Goal: Task Accomplishment & Management: Use online tool/utility

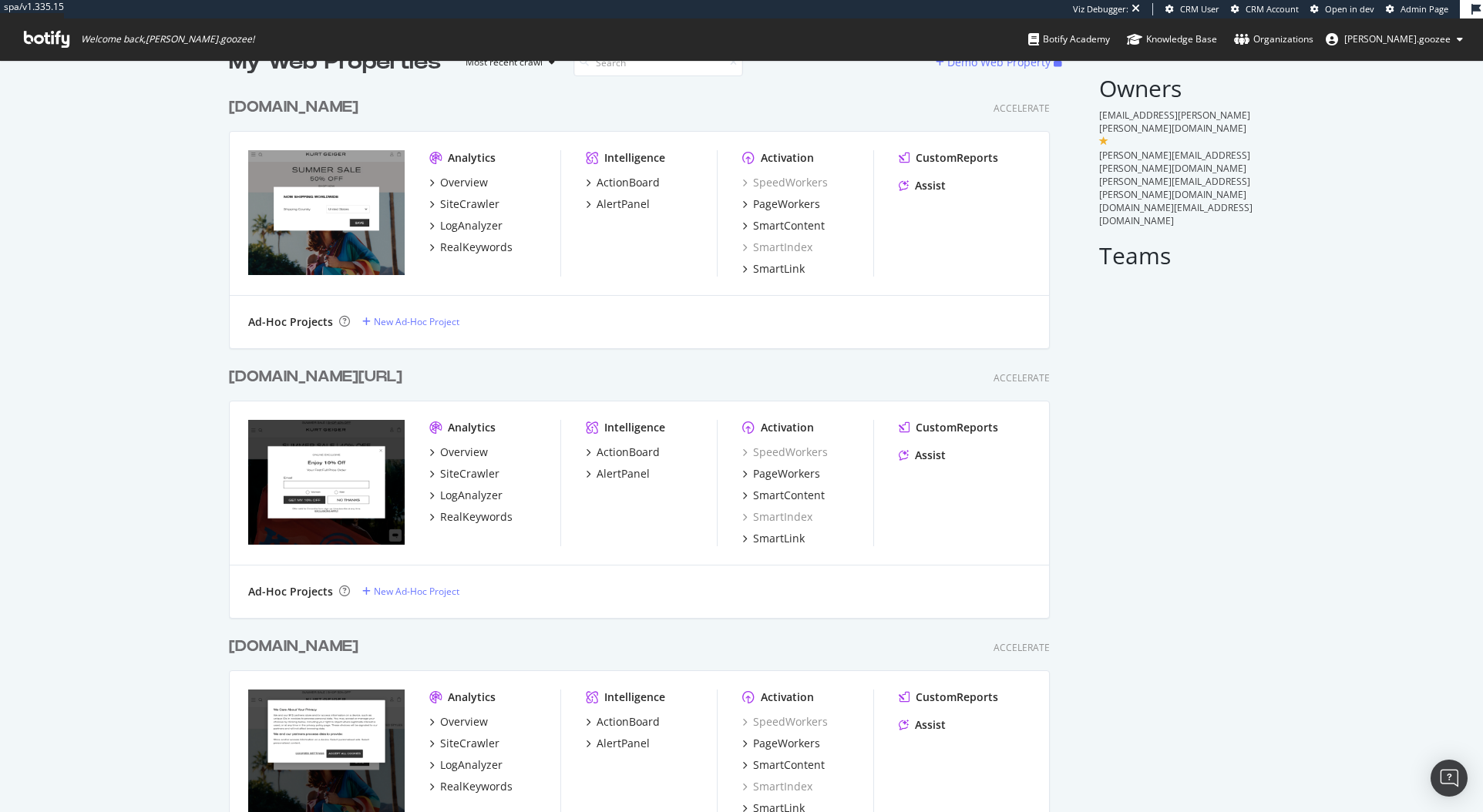
scroll to position [137, 0]
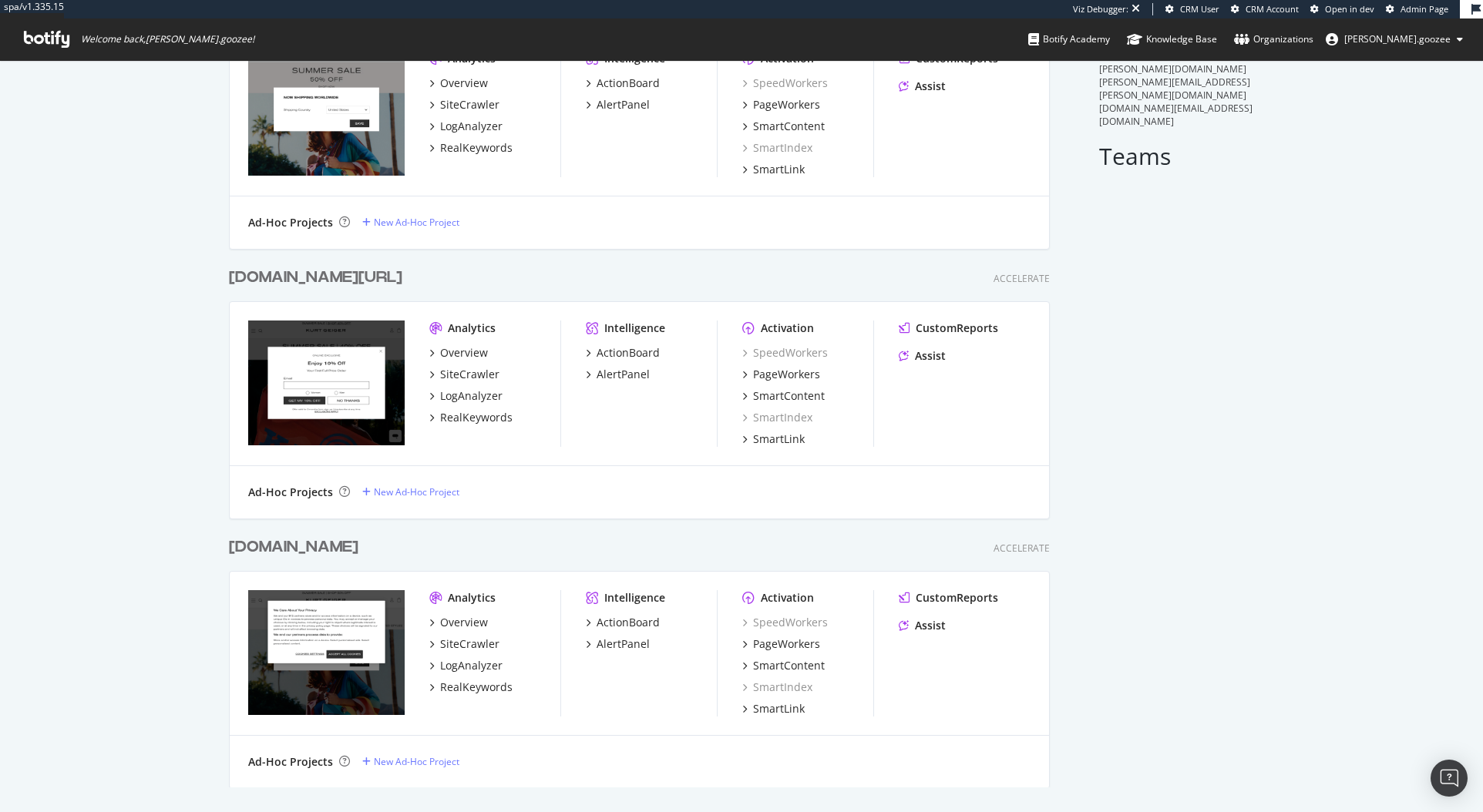
click at [358, 550] on div "[DOMAIN_NAME]" at bounding box center [294, 548] width 130 height 22
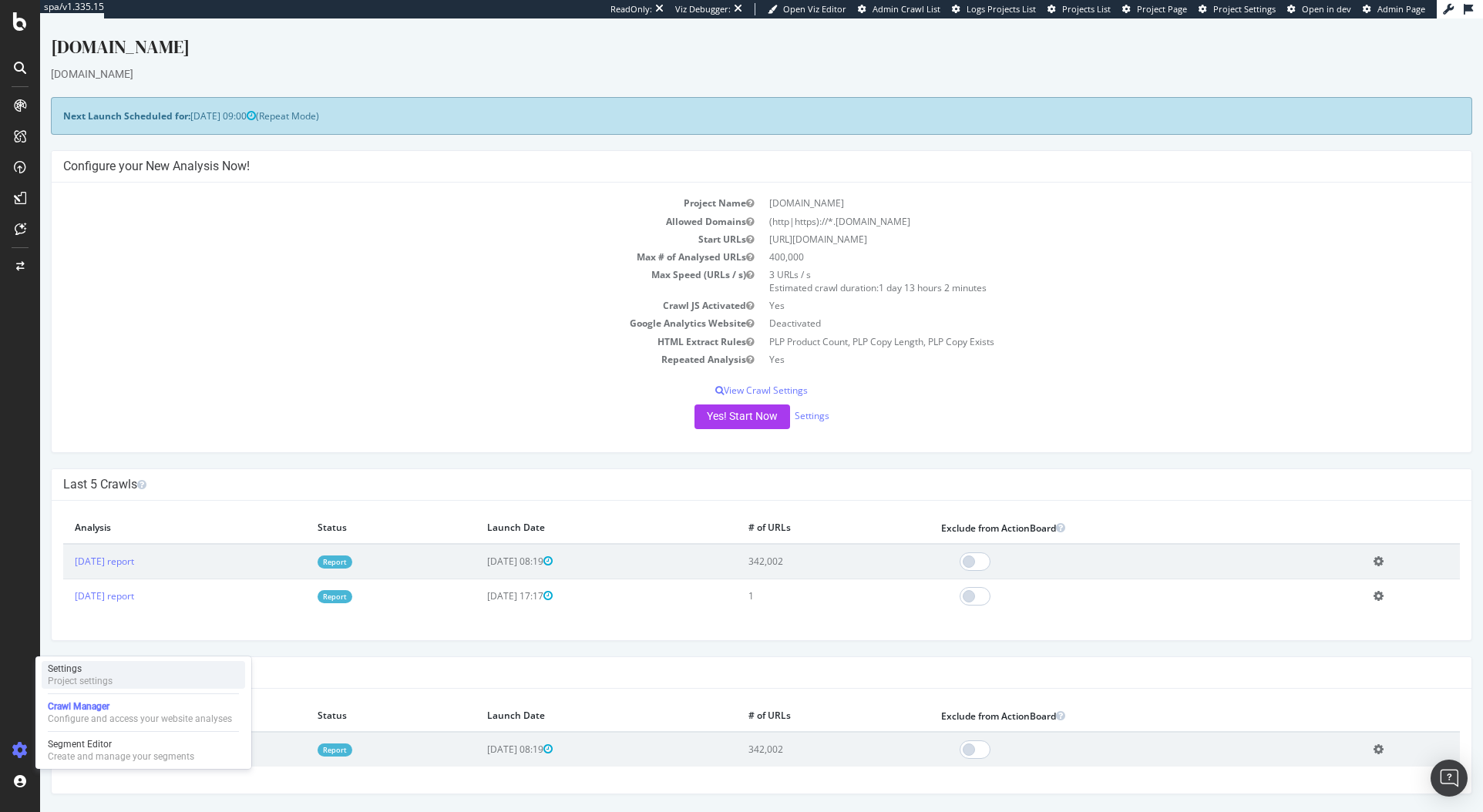
click at [105, 675] on div "Project settings" at bounding box center [80, 681] width 65 height 12
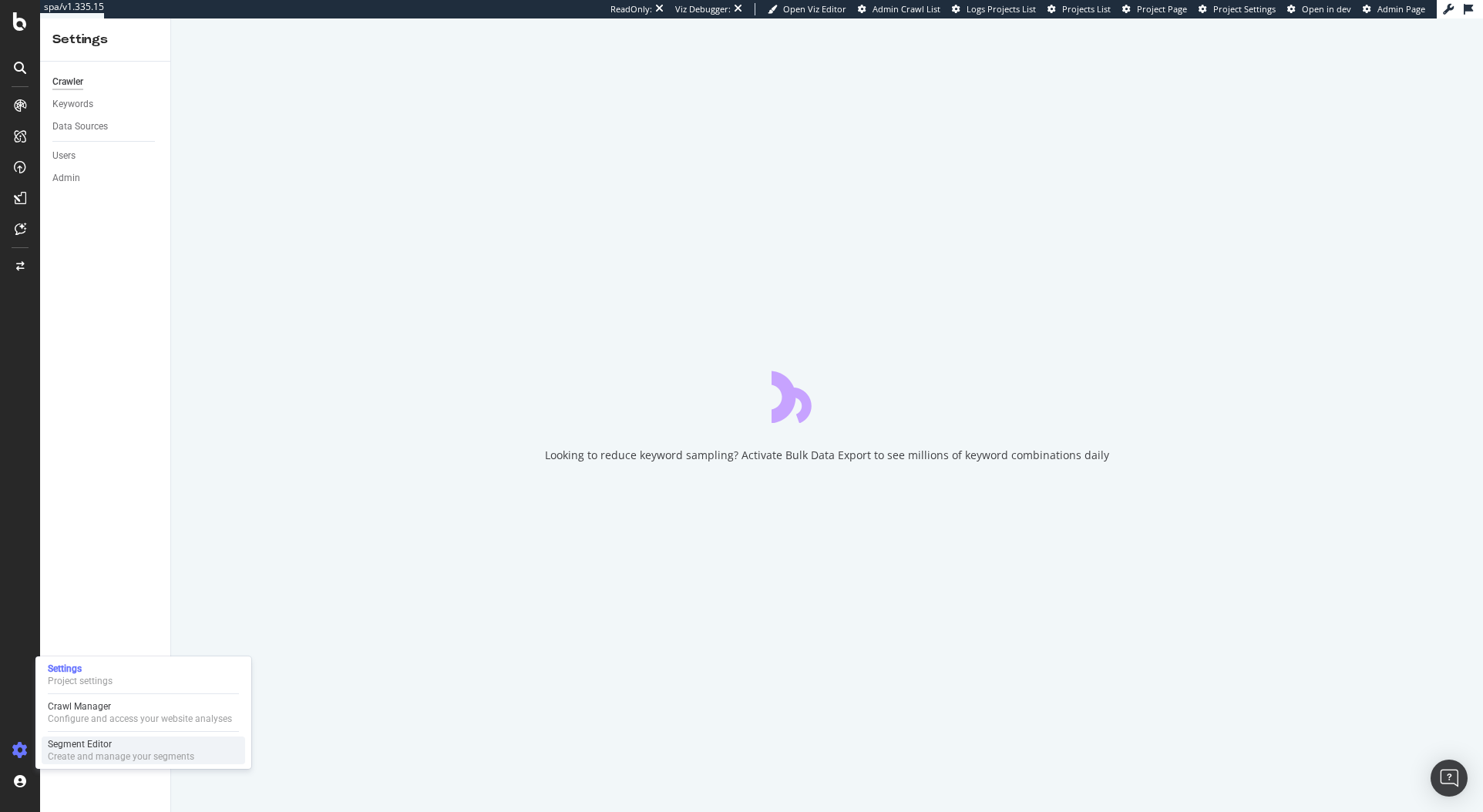
click at [82, 749] on div "Segment Editor" at bounding box center [121, 744] width 147 height 12
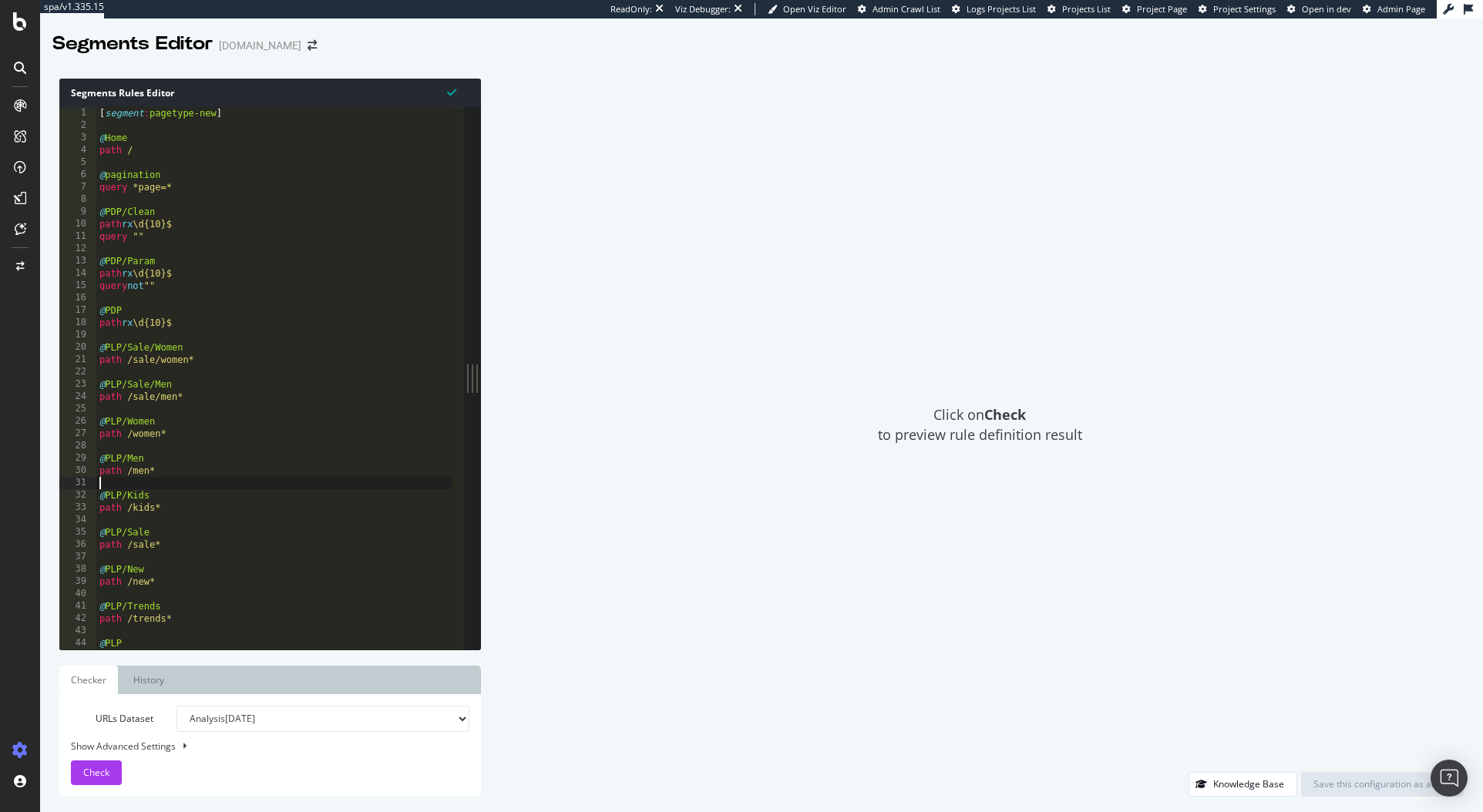
click at [236, 484] on div "[ segment : pagetype-new ] @ Home path / @ pagination query *page=* @ PDP/Clean…" at bounding box center [274, 391] width 357 height 567
click at [222, 180] on div "[ segment : pagetype-new ] @ Home path / @ pagination query *page=* @ PDP/Clean…" at bounding box center [274, 391] width 357 height 567
click at [216, 187] on div "[ segment : pagetype-new ] @ Home path / @ pagination query *page=* @ PDP/Clean…" at bounding box center [274, 391] width 357 height 567
type textarea "query *page=*"
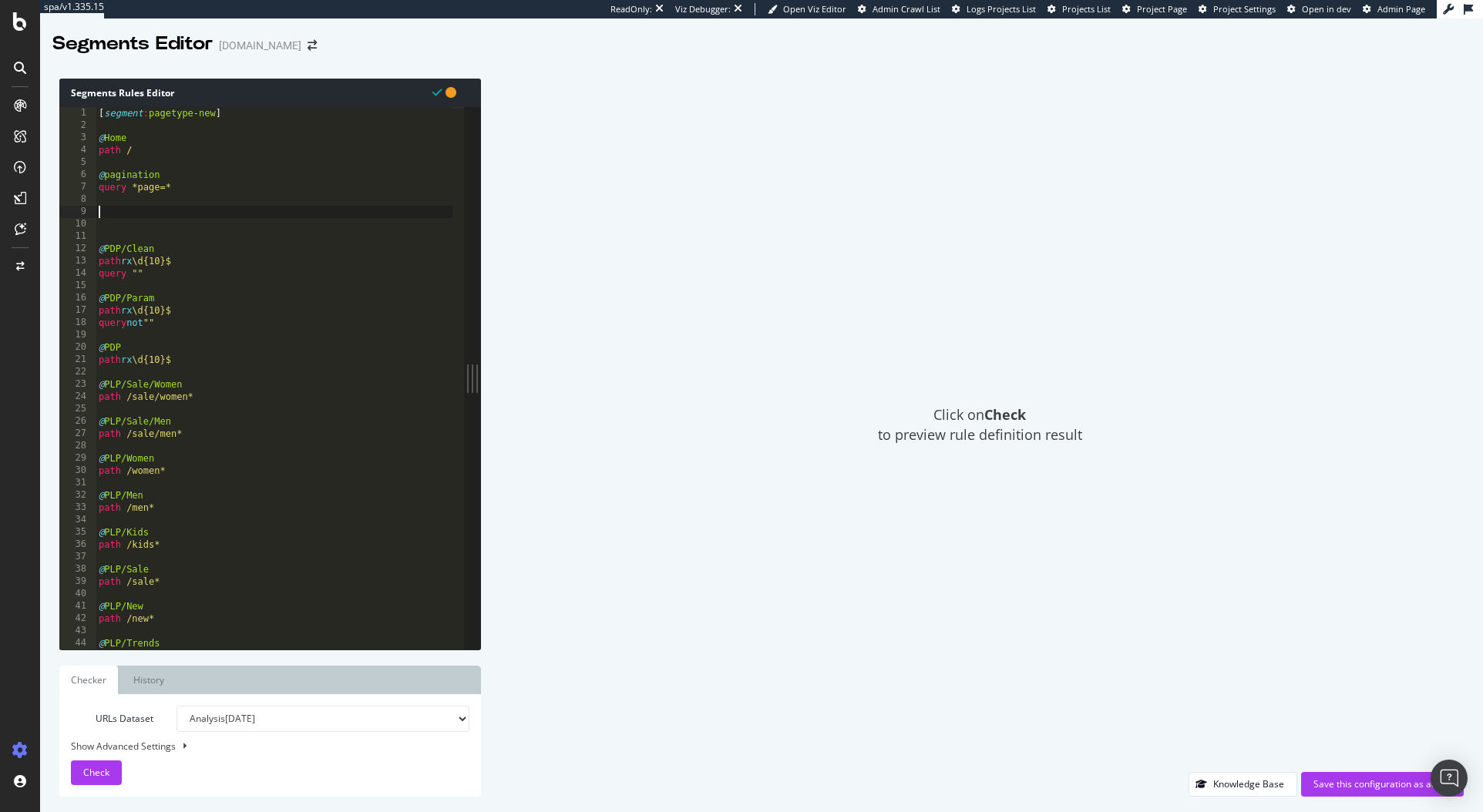
paste textarea "URL not https://www.kurtgeiger.com/trends/matching-shoes-and-bags"
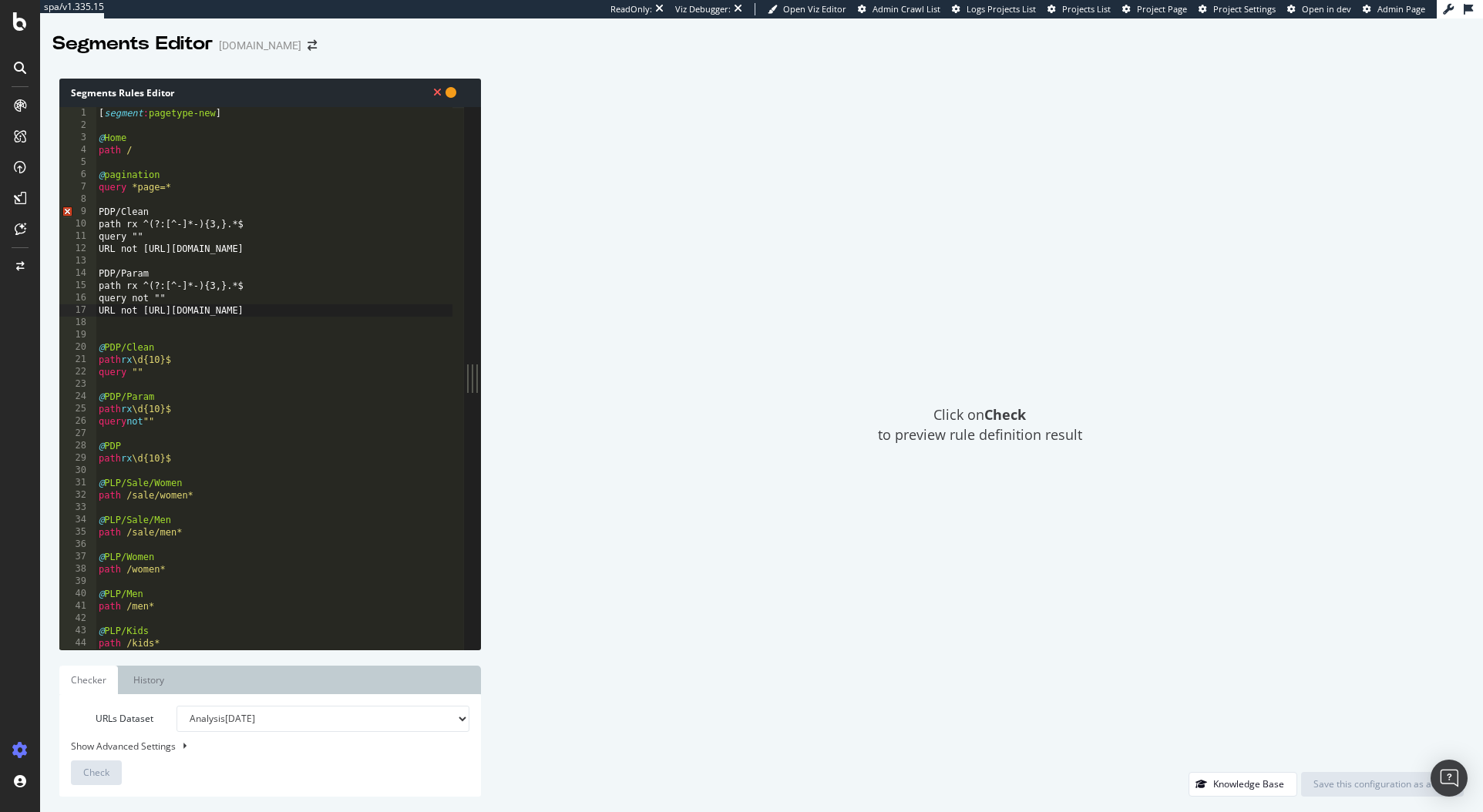
click at [95, 211] on div "9" at bounding box center [78, 211] width 37 height 12
click at [97, 211] on div "[ segment : pagetype-new ] @ Home path / @ pagination query *page=* PDP/Clean p…" at bounding box center [279, 385] width 367 height 556
click at [99, 276] on div "[ segment : pagetype-new ] @ Home path / @ pagination query *page=* @ PDP/Clean…" at bounding box center [279, 385] width 367 height 556
click at [281, 282] on div "[ segment : pagetype-new ] @ Home path / @ pagination query *page=* @ PDP/Clean…" at bounding box center [279, 385] width 367 height 556
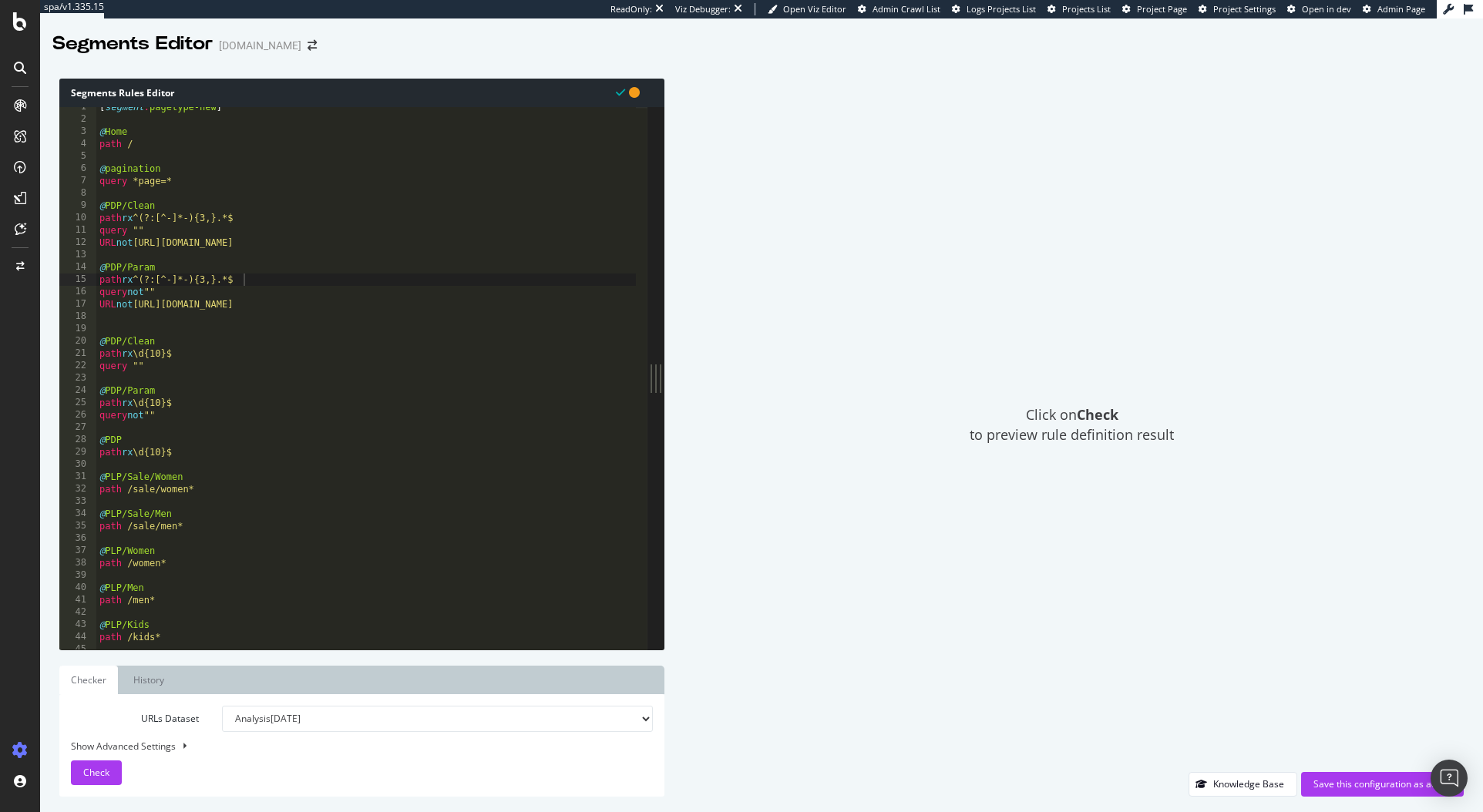
drag, startPoint x: 480, startPoint y: 432, endPoint x: 666, endPoint y: 466, distance: 189.1
click at [666, 466] on div "Segments Rules Editor path rx ^(?:[^-]*-){3,}.*$ 1 2 3 4 5 6 7 8 9 10 11 12 13 …" at bounding box center [761, 437] width 1443 height 749
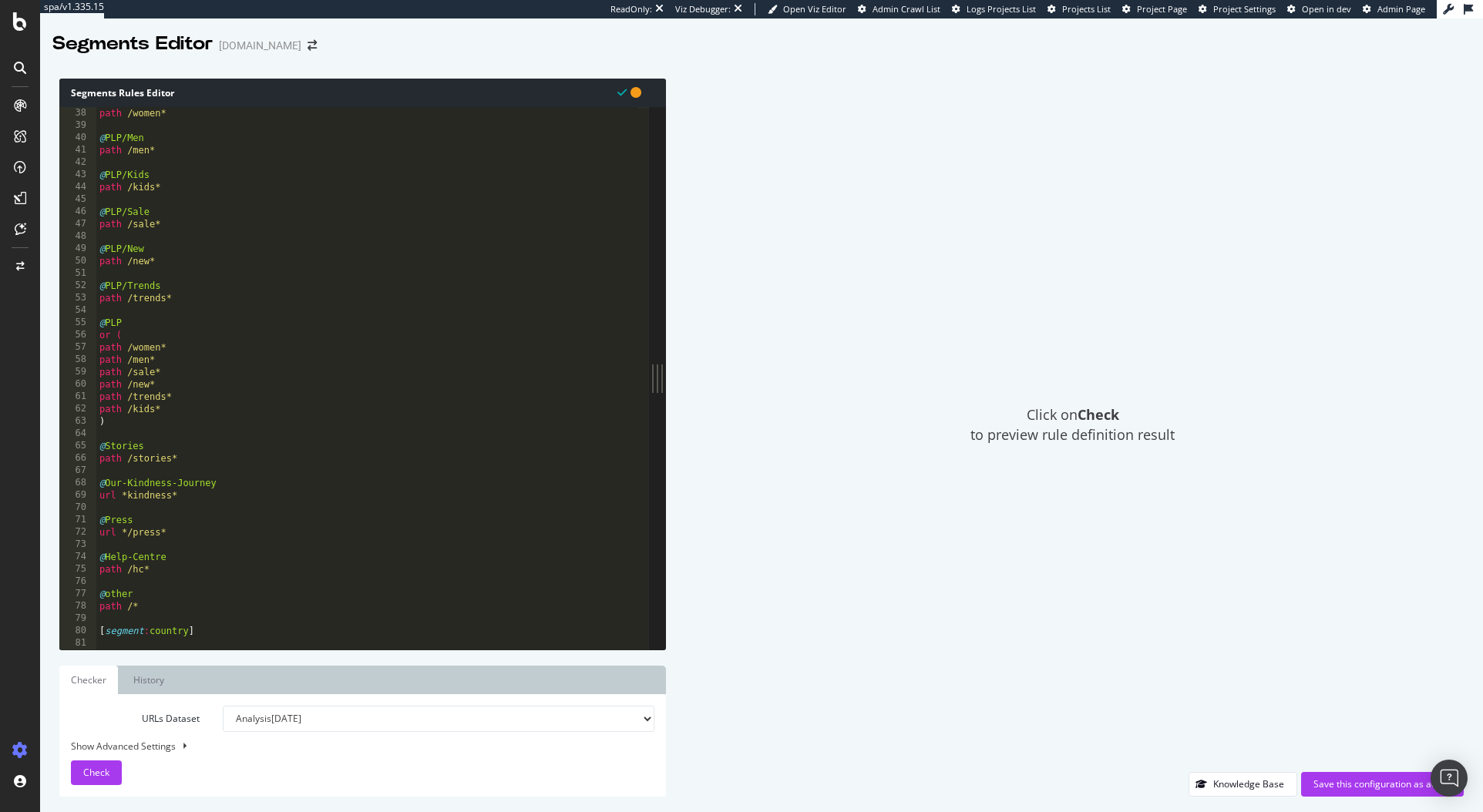
scroll to position [464, 0]
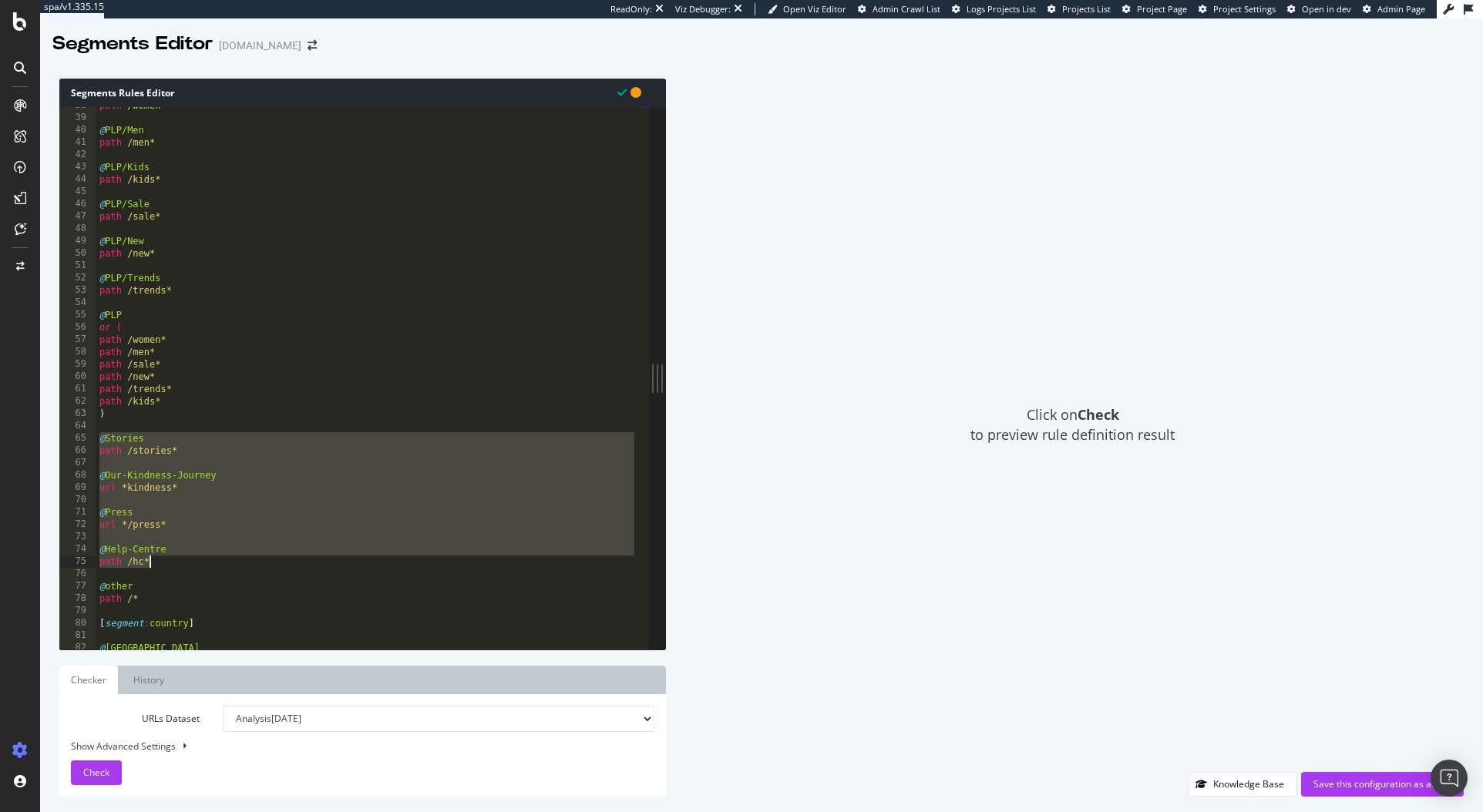
drag, startPoint x: 100, startPoint y: 435, endPoint x: 179, endPoint y: 562, distance: 149.6
click at [179, 562] on div "path /women* @ PLP/Men path /men* @ PLP/Kids path /kids* @ PLP/Sale path /sale*…" at bounding box center [367, 383] width 542 height 567
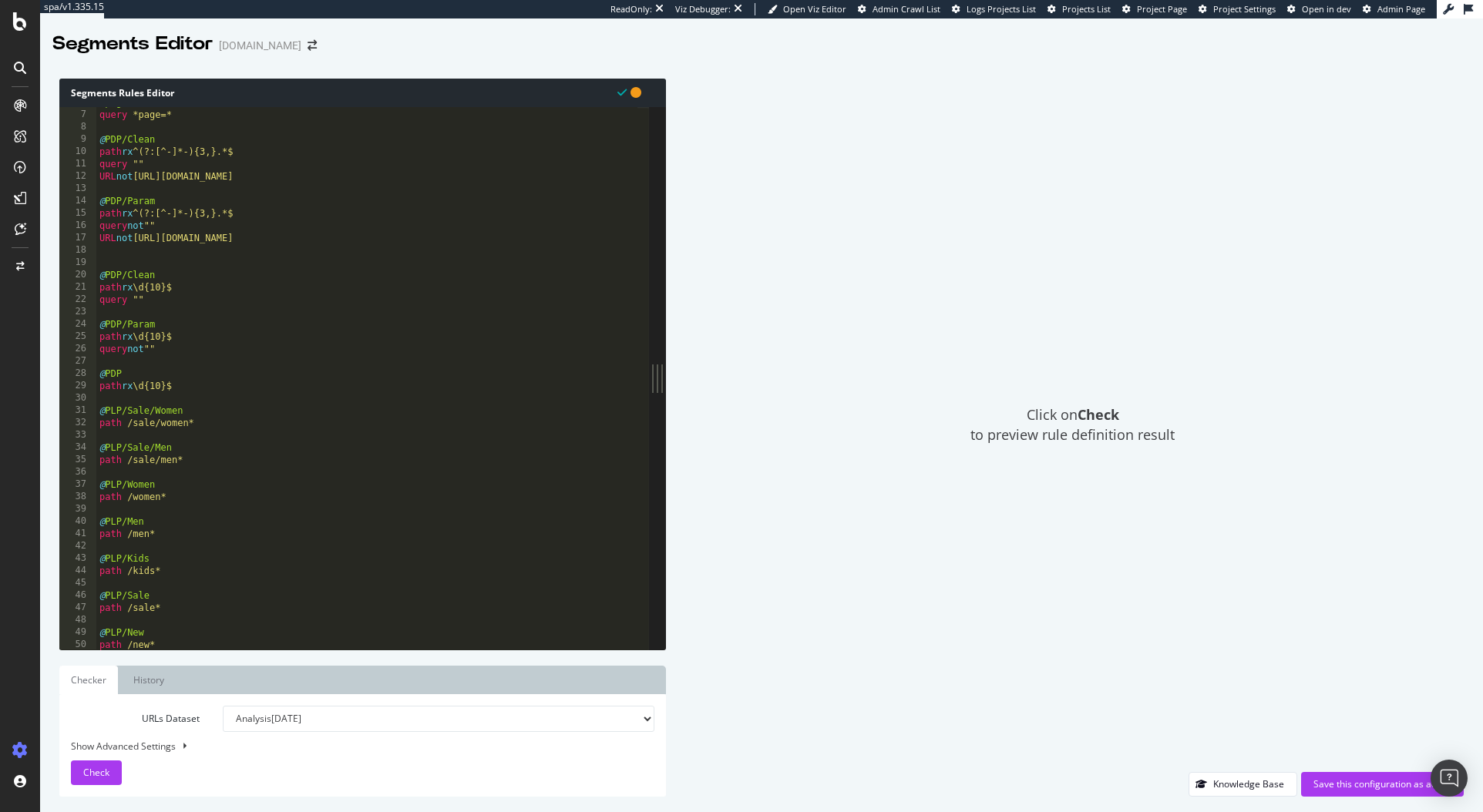
scroll to position [0, 0]
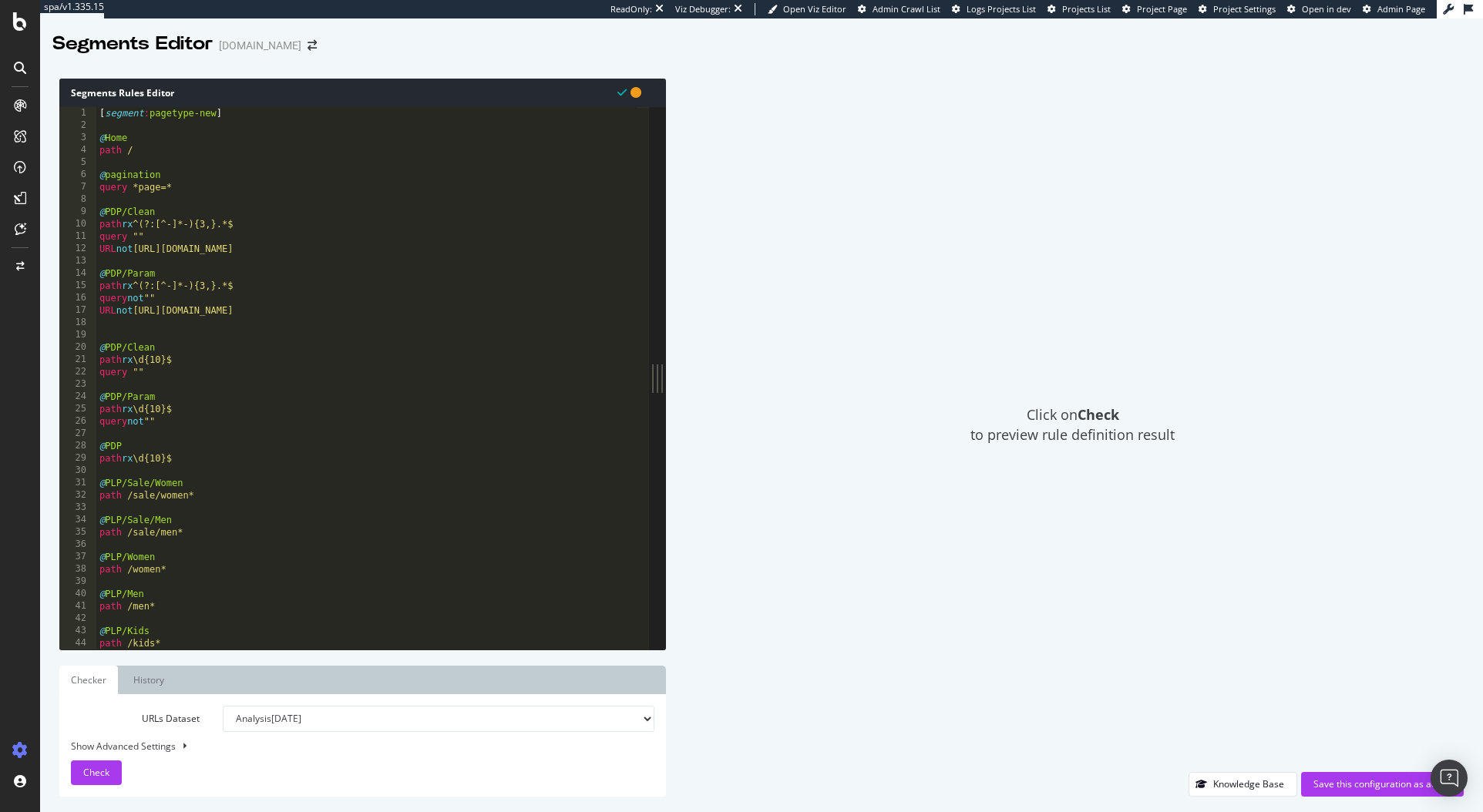
click at [151, 155] on div "[ segment : pagetype-new ] @ Home path / @ pagination query *page=* @ PDP/Clean…" at bounding box center [367, 391] width 542 height 567
type textarea "path /"
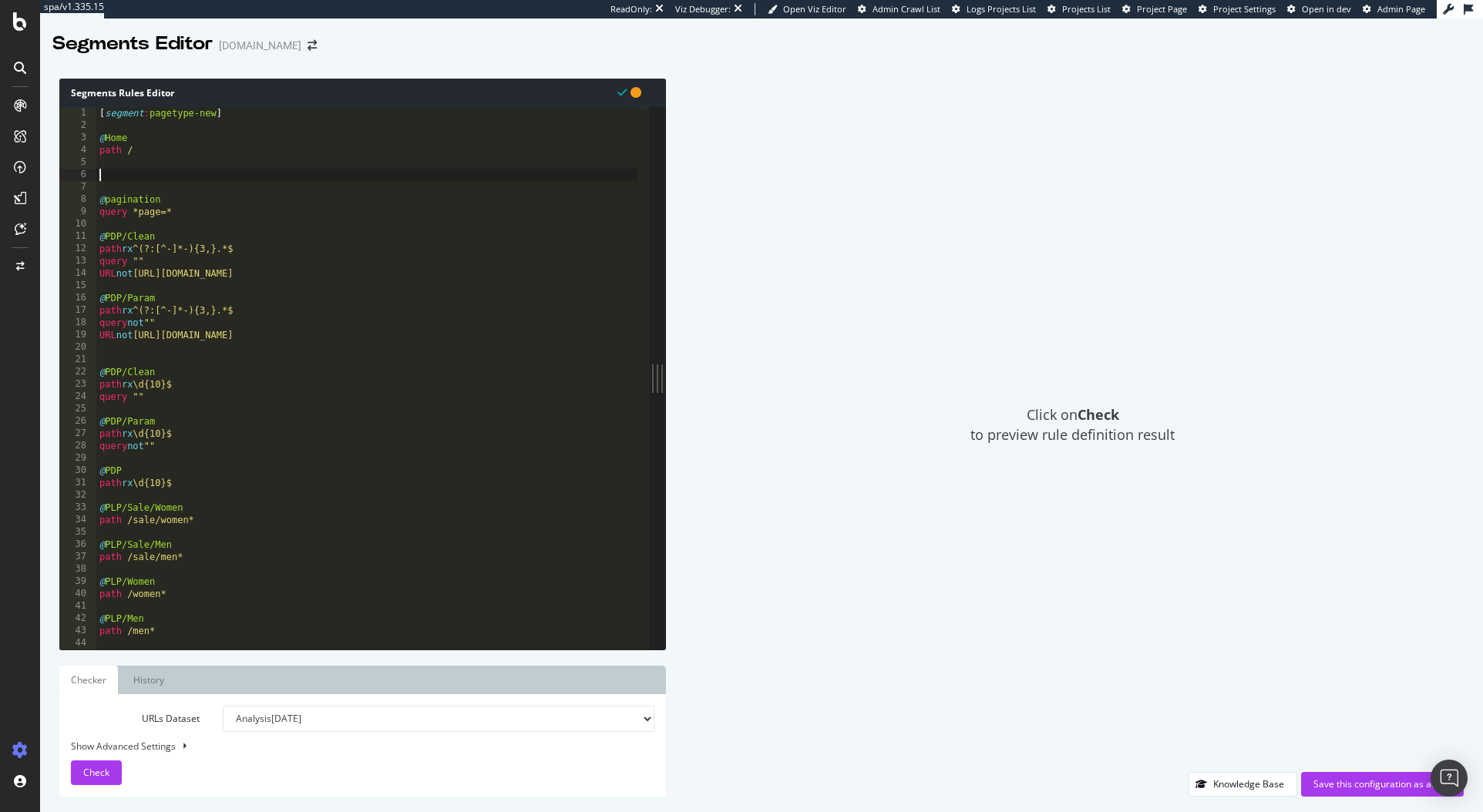
paste textarea "path /hc*"
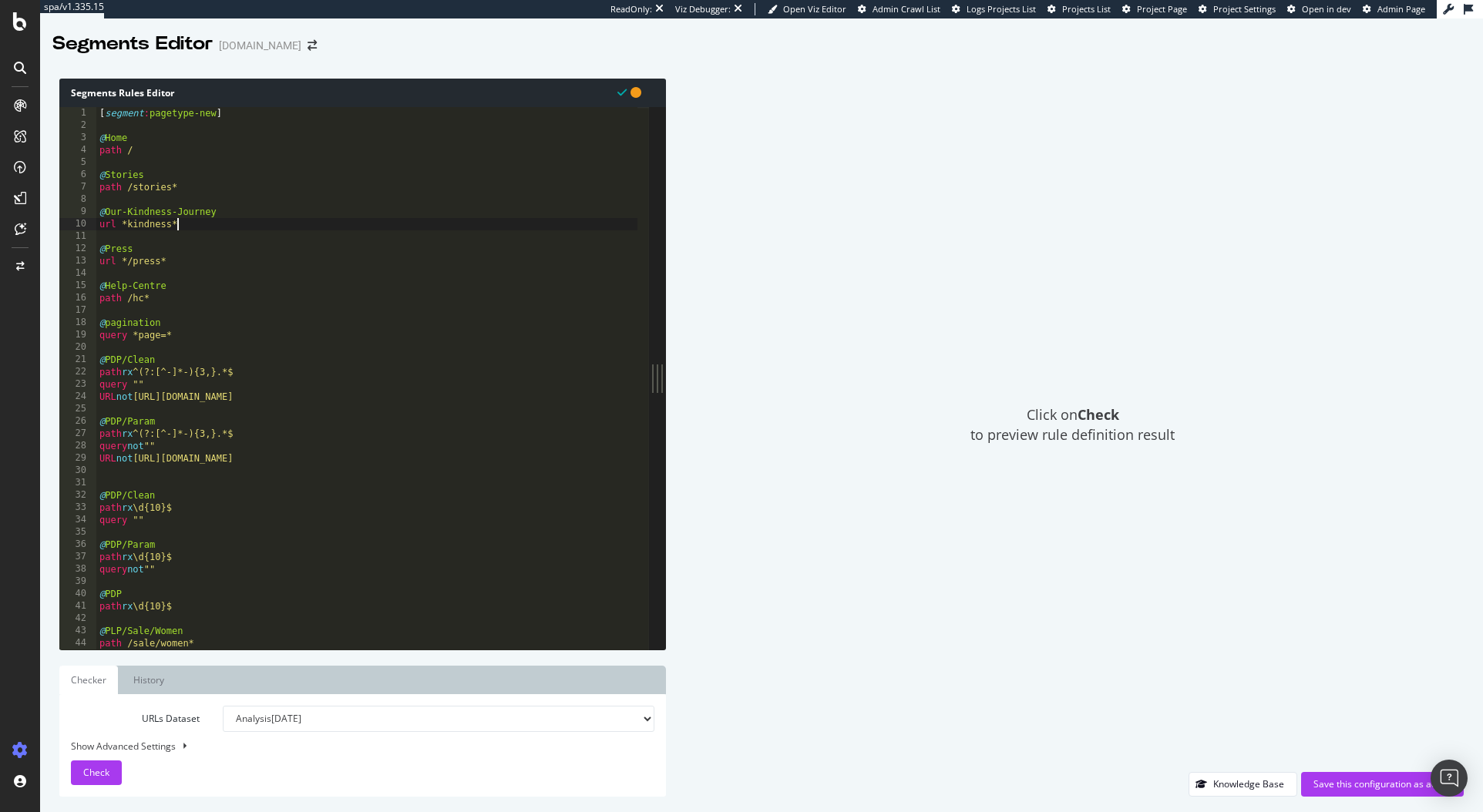
click at [316, 221] on div "[ segment : pagetype-new ] @ Home path / @ Stories path /stories* @ Our-Kindnes…" at bounding box center [367, 391] width 542 height 567
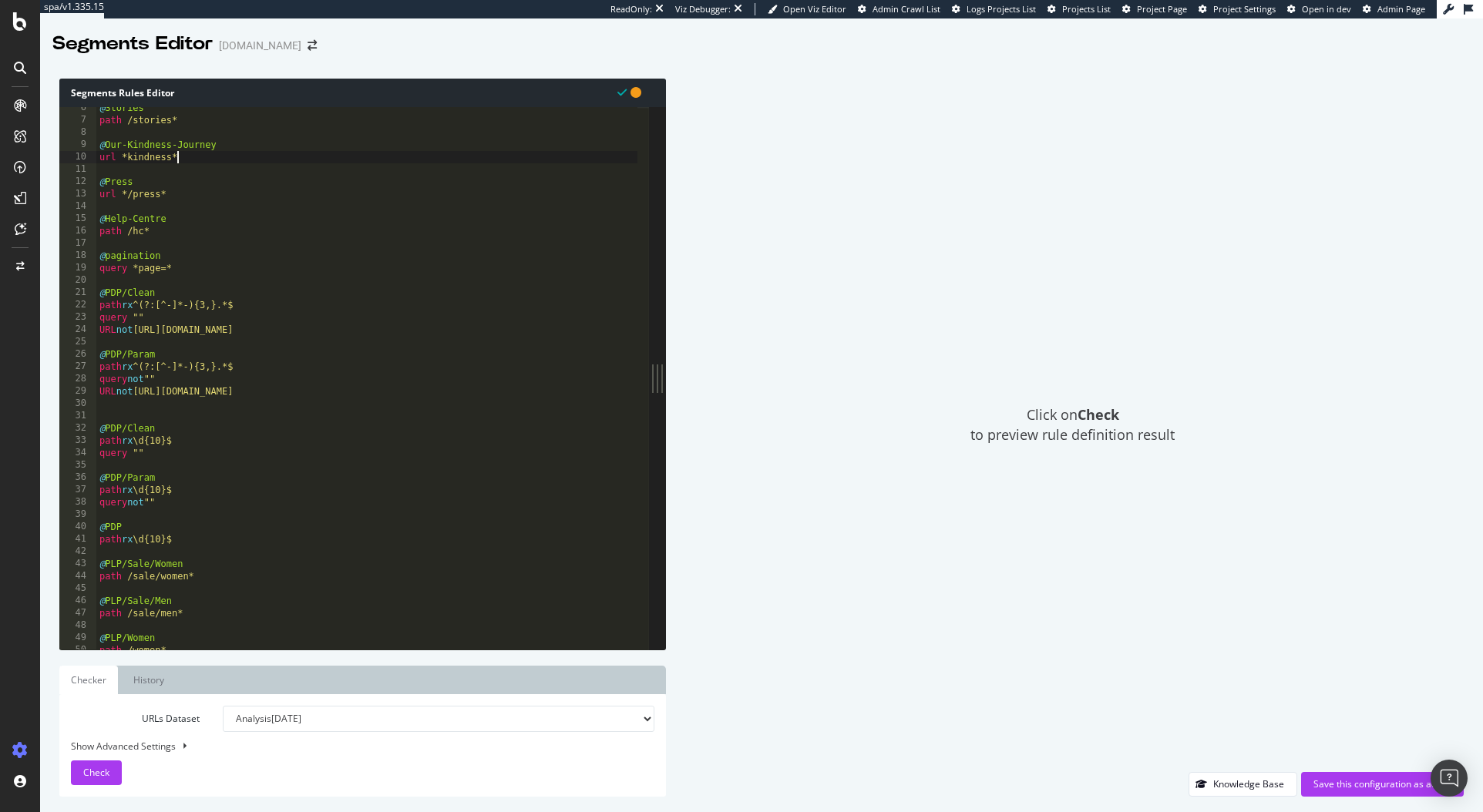
scroll to position [70, 0]
click at [117, 193] on div "@ Stories path /stories* @ Our-Kindness-Journey url *kindness* @ Press url */pr…" at bounding box center [367, 382] width 542 height 567
click at [263, 314] on div "@ Stories path /stories* @ Our-Kindness-Journey url *kindness* @ Press url */pr…" at bounding box center [367, 382] width 542 height 567
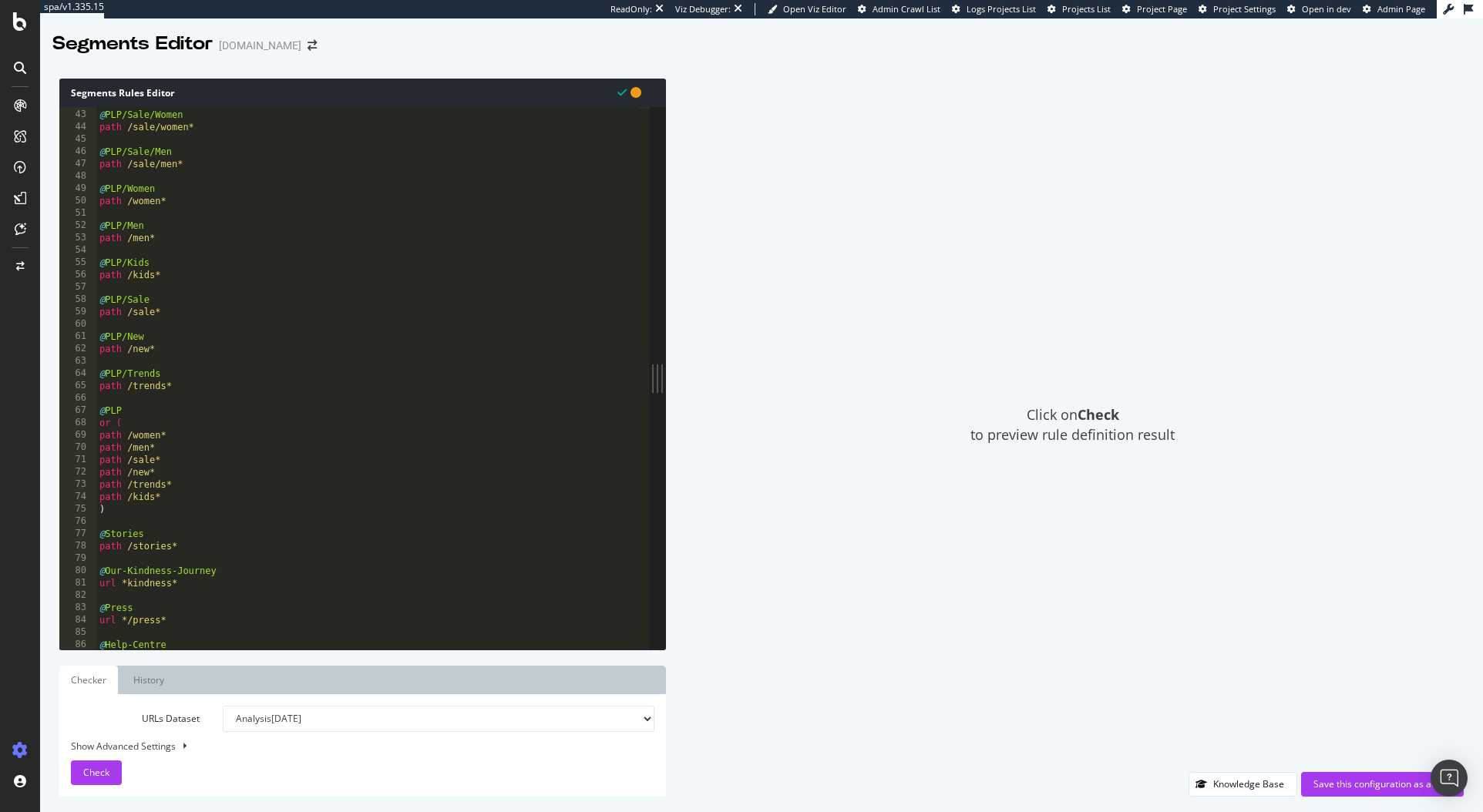
scroll to position [520, 0]
type textarea "query """
click at [99, 768] on span "Check" at bounding box center [96, 773] width 26 height 13
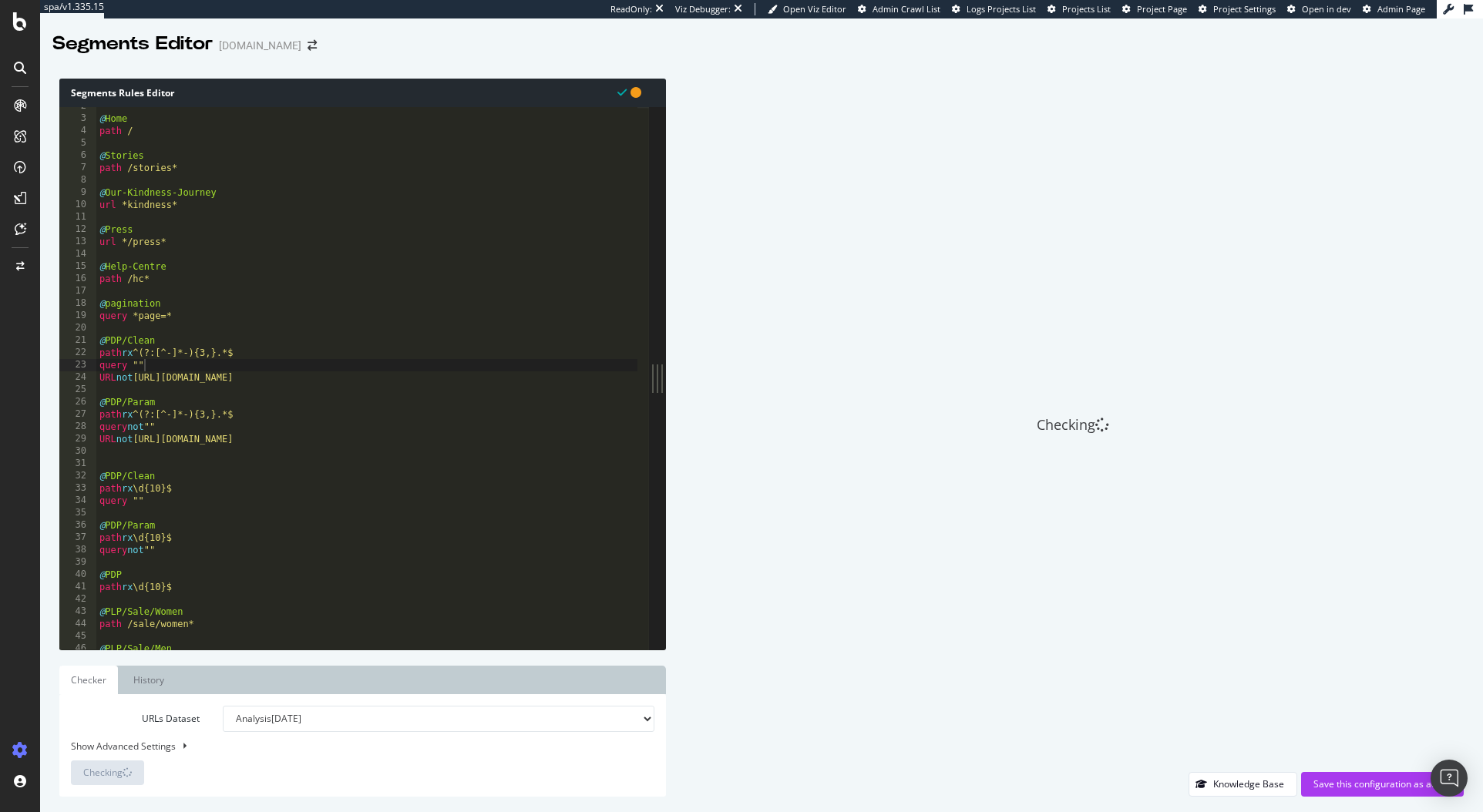
scroll to position [0, 0]
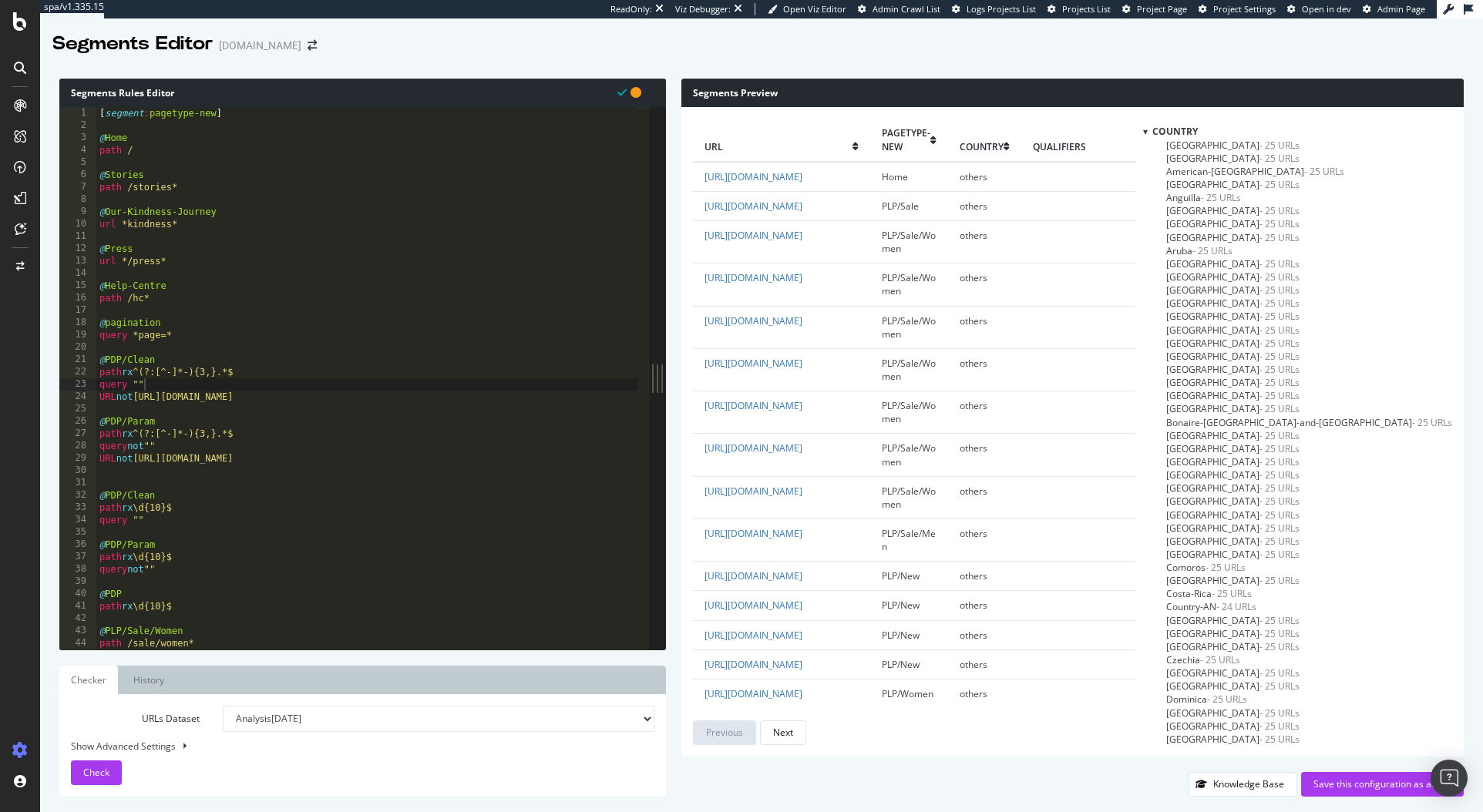
click at [1148, 135] on div at bounding box center [1146, 131] width 5 height 13
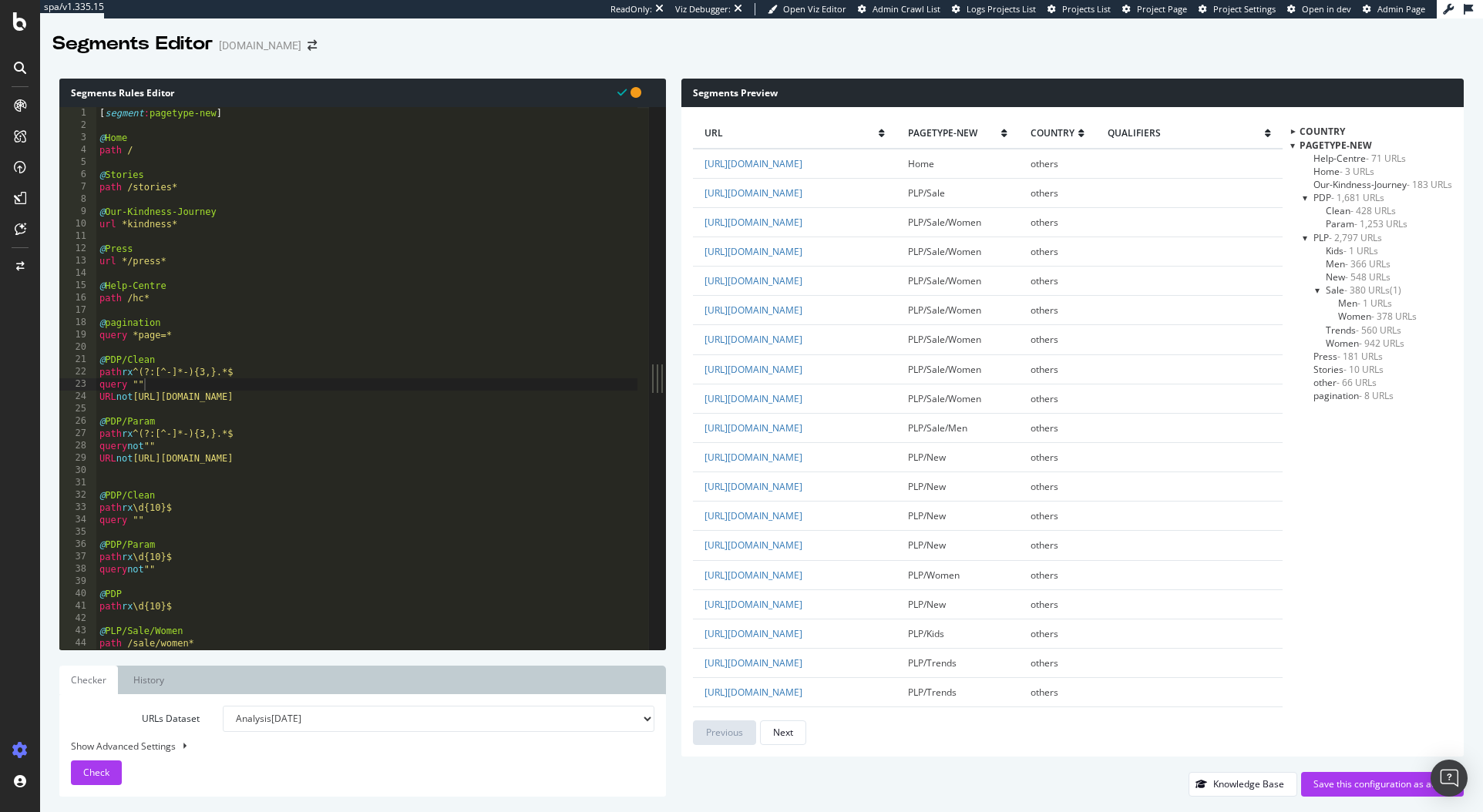
click at [1338, 215] on span "Clean - 428 URLs" at bounding box center [1361, 211] width 71 height 13
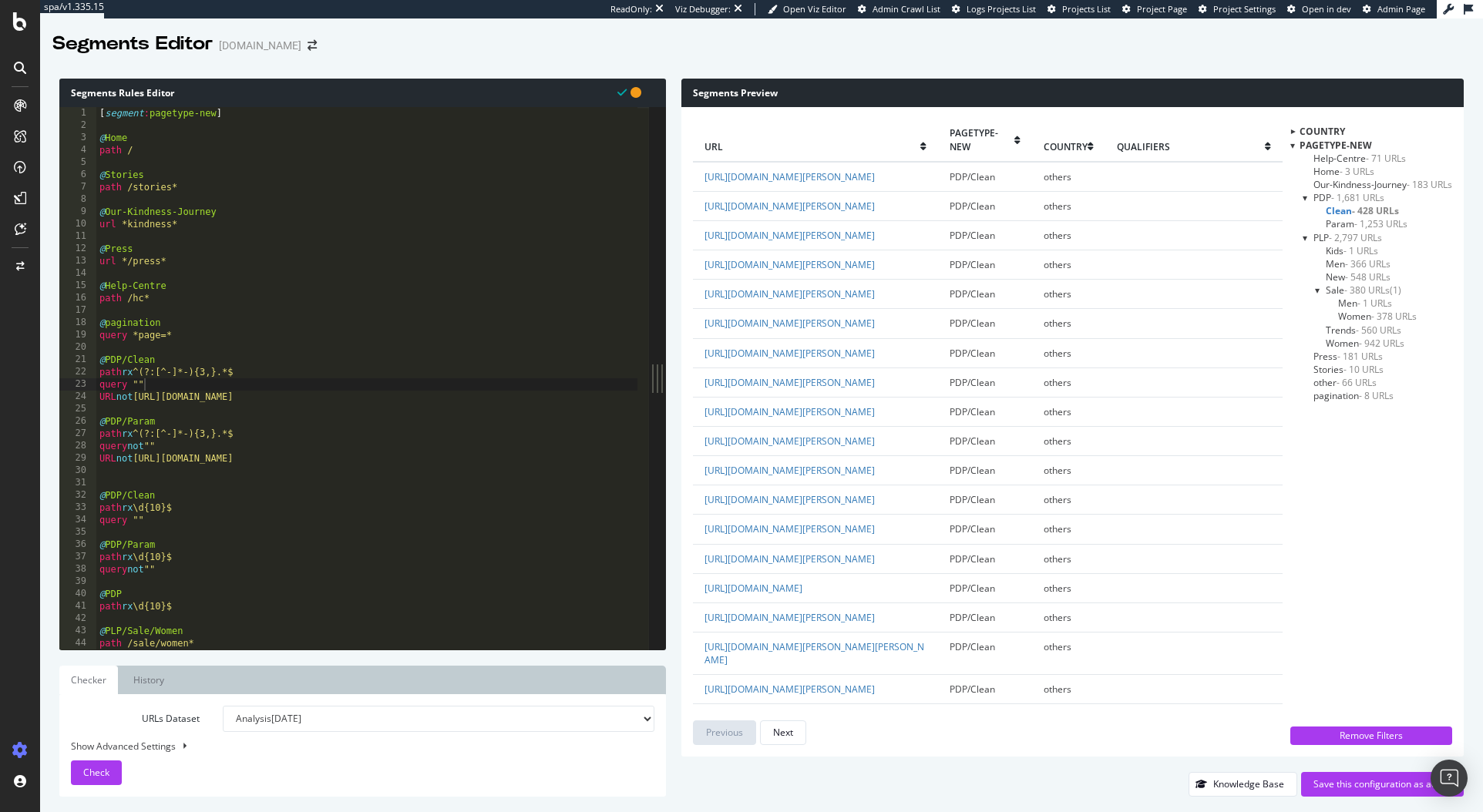
click at [1336, 225] on span "Param - 1,253 URLs" at bounding box center [1367, 223] width 82 height 13
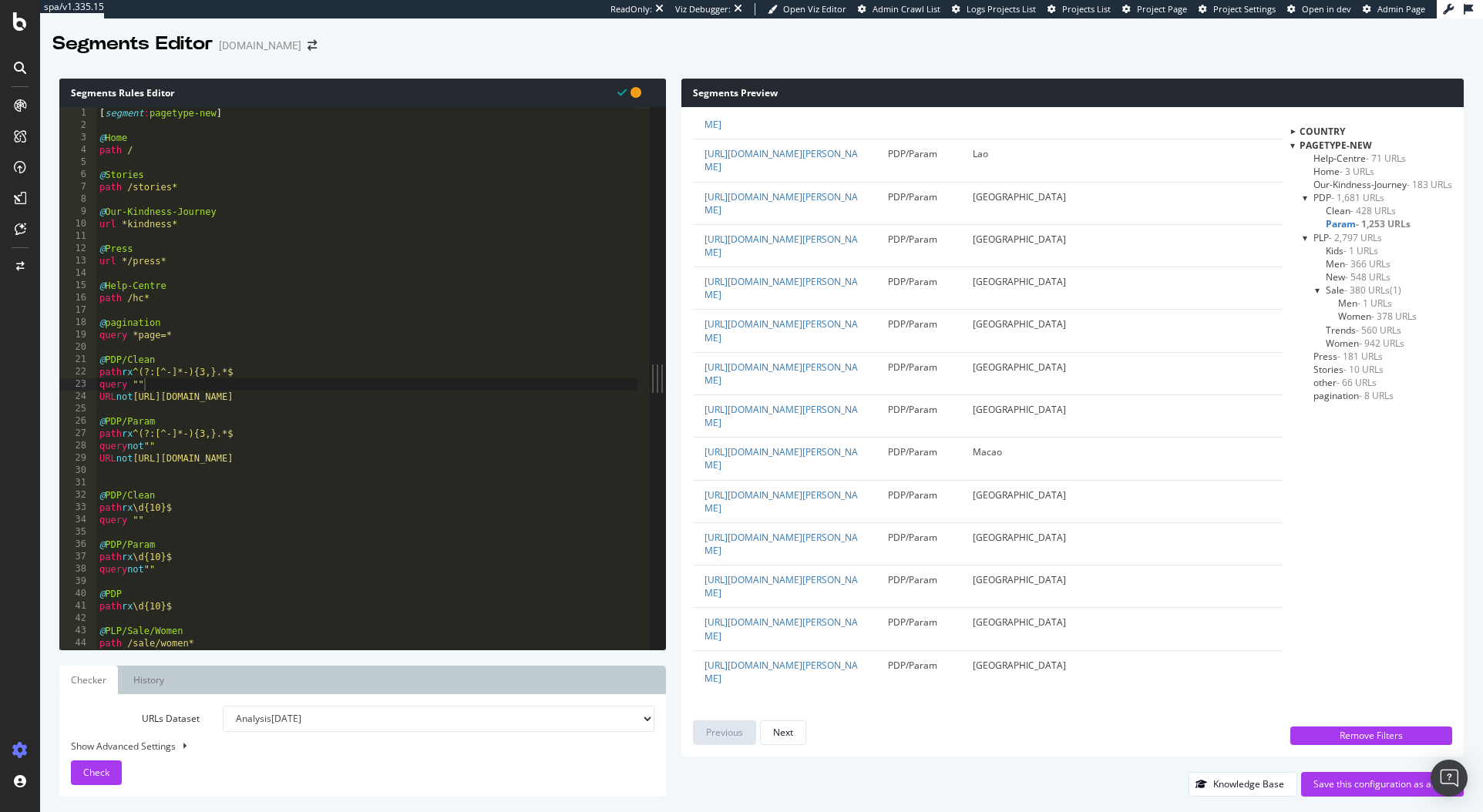
scroll to position [5049, 0]
click at [1364, 786] on div "Save this configuration as active" at bounding box center [1383, 784] width 138 height 13
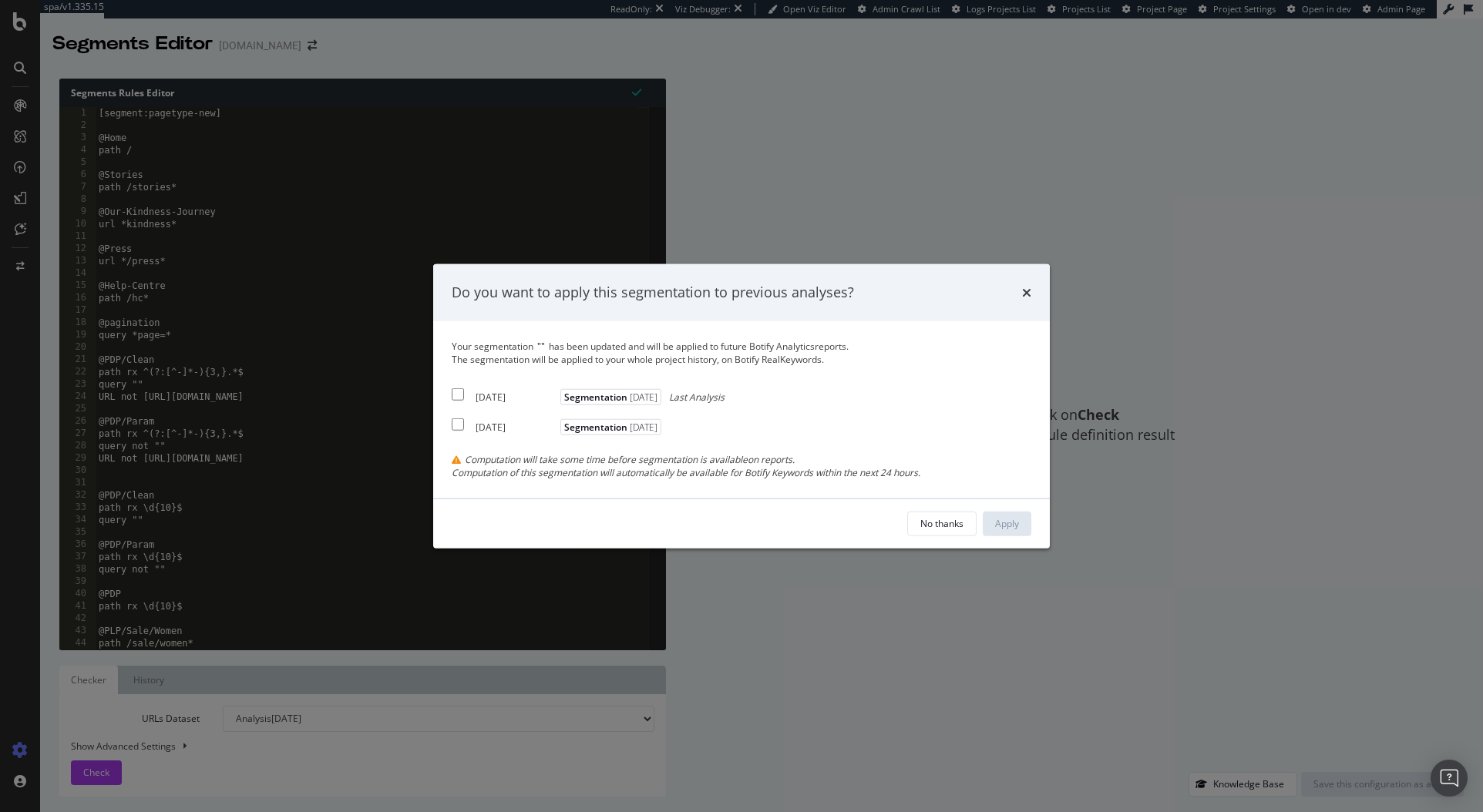
click at [457, 399] on input "modal" at bounding box center [457, 394] width 12 height 12
checkbox input "true"
click at [1013, 527] on div "Apply" at bounding box center [1007, 524] width 24 height 13
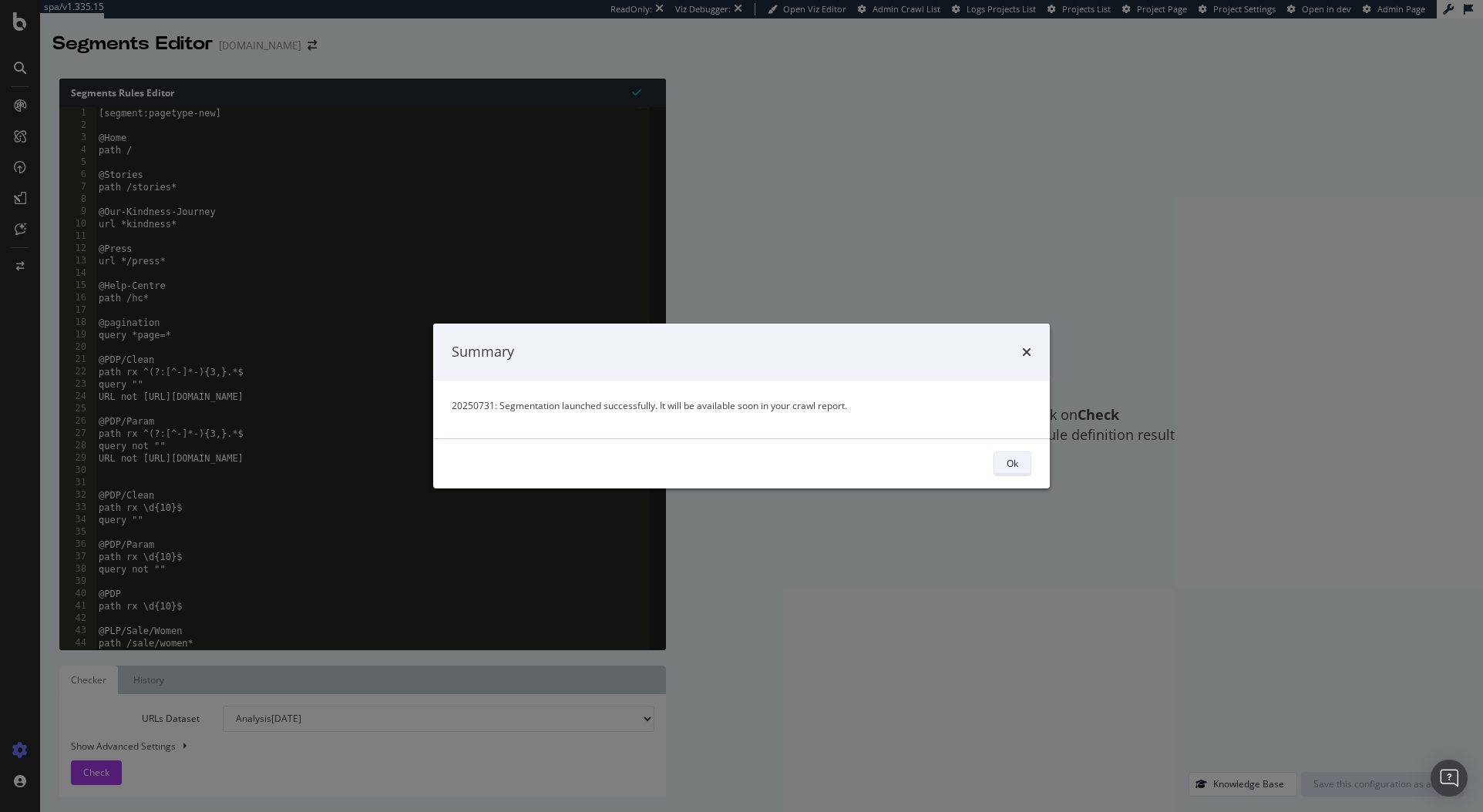
click at [1014, 472] on div "Ok" at bounding box center [1013, 464] width 11 height 22
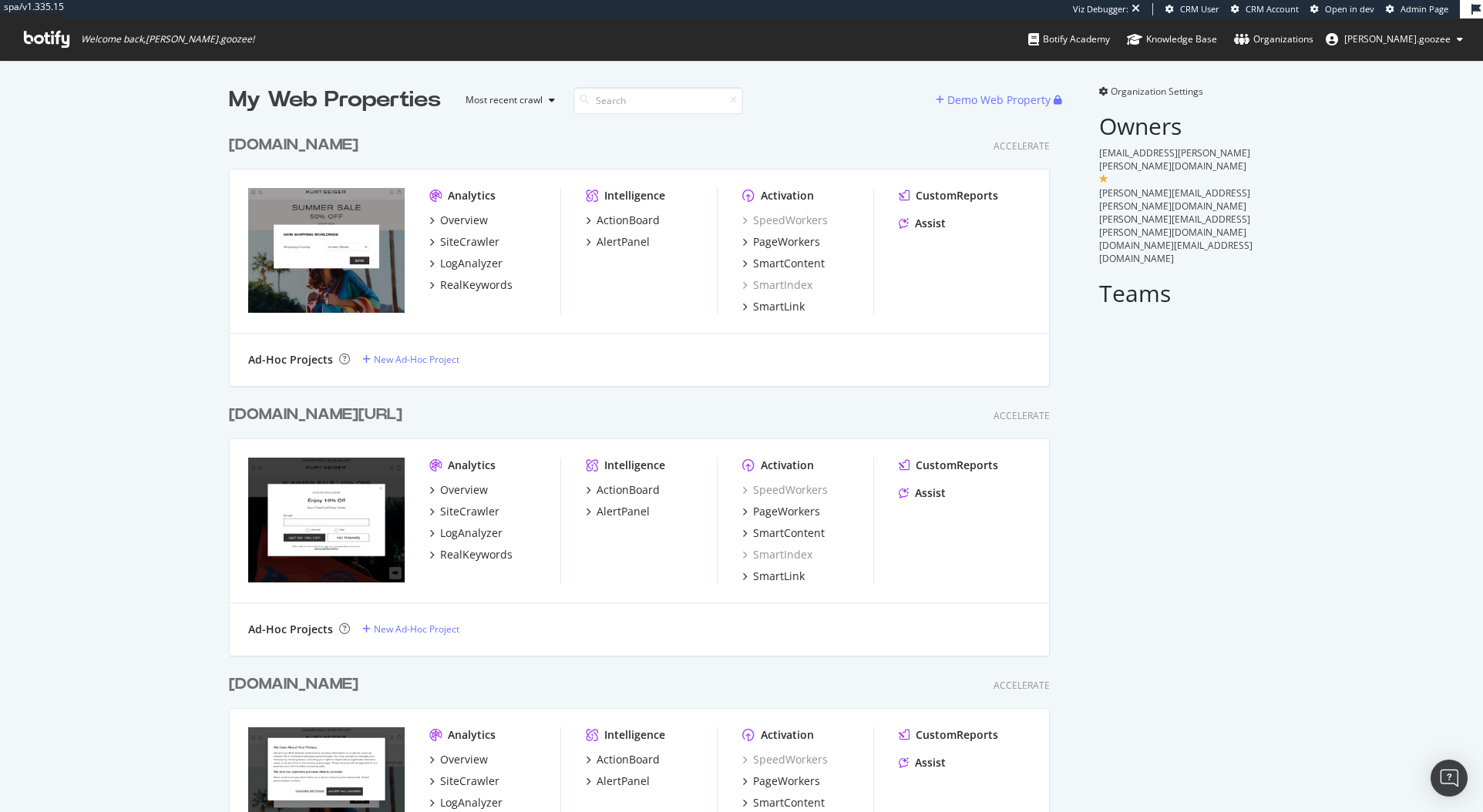
scroll to position [798, 822]
click at [336, 145] on div "kurtgeiger.mx" at bounding box center [296, 145] width 135 height 22
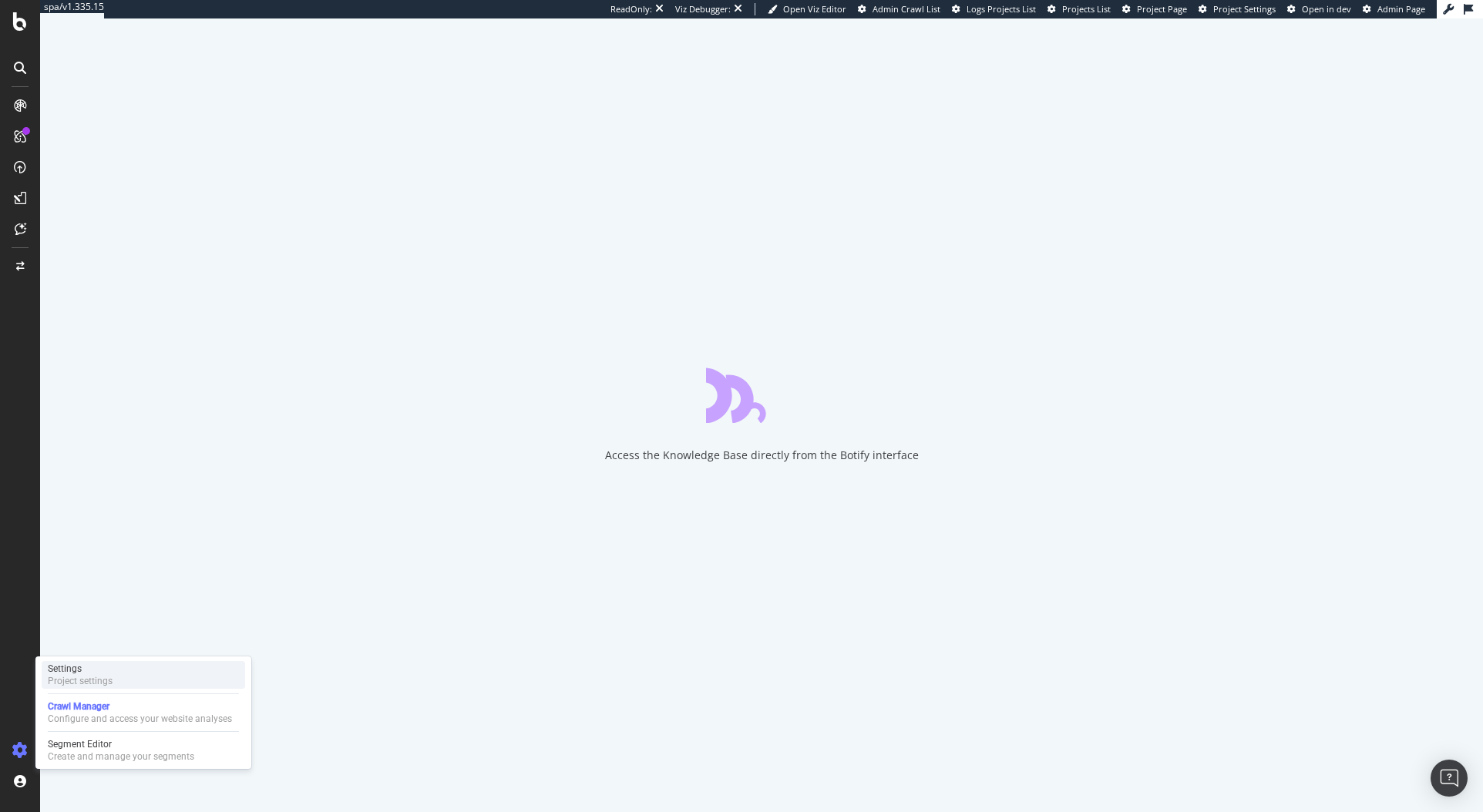
click at [111, 685] on div "Project settings" at bounding box center [80, 681] width 65 height 12
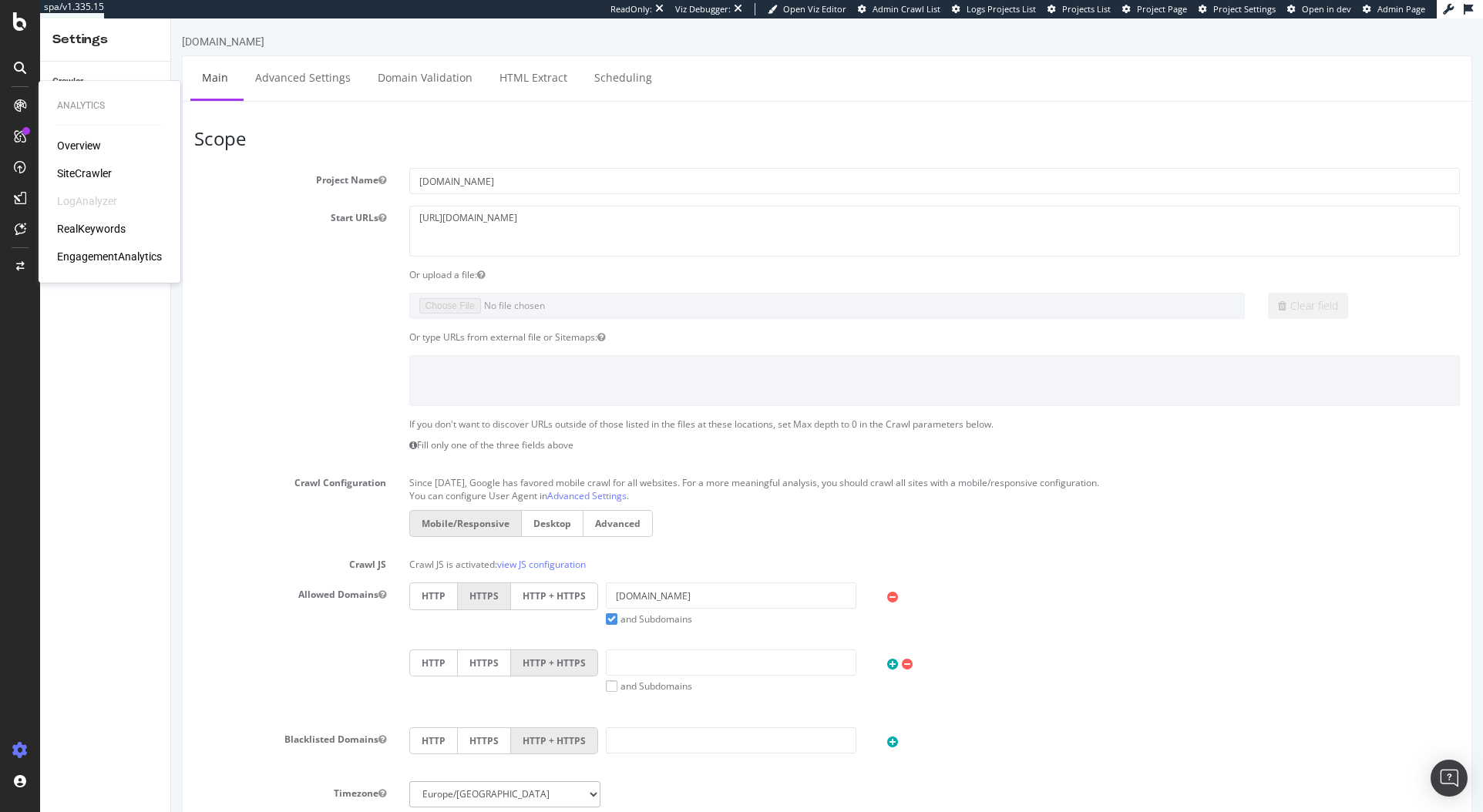
click at [95, 174] on div "SiteCrawler" at bounding box center [84, 173] width 54 height 15
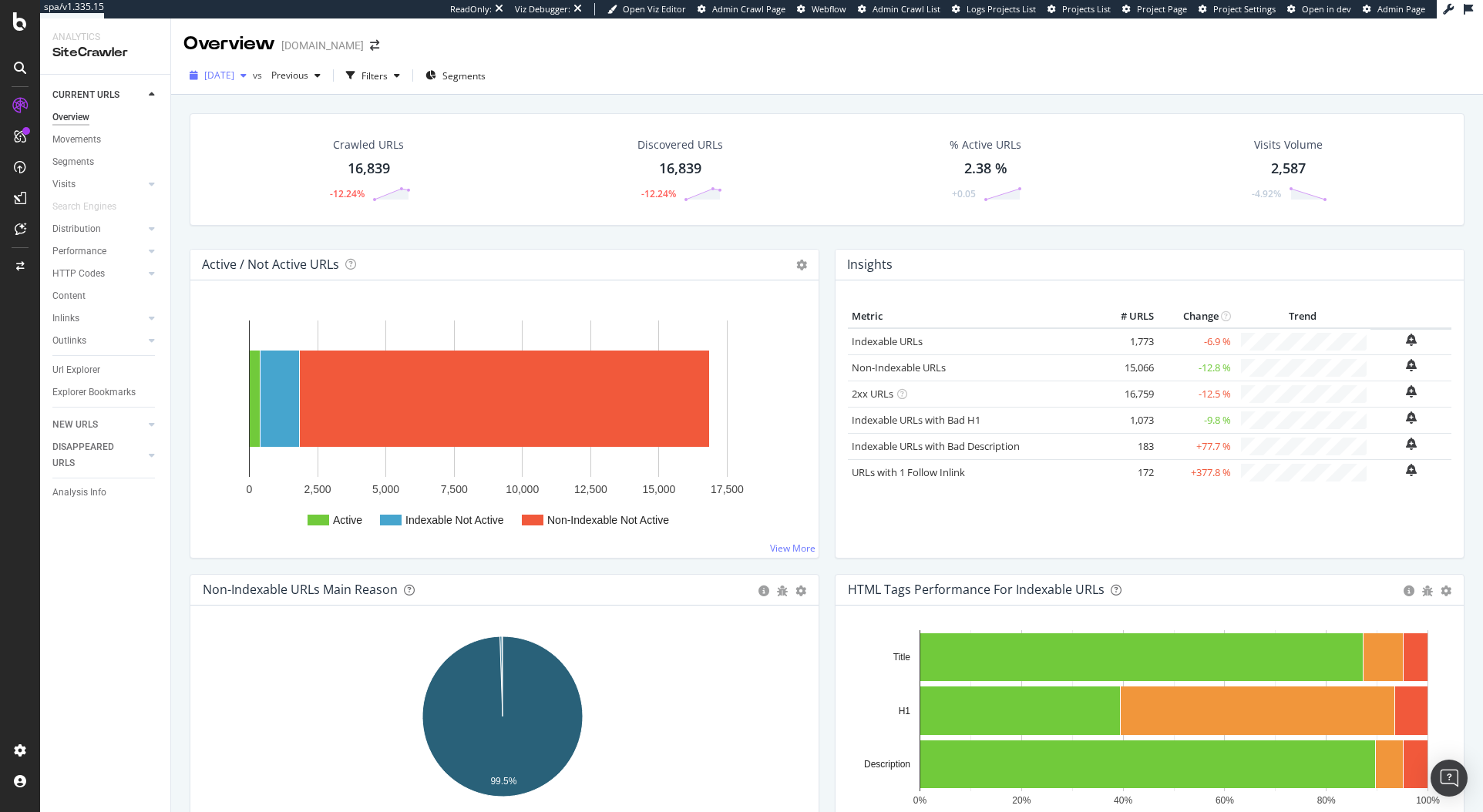
click at [227, 75] on span "2025 Aug. 6th" at bounding box center [220, 75] width 30 height 13
click at [406, 84] on div "Filters" at bounding box center [373, 75] width 66 height 23
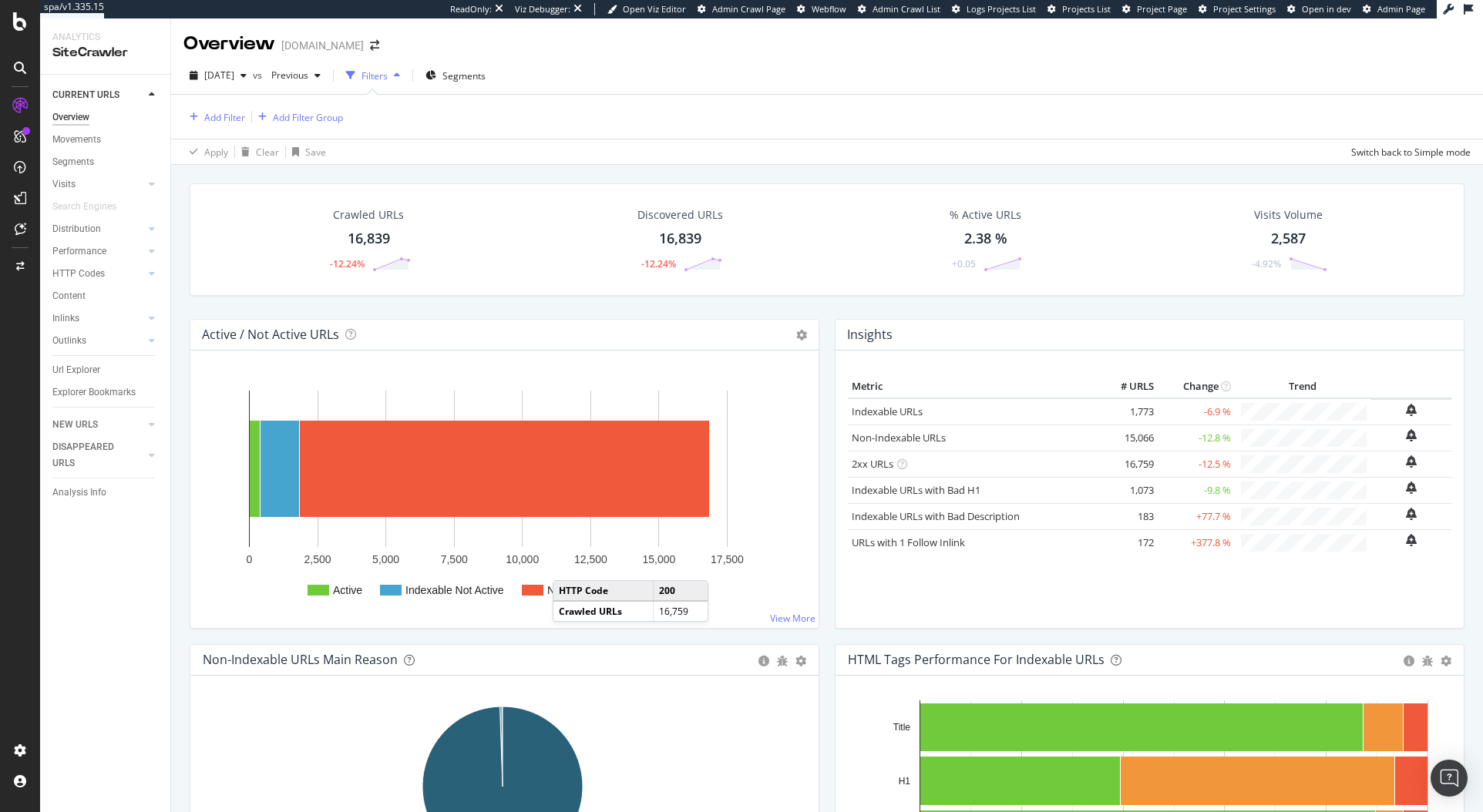
click at [388, 78] on div "Filters" at bounding box center [374, 76] width 26 height 13
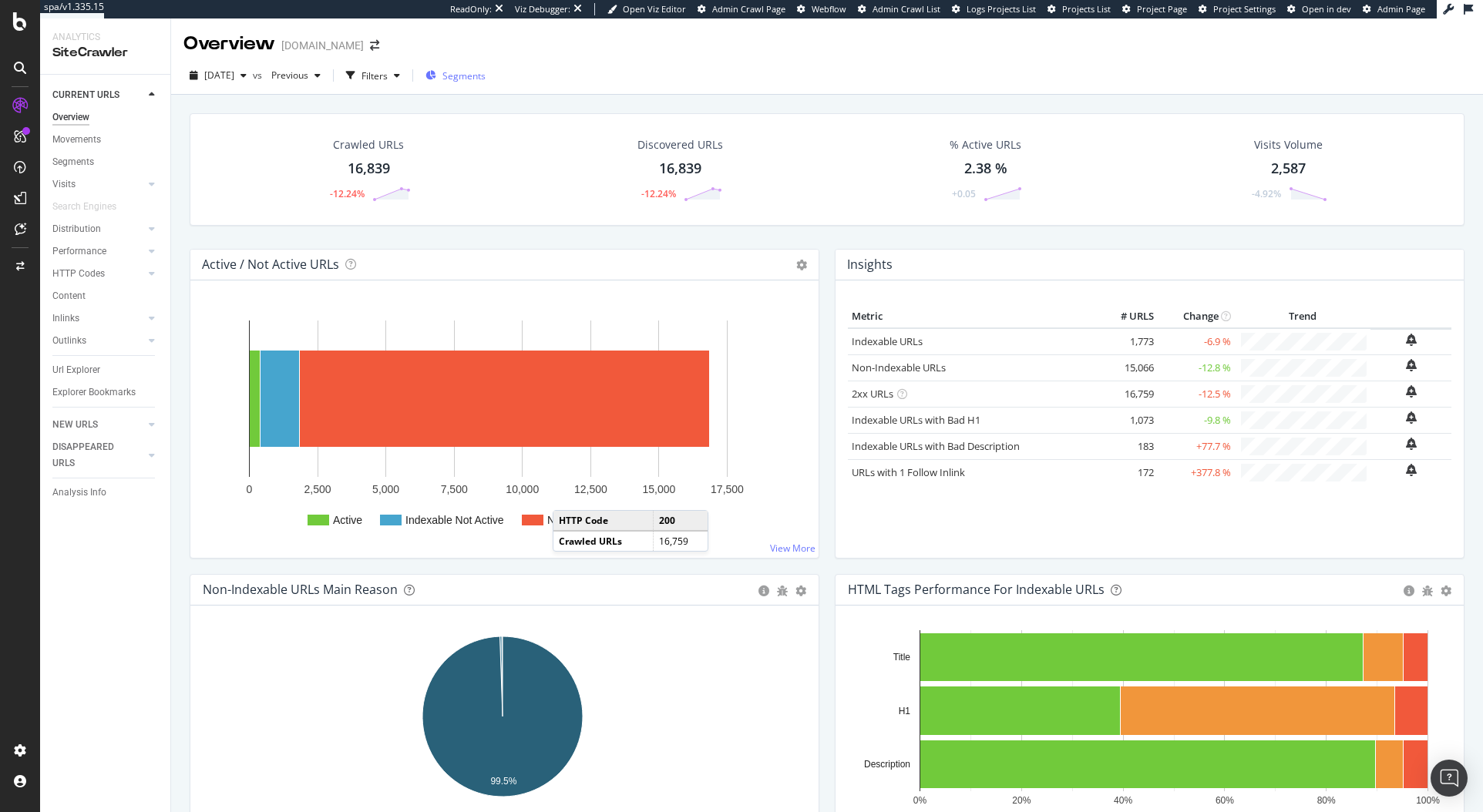
click at [486, 76] on span "Segments" at bounding box center [464, 76] width 43 height 13
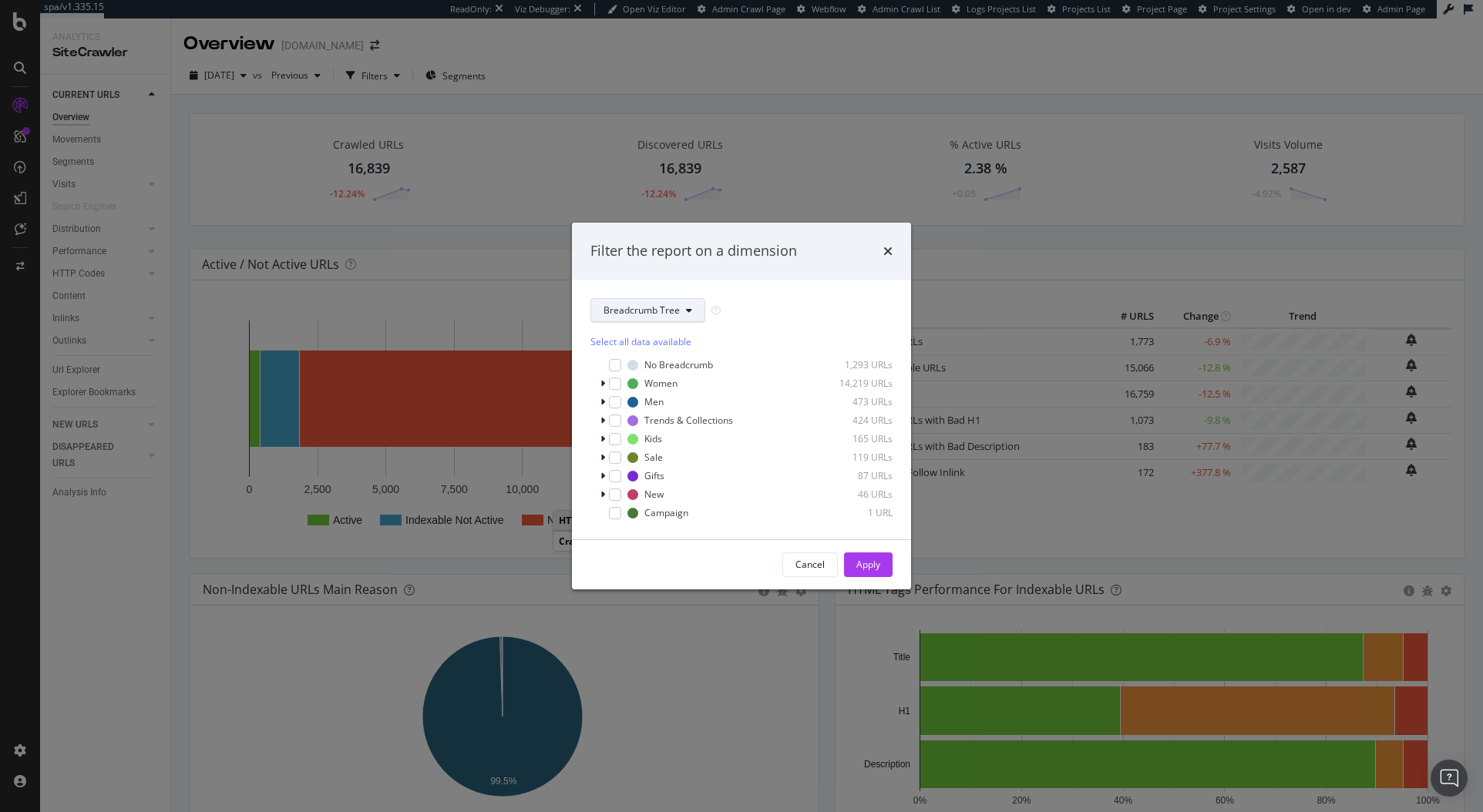
click at [646, 320] on button "Breadcrumb Tree" at bounding box center [647, 310] width 115 height 25
click at [644, 370] on span "pagetype-new" at bounding box center [653, 365] width 99 height 14
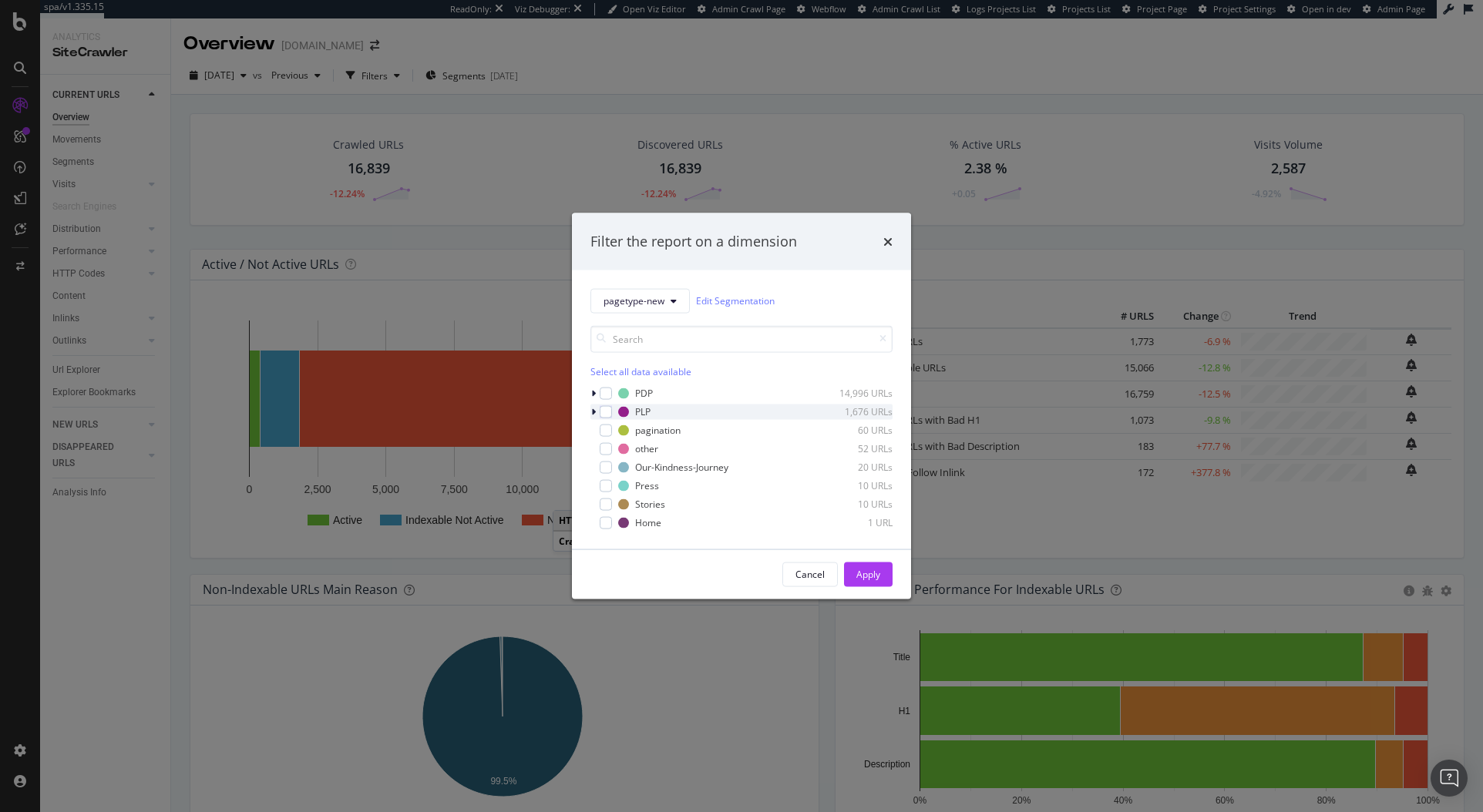
click at [594, 413] on icon "modal" at bounding box center [594, 412] width 5 height 10
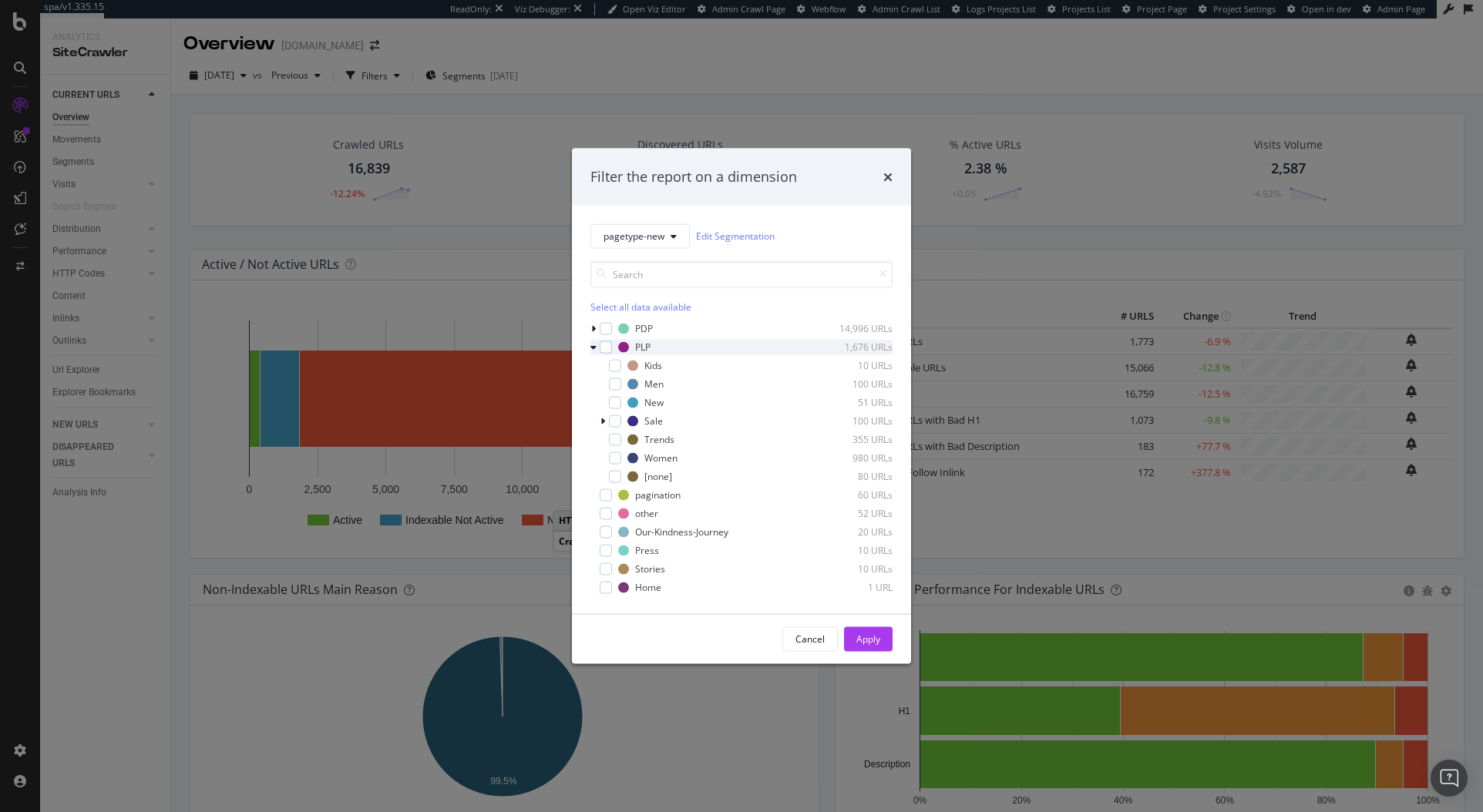
click at [594, 351] on icon "modal" at bounding box center [594, 347] width 6 height 10
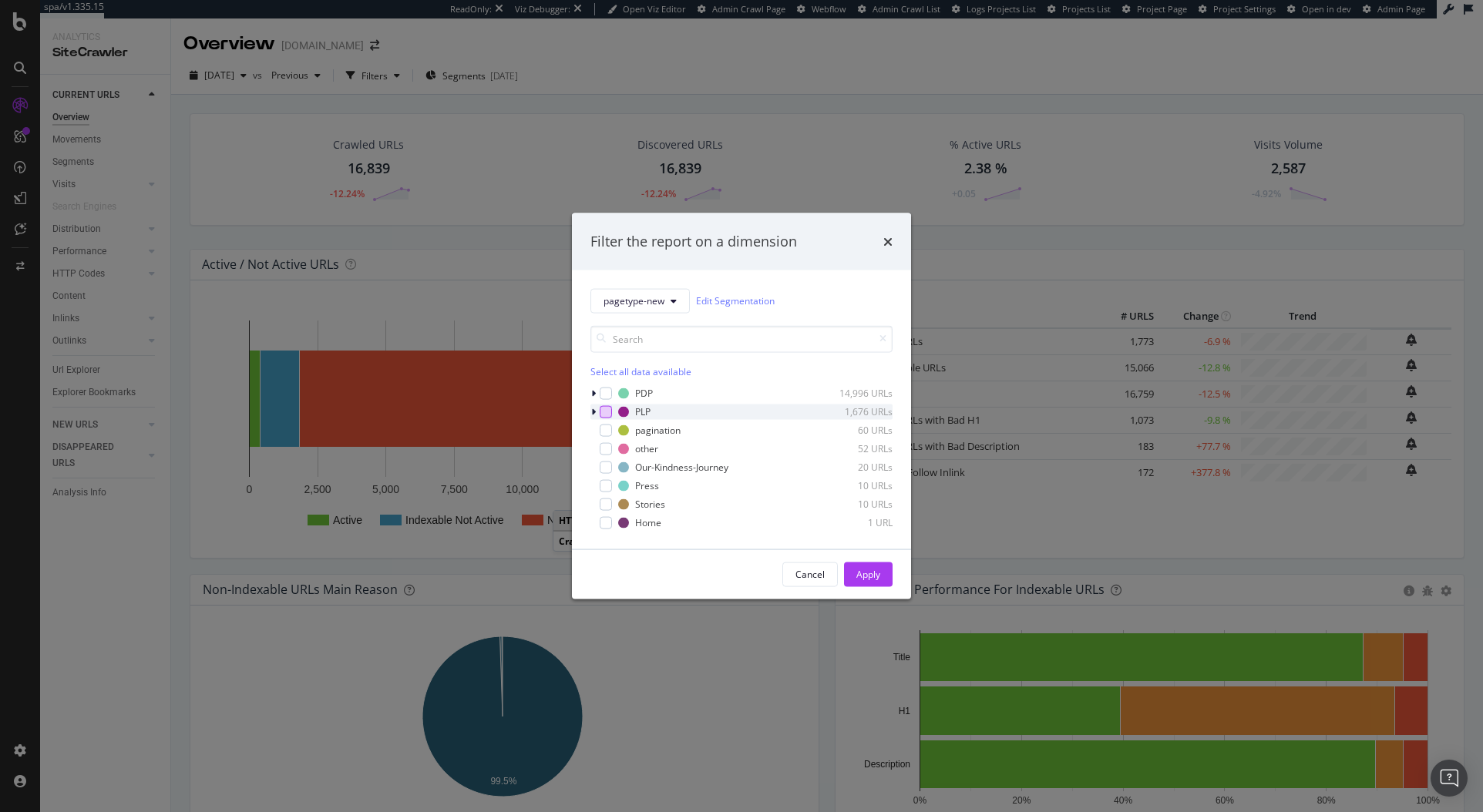
click at [607, 407] on div "modal" at bounding box center [606, 411] width 12 height 12
click at [868, 575] on div "Apply" at bounding box center [868, 574] width 24 height 13
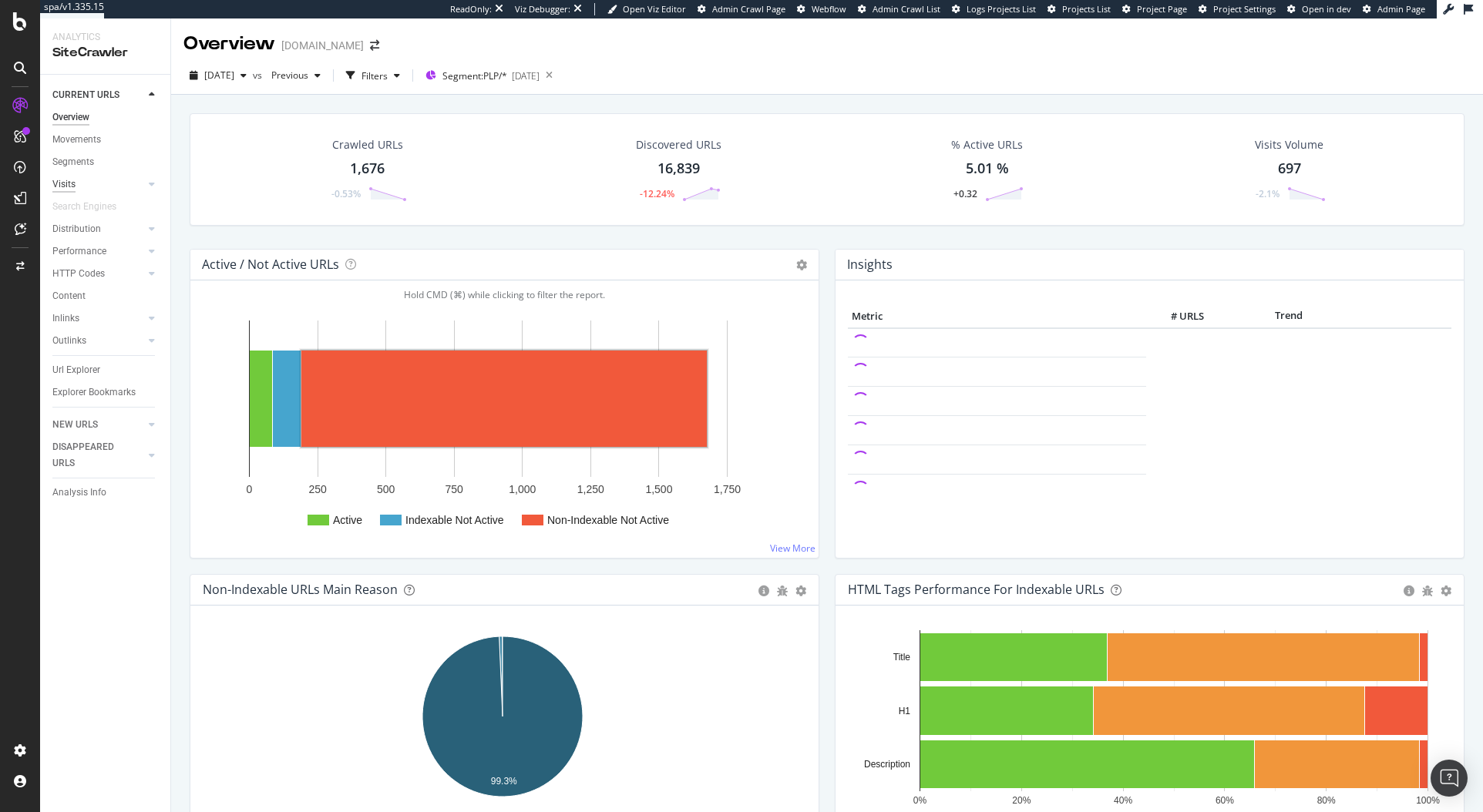
click at [69, 184] on div "Visits" at bounding box center [63, 184] width 23 height 16
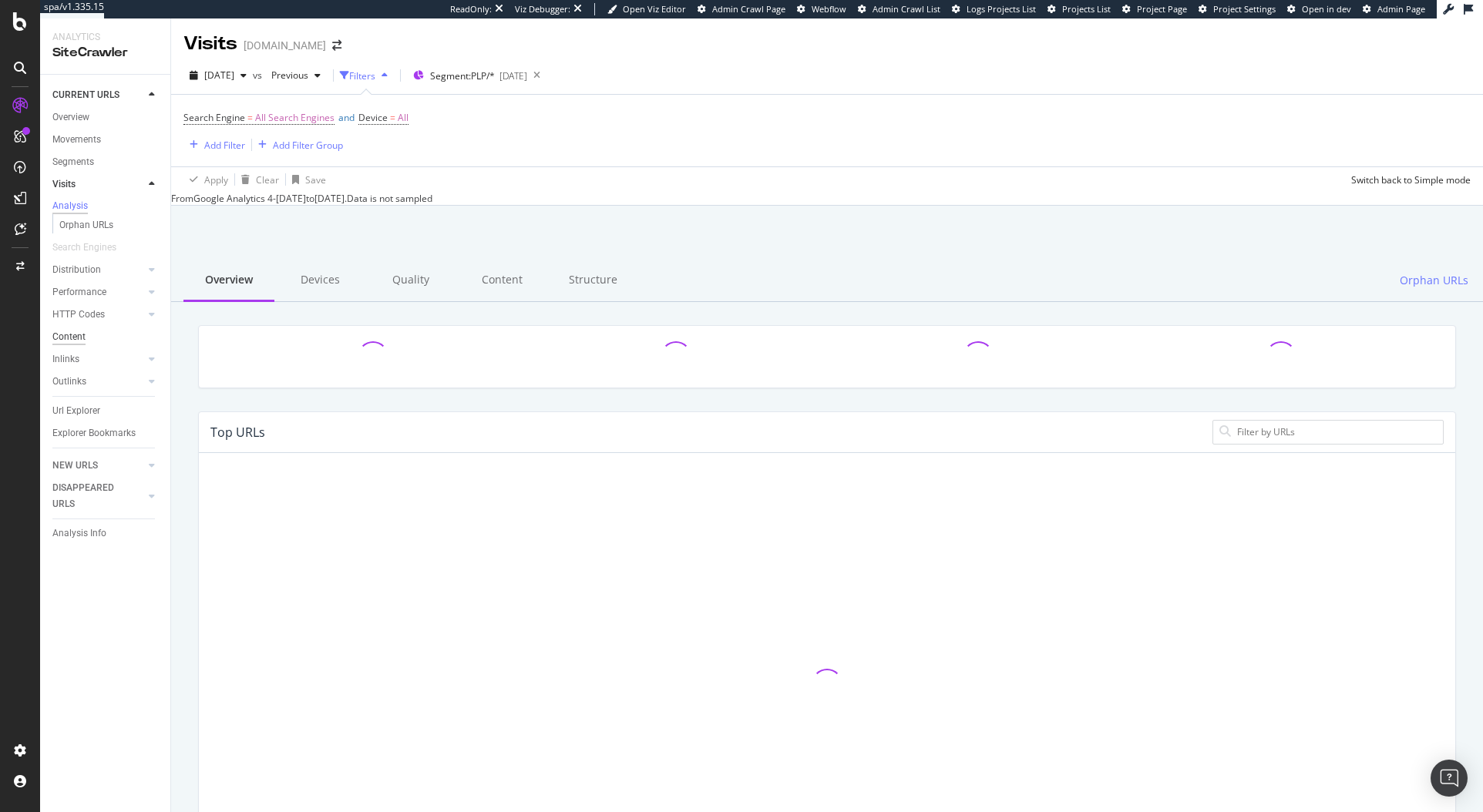
click at [84, 345] on div "Content" at bounding box center [68, 337] width 33 height 16
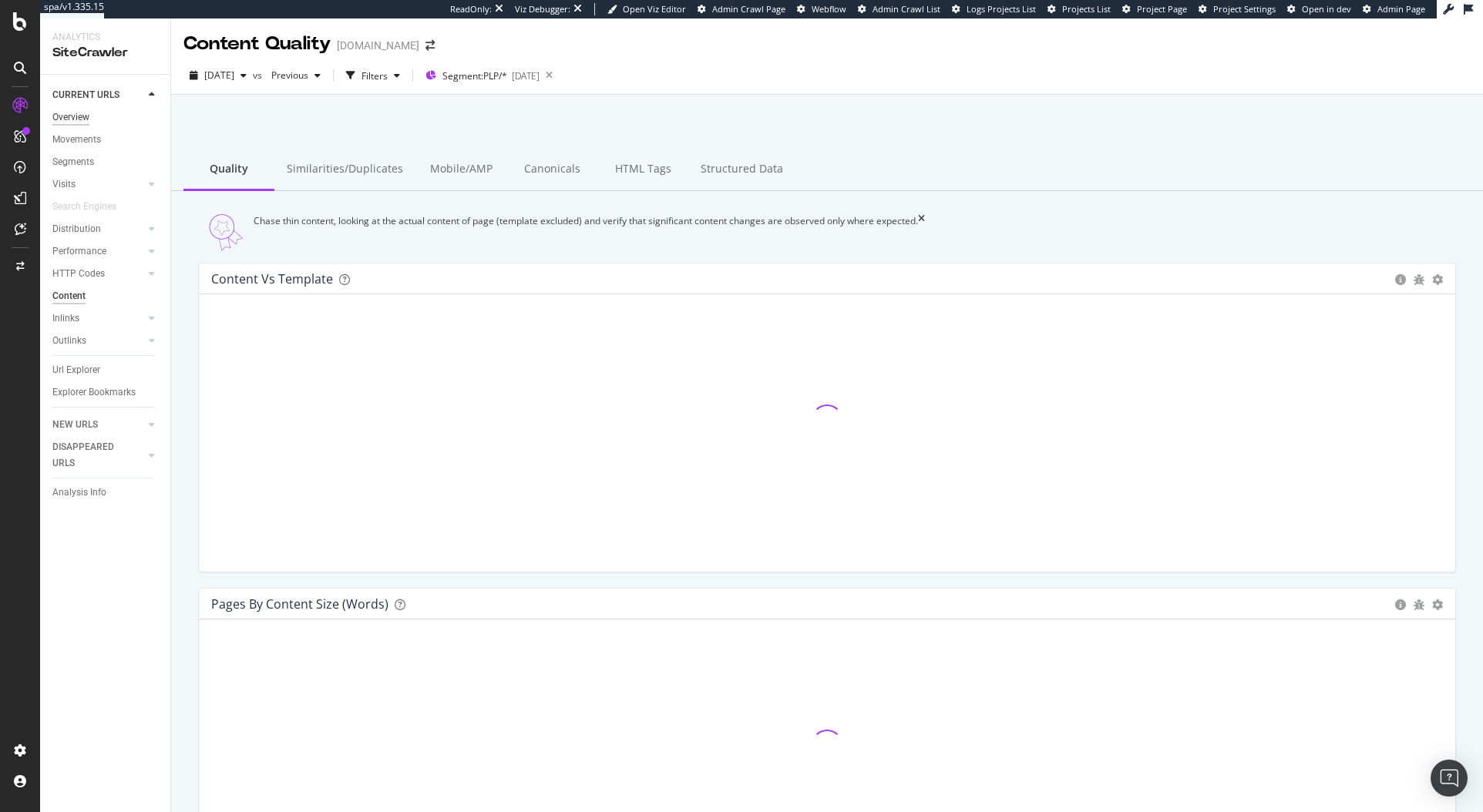
click at [74, 119] on div "Overview" at bounding box center [71, 118] width 37 height 16
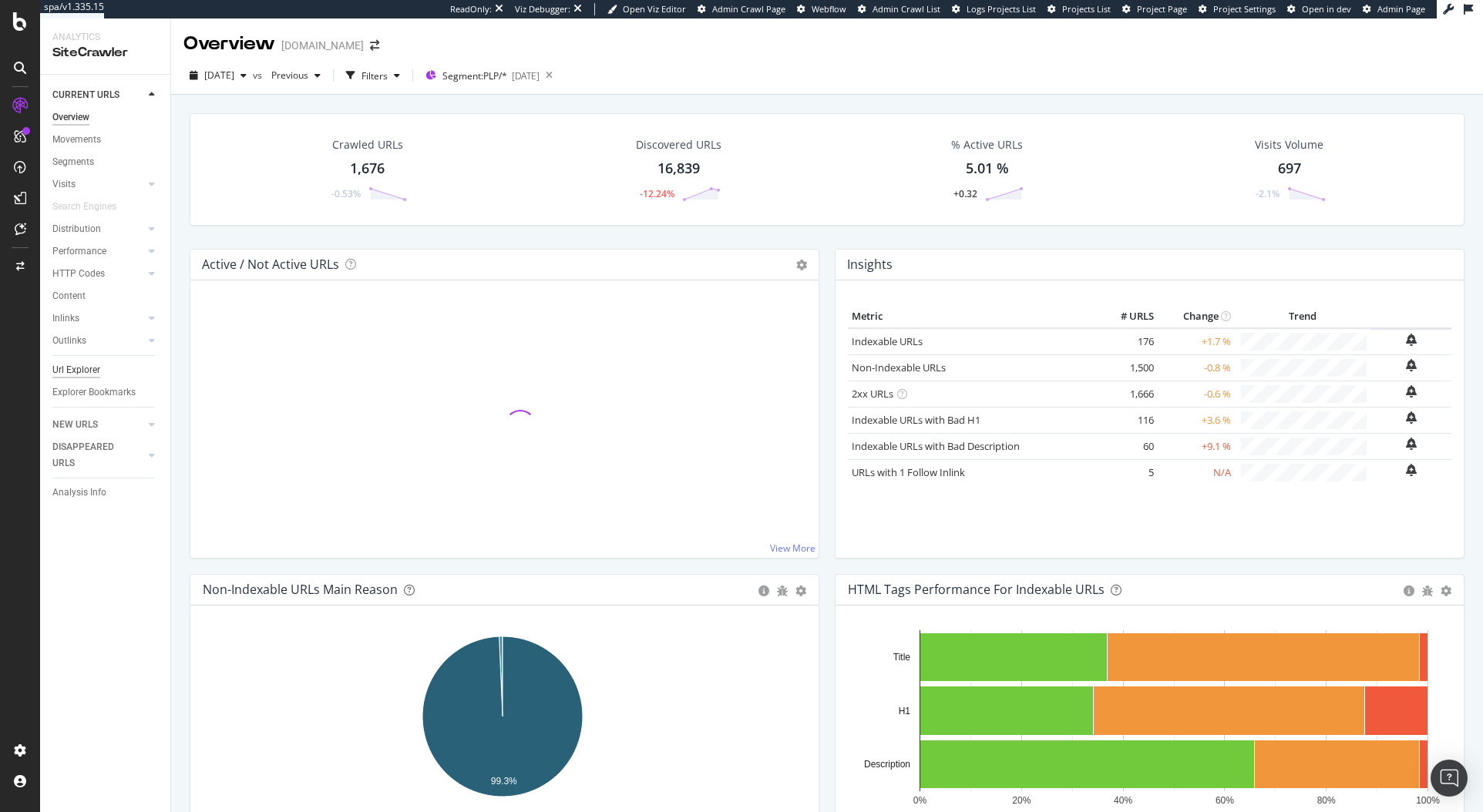
click at [96, 372] on div "Url Explorer" at bounding box center [76, 370] width 48 height 16
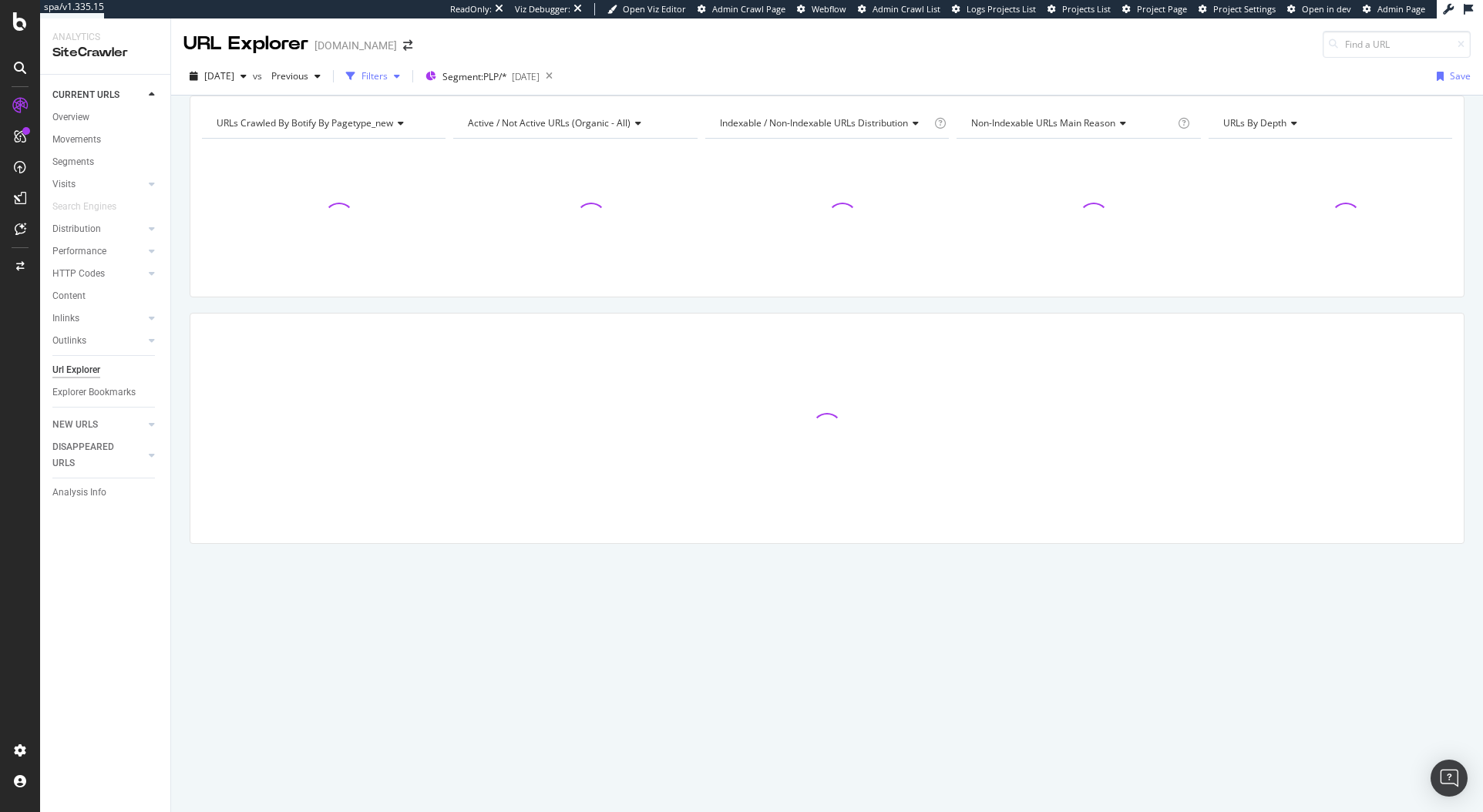
click at [388, 77] on div "Filters" at bounding box center [374, 76] width 26 height 13
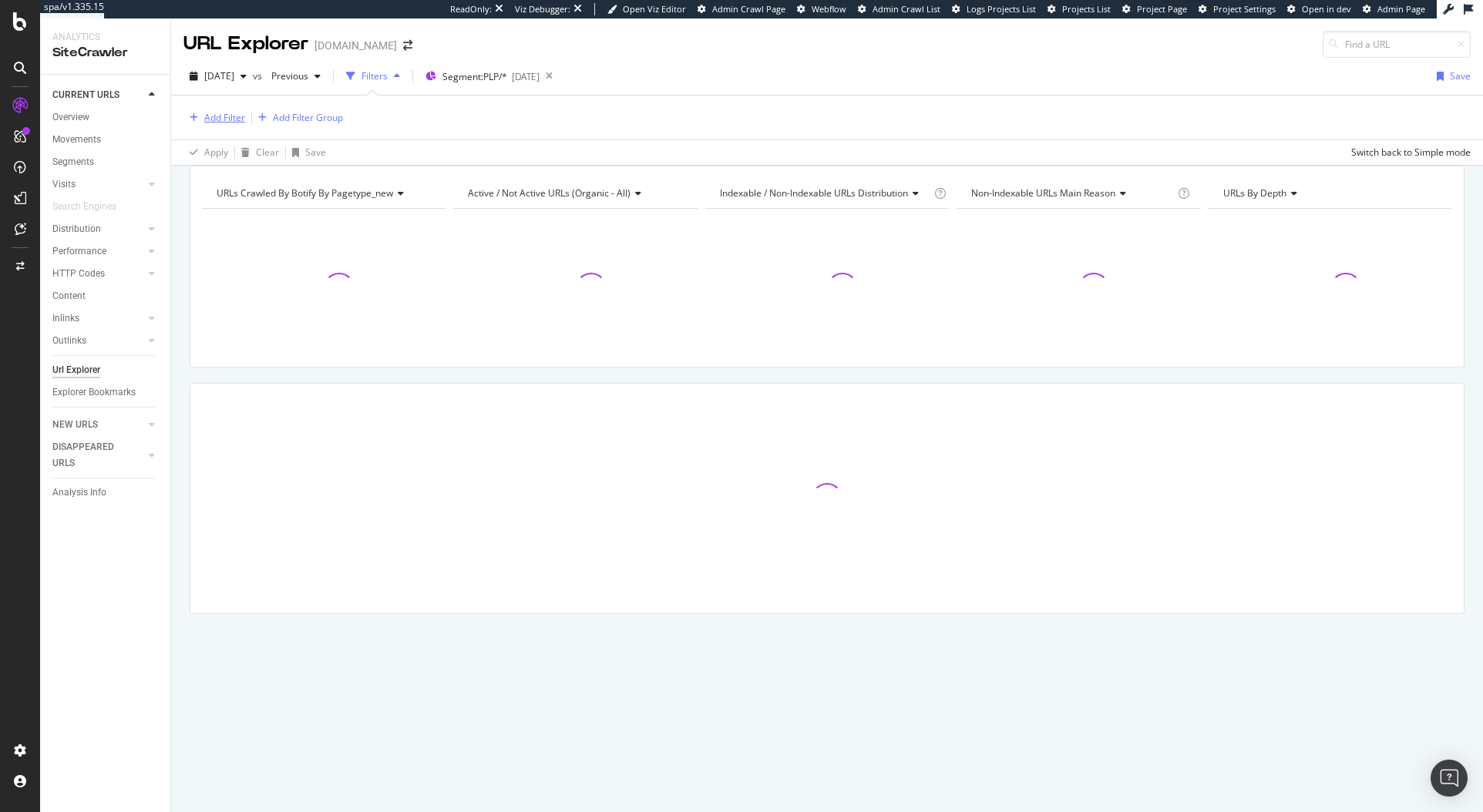
click at [214, 114] on div "Add Filter" at bounding box center [224, 118] width 41 height 13
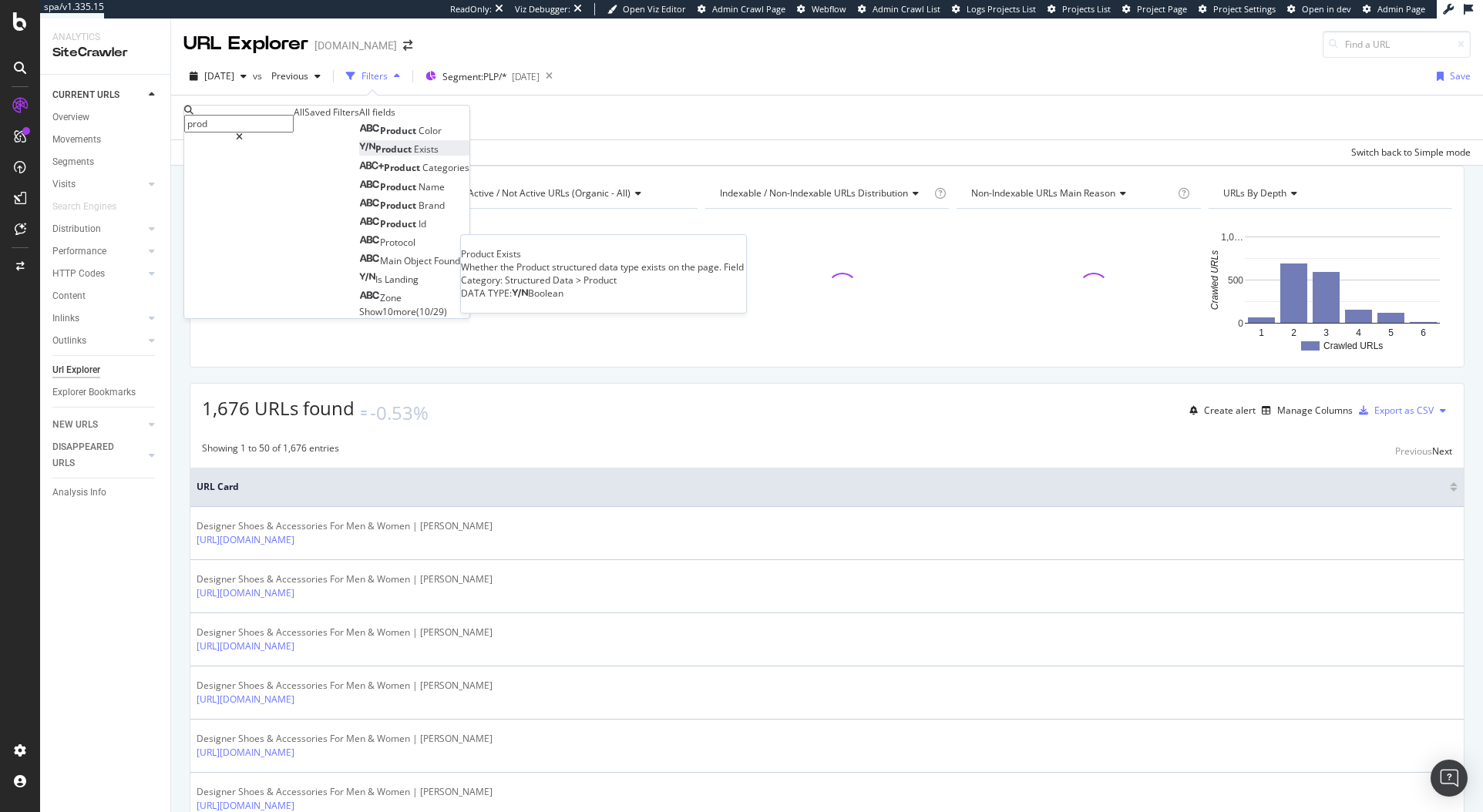
type input "prod"
click at [359, 155] on div "Product Exists" at bounding box center [398, 149] width 79 height 13
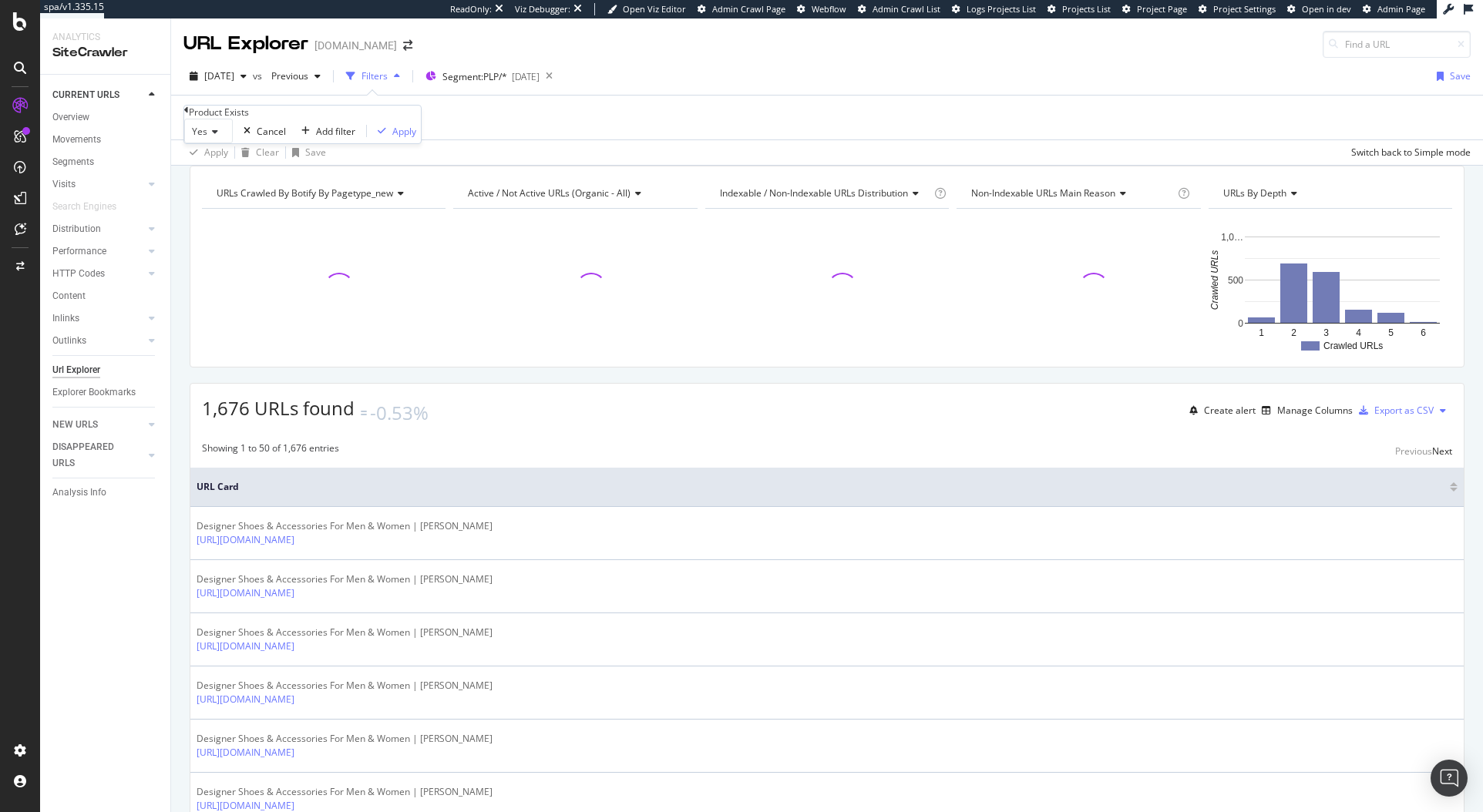
click at [370, 143] on div "Yes Cancel Add filter Apply" at bounding box center [302, 131] width 236 height 25
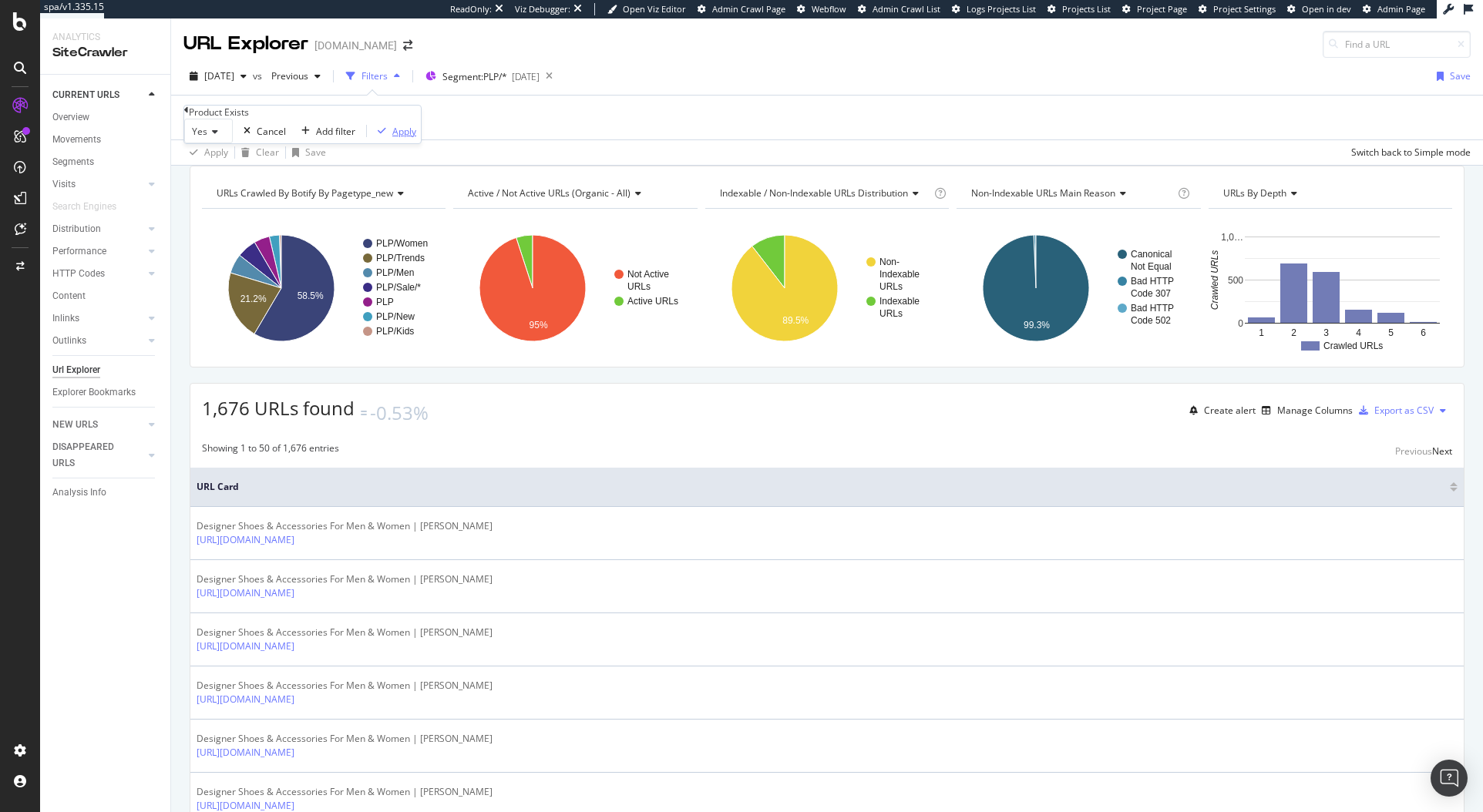
click at [393, 138] on div "Apply" at bounding box center [405, 131] width 24 height 13
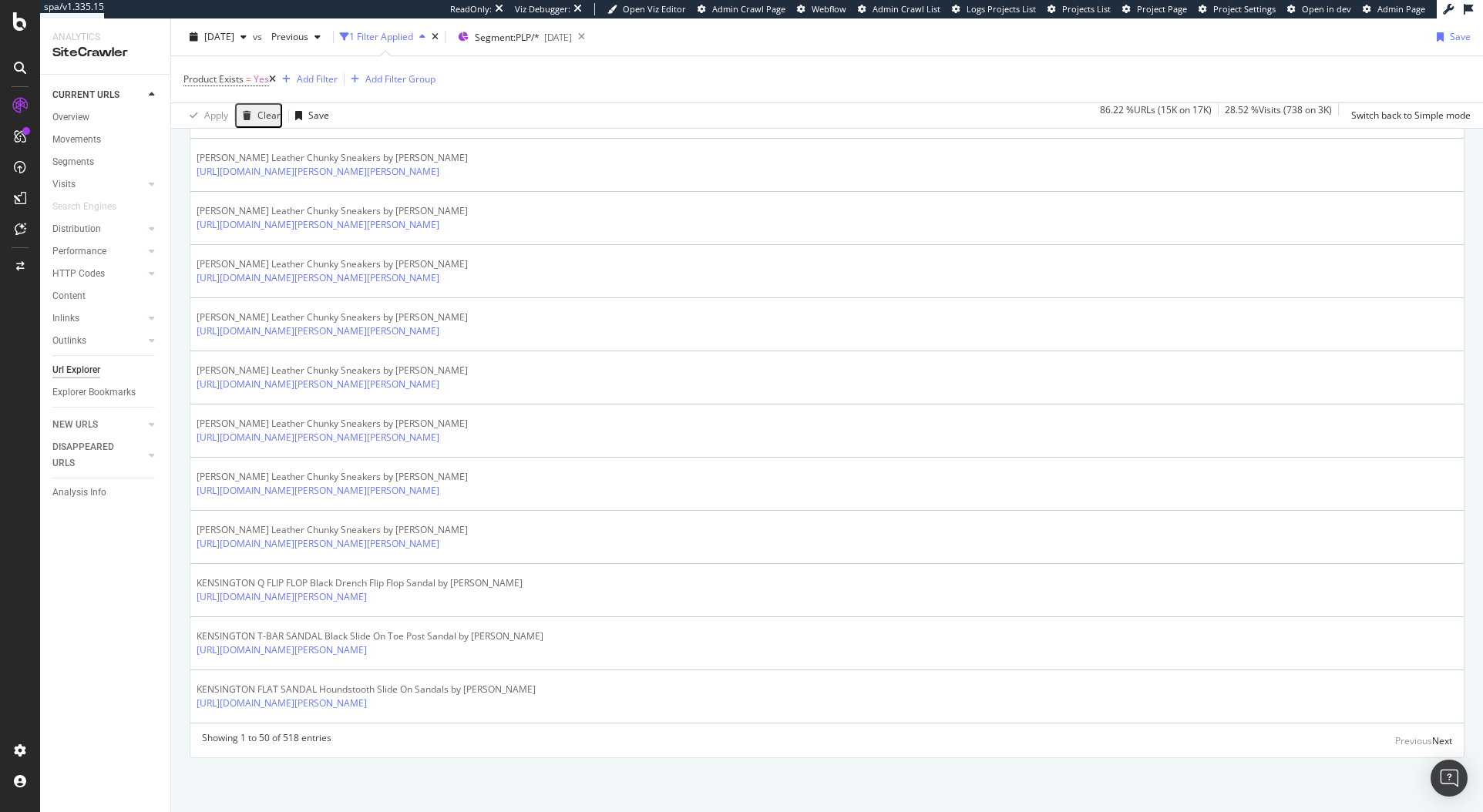
scroll to position [2574, 0]
click at [1433, 747] on div "Next" at bounding box center [1442, 740] width 20 height 17
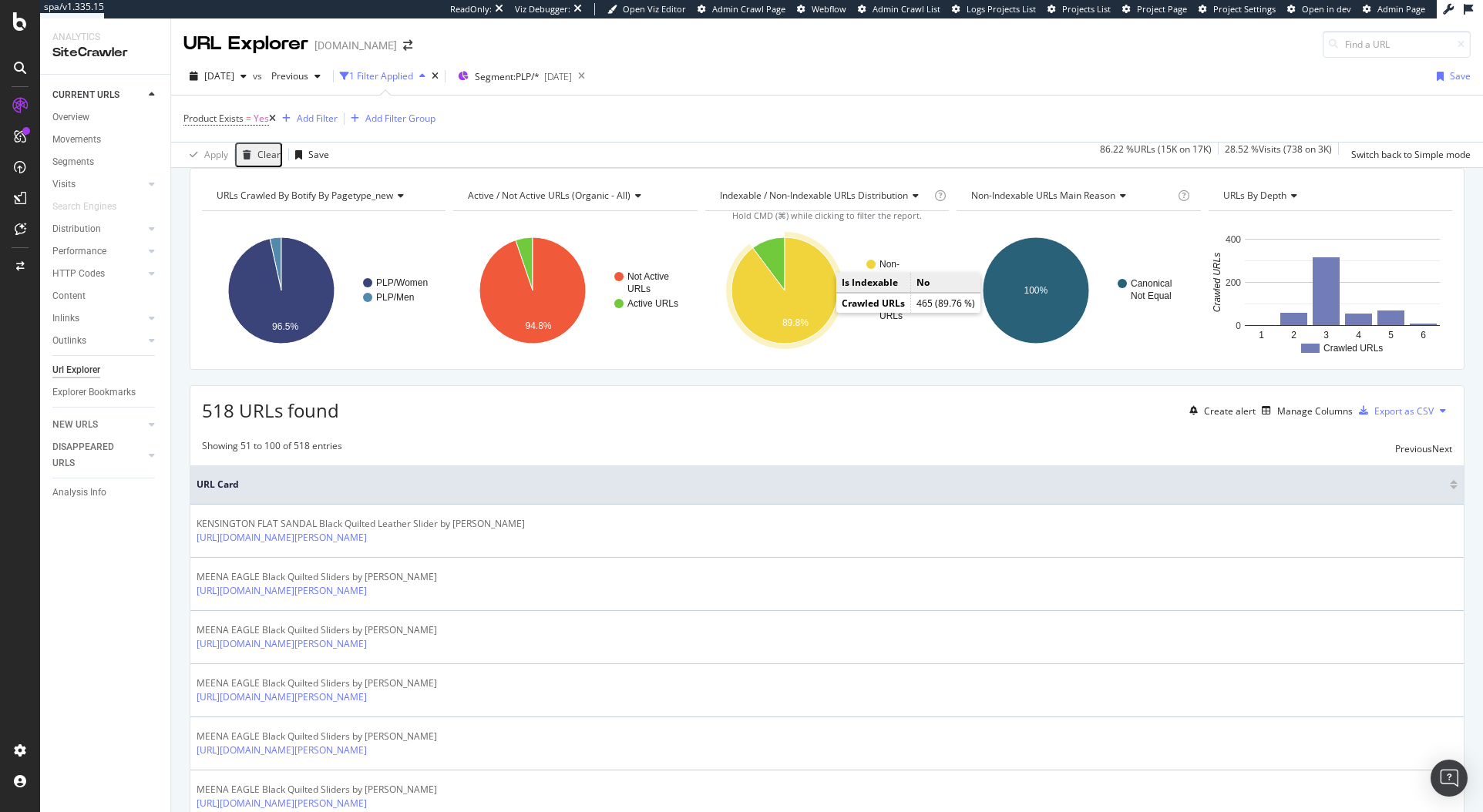
click at [793, 344] on icon "A chart." at bounding box center [784, 290] width 107 height 107
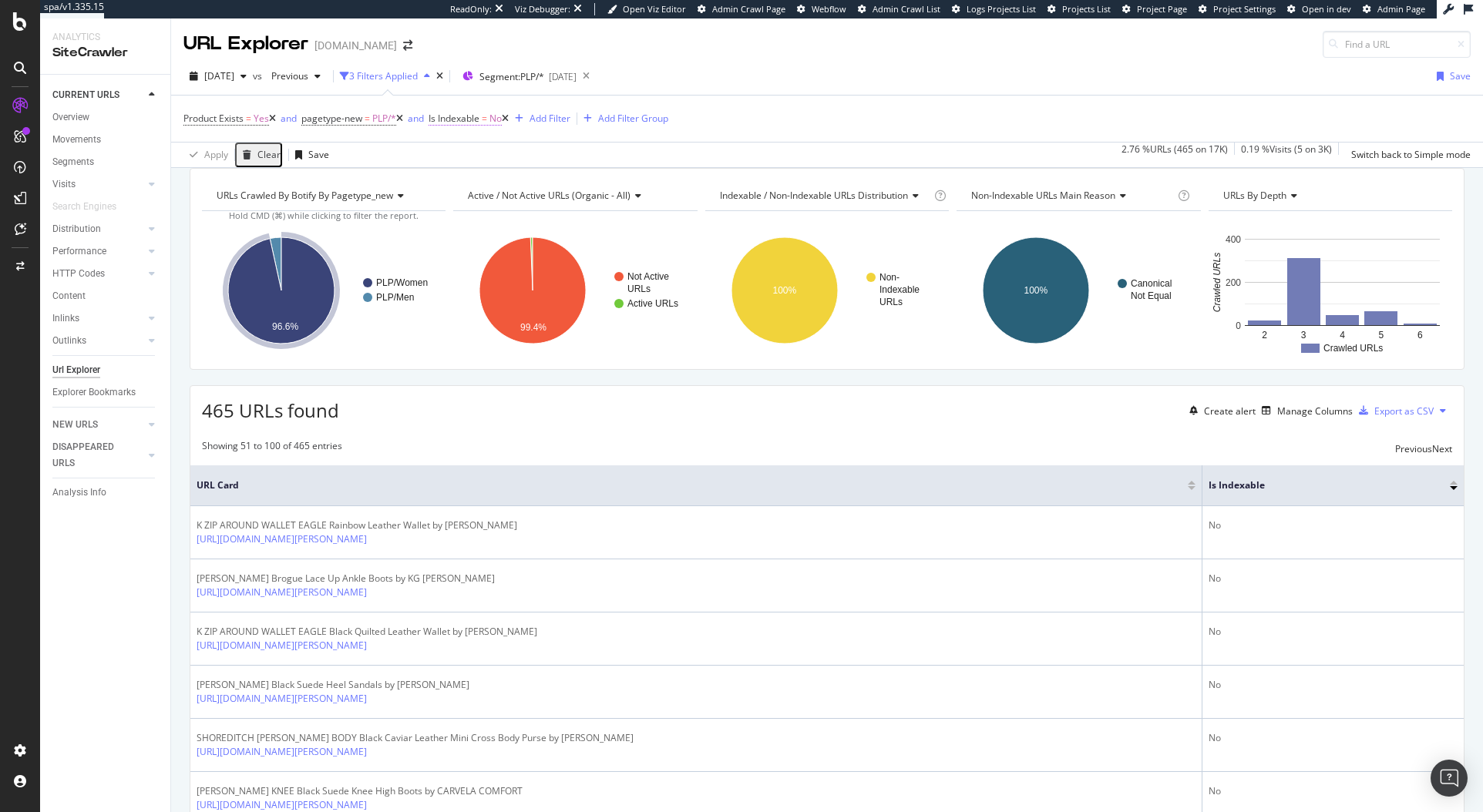
click at [487, 123] on span "=" at bounding box center [484, 119] width 6 height 13
click at [469, 167] on div "No" at bounding box center [497, 154] width 108 height 25
click at [463, 181] on span "Yes" at bounding box center [455, 175] width 15 height 13
click at [711, 149] on div "Apply" at bounding box center [723, 142] width 24 height 13
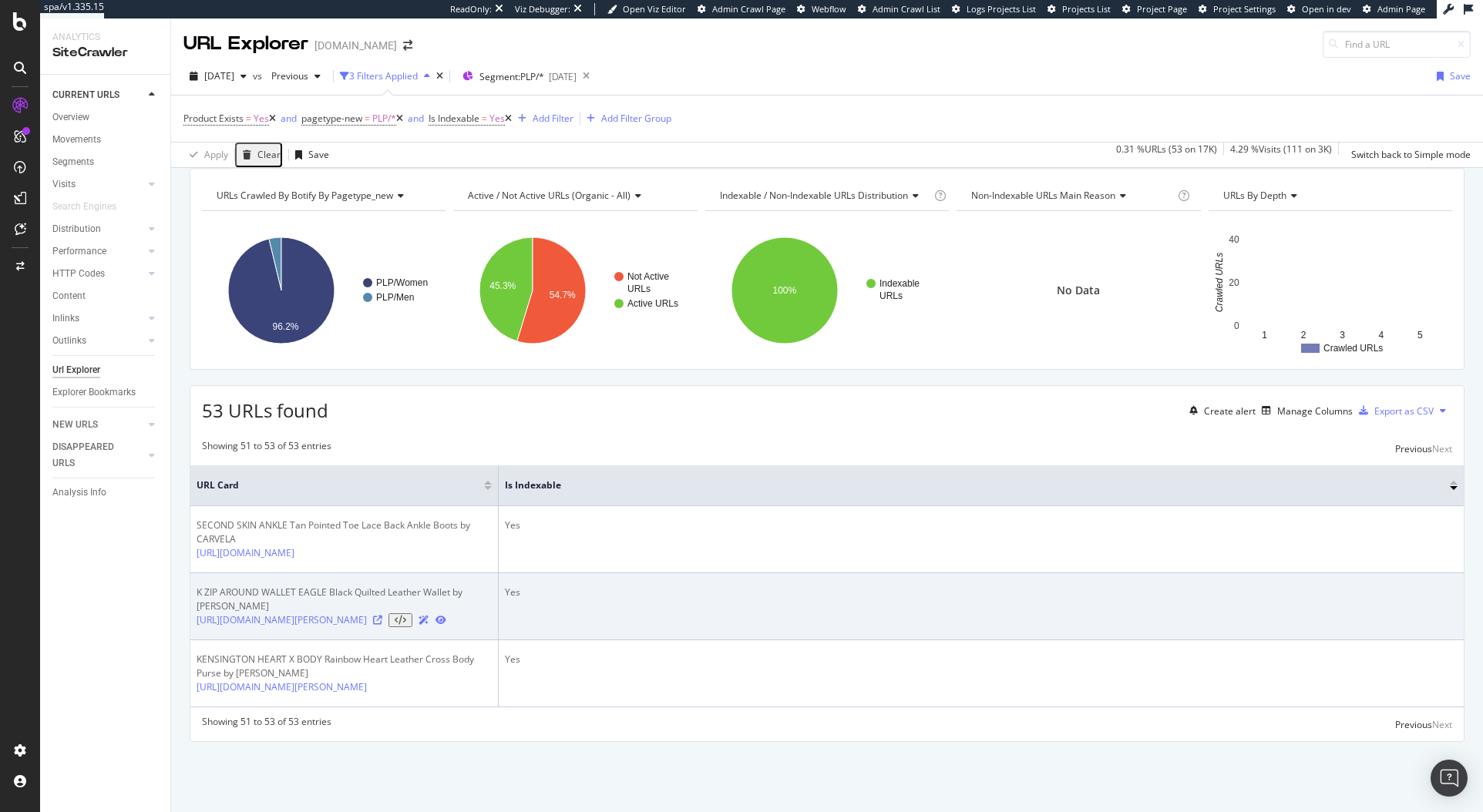
scroll to position [84, 0]
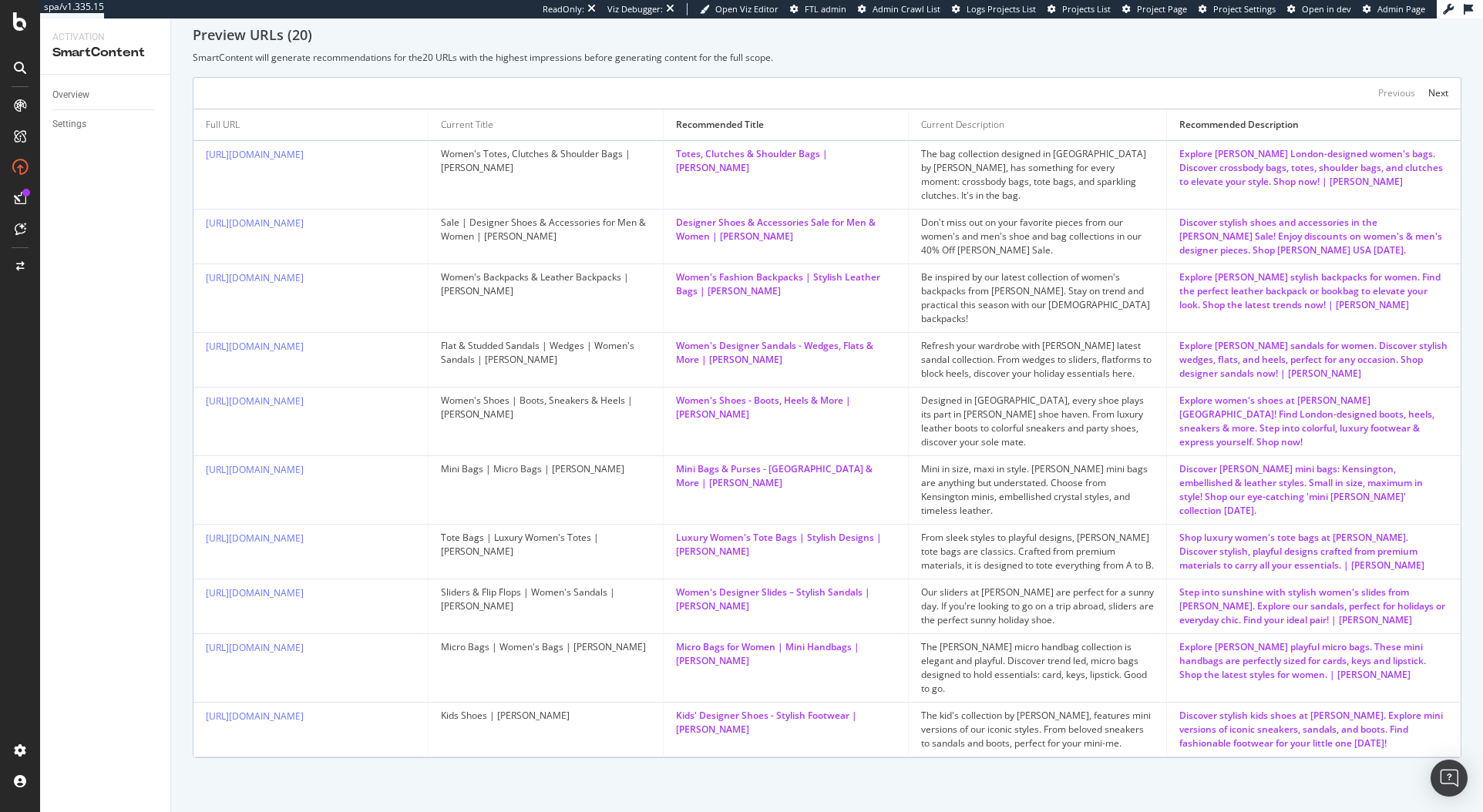
scroll to position [603, 0]
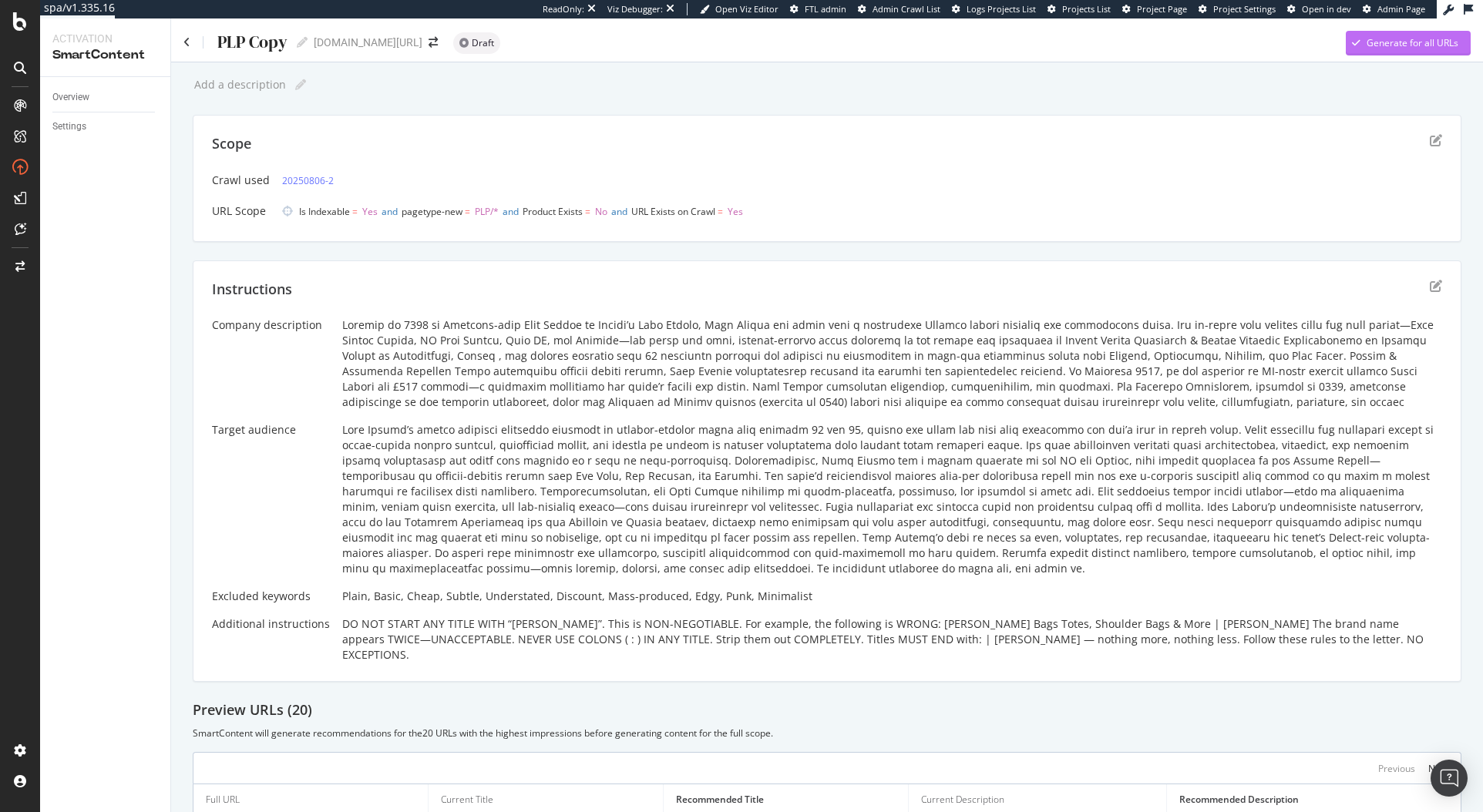
click at [1371, 36] on div "Generate for all URLs" at bounding box center [1412, 42] width 92 height 13
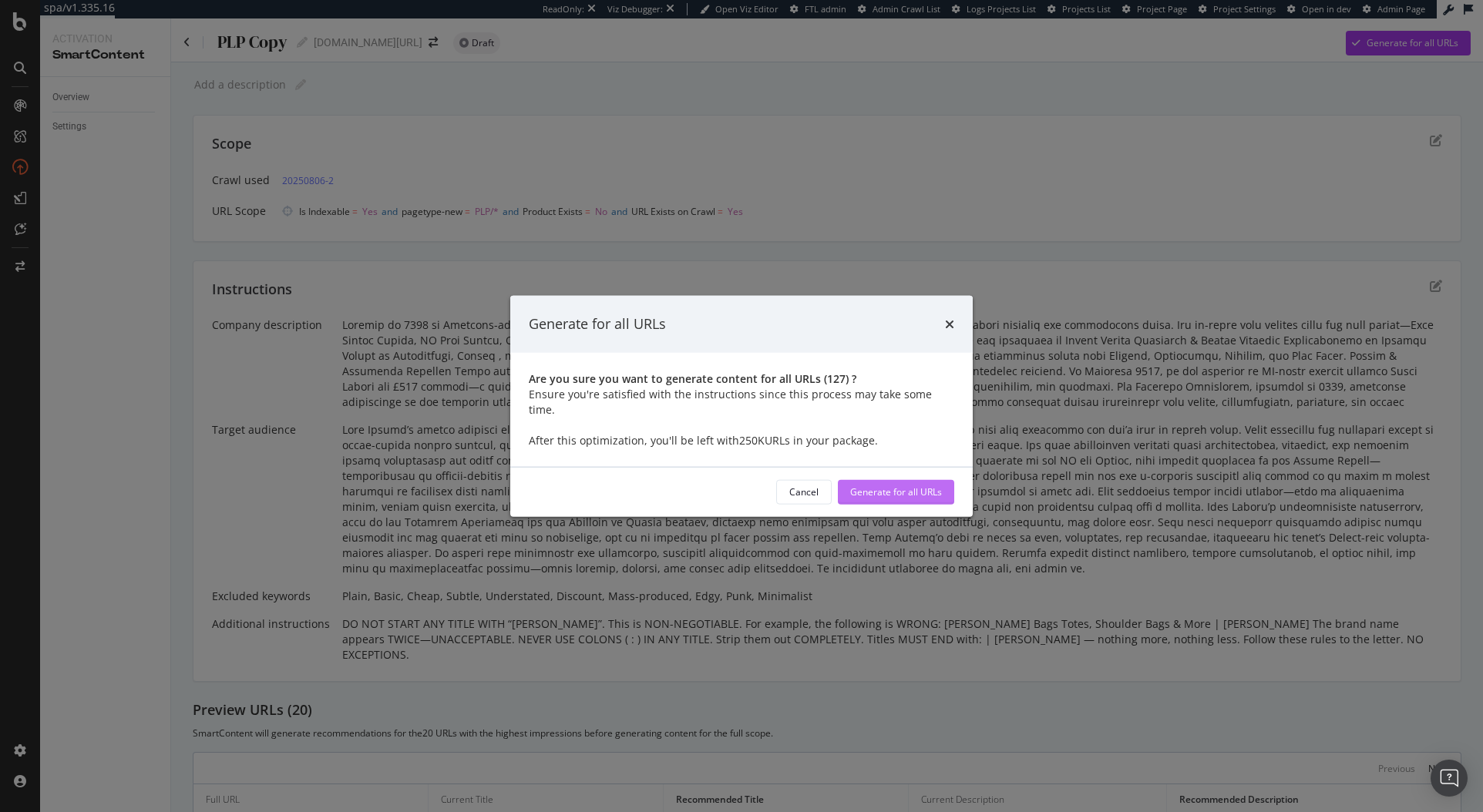
click at [889, 489] on div "Generate for all URLs" at bounding box center [896, 492] width 92 height 13
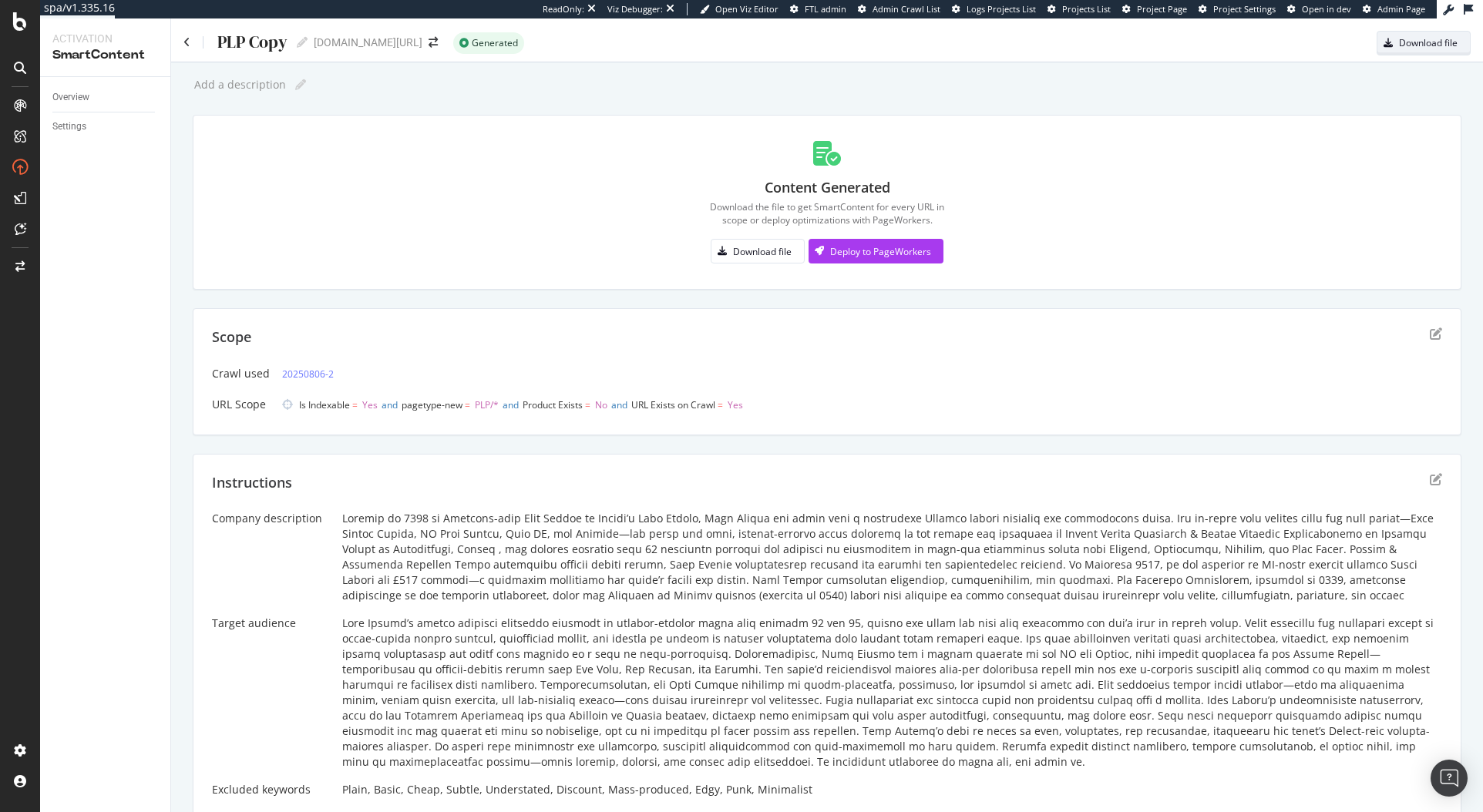
click at [1410, 49] on div "Download file" at bounding box center [1429, 42] width 58 height 13
click at [105, 287] on div "PageWorkers" at bounding box center [89, 290] width 64 height 15
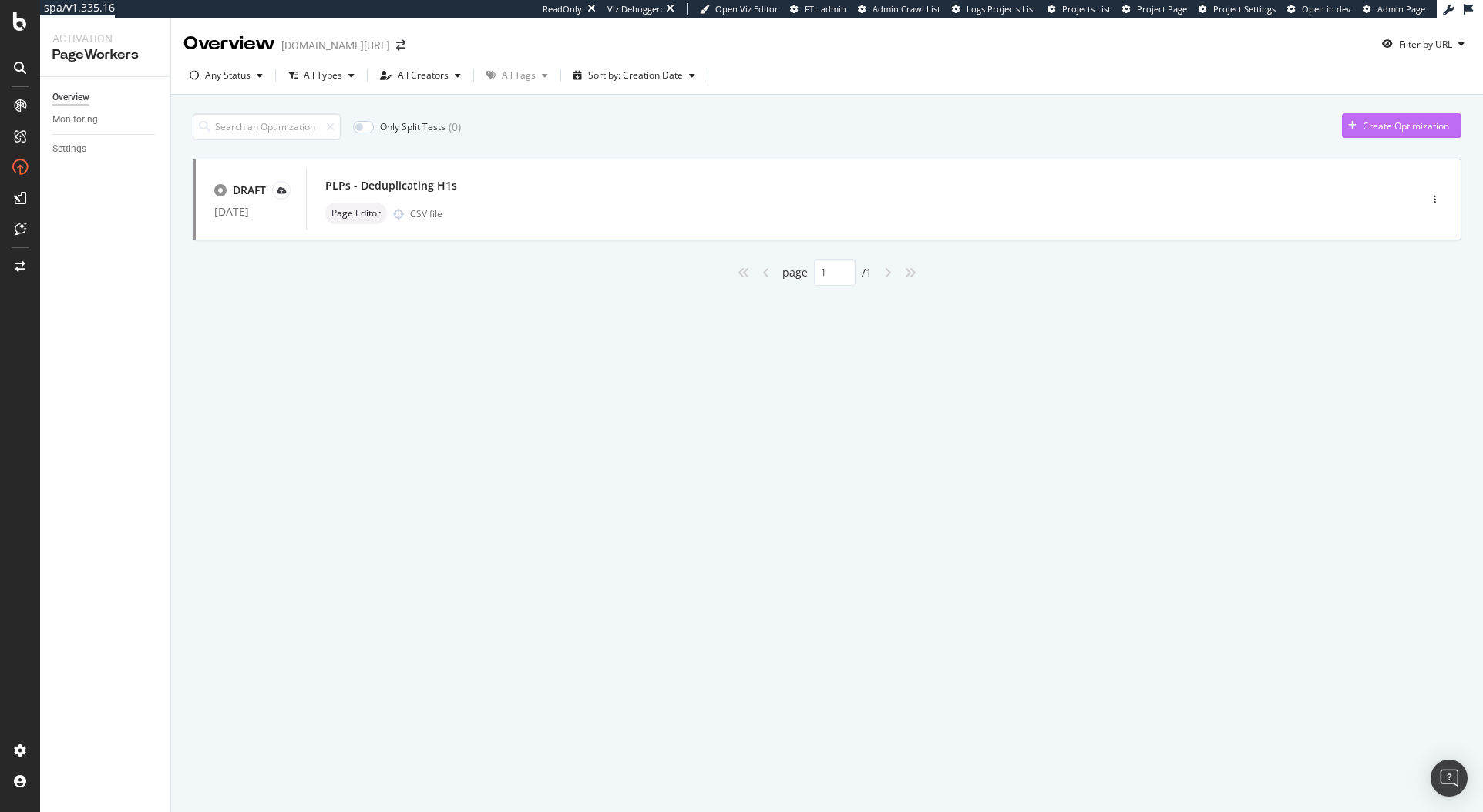
click at [1416, 125] on div "Create Optimization" at bounding box center [1406, 126] width 87 height 13
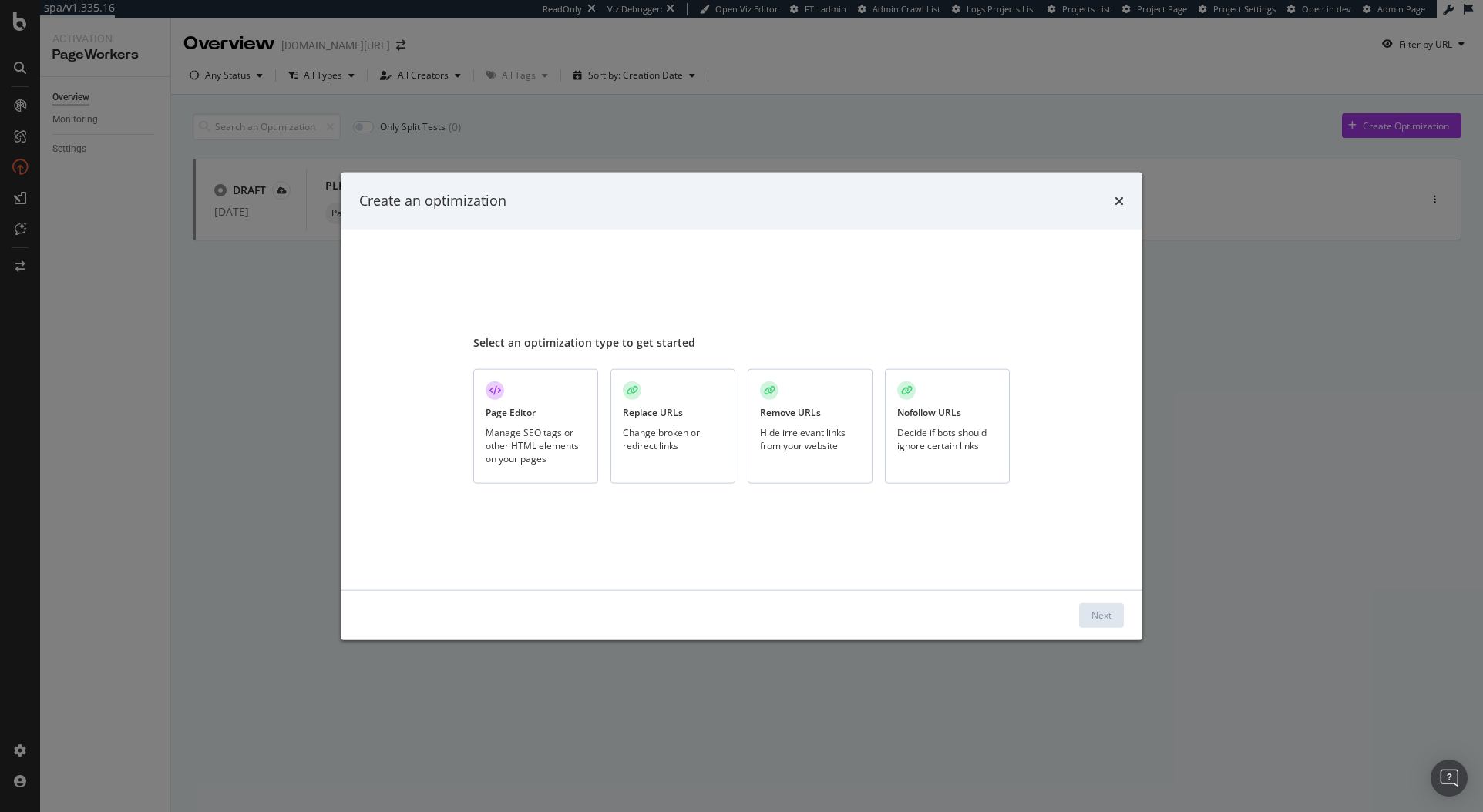
click at [522, 446] on div "Manage SEO tags or other HTML elements on your pages" at bounding box center [535, 444] width 100 height 39
click at [1106, 628] on div "Next" at bounding box center [741, 615] width 802 height 50
click at [1095, 617] on div "Next" at bounding box center [1102, 615] width 20 height 13
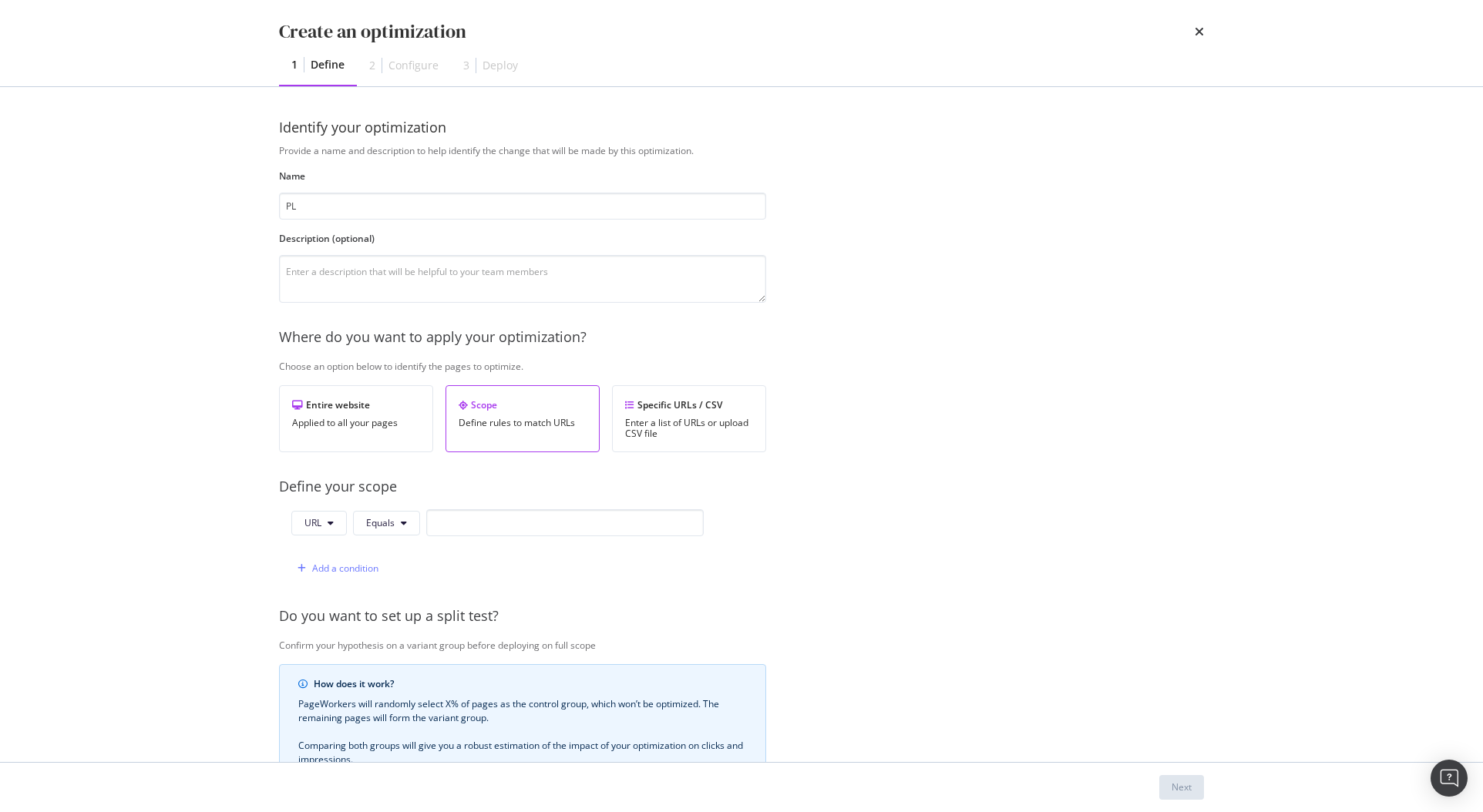
type input "P"
type input "Optimising Titles & Descriptions - PLPs"
click at [694, 423] on div "Enter a list of URLs or upload CSV file" at bounding box center [689, 428] width 128 height 22
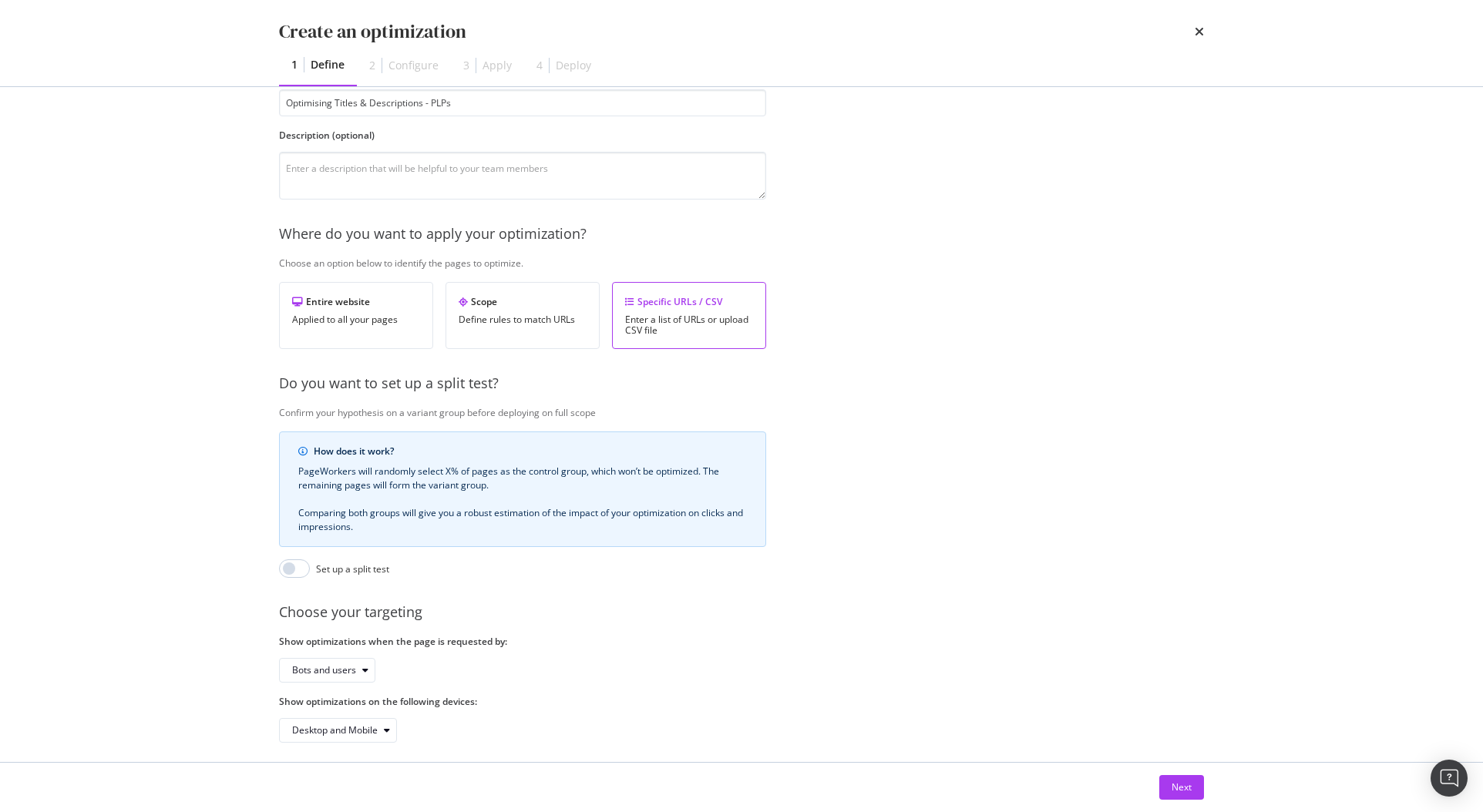
scroll to position [127, 0]
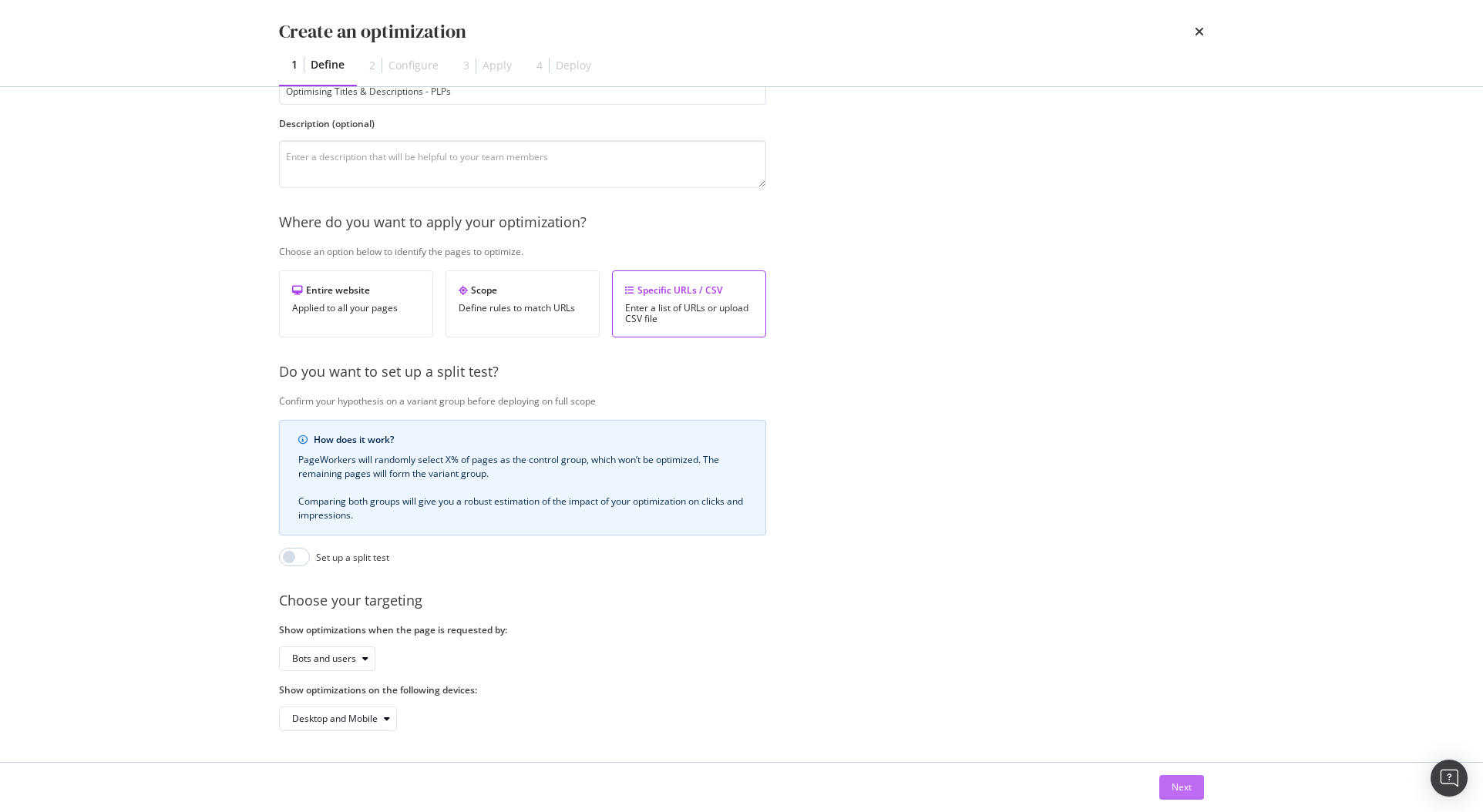
click at [1179, 791] on div "Next" at bounding box center [1182, 787] width 20 height 13
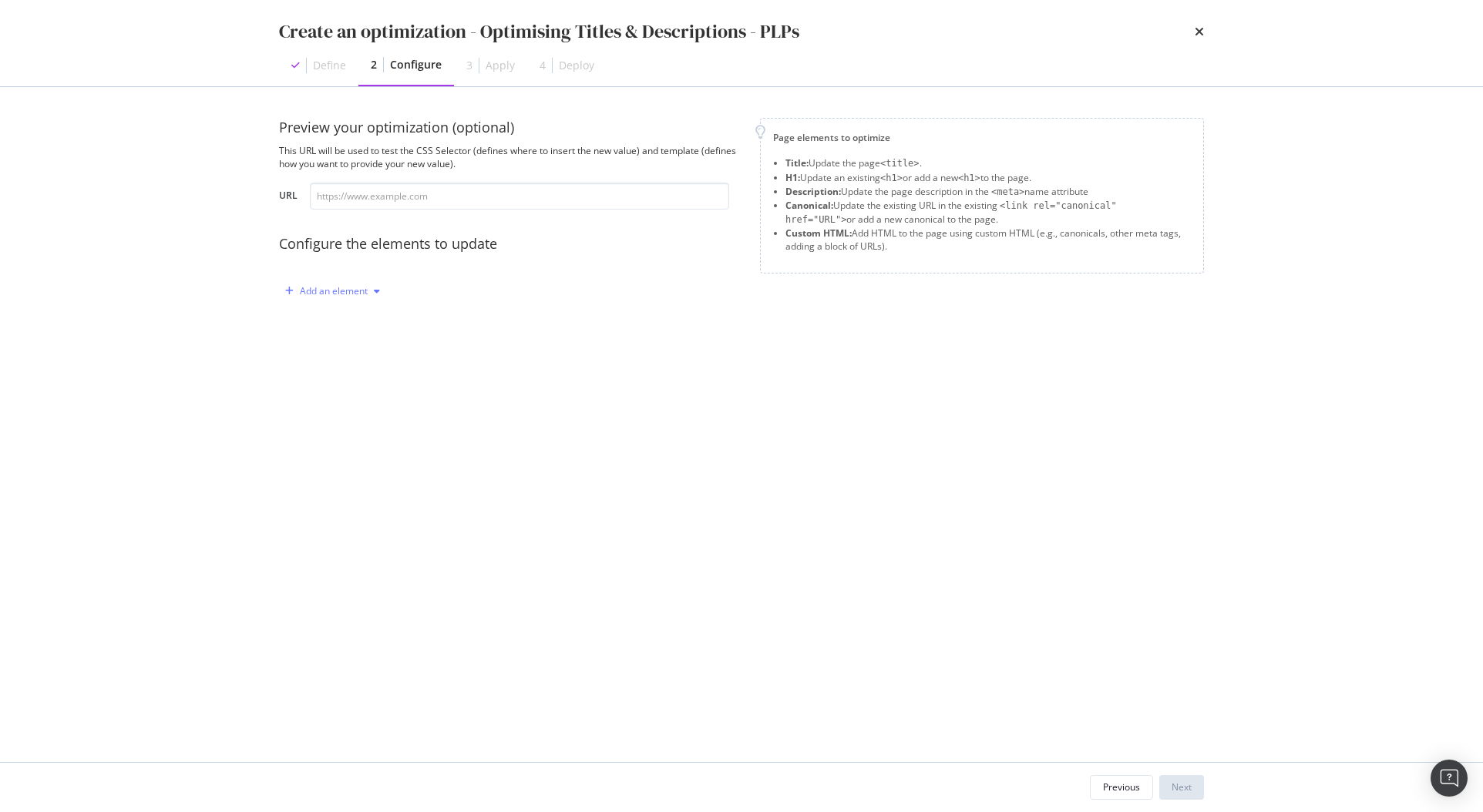
click at [295, 295] on div "modal" at bounding box center [289, 291] width 21 height 10
click at [346, 321] on div "Title" at bounding box center [341, 320] width 104 height 19
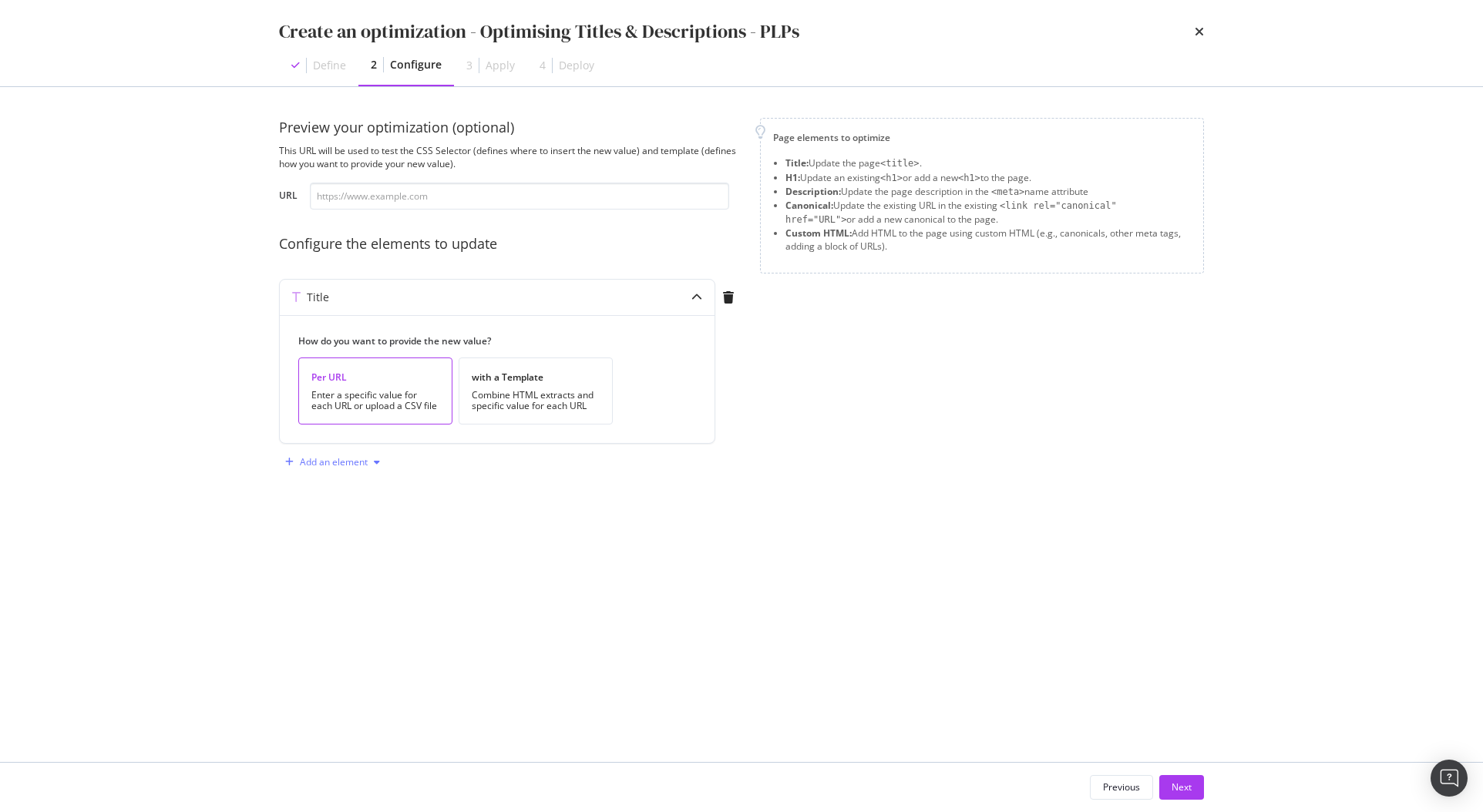
click at [336, 461] on div "Add an element" at bounding box center [333, 463] width 68 height 10
click at [361, 517] on div "Description" at bounding box center [345, 517] width 50 height 13
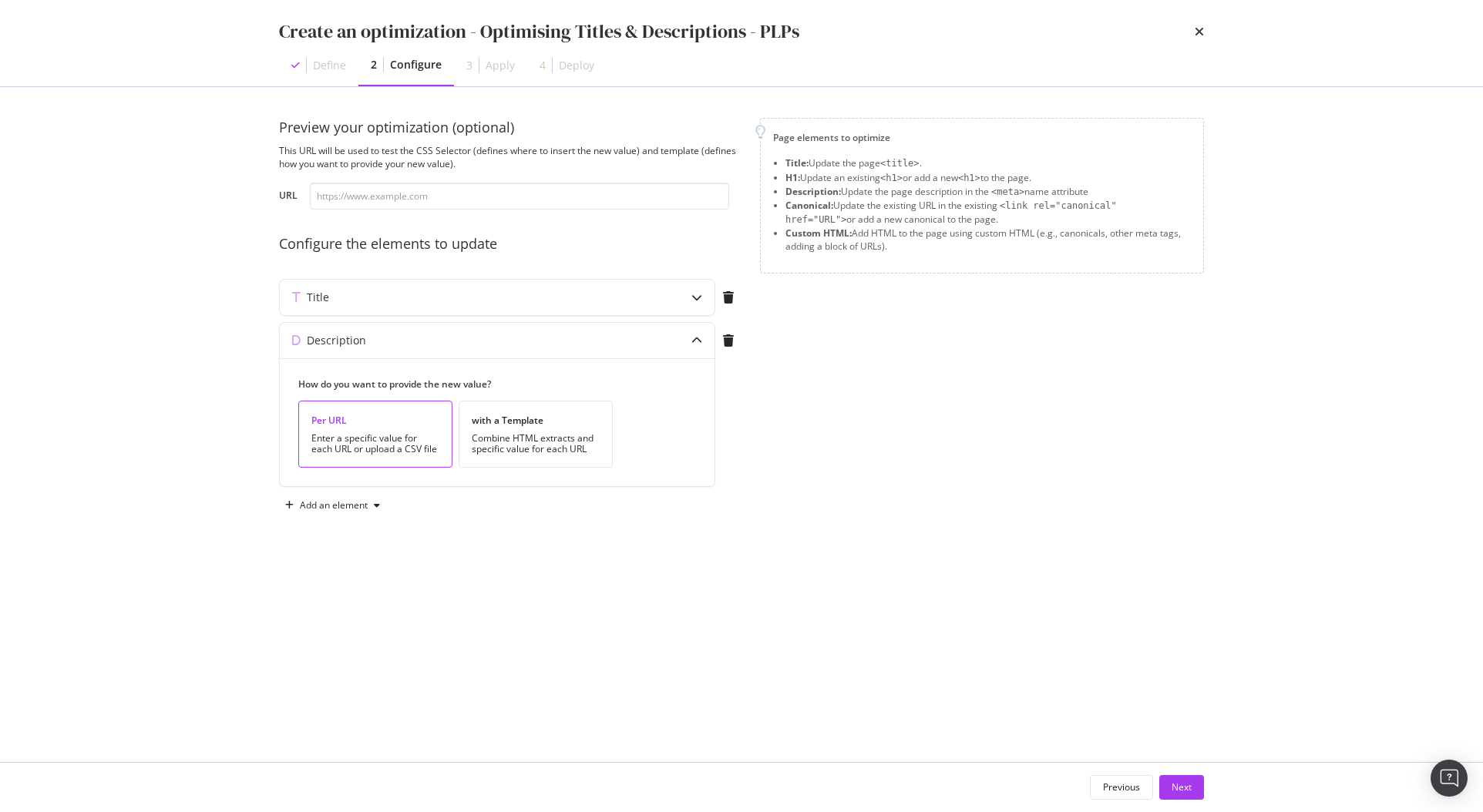
click at [607, 601] on div "Preview your optimization (optional) This URL will be used to test the CSS Sele…" at bounding box center [741, 424] width 925 height 613
click at [1185, 782] on div "Next" at bounding box center [1182, 787] width 20 height 13
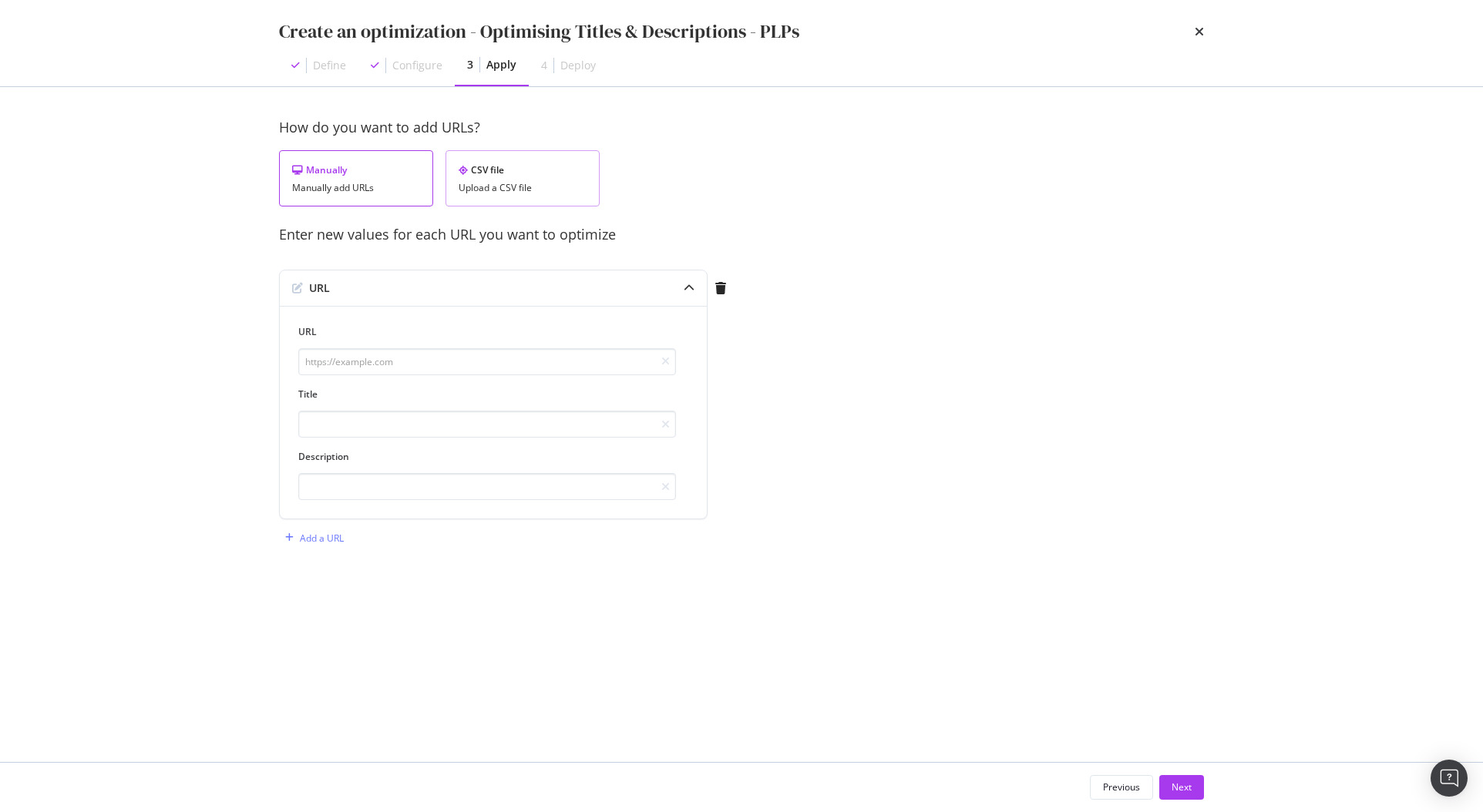
click at [461, 191] on div "Upload a CSV file" at bounding box center [523, 187] width 128 height 10
click at [562, 248] on div "To upload your data use the template below The file must contain the same colum…" at bounding box center [741, 244] width 925 height 39
click at [556, 254] on div "Download" at bounding box center [546, 258] width 43 height 13
click at [334, 298] on div "Upload .CSV file" at bounding box center [324, 288] width 90 height 22
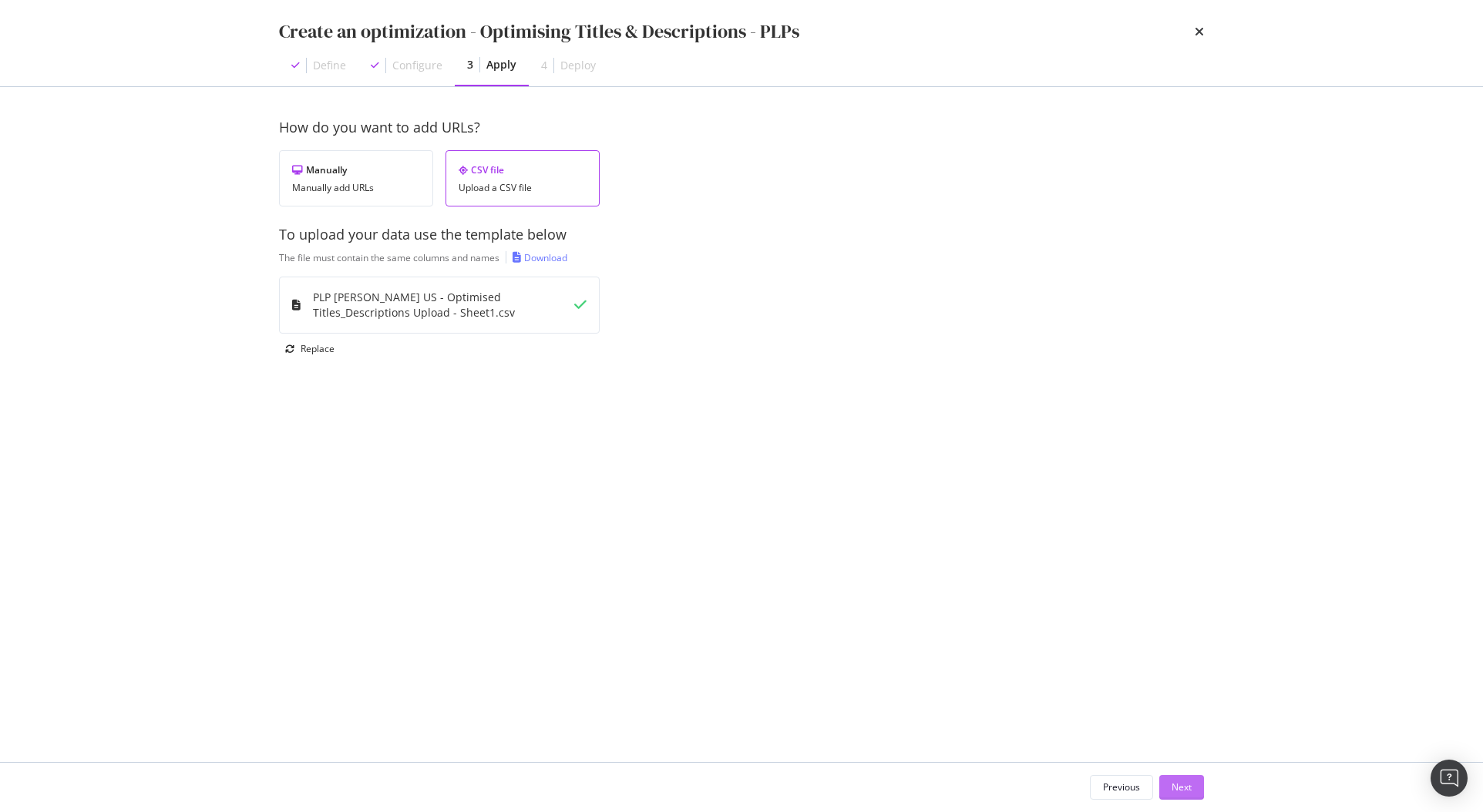
click at [1178, 784] on div "Next" at bounding box center [1182, 787] width 20 height 13
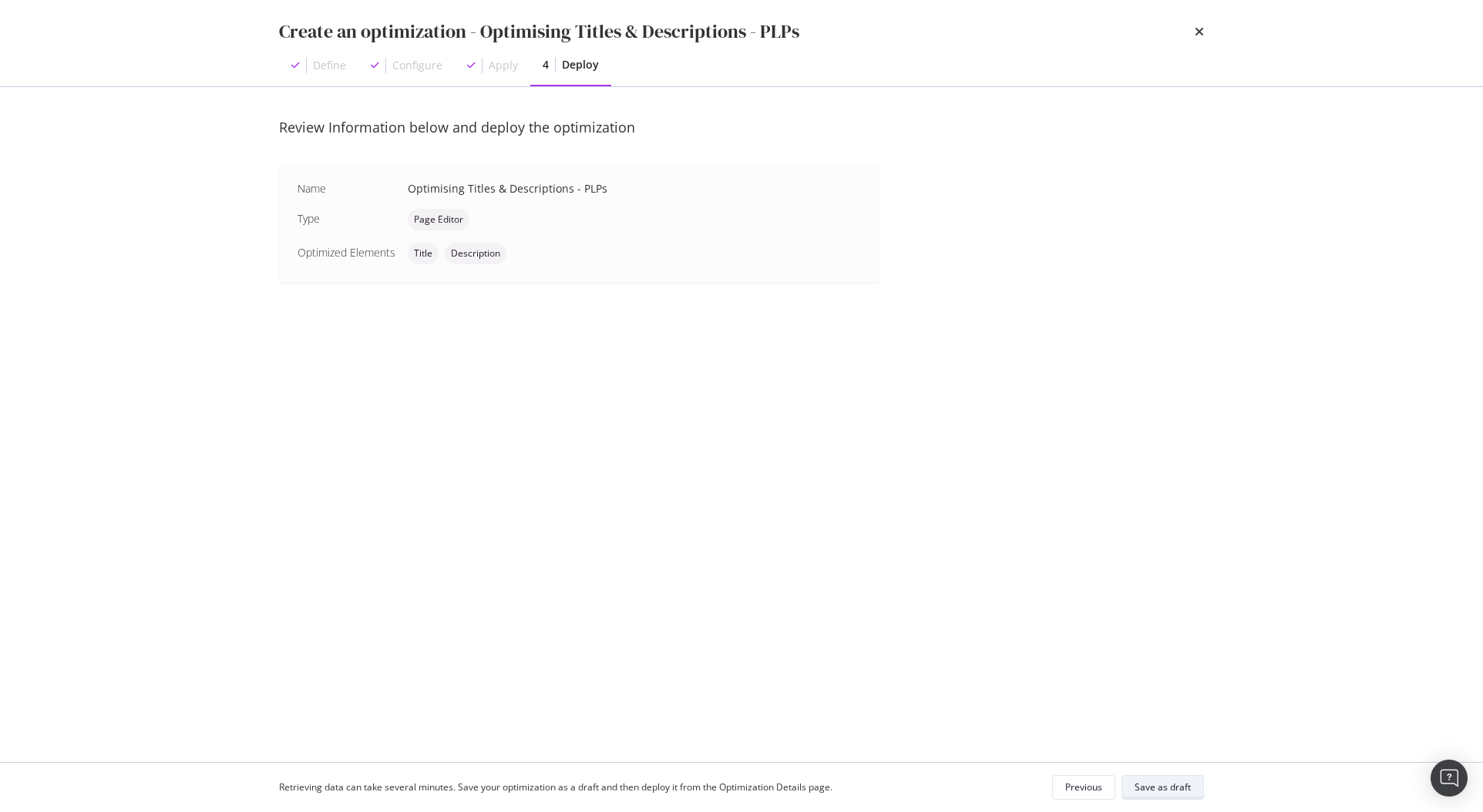
click at [1156, 777] on div "Save as draft" at bounding box center [1163, 787] width 56 height 22
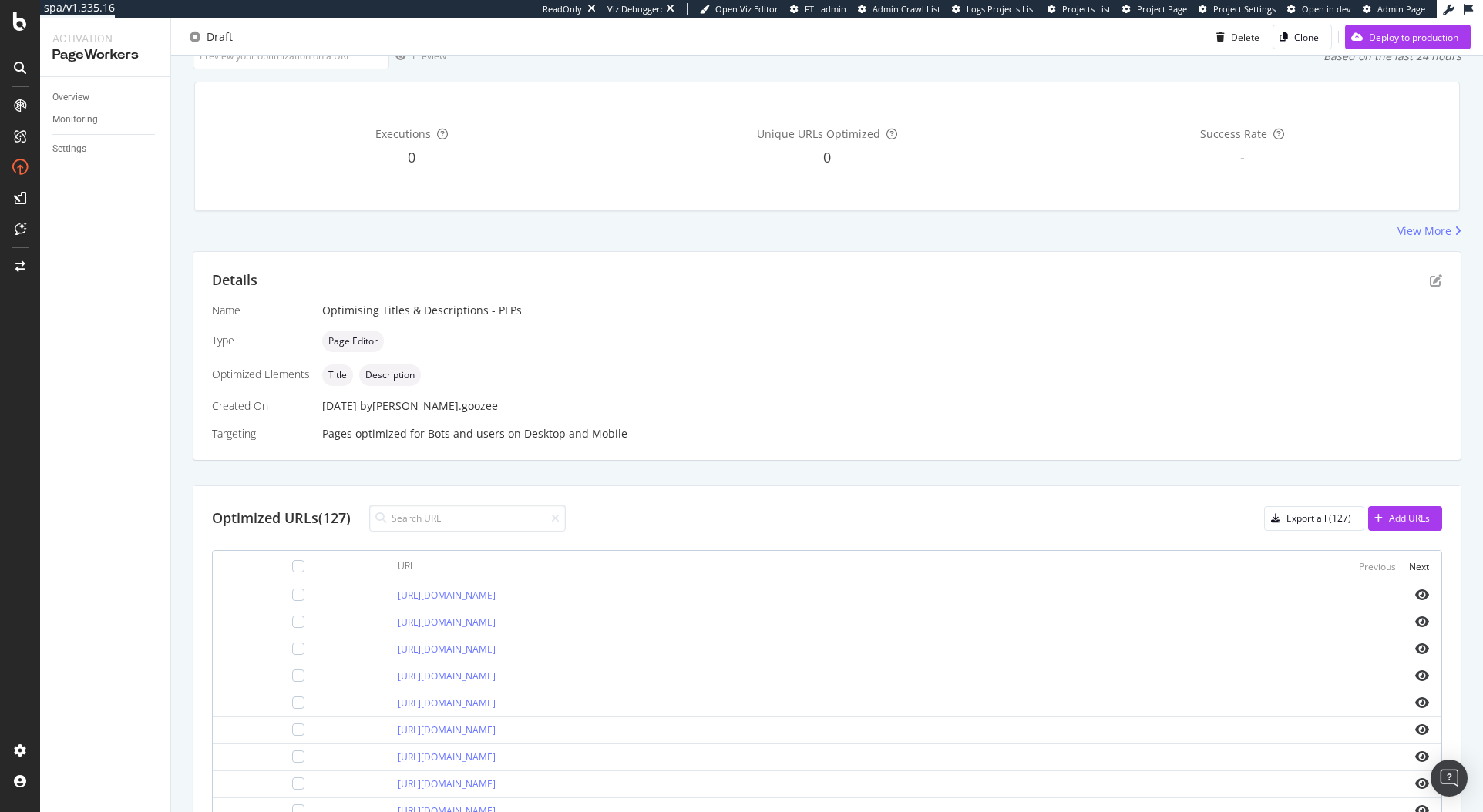
scroll to position [360, 0]
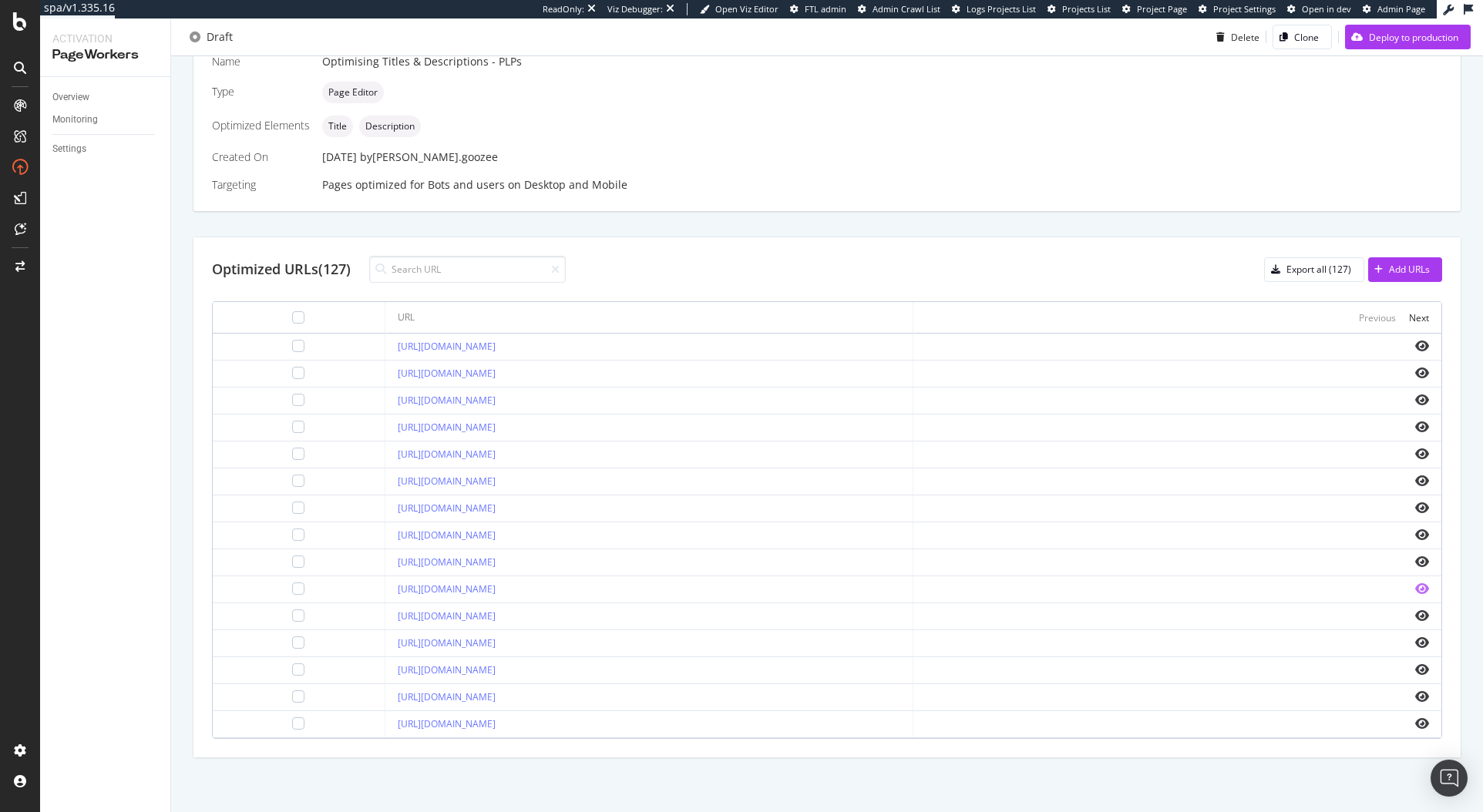
click at [1416, 585] on icon "eye" at bounding box center [1422, 589] width 14 height 12
click at [1408, 473] on td at bounding box center [1177, 482] width 528 height 27
click at [1416, 480] on icon "eye" at bounding box center [1422, 480] width 14 height 12
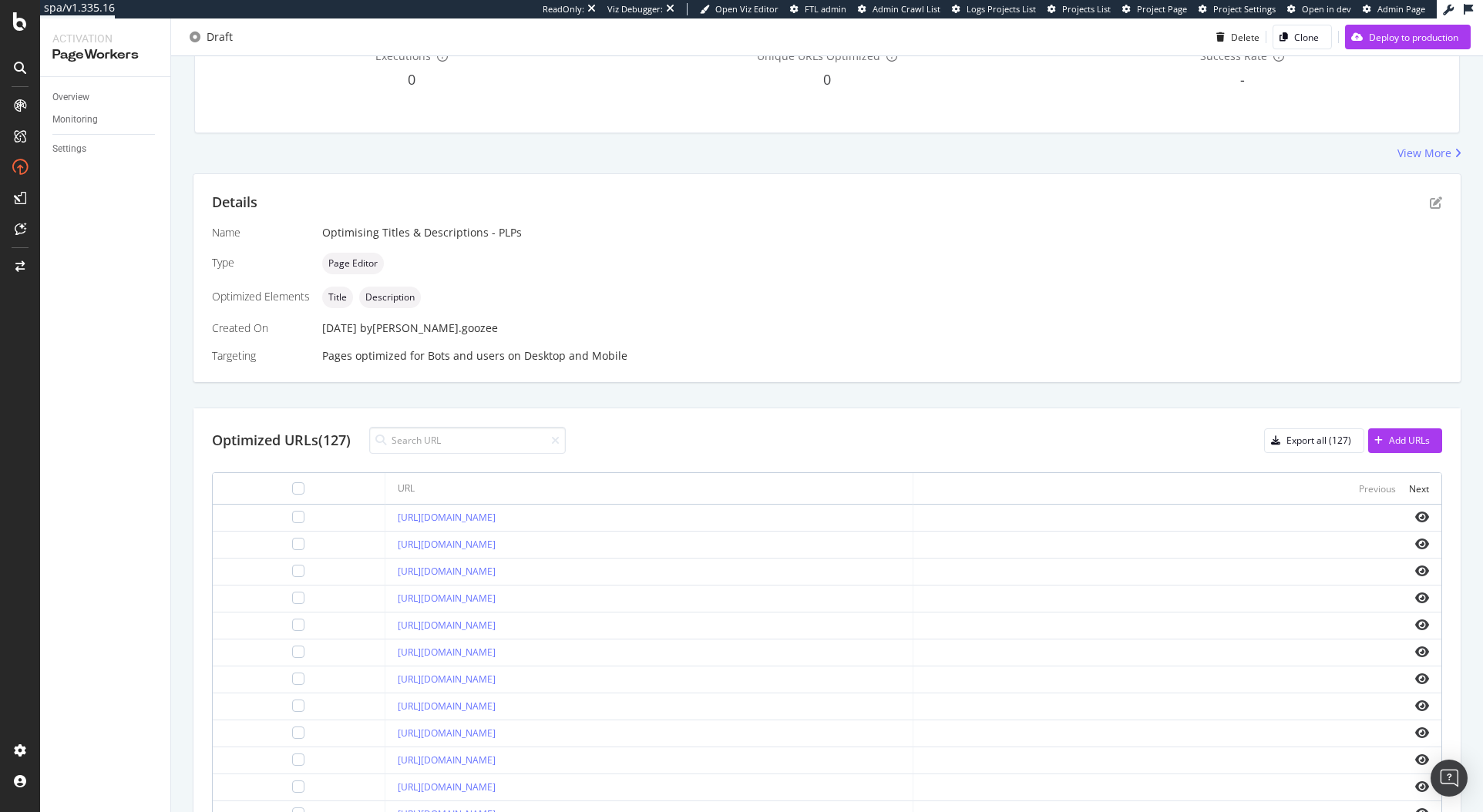
scroll to position [0, 0]
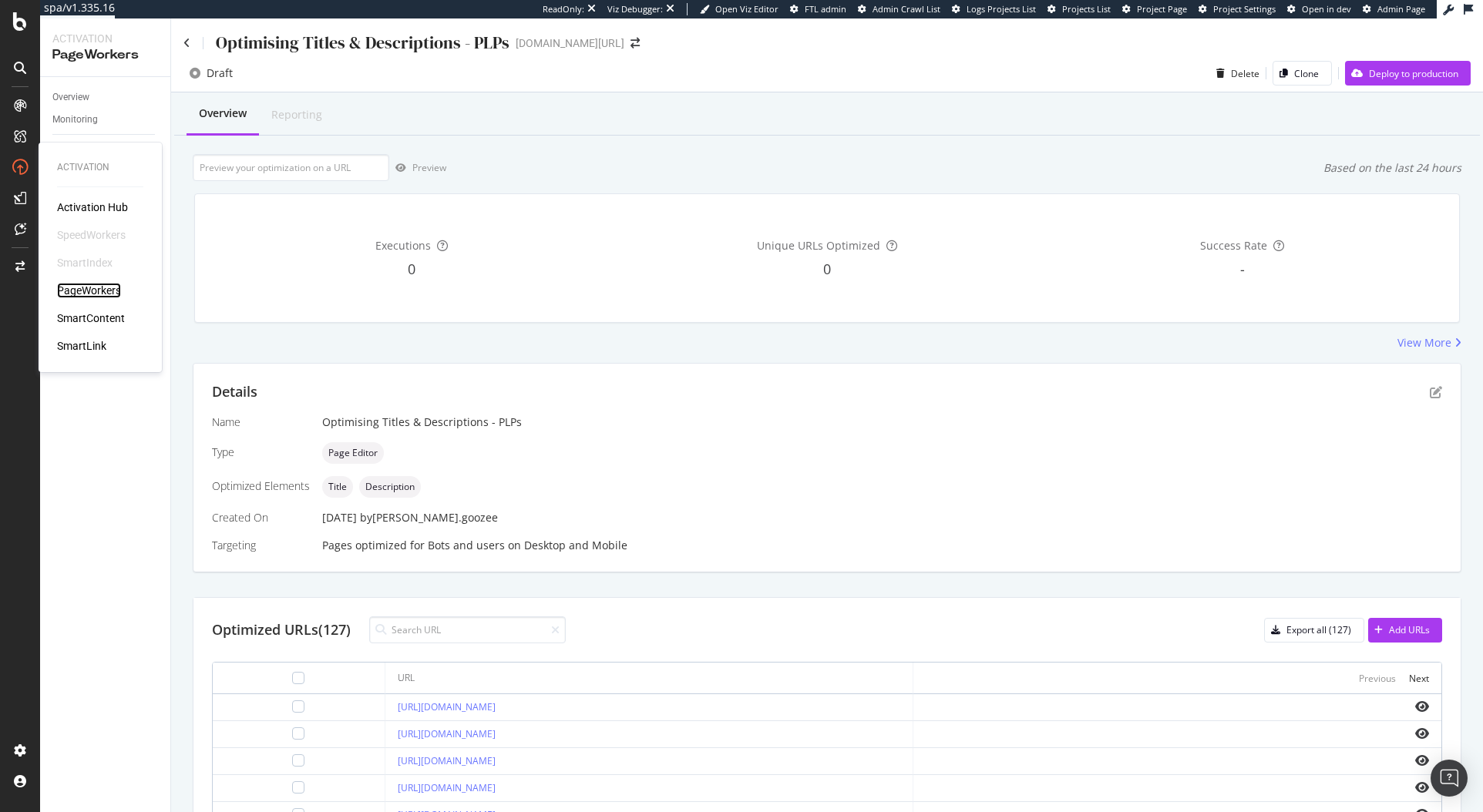
click at [92, 284] on div "PageWorkers" at bounding box center [89, 290] width 64 height 15
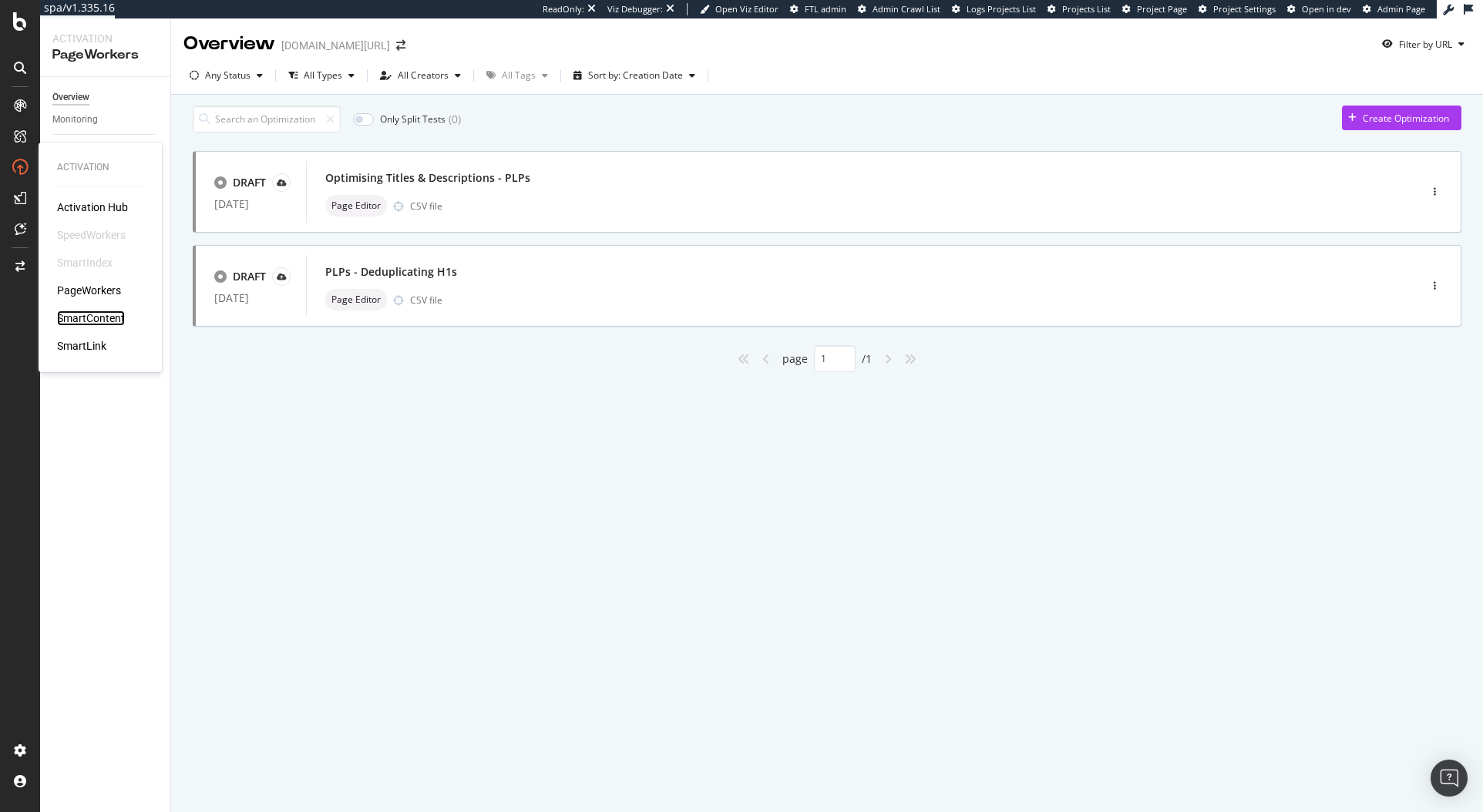
click at [93, 316] on div "SmartContent" at bounding box center [91, 318] width 68 height 15
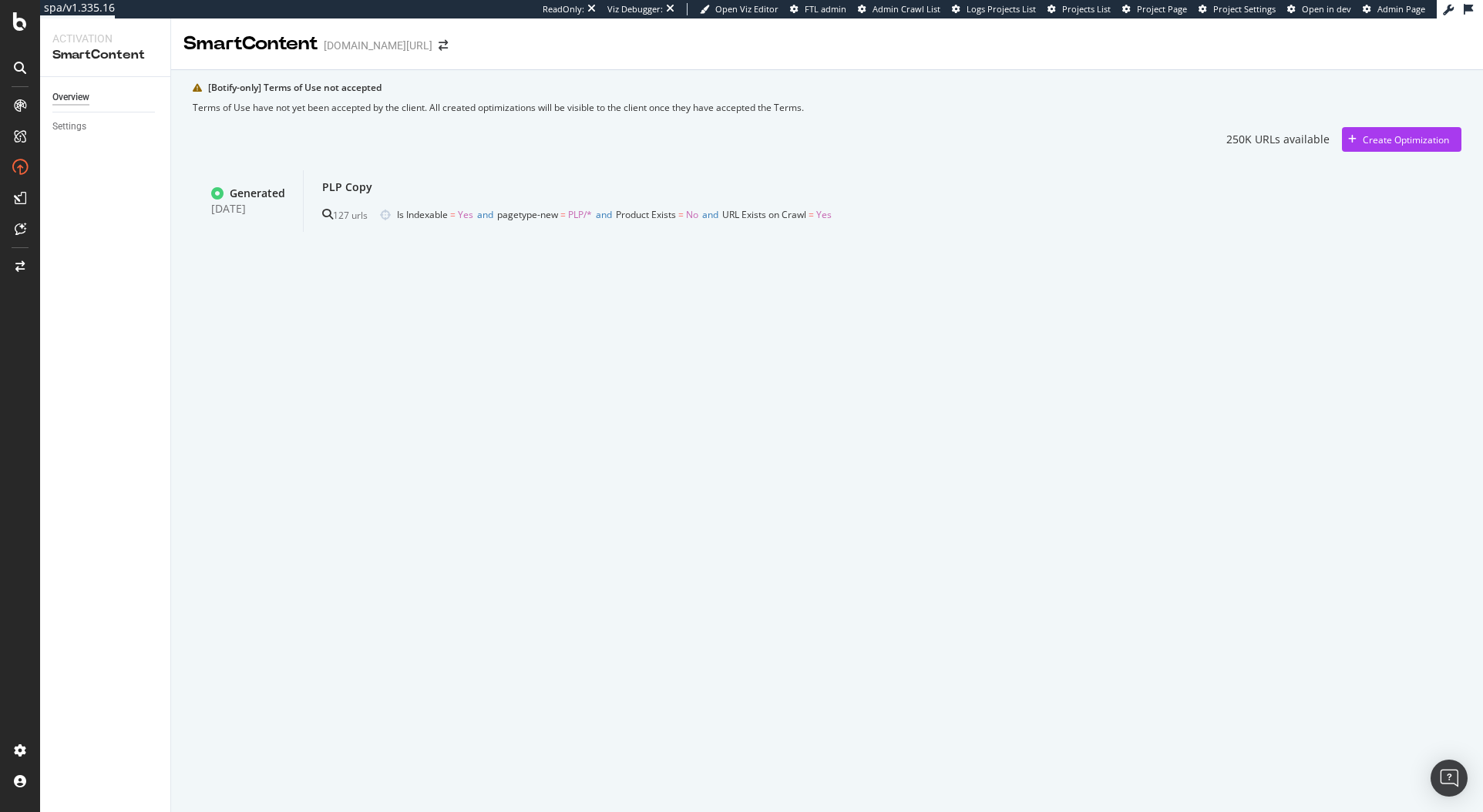
click at [451, 198] on div "PLP Copy" at bounding box center [882, 187] width 1121 height 22
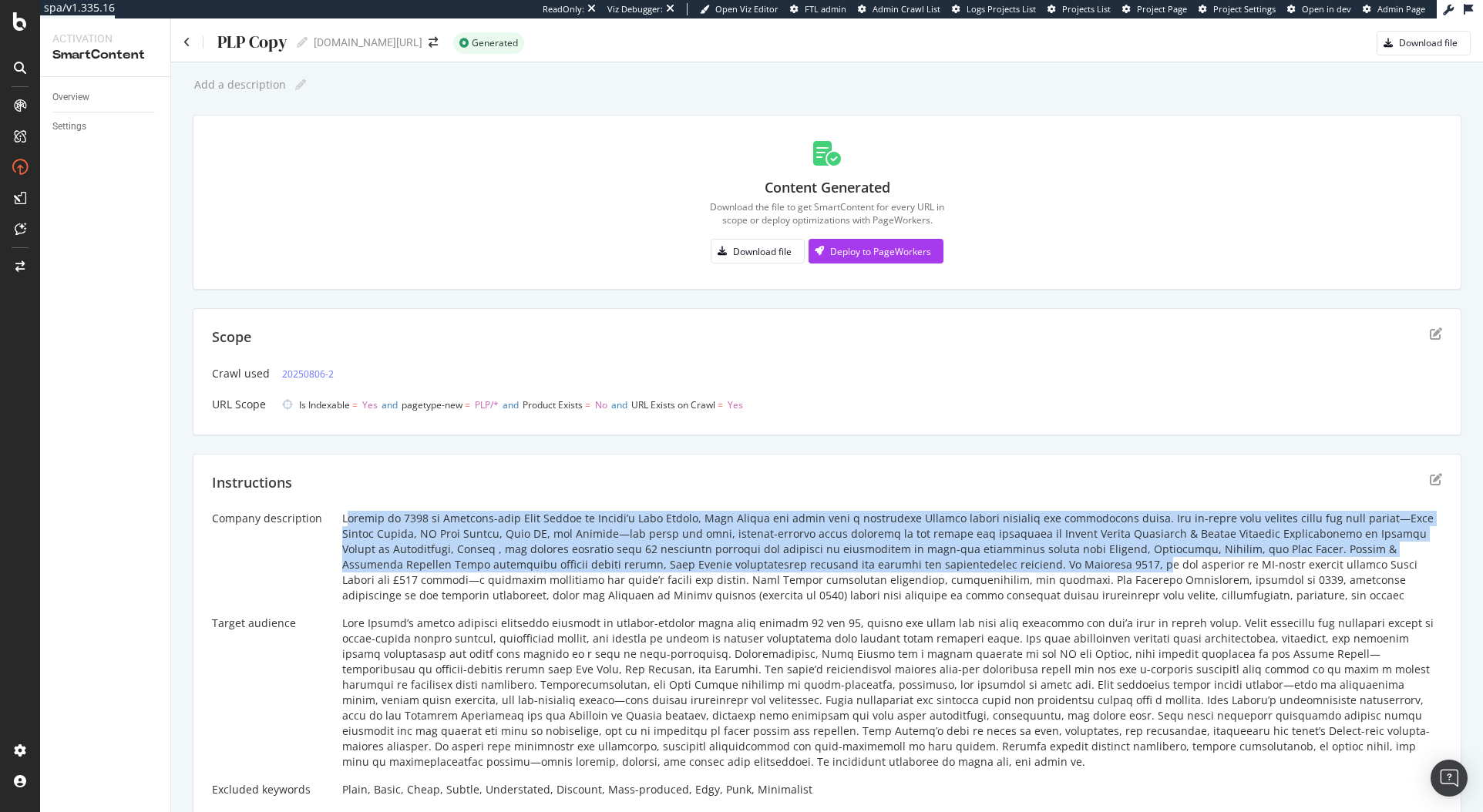
drag, startPoint x: 345, startPoint y: 520, endPoint x: 1009, endPoint y: 561, distance: 665.3
click at [1009, 561] on div at bounding box center [892, 557] width 1100 height 92
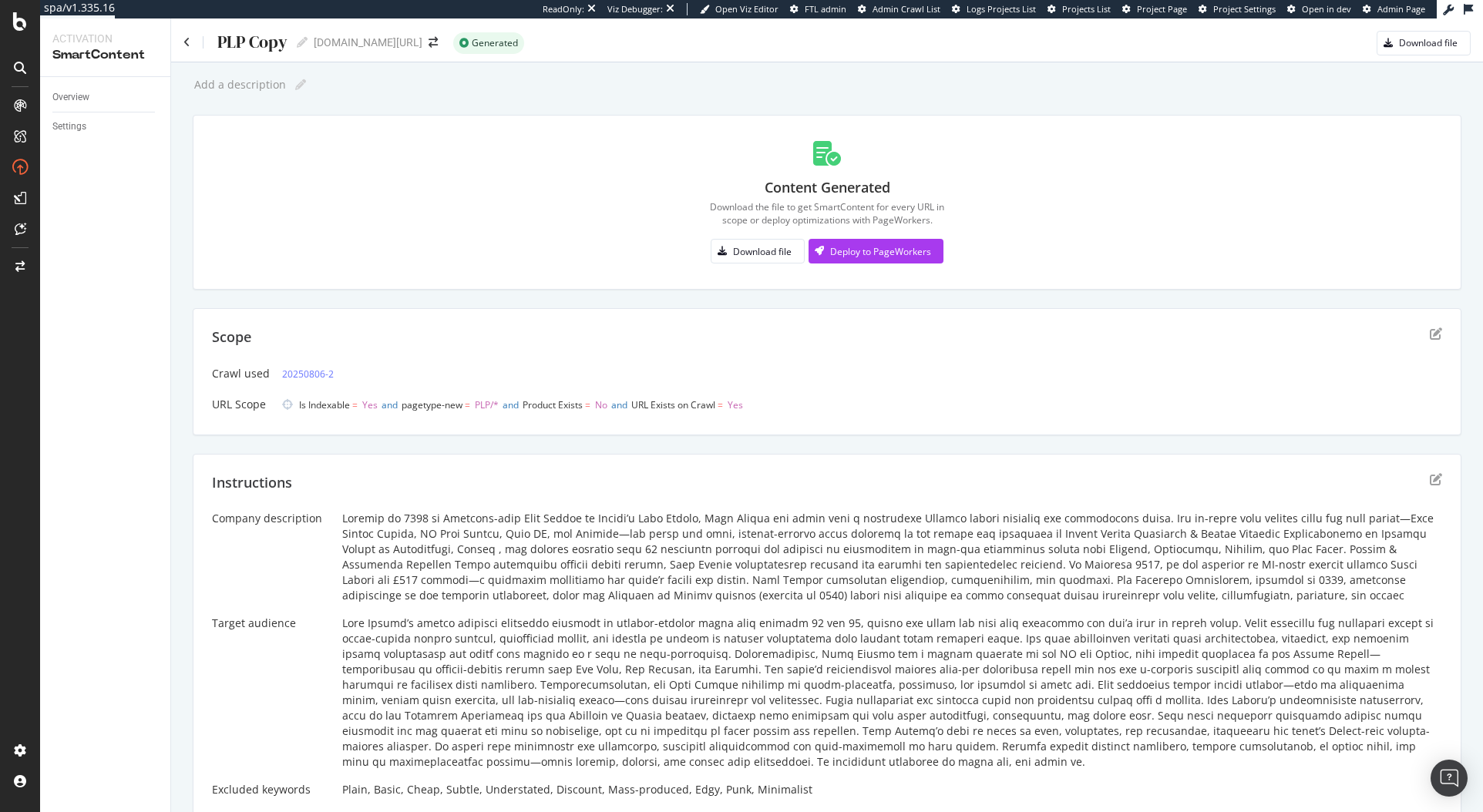
click at [1071, 571] on div at bounding box center [892, 557] width 1100 height 92
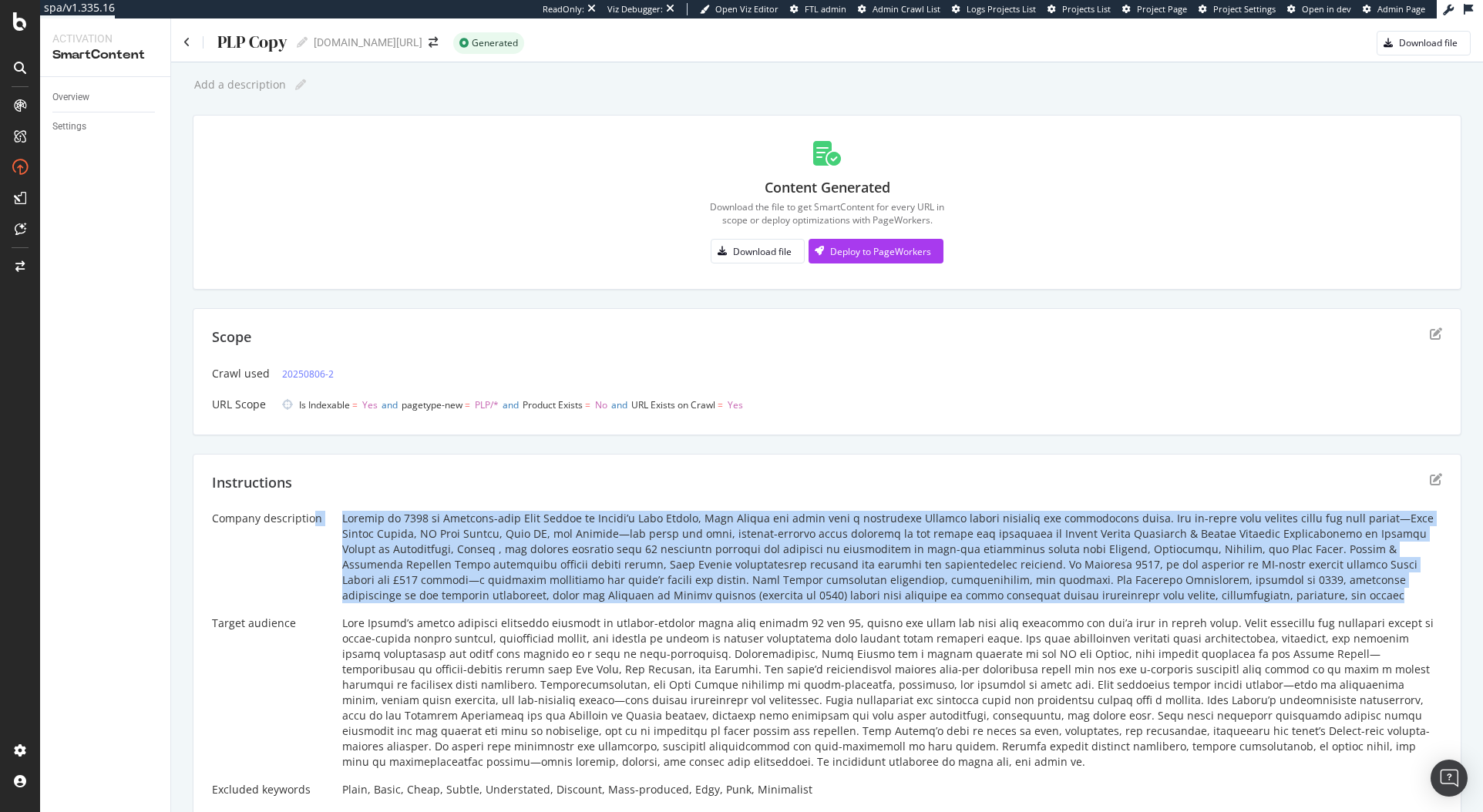
drag, startPoint x: 1111, startPoint y: 593, endPoint x: 311, endPoint y: 516, distance: 803.7
click at [311, 516] on div "Company description Target audience Excluded keywords Plain, Basic, Cheap, Subt…" at bounding box center [828, 683] width 1231 height 345
copy div "n Founded in 1963 by Austrian-born Kurt Geiger on London’s Bond Street, Kurt Ge…"
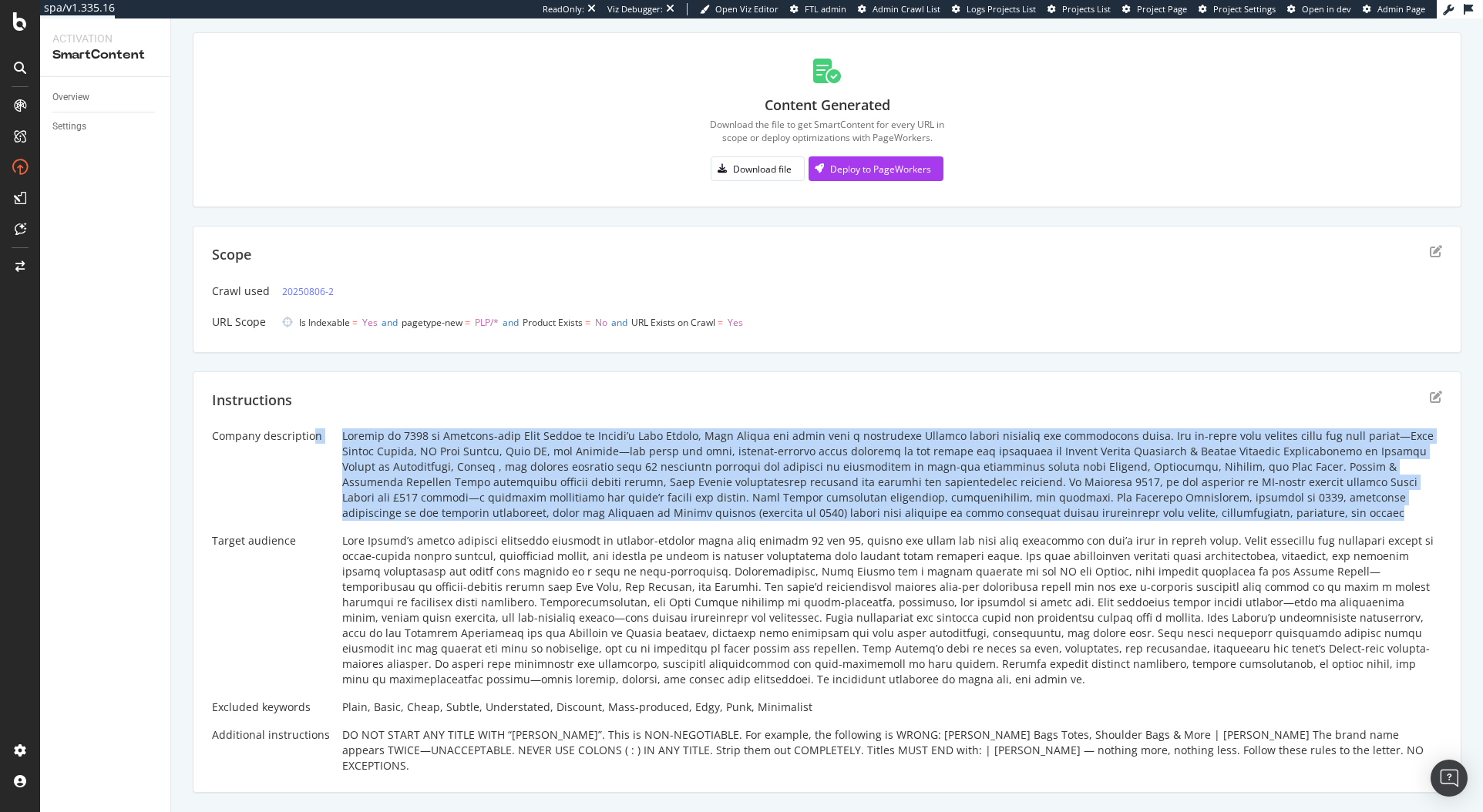
scroll to position [120, 0]
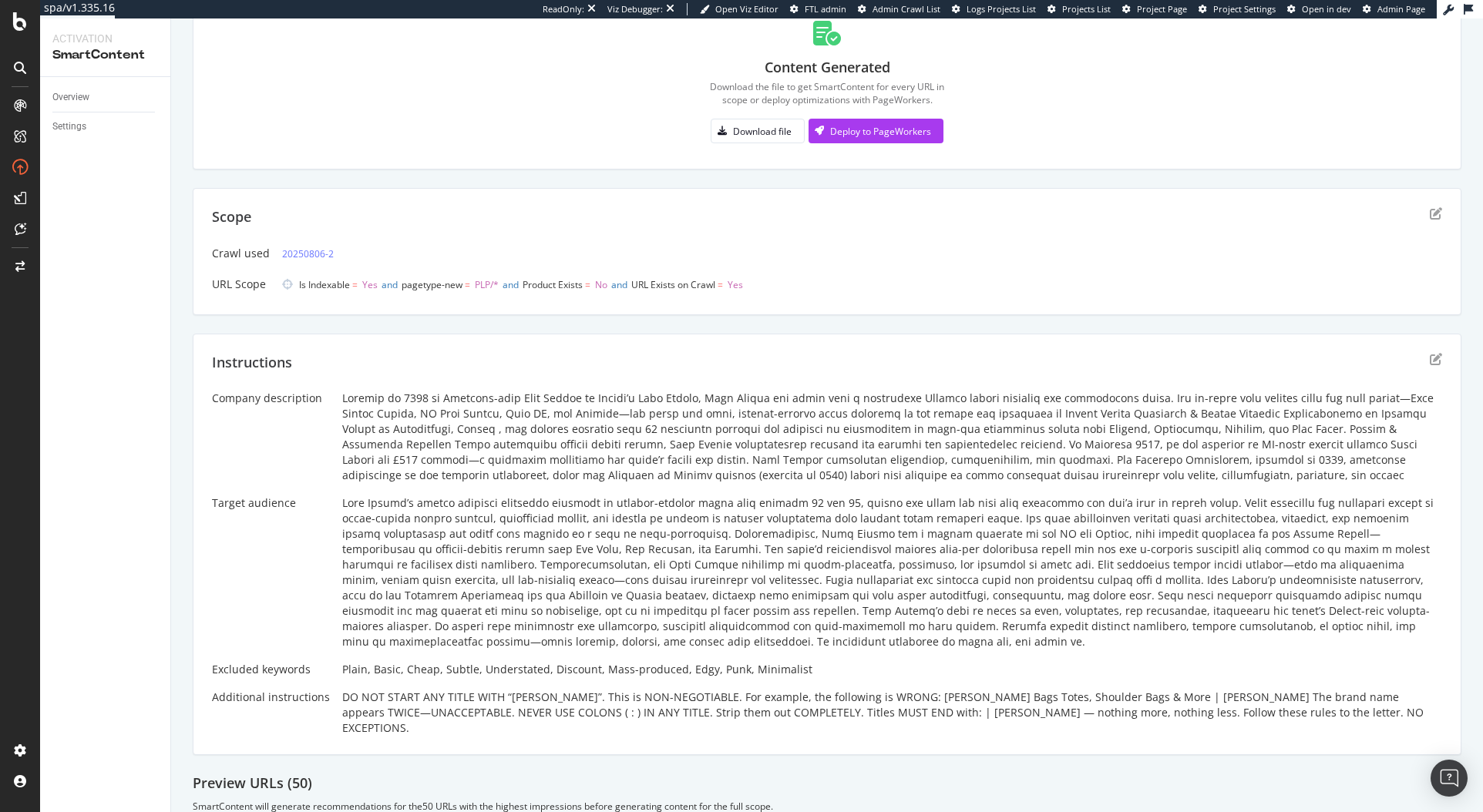
click at [342, 506] on div at bounding box center [892, 573] width 1100 height 154
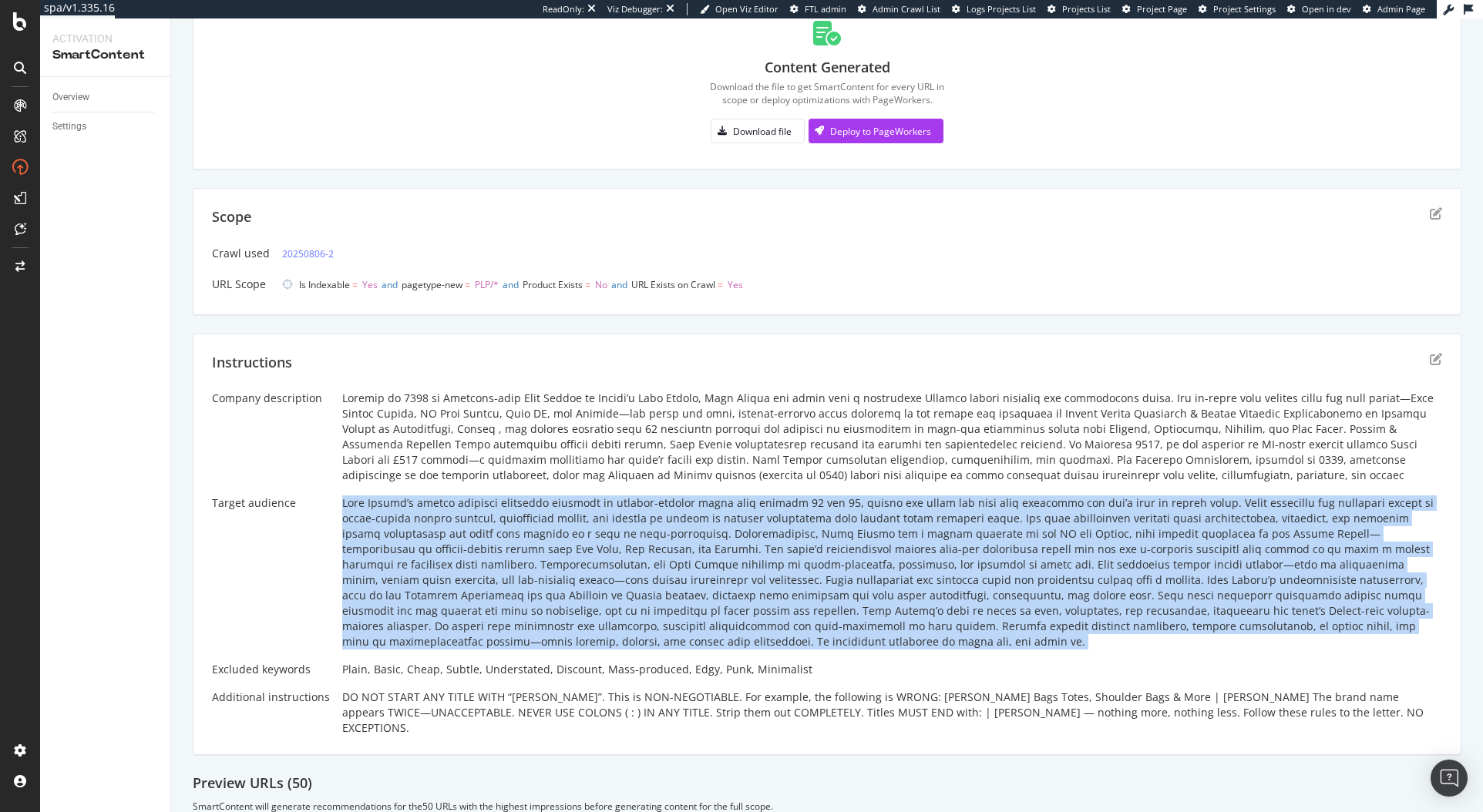
drag, startPoint x: 341, startPoint y: 506, endPoint x: 780, endPoint y: 648, distance: 461.4
click at [780, 648] on div at bounding box center [892, 573] width 1100 height 154
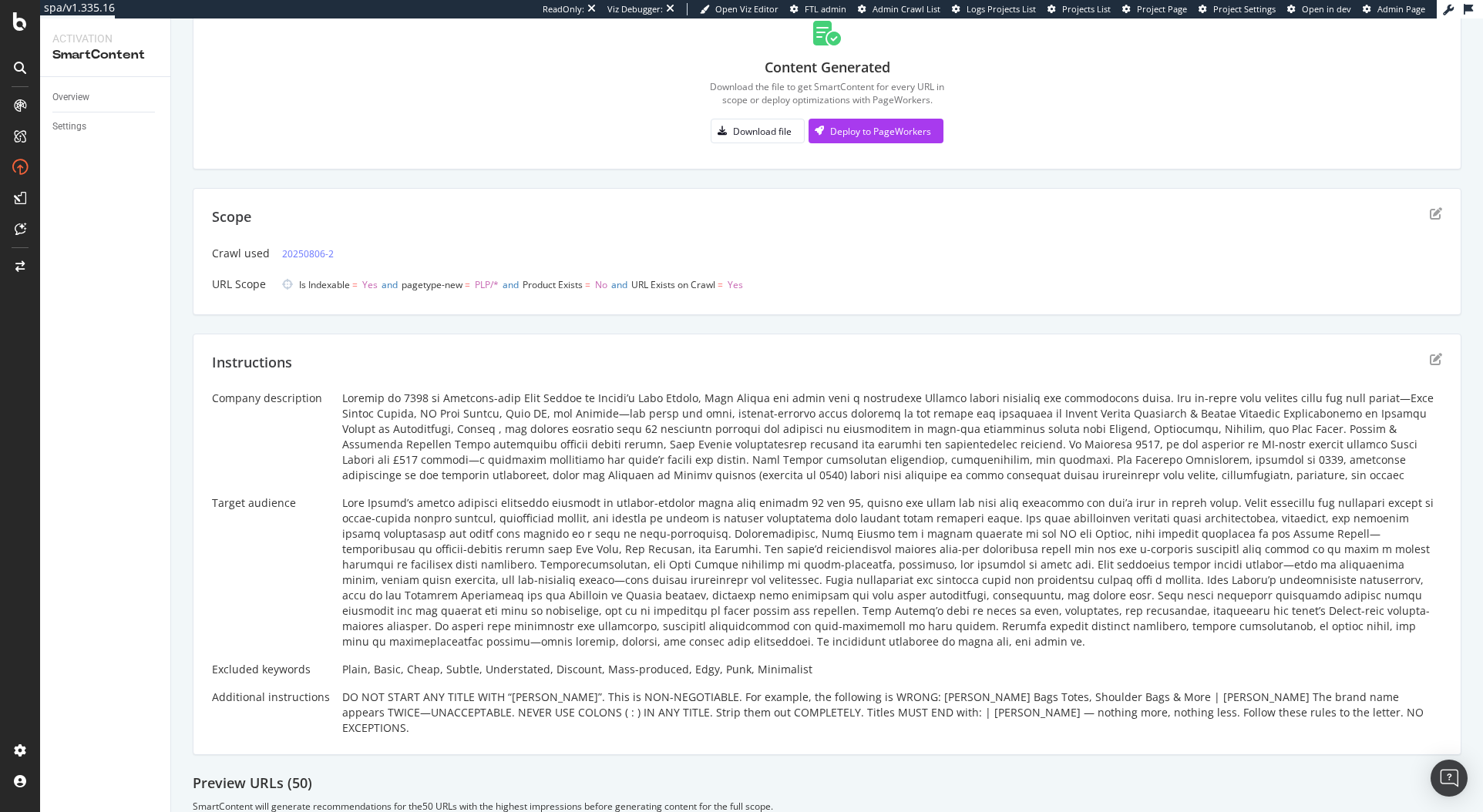
click at [620, 665] on div "Plain, Basic, Cheap, Subtle, Understated, Discount, Mass-produced, Edgy, Punk, …" at bounding box center [892, 669] width 1100 height 15
copy div "Plain, Basic, Cheap, Subtle, Understated, Discount, Mass-produced, Edgy, Punk, …"
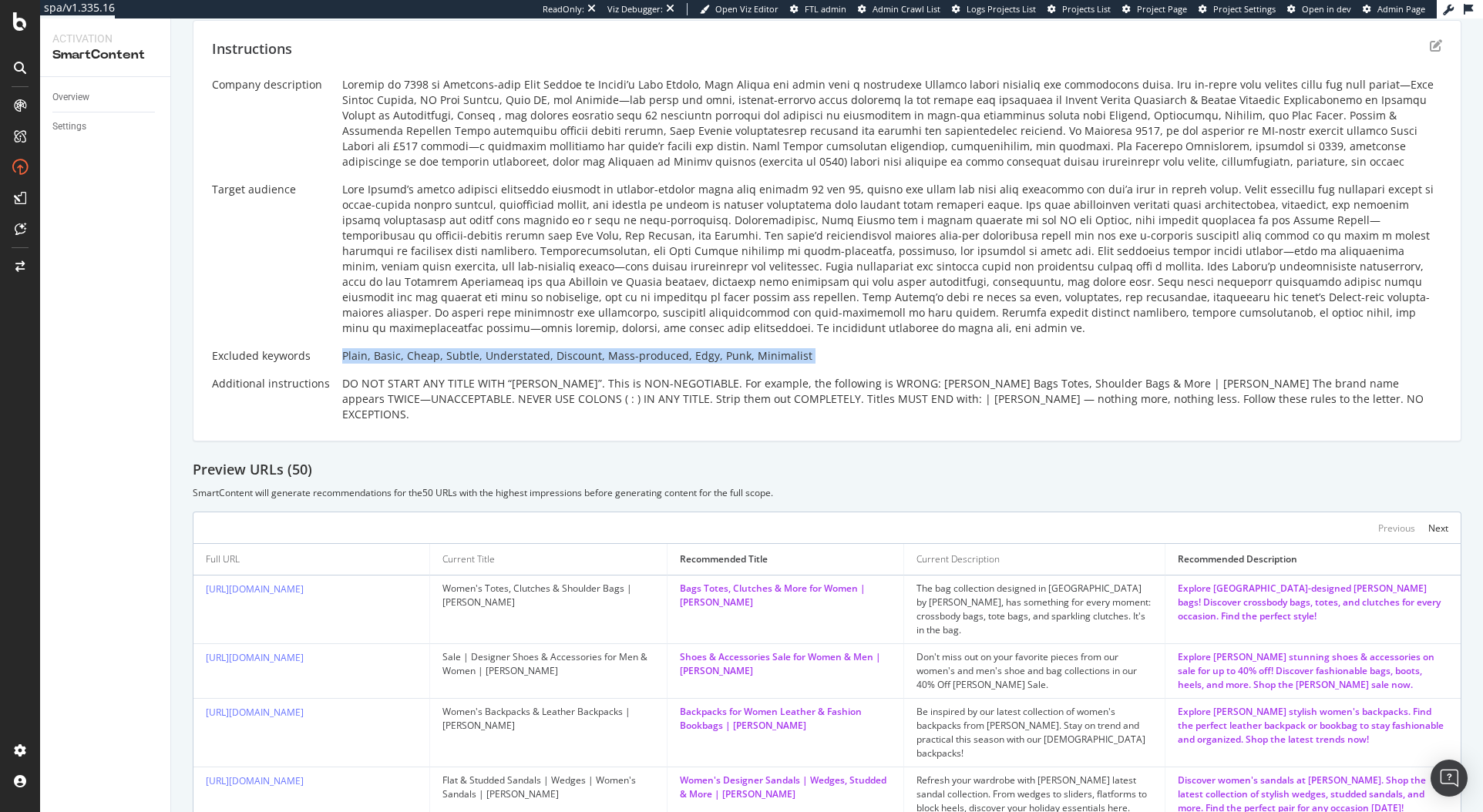
scroll to position [392, 0]
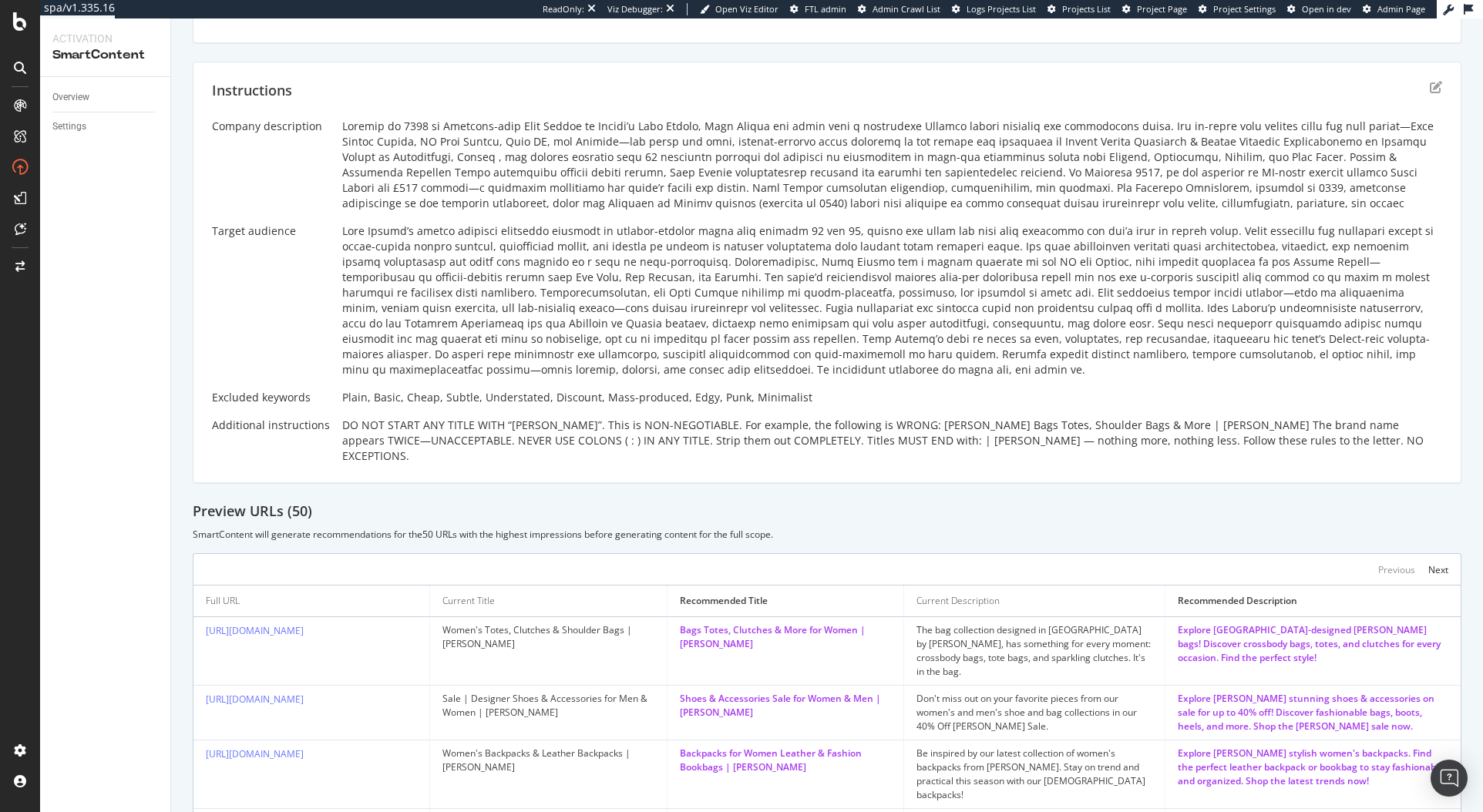
click at [484, 436] on div "DO NOT START ANY TITLE WITH “KURT GEIGER”. This is NON-NEGOTIABLE. For example,…" at bounding box center [892, 441] width 1100 height 46
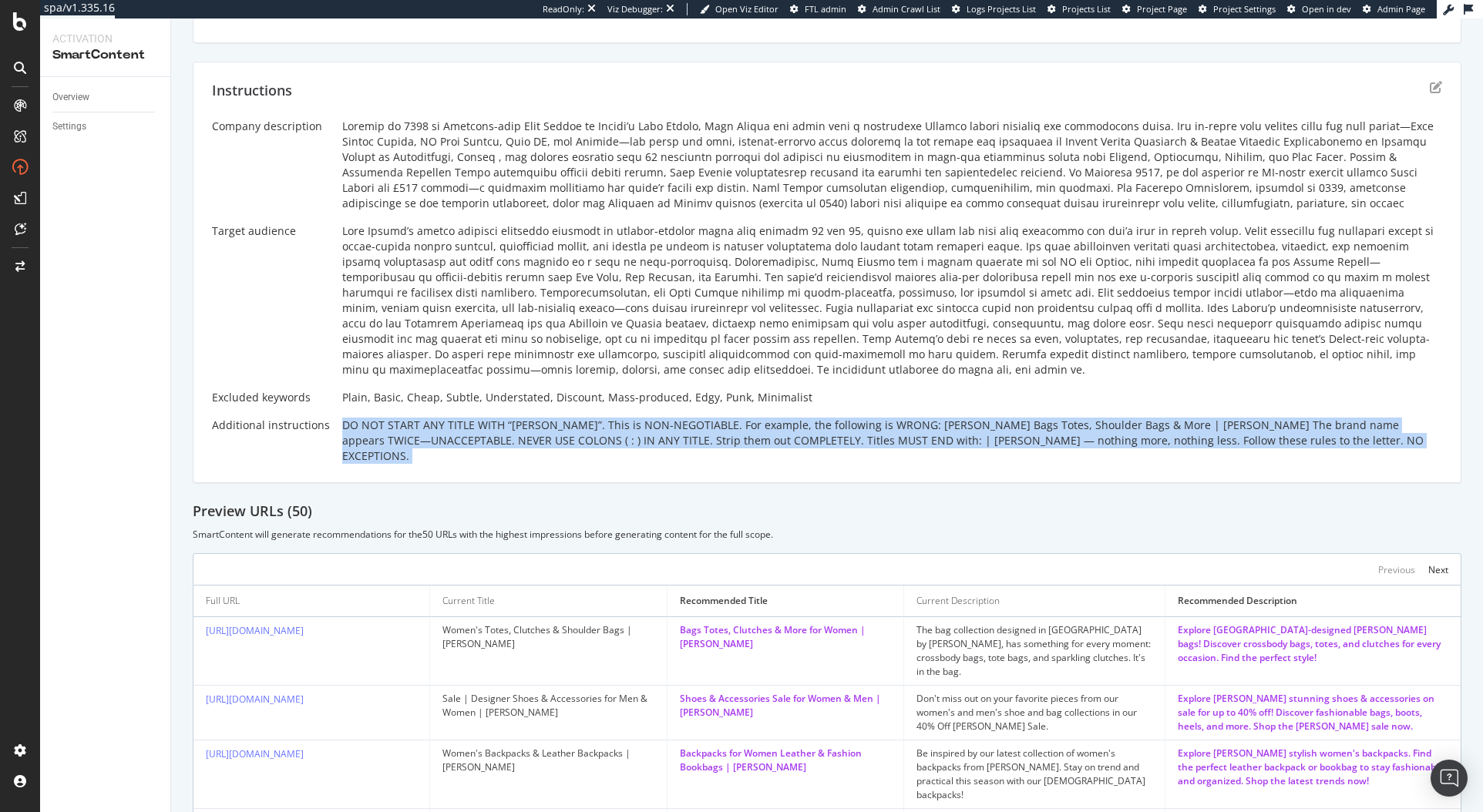
click at [484, 436] on div "DO NOT START ANY TITLE WITH “KURT GEIGER”. This is NON-NEGOTIABLE. For example,…" at bounding box center [892, 441] width 1100 height 46
copy div "DO NOT START ANY TITLE WITH “KURT GEIGER”. This is NON-NEGOTIABLE. For example,…"
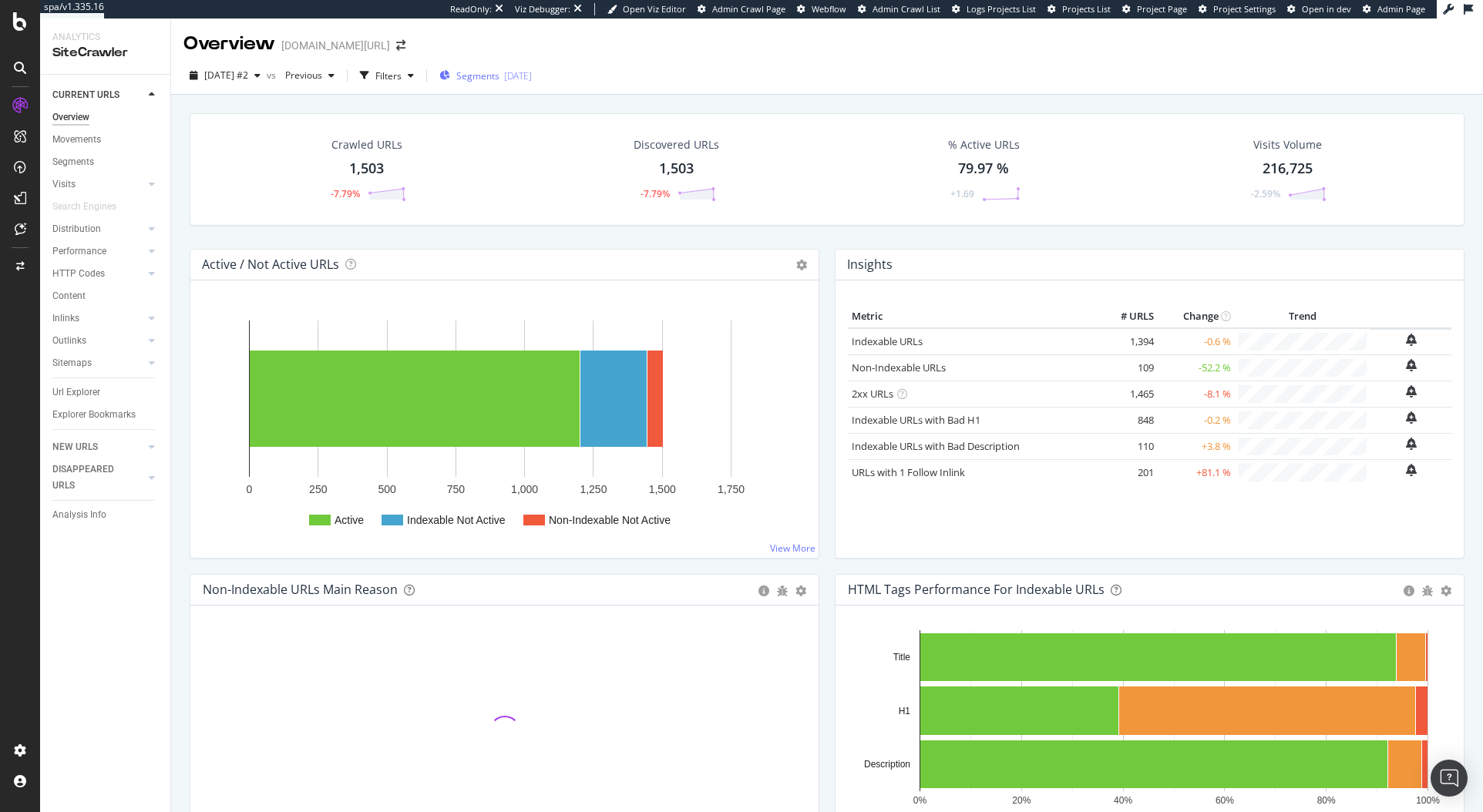
click at [500, 75] on span "Segments" at bounding box center [478, 76] width 43 height 13
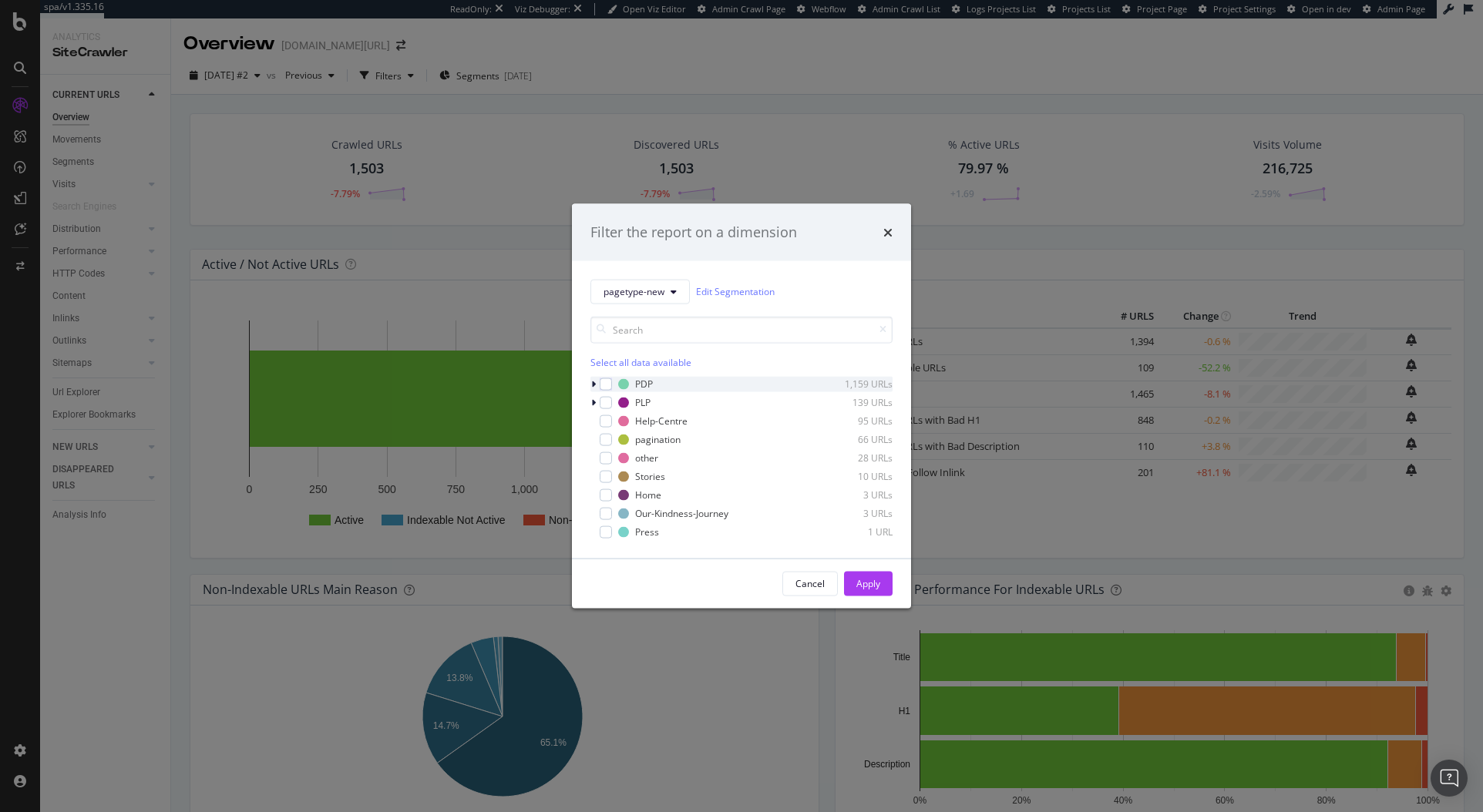
click at [594, 386] on icon "modal" at bounding box center [594, 384] width 5 height 10
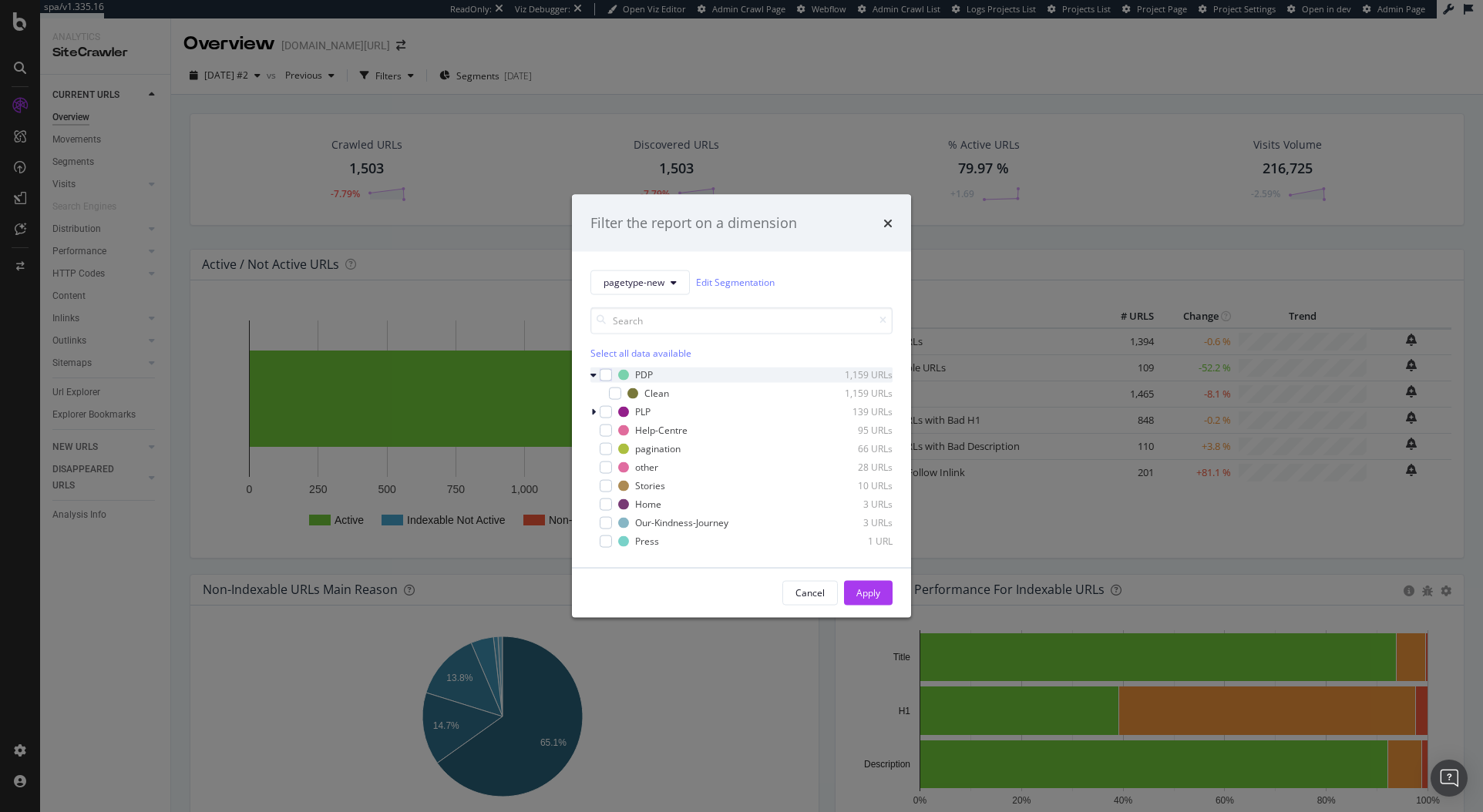
click at [597, 375] on div "modal" at bounding box center [595, 374] width 10 height 15
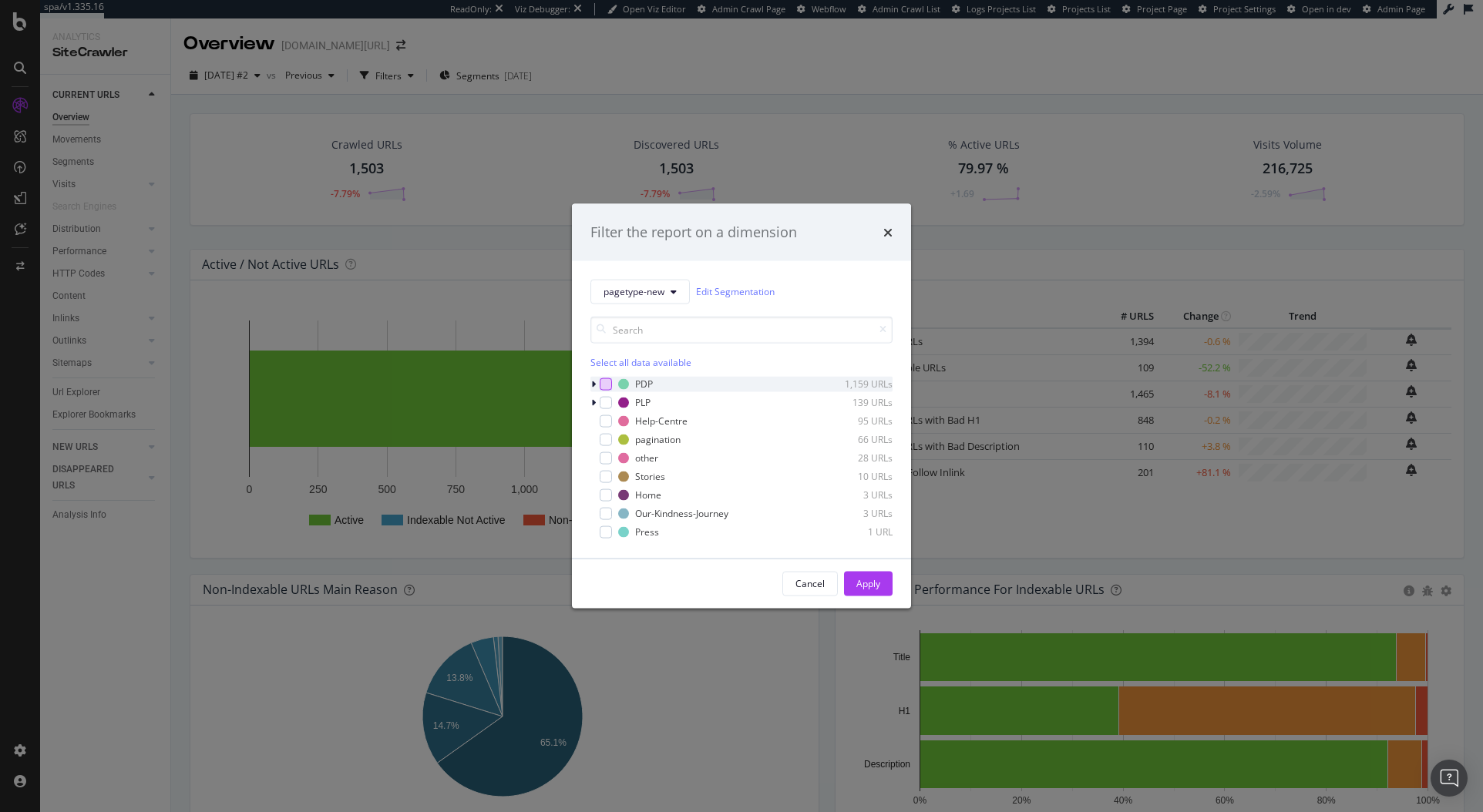
click at [604, 384] on div "modal" at bounding box center [606, 384] width 12 height 12
click at [875, 577] on div "Apply" at bounding box center [868, 584] width 24 height 13
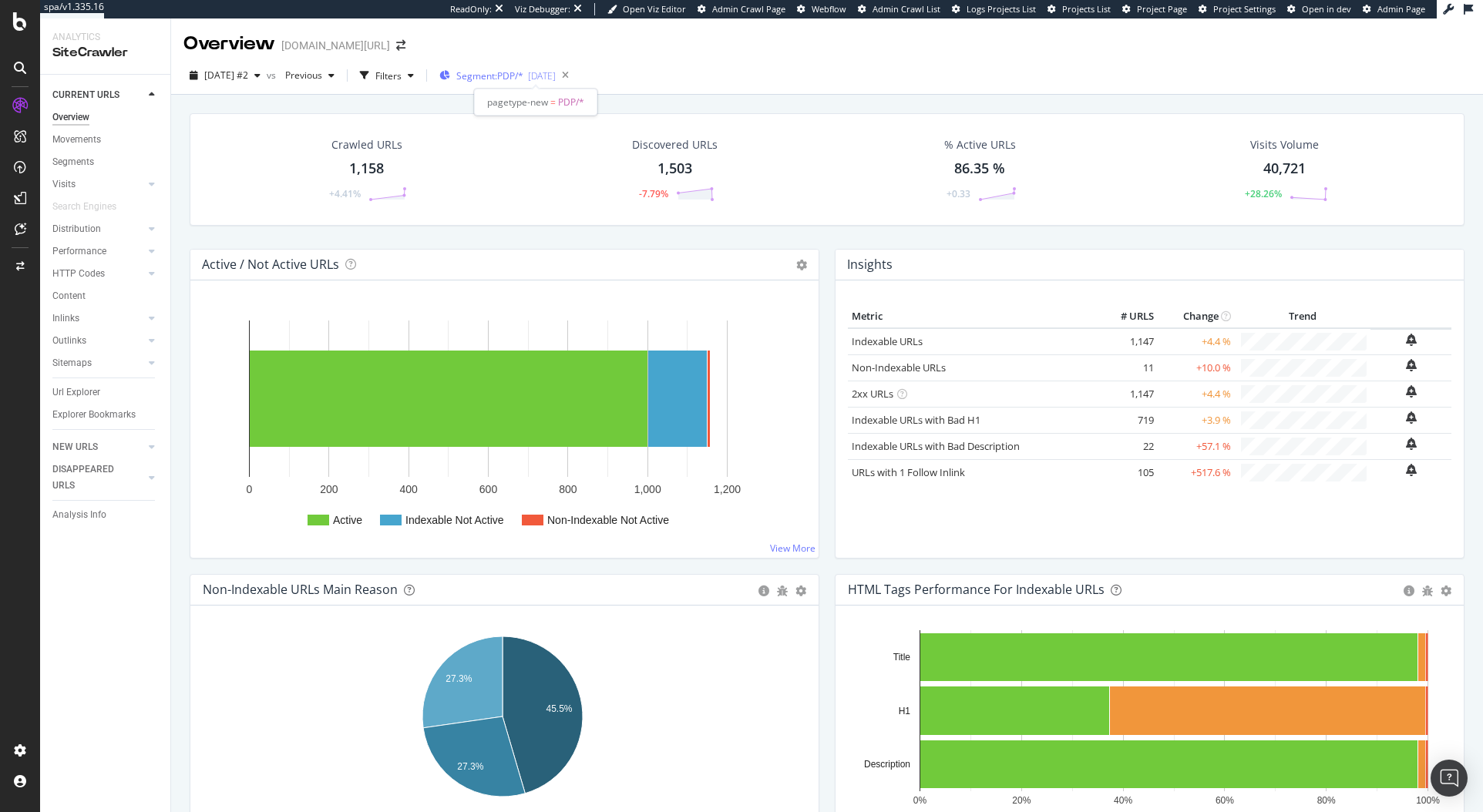
click at [523, 70] on span "Segment: PDP/*" at bounding box center [490, 76] width 67 height 13
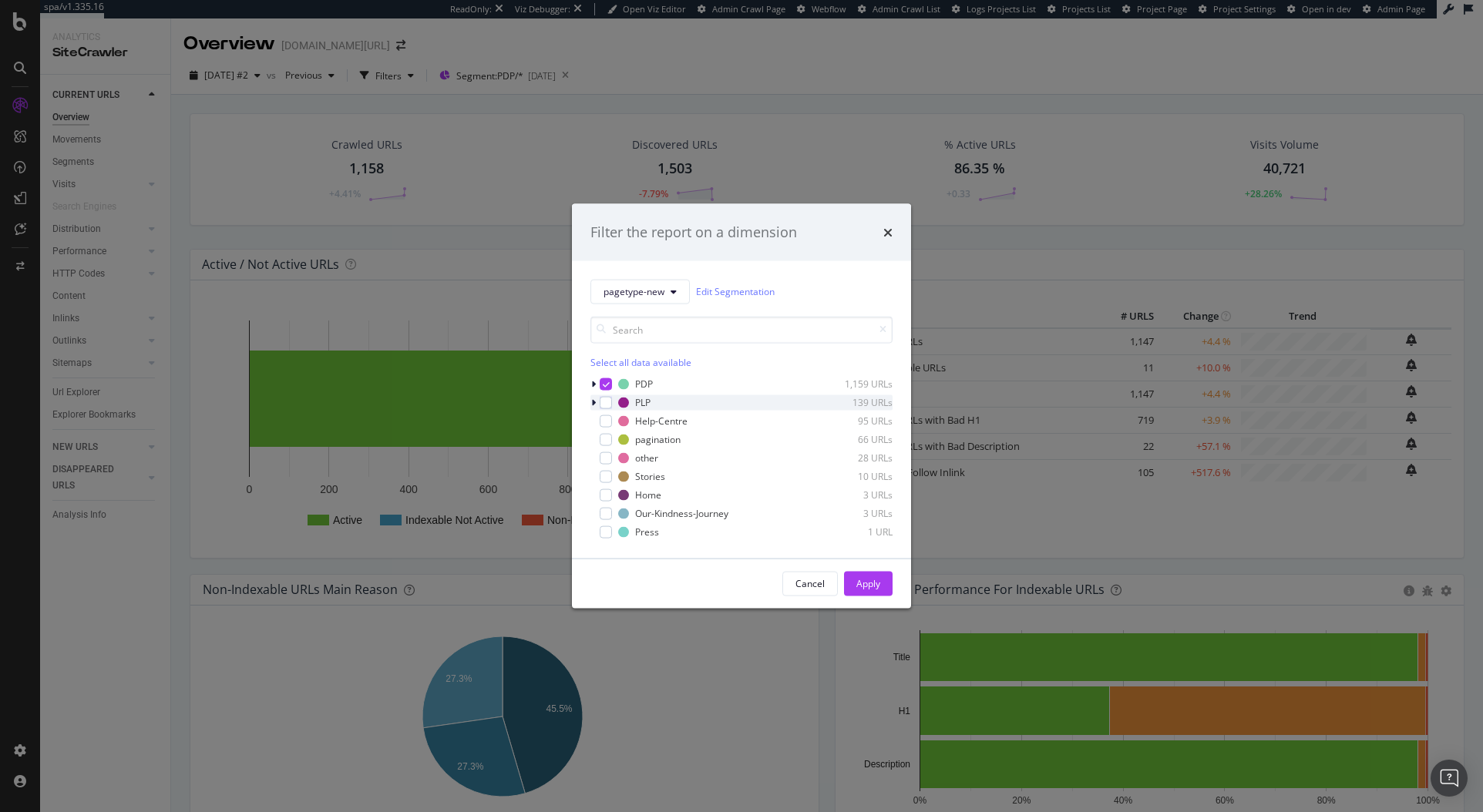
click at [590, 402] on div "modal" at bounding box center [595, 402] width 10 height 15
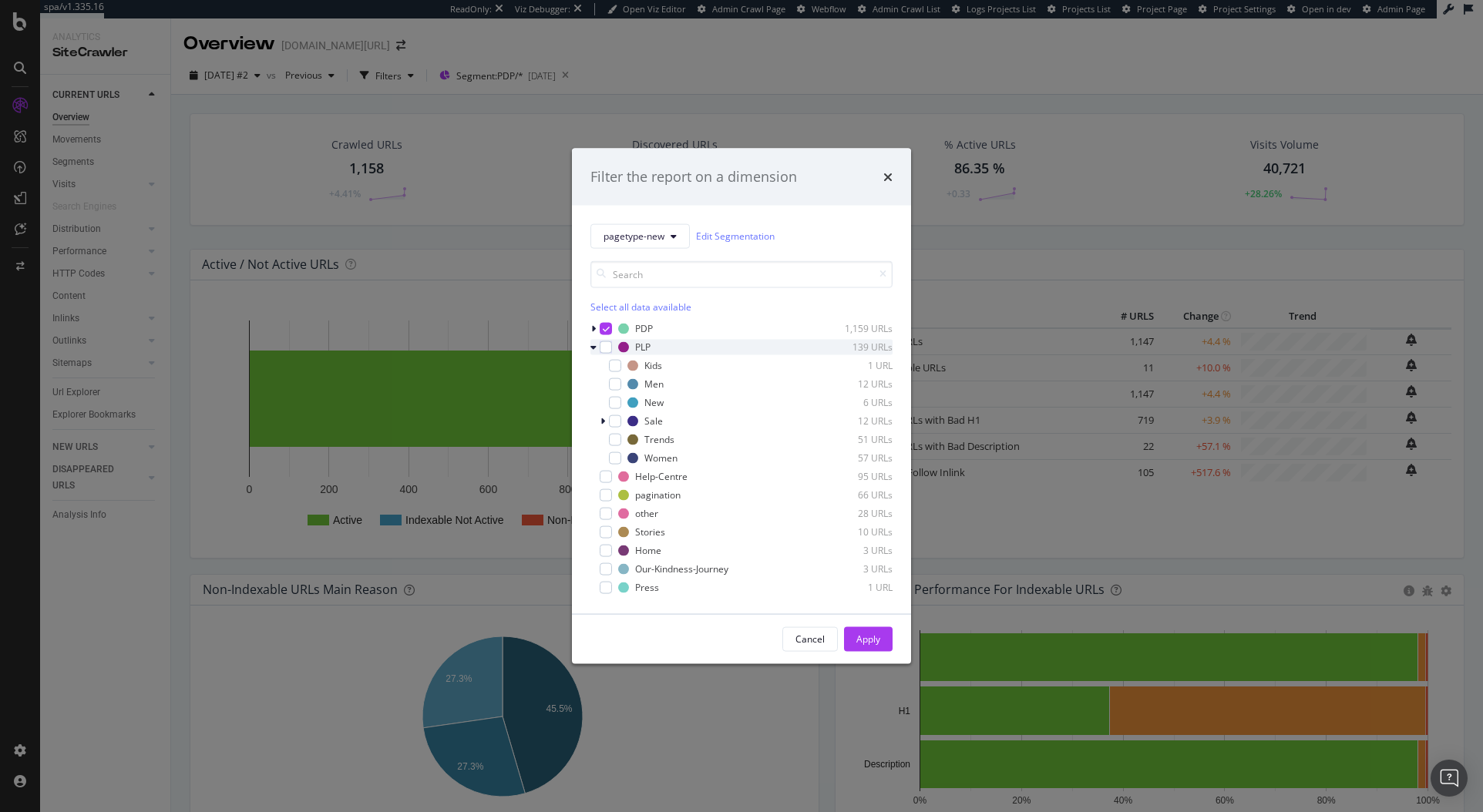
click at [596, 349] on icon "modal" at bounding box center [594, 347] width 6 height 10
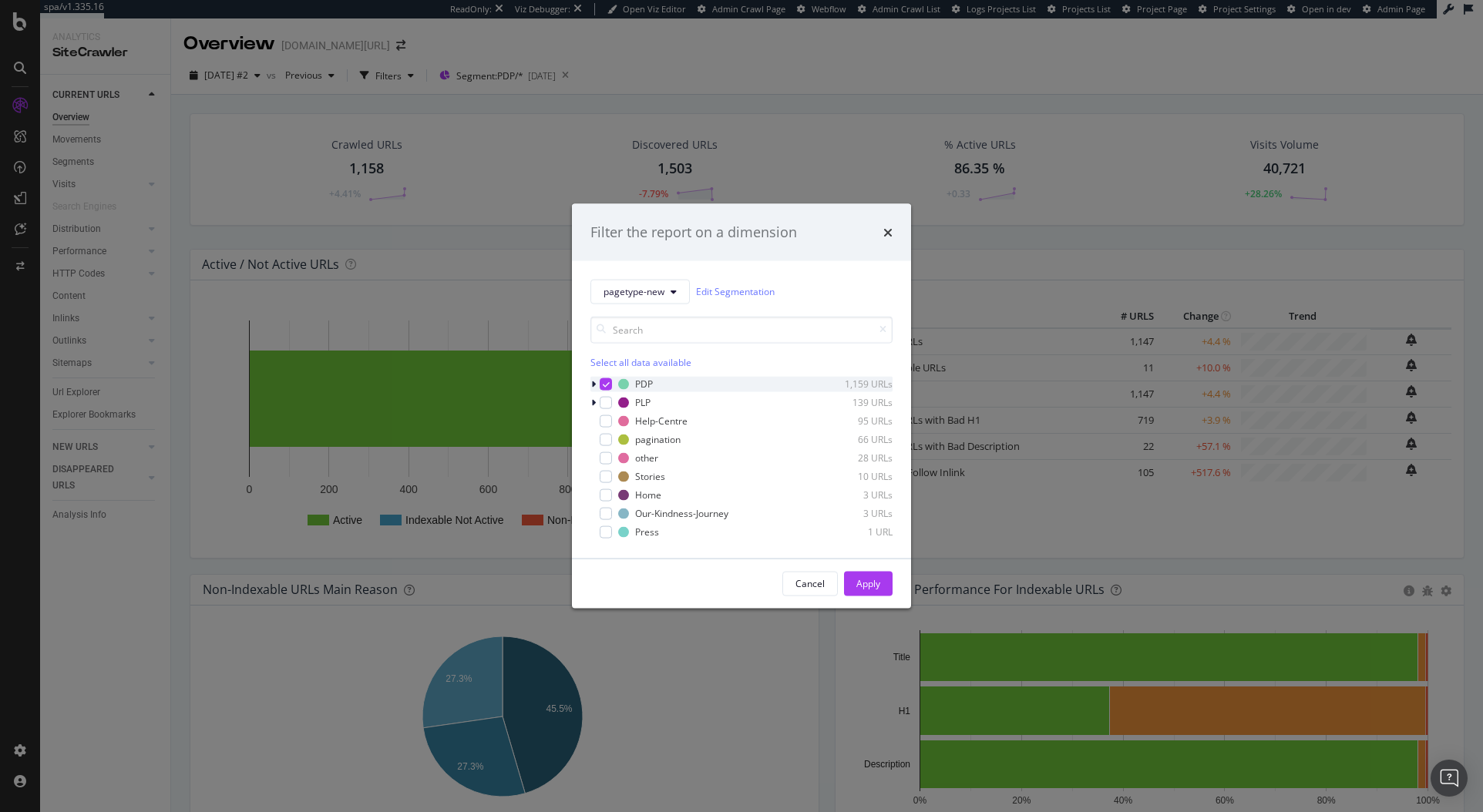
click at [603, 387] on icon "modal" at bounding box center [606, 384] width 7 height 8
click at [602, 398] on div "modal" at bounding box center [606, 402] width 12 height 12
click at [869, 582] on div "Apply" at bounding box center [868, 584] width 24 height 13
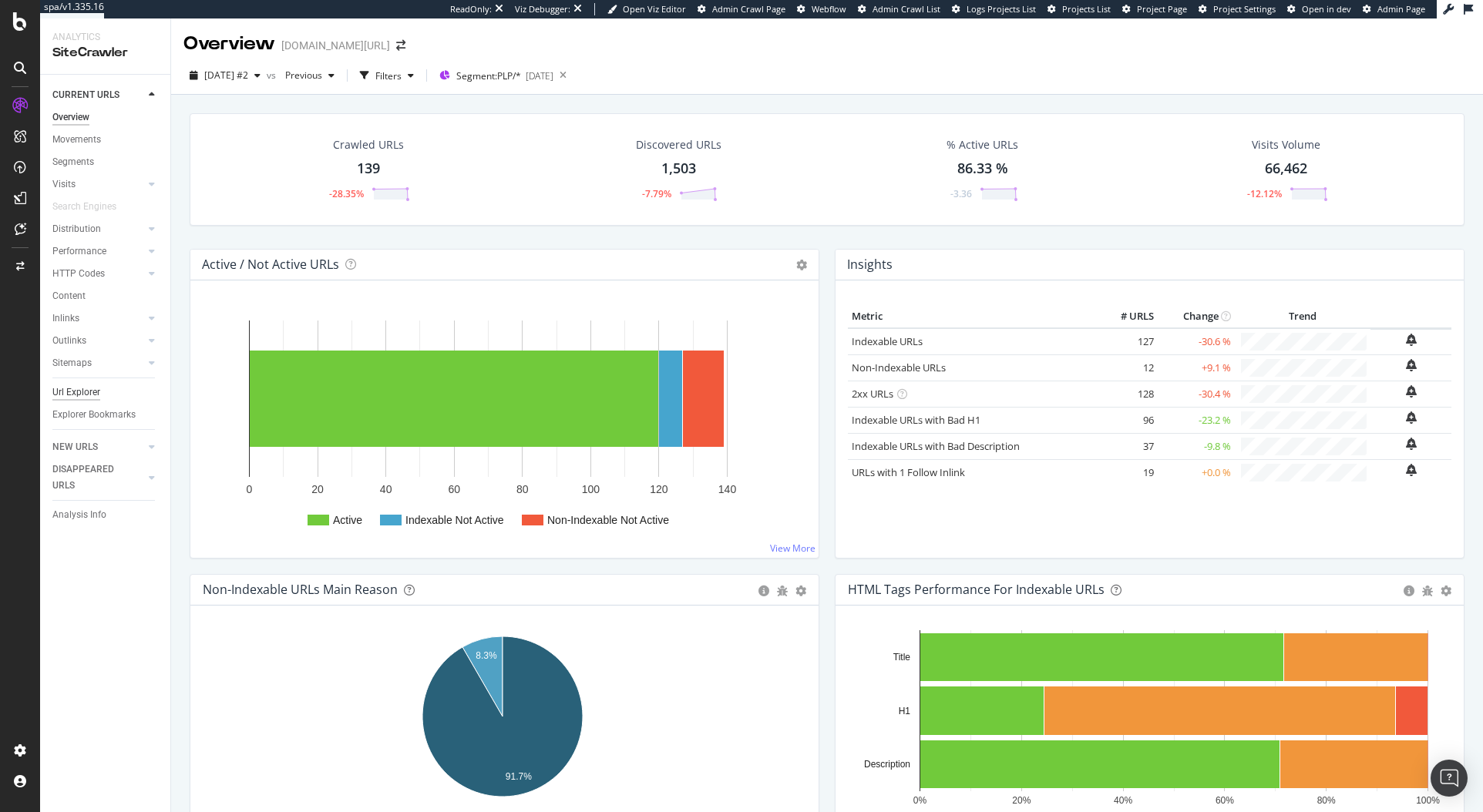
click at [87, 384] on div "Url Explorer" at bounding box center [111, 392] width 118 height 22
click at [100, 409] on div "Explorer Bookmarks" at bounding box center [94, 415] width 83 height 16
click at [88, 388] on div "Url Explorer" at bounding box center [76, 392] width 48 height 16
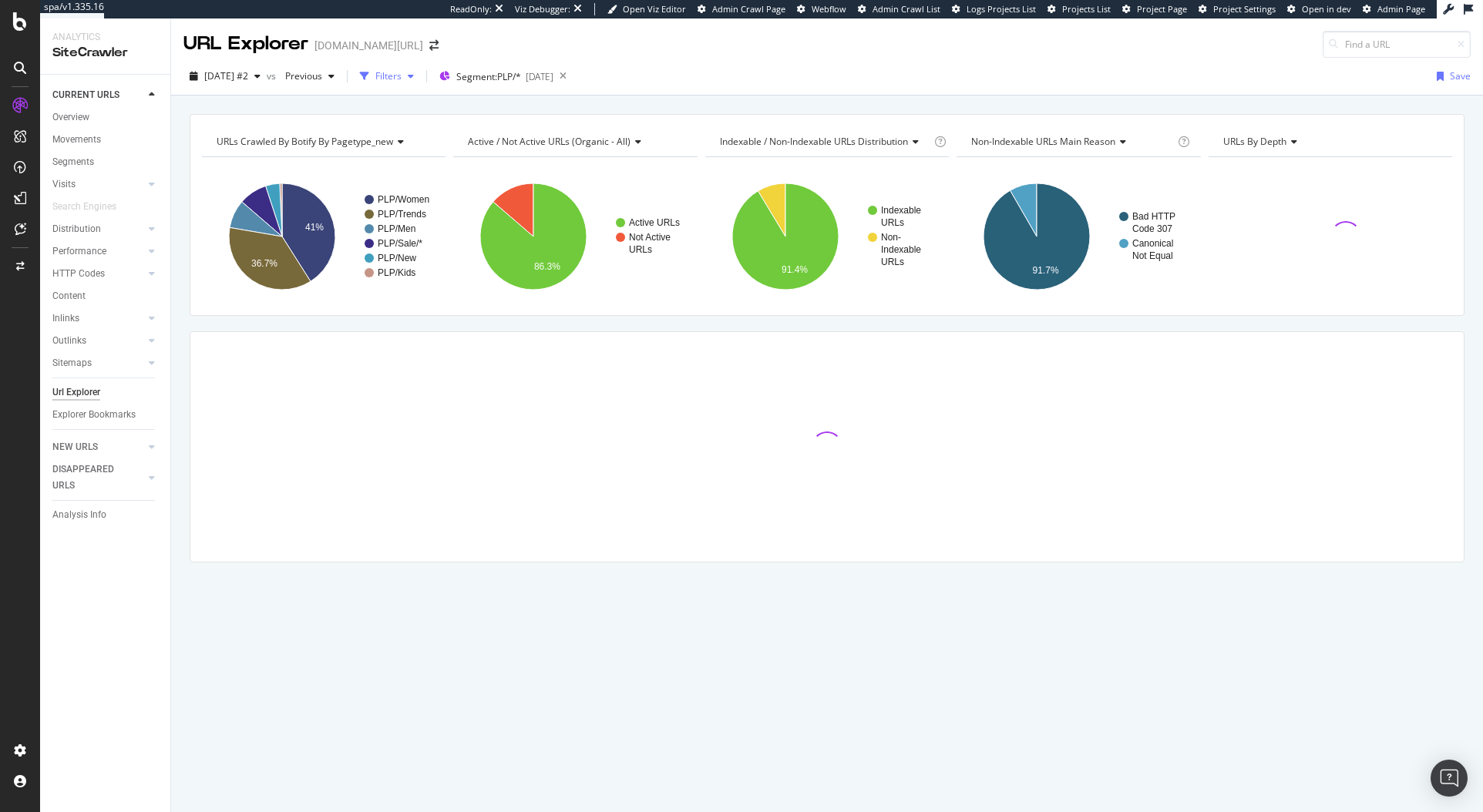
click at [401, 76] on div "Filters" at bounding box center [389, 76] width 26 height 13
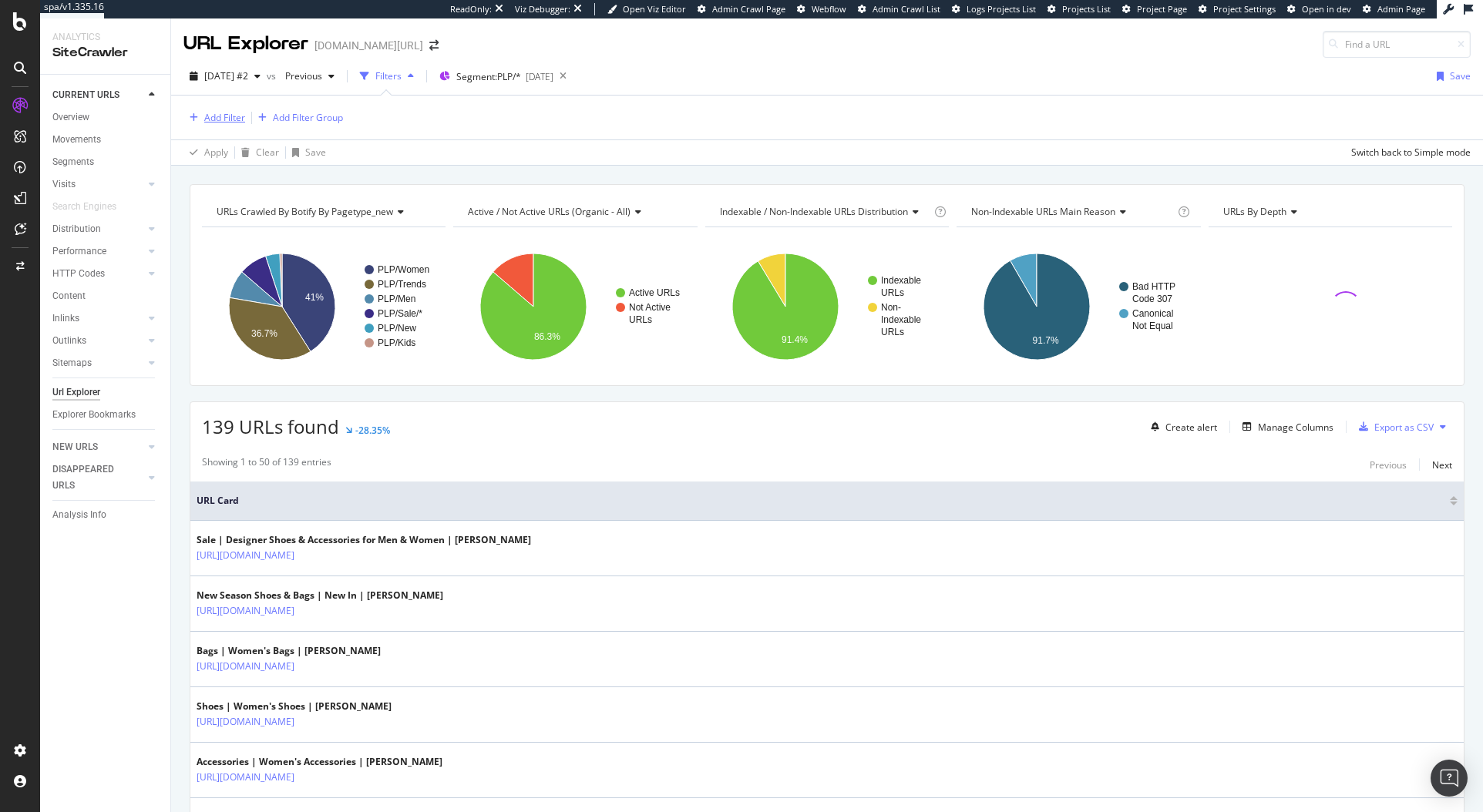
click at [238, 115] on div "Add Filter" at bounding box center [224, 118] width 41 height 13
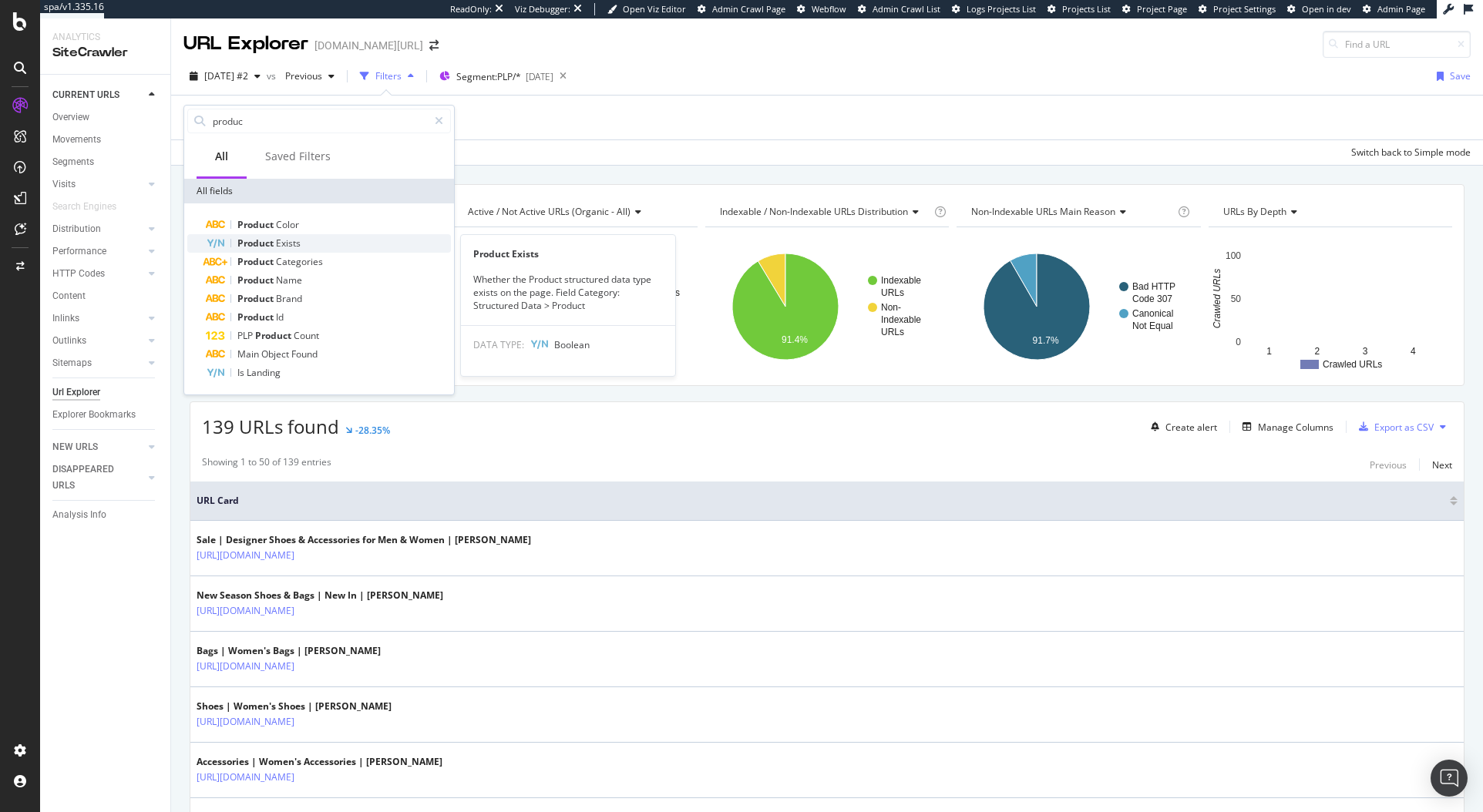
type input "produc"
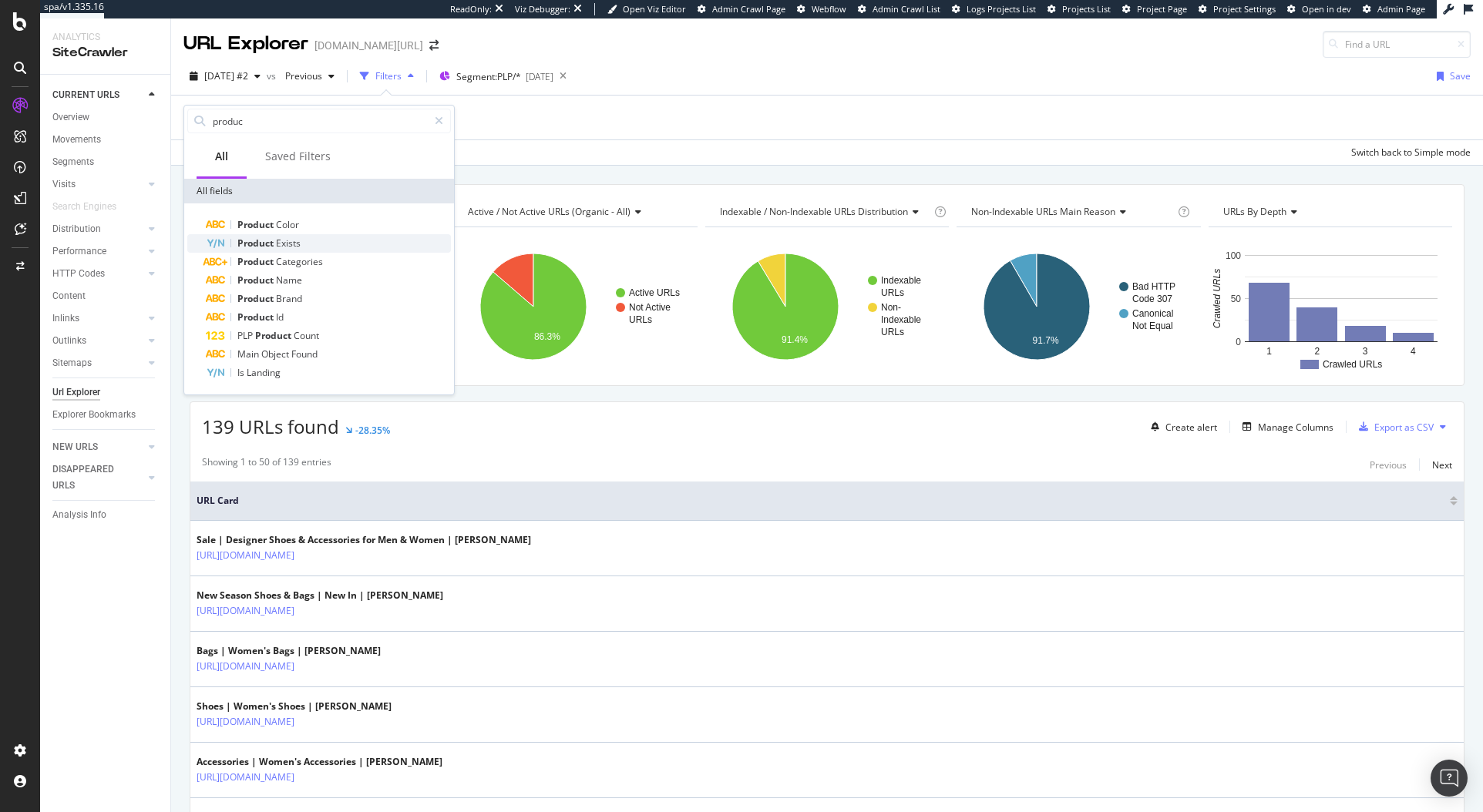
click at [349, 237] on div "Product Exists" at bounding box center [328, 243] width 245 height 18
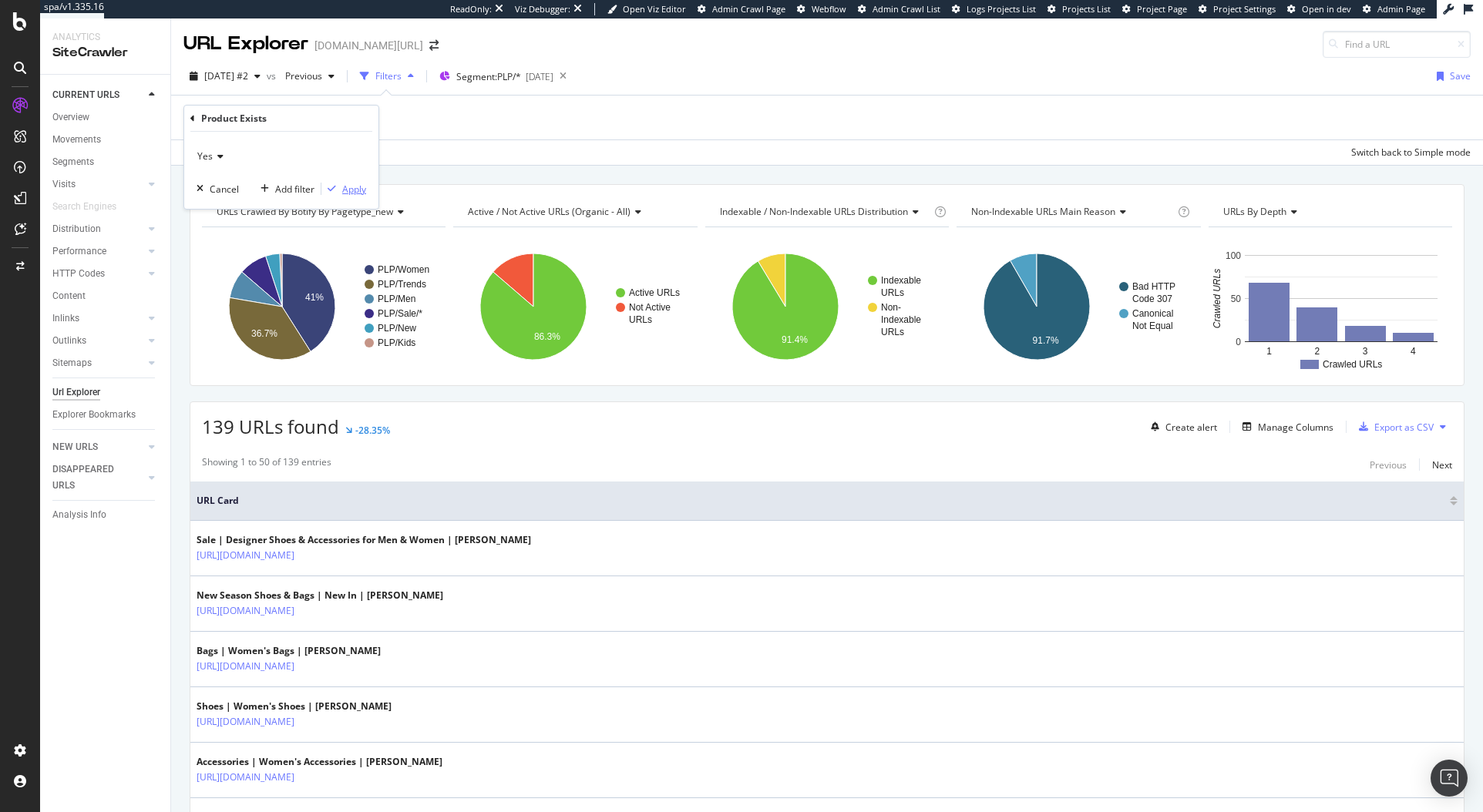
click at [359, 183] on div "Apply" at bounding box center [354, 189] width 24 height 13
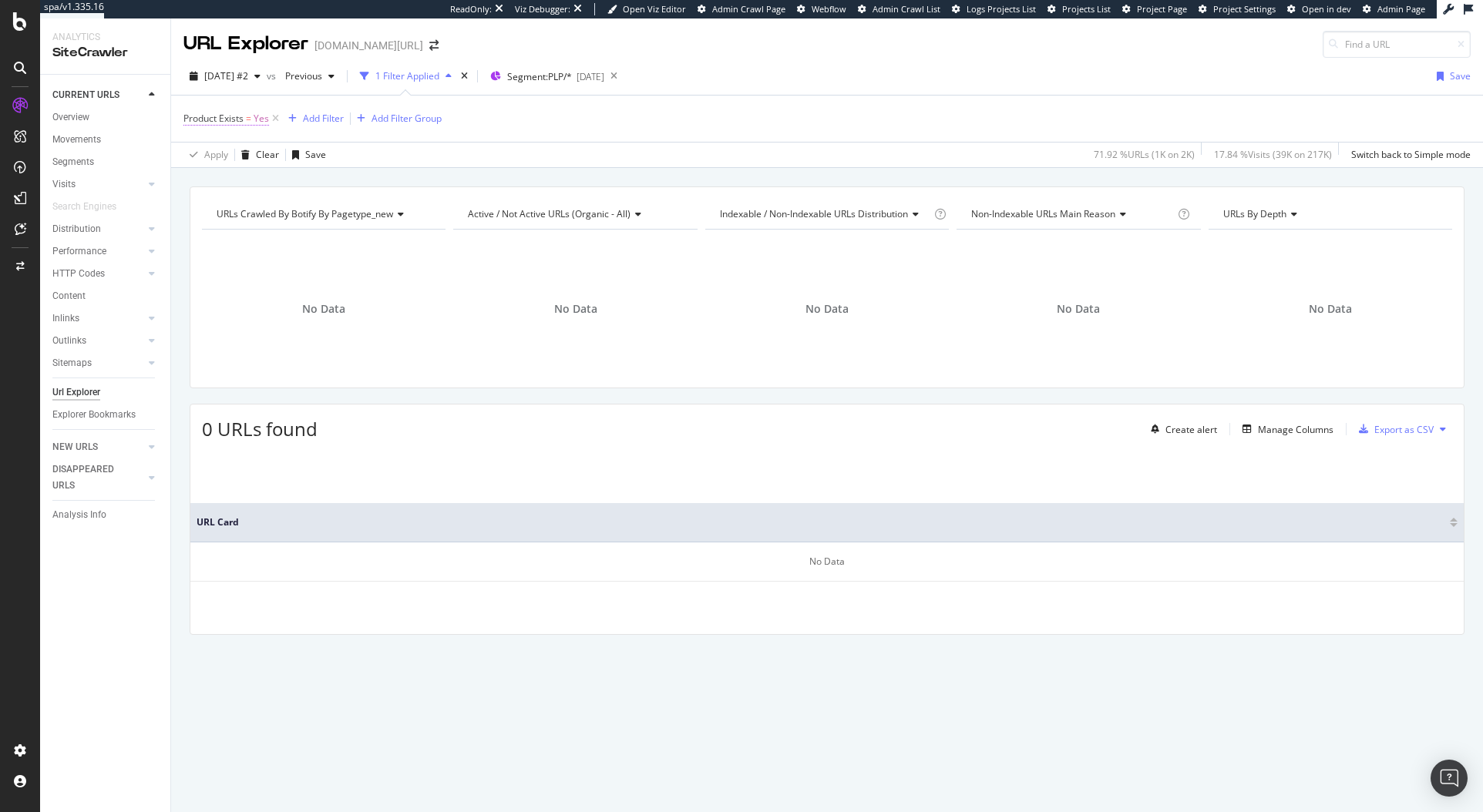
click at [246, 115] on span "=" at bounding box center [248, 119] width 6 height 13
click at [188, 115] on div "Product Exists Yes Cancel Add filter Apply" at bounding box center [281, 155] width 195 height 103
click at [510, 149] on div "Apply Clear Save 71.92 % URLs ( 1K on 2K ) 17.84 % Visits ( 39K on 217K ) Switc…" at bounding box center [828, 155] width 1312 height 26
click at [280, 116] on icon at bounding box center [276, 119] width 13 height 15
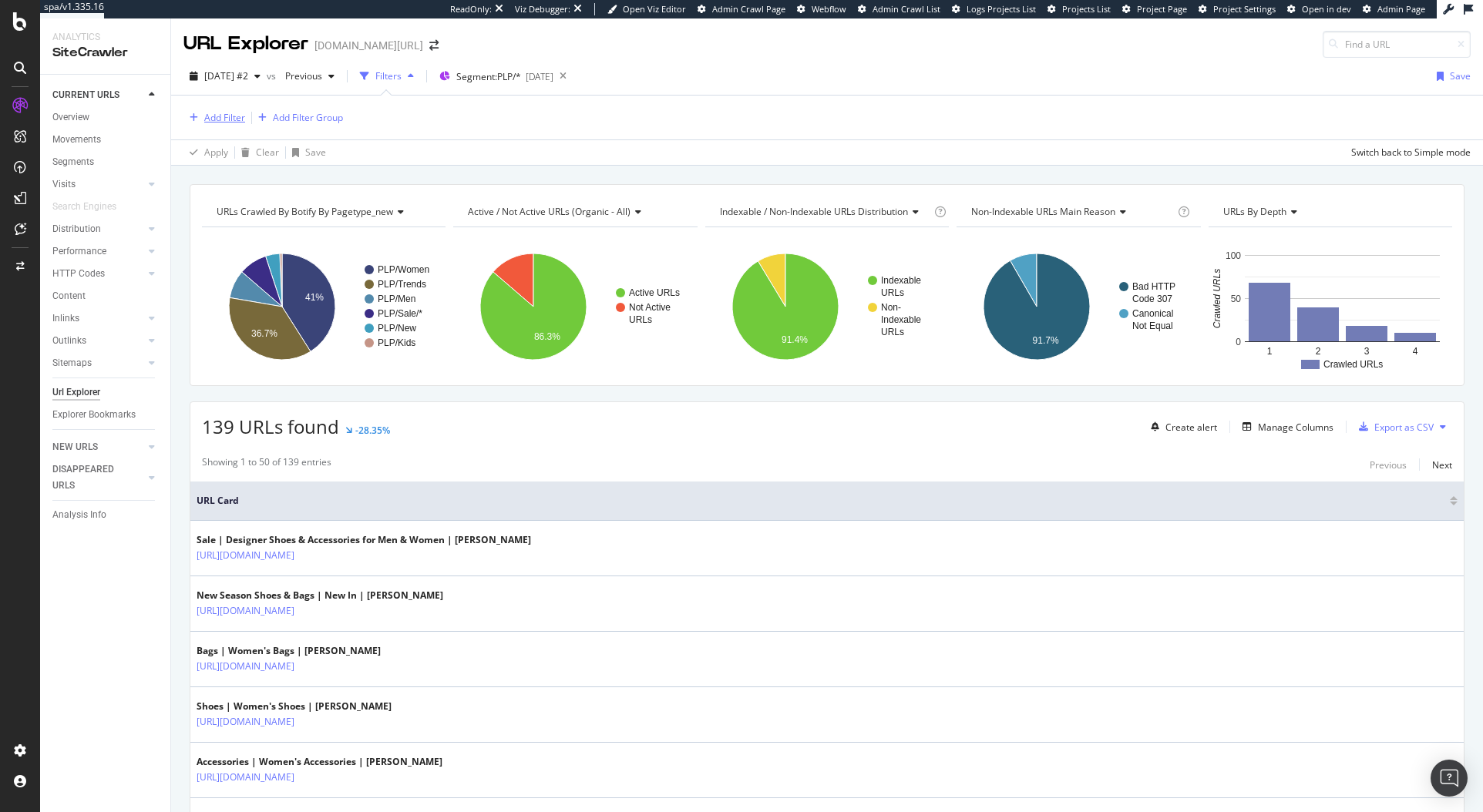
click at [213, 111] on div "Add Filter" at bounding box center [224, 118] width 41 height 13
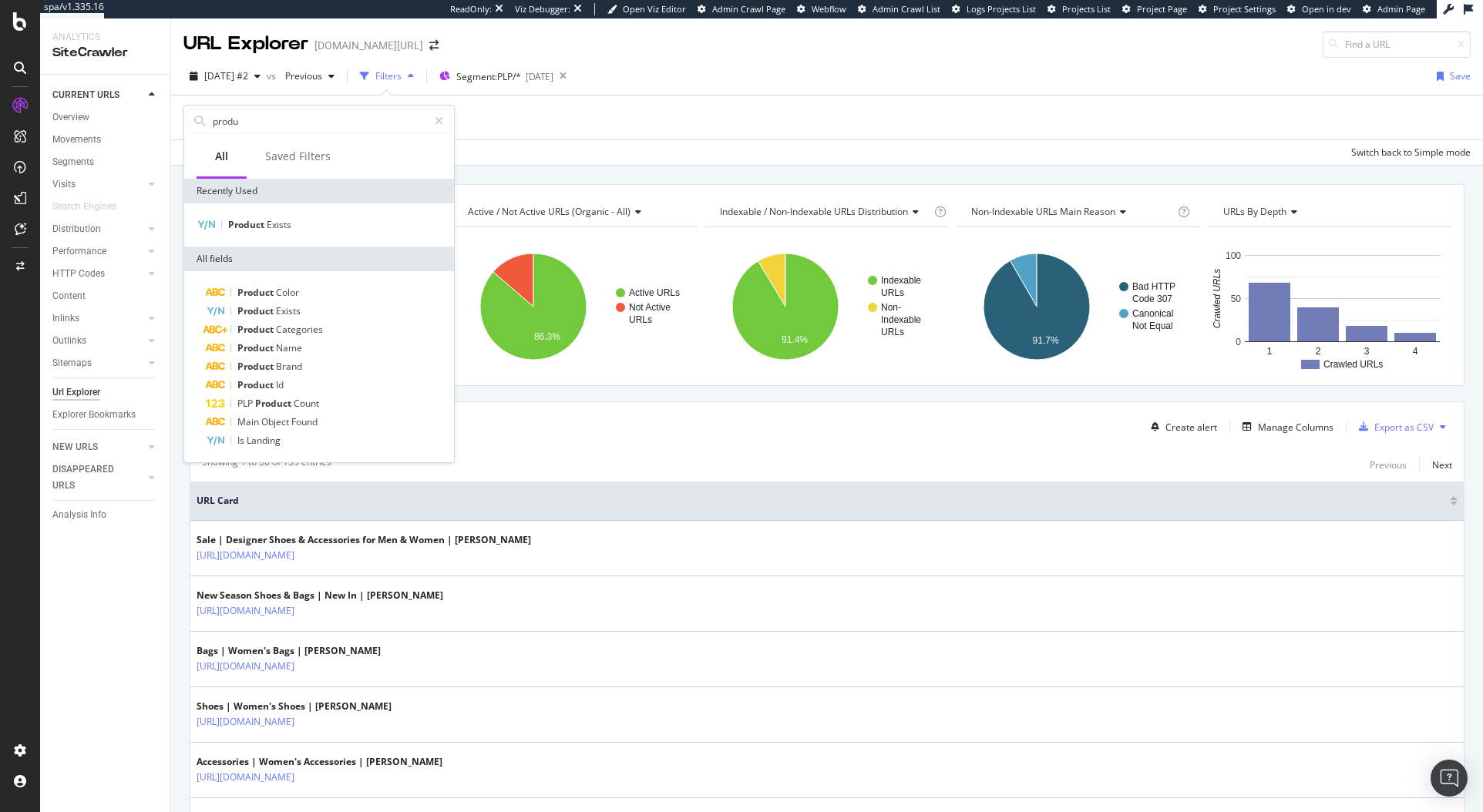
type input "produc"
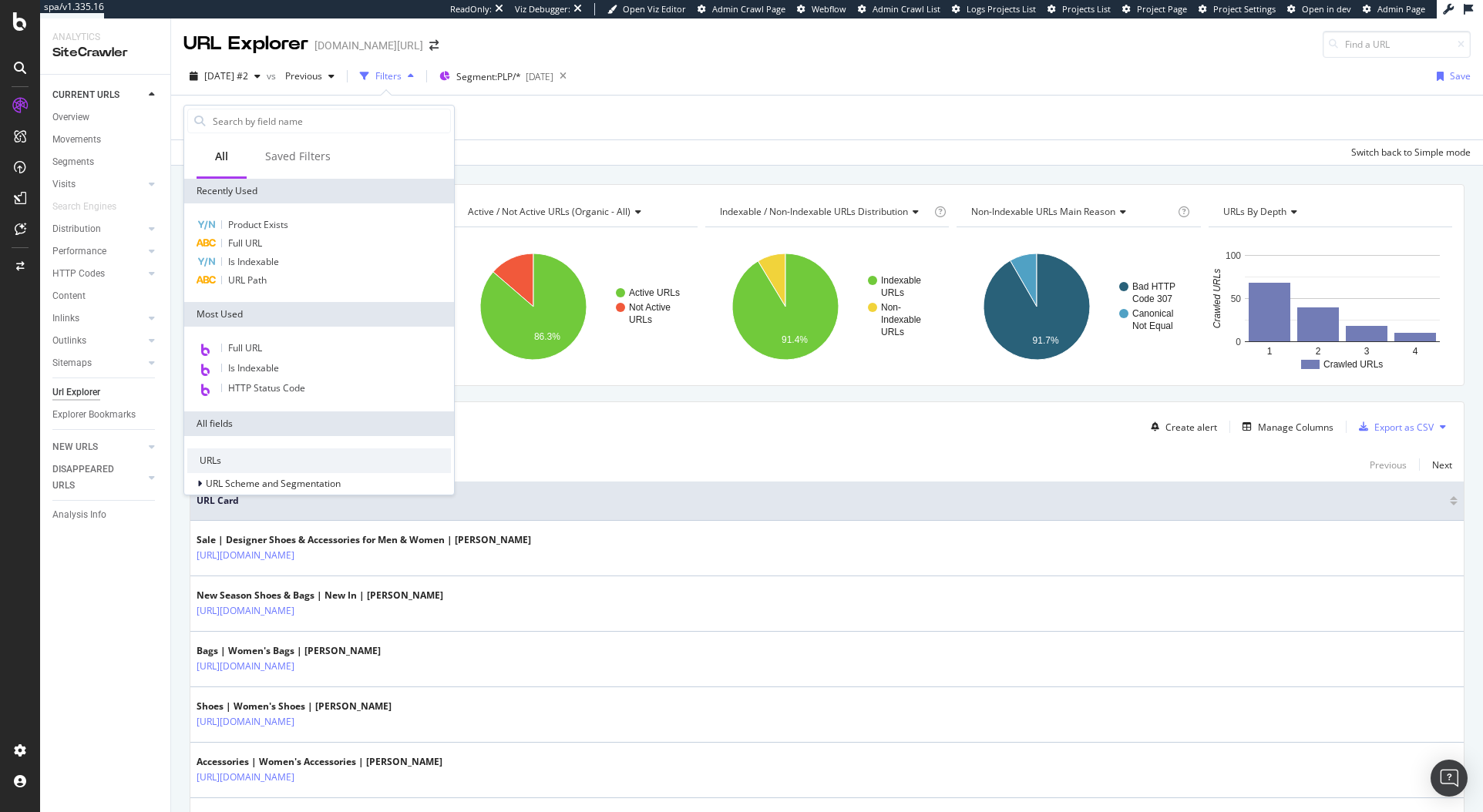
click at [739, 111] on div "Add Filter Add Filter Group" at bounding box center [827, 117] width 1288 height 44
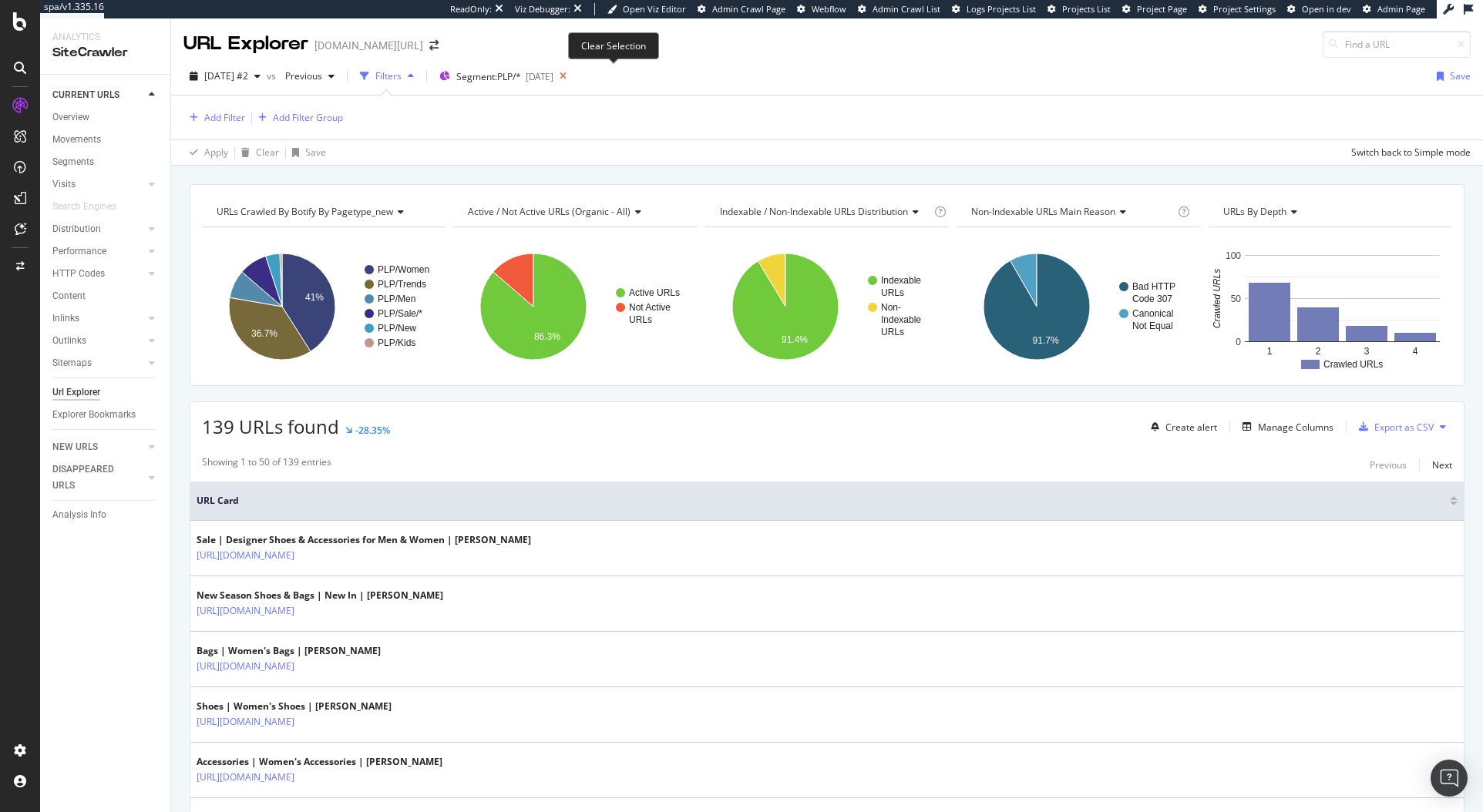
click at [573, 77] on icon at bounding box center [563, 76] width 19 height 22
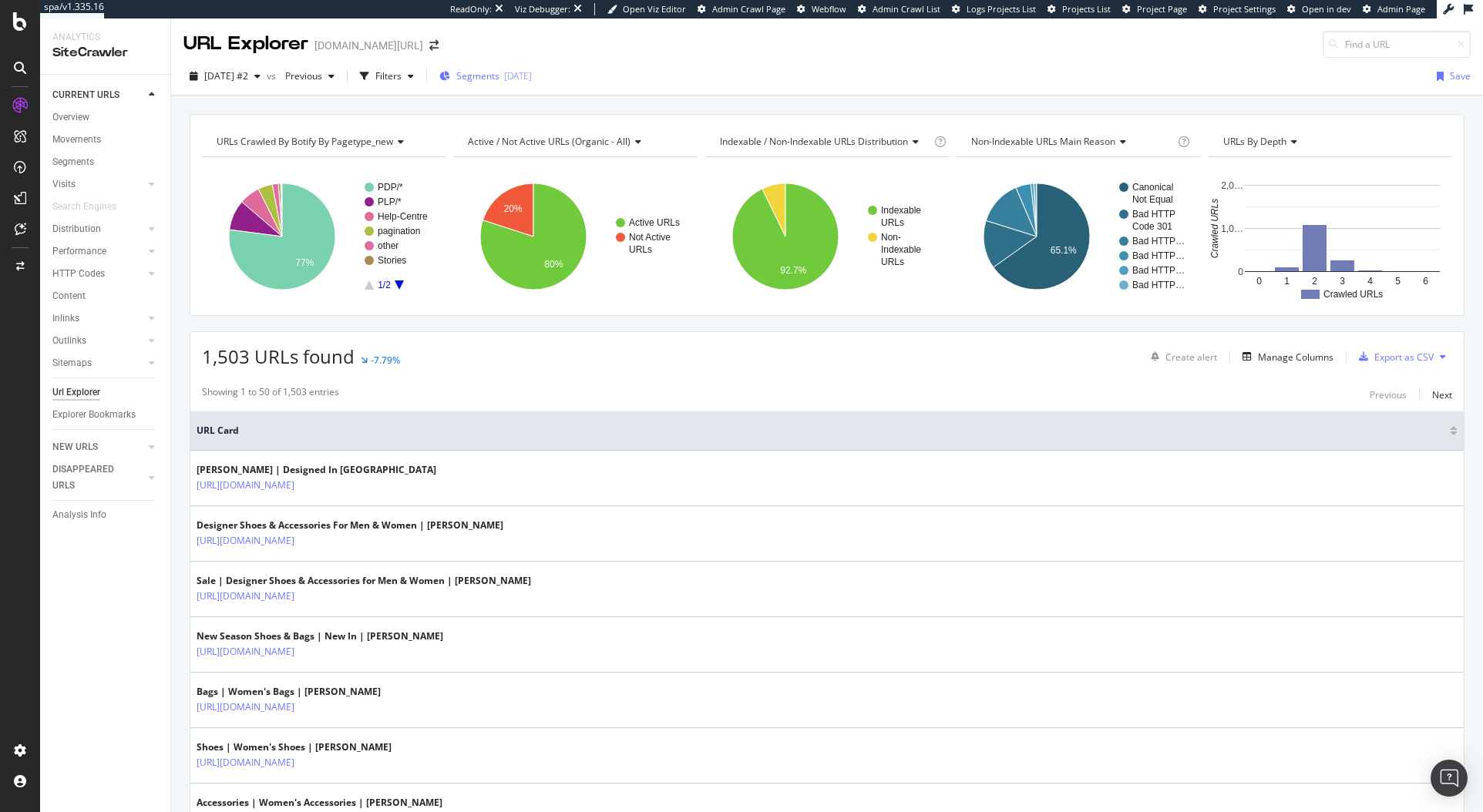
click at [500, 74] on span "Segments" at bounding box center [478, 76] width 43 height 13
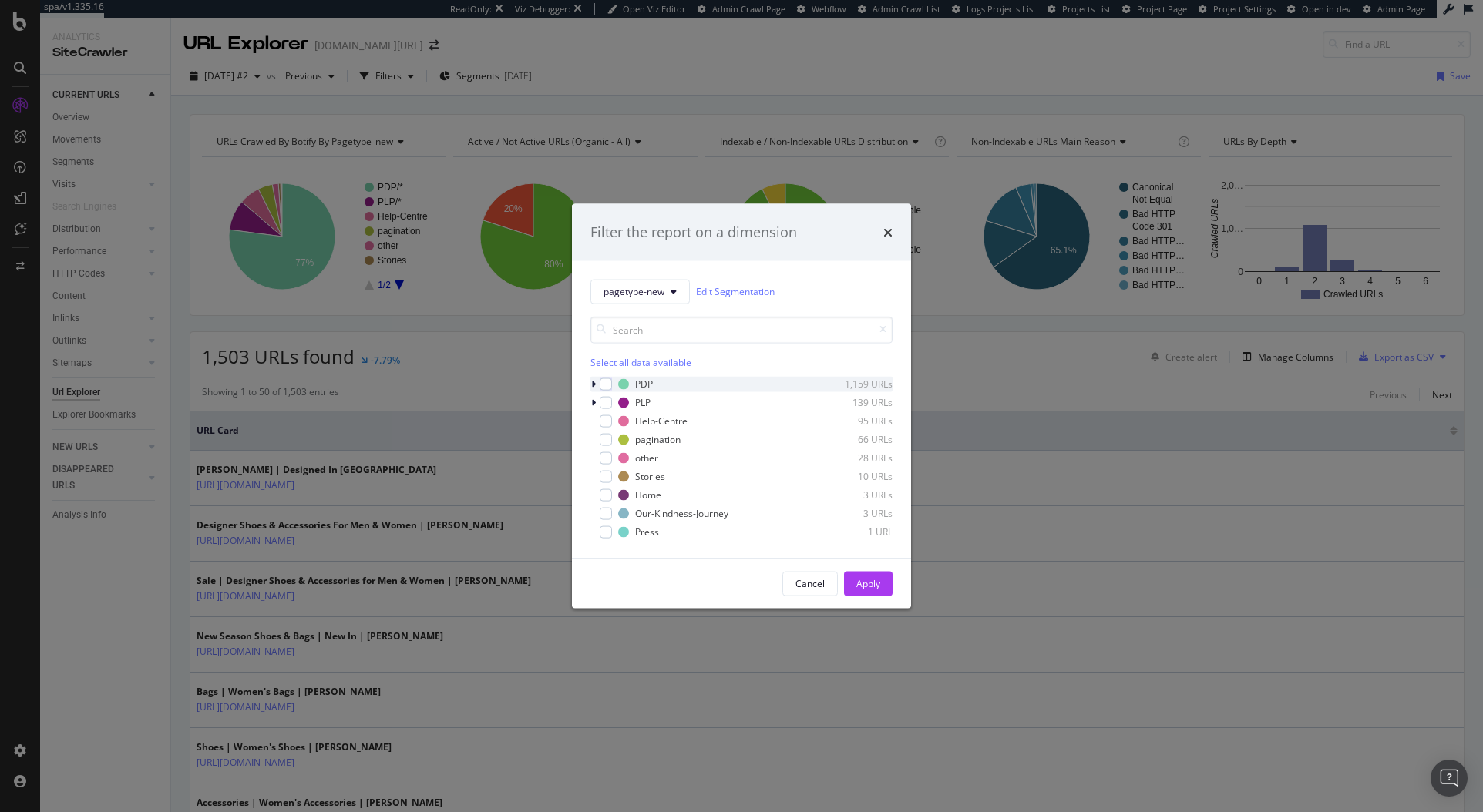
click at [593, 384] on icon "modal" at bounding box center [594, 384] width 5 height 10
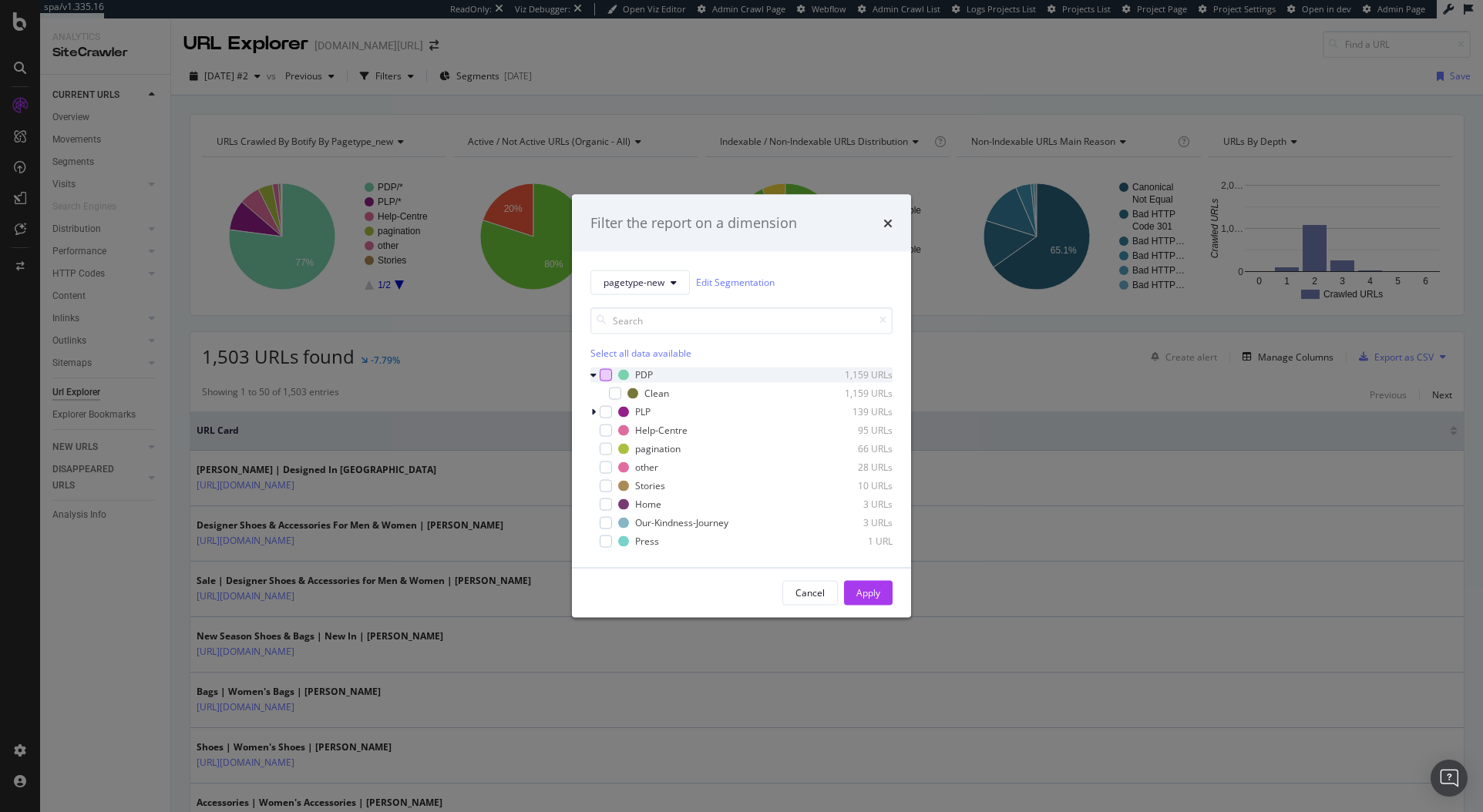
click at [611, 368] on div "modal" at bounding box center [606, 374] width 12 height 12
click at [870, 588] on div "Apply" at bounding box center [868, 593] width 24 height 13
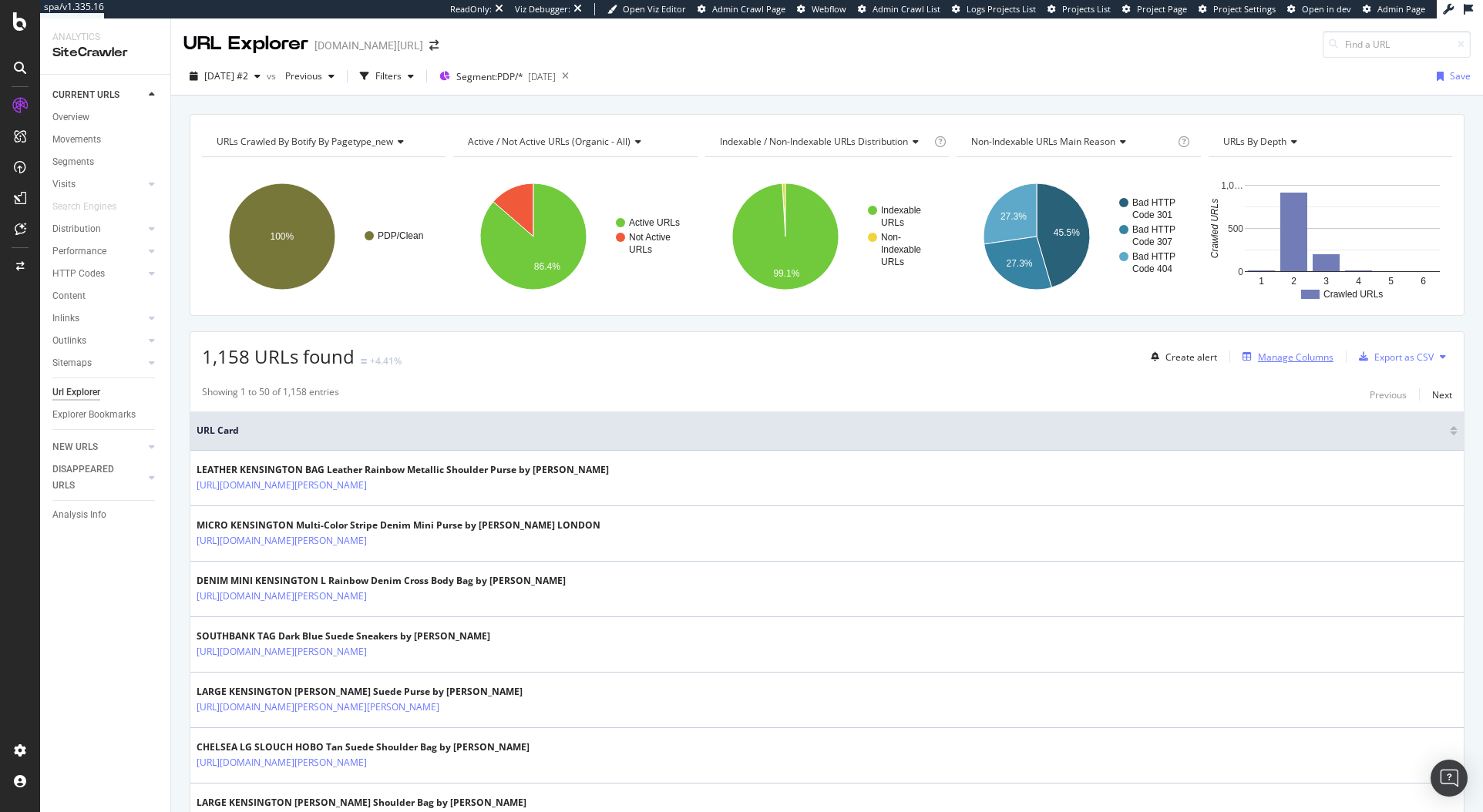
click at [1273, 360] on div "Manage Columns" at bounding box center [1296, 357] width 75 height 13
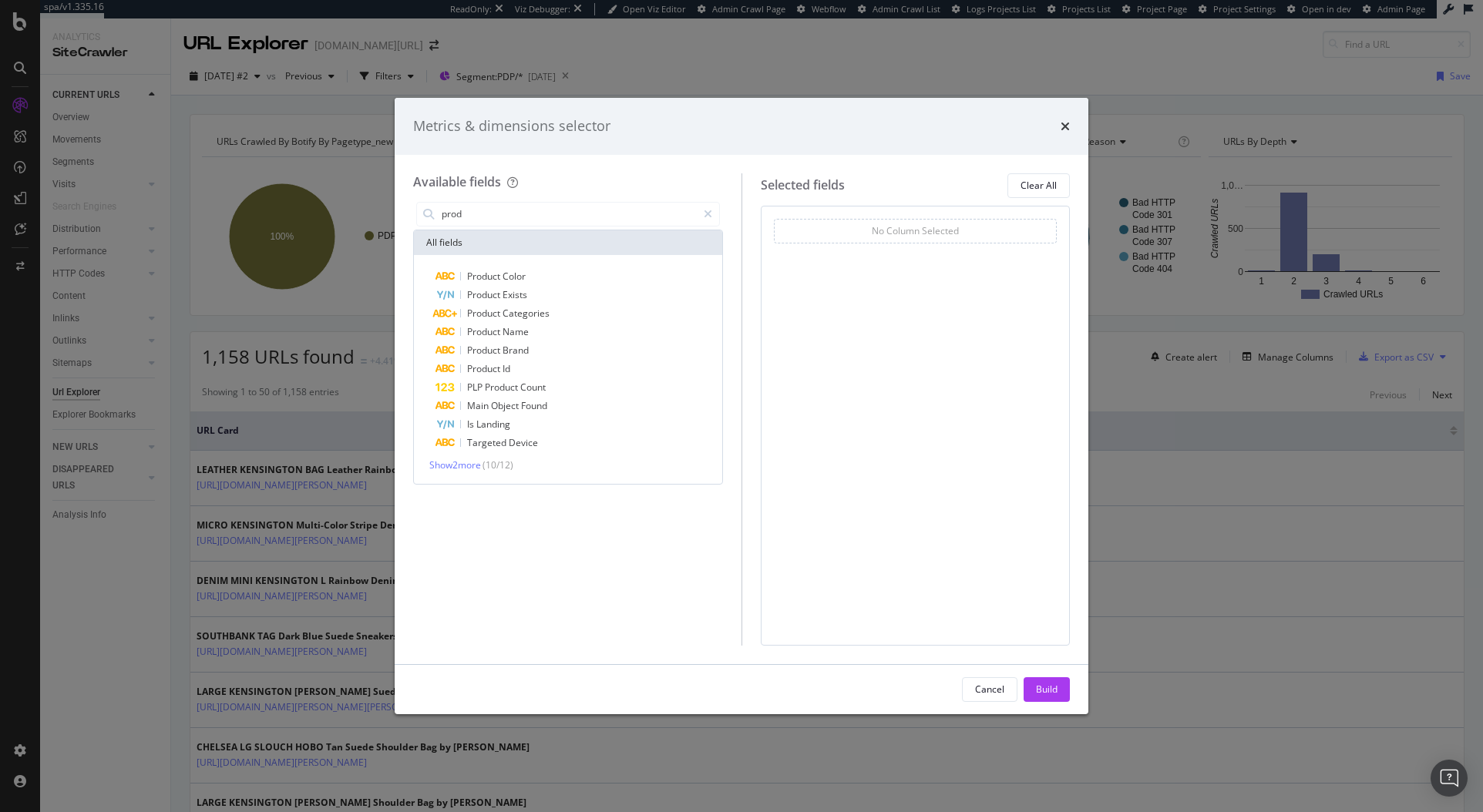
type input "pro"
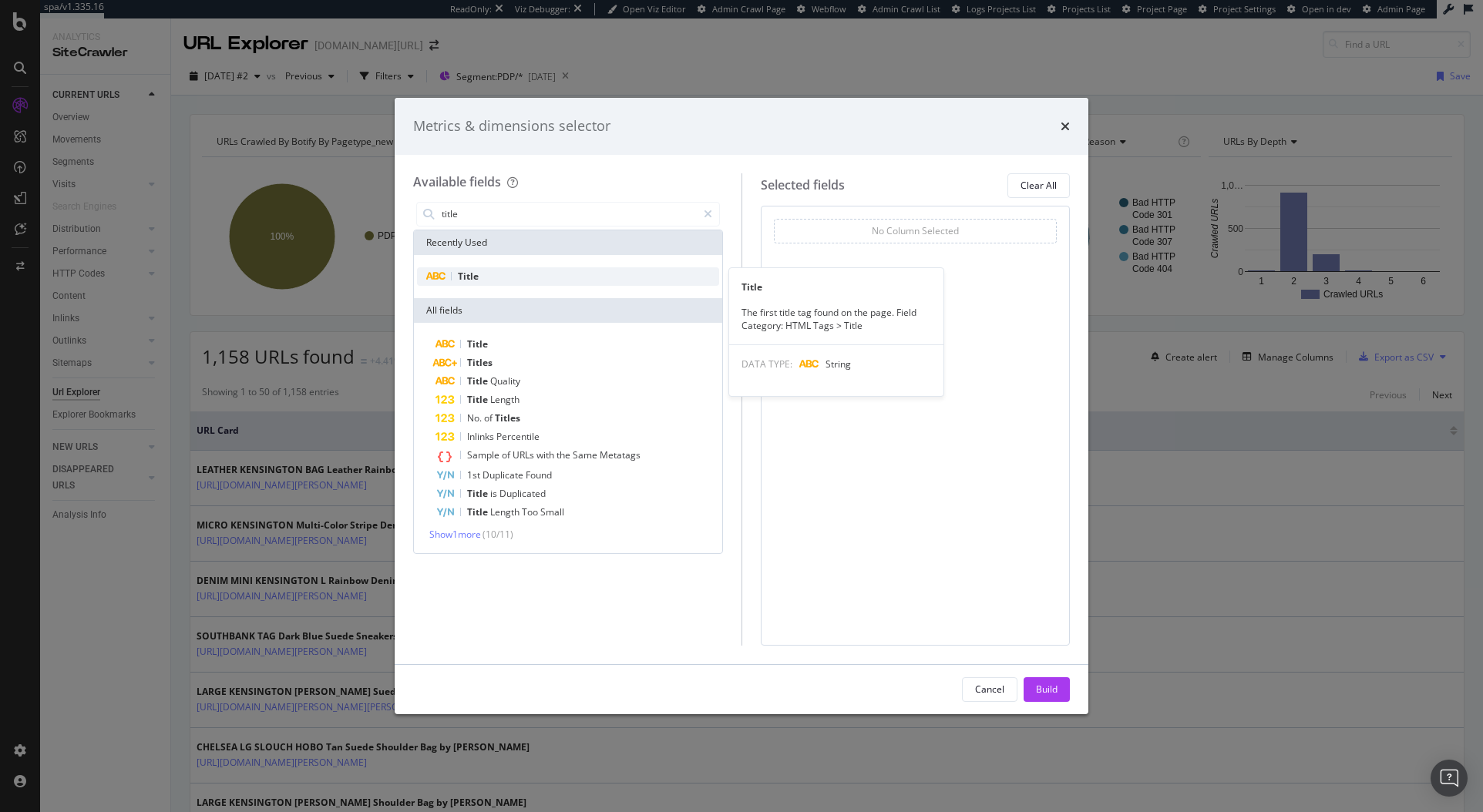
type input "title"
click at [580, 274] on div "Title" at bounding box center [568, 276] width 302 height 18
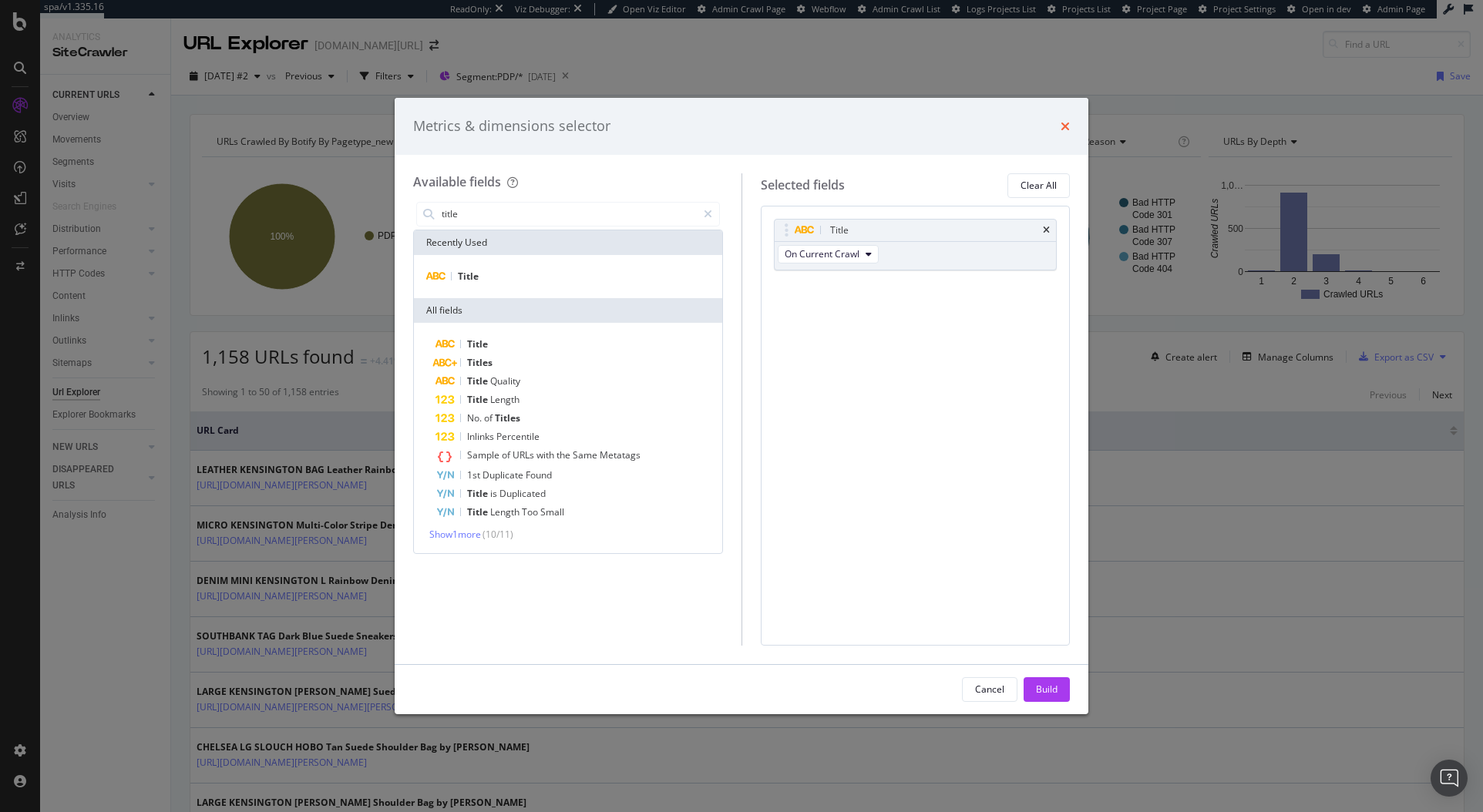
click at [1067, 126] on icon "times" at bounding box center [1066, 126] width 10 height 12
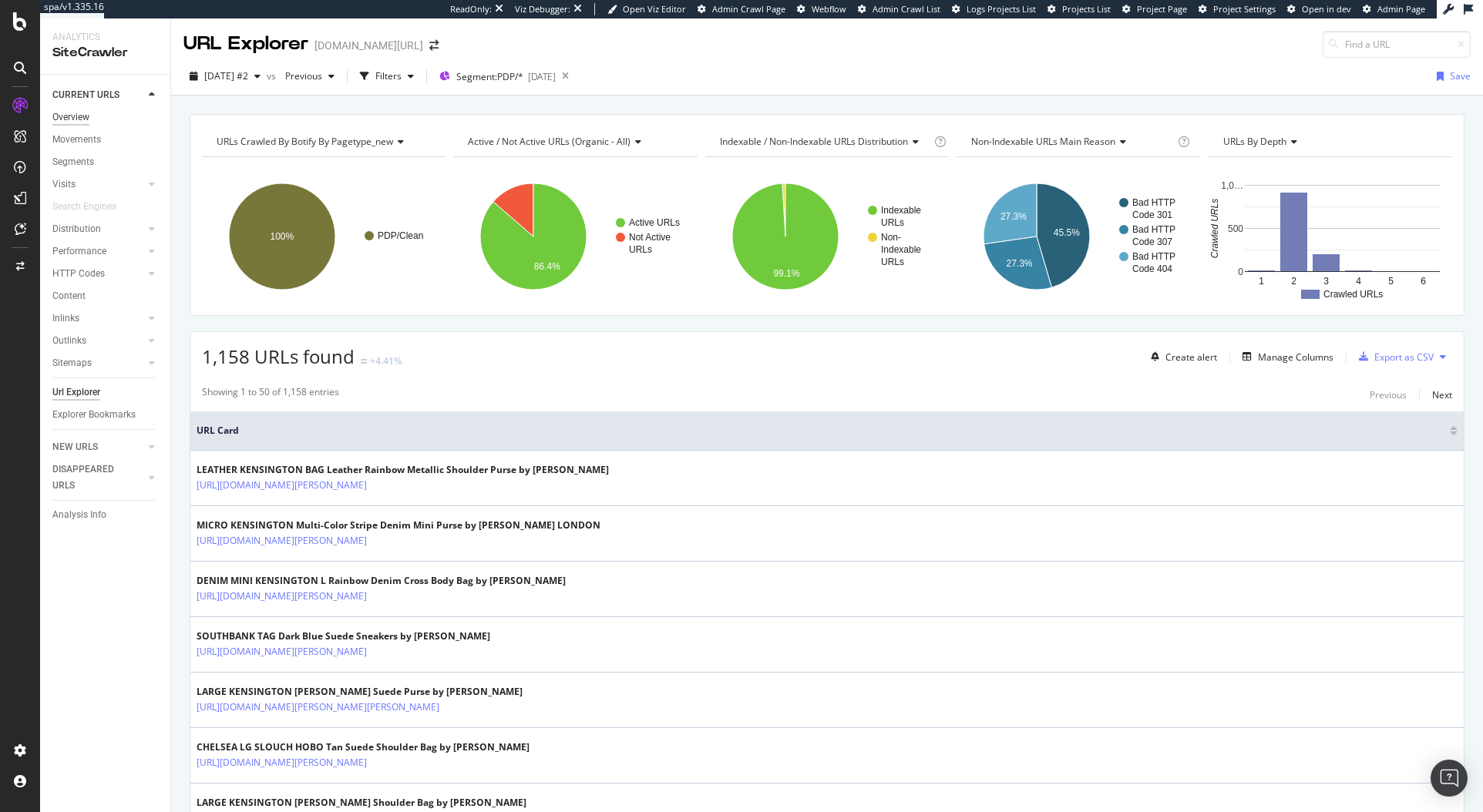
click at [82, 122] on div "Overview" at bounding box center [71, 118] width 37 height 16
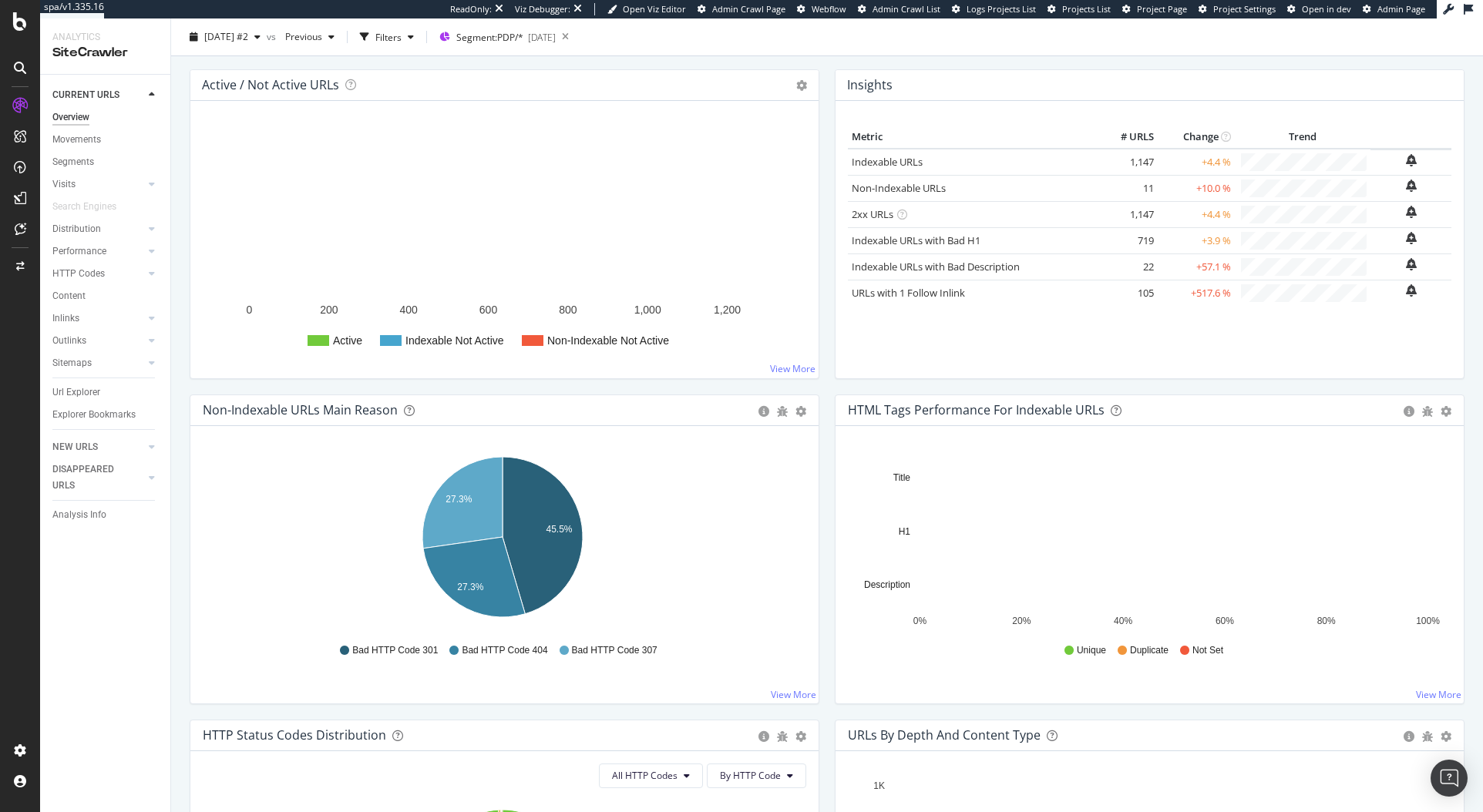
scroll to position [193, 0]
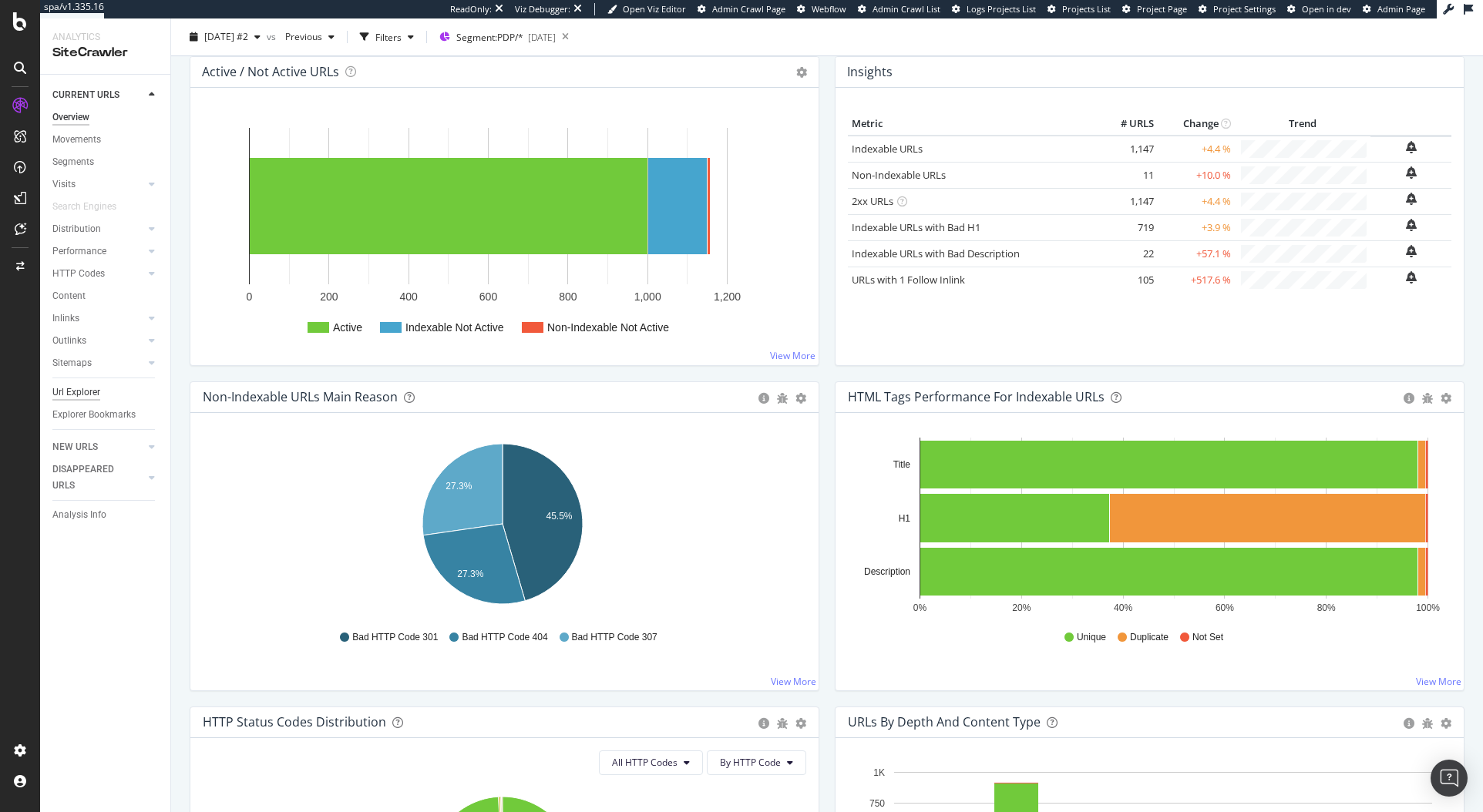
click at [62, 390] on div "Url Explorer" at bounding box center [76, 392] width 48 height 16
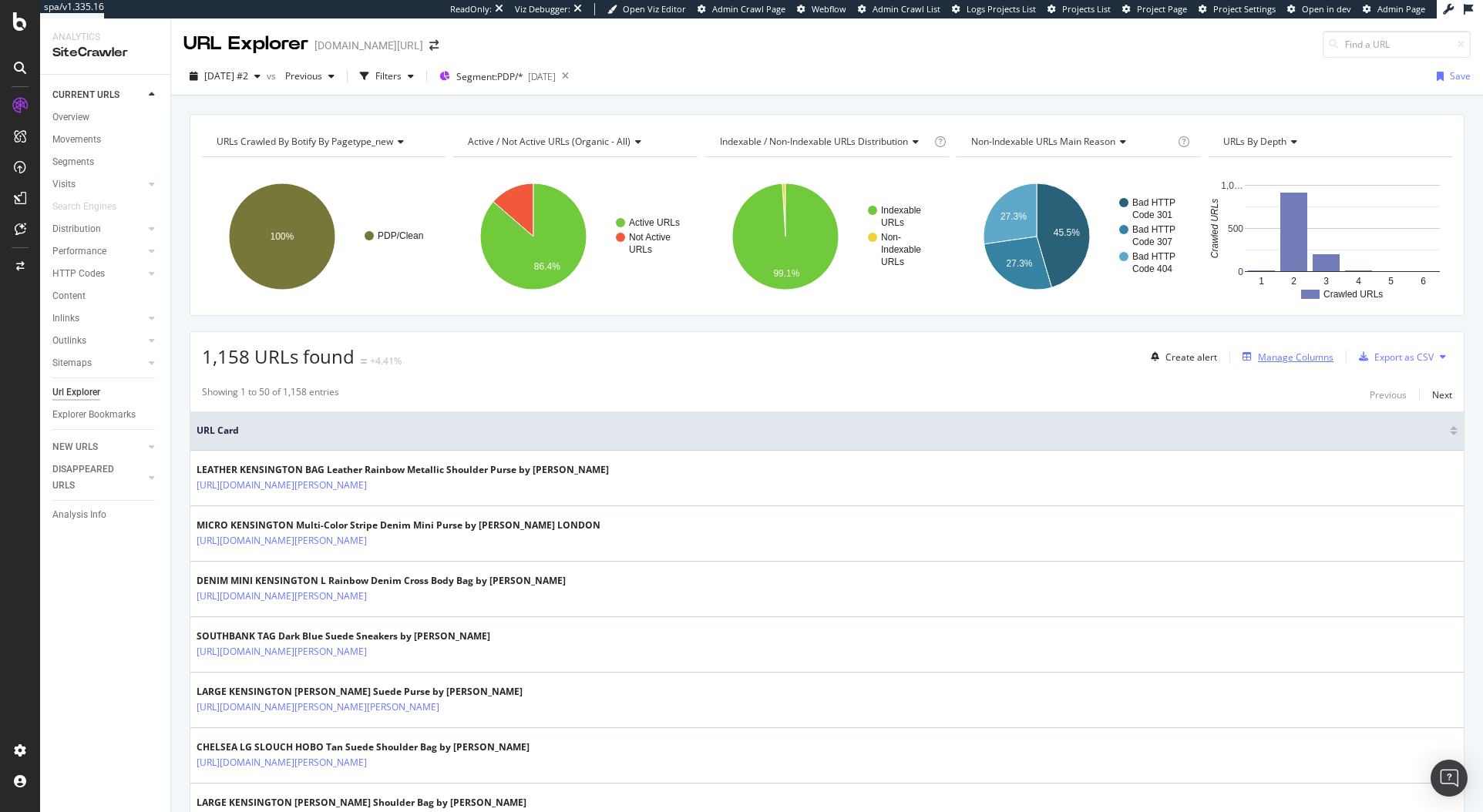
click at [1277, 356] on div "Manage Columns" at bounding box center [1296, 357] width 75 height 13
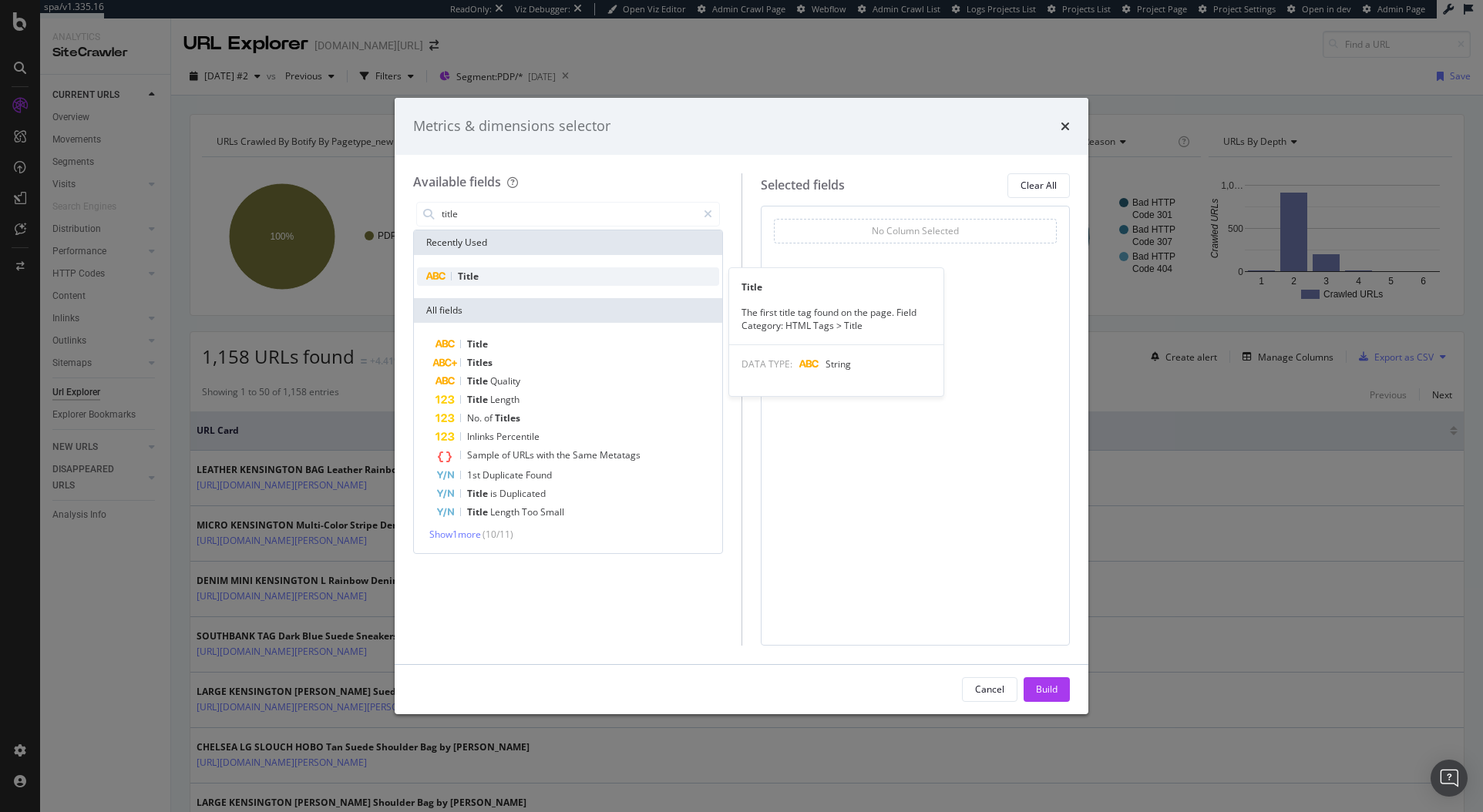
type input "title"
click at [579, 272] on div "Title" at bounding box center [568, 276] width 302 height 18
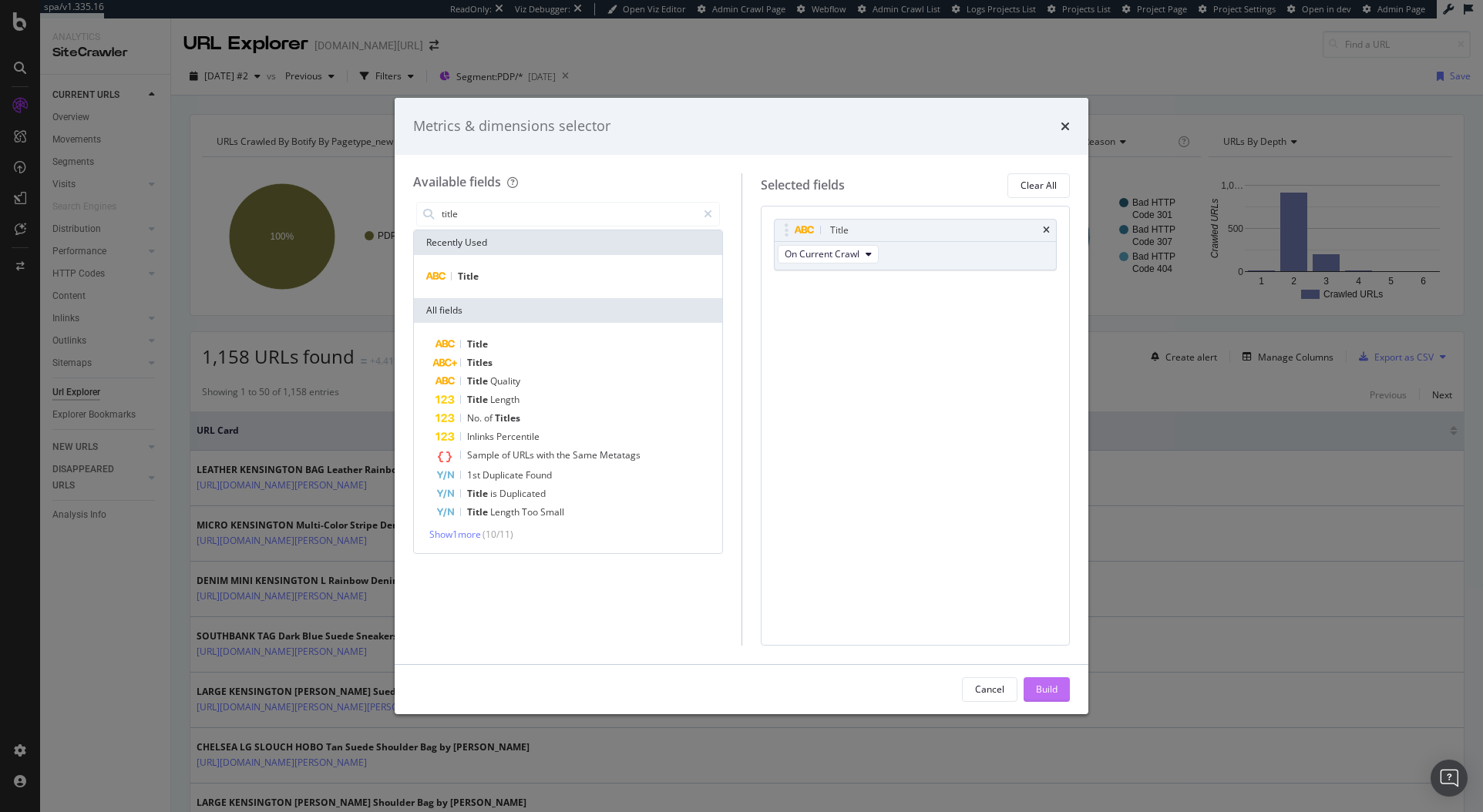
click at [1054, 692] on div "Build" at bounding box center [1046, 689] width 22 height 13
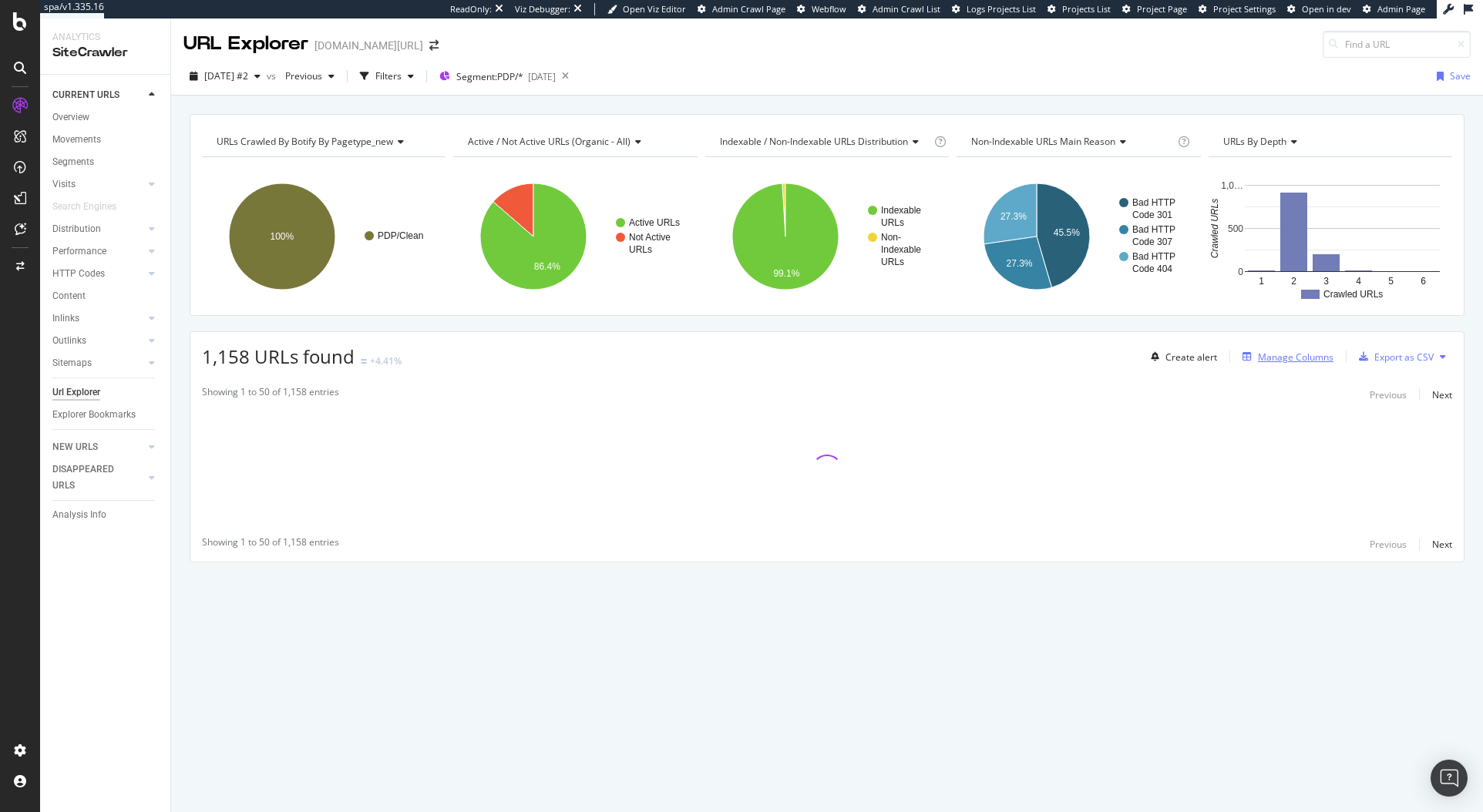
click at [1291, 359] on div "Manage Columns" at bounding box center [1296, 357] width 75 height 13
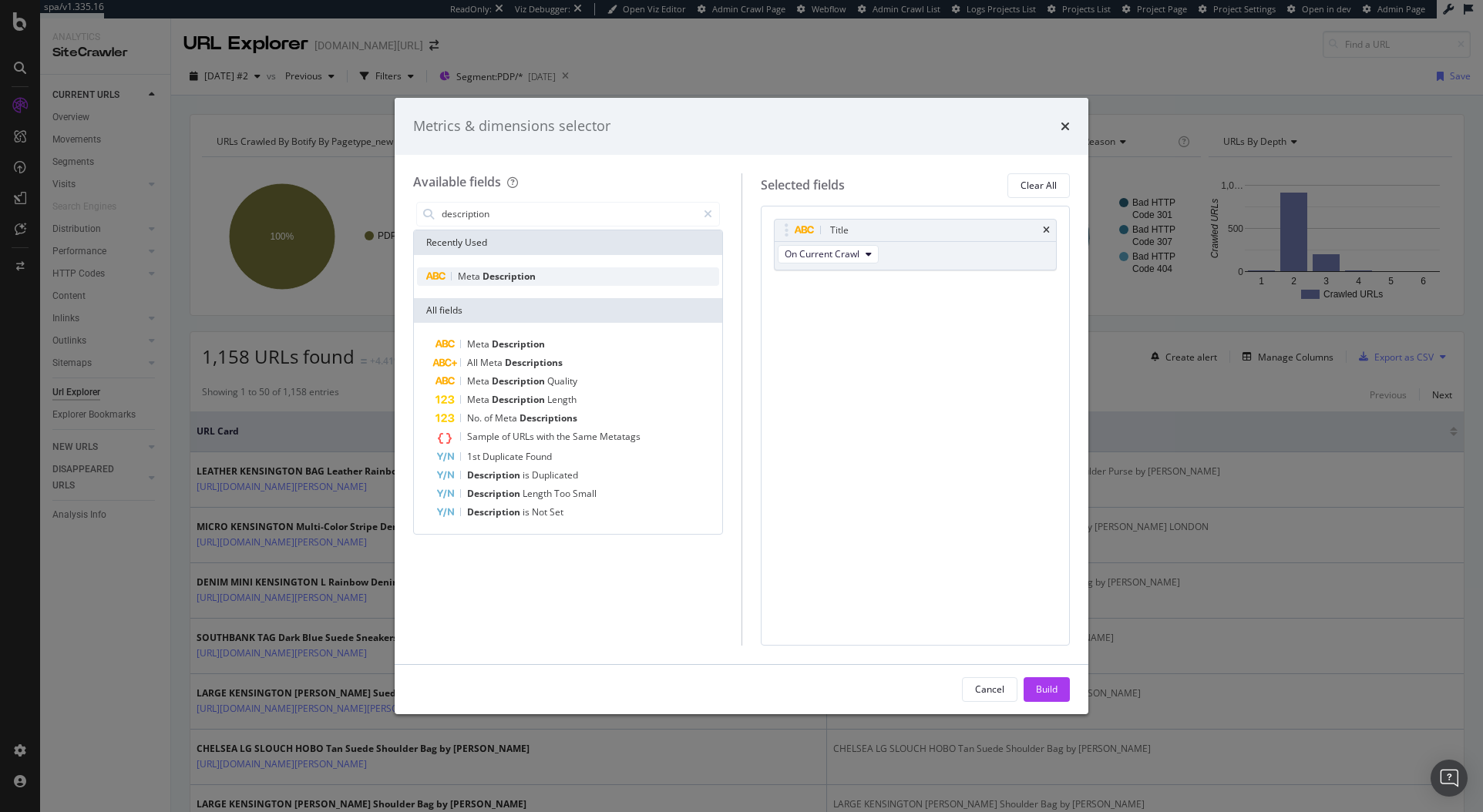
click at [567, 270] on div "Meta Description" at bounding box center [568, 276] width 302 height 18
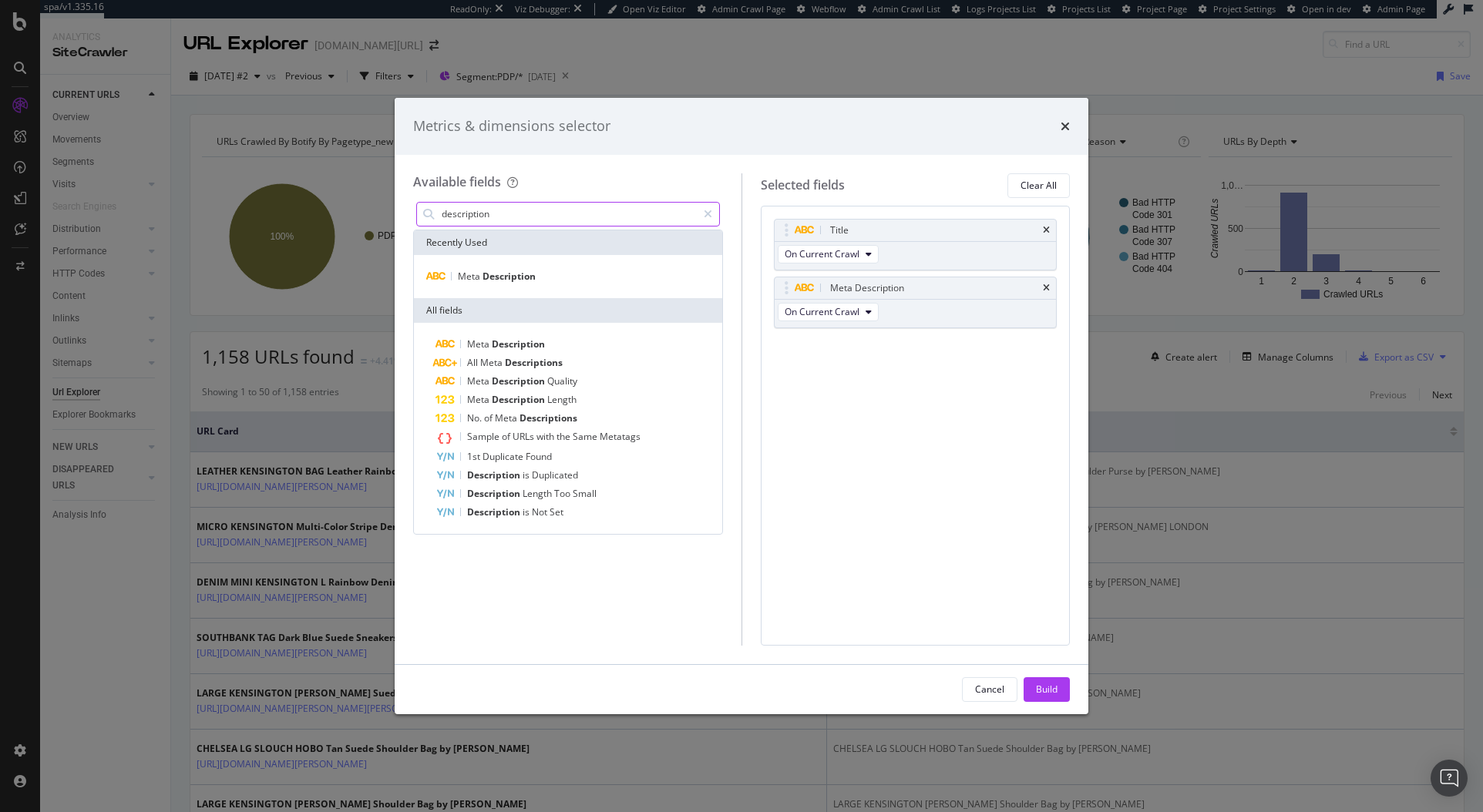
click at [497, 218] on input "description" at bounding box center [568, 214] width 256 height 23
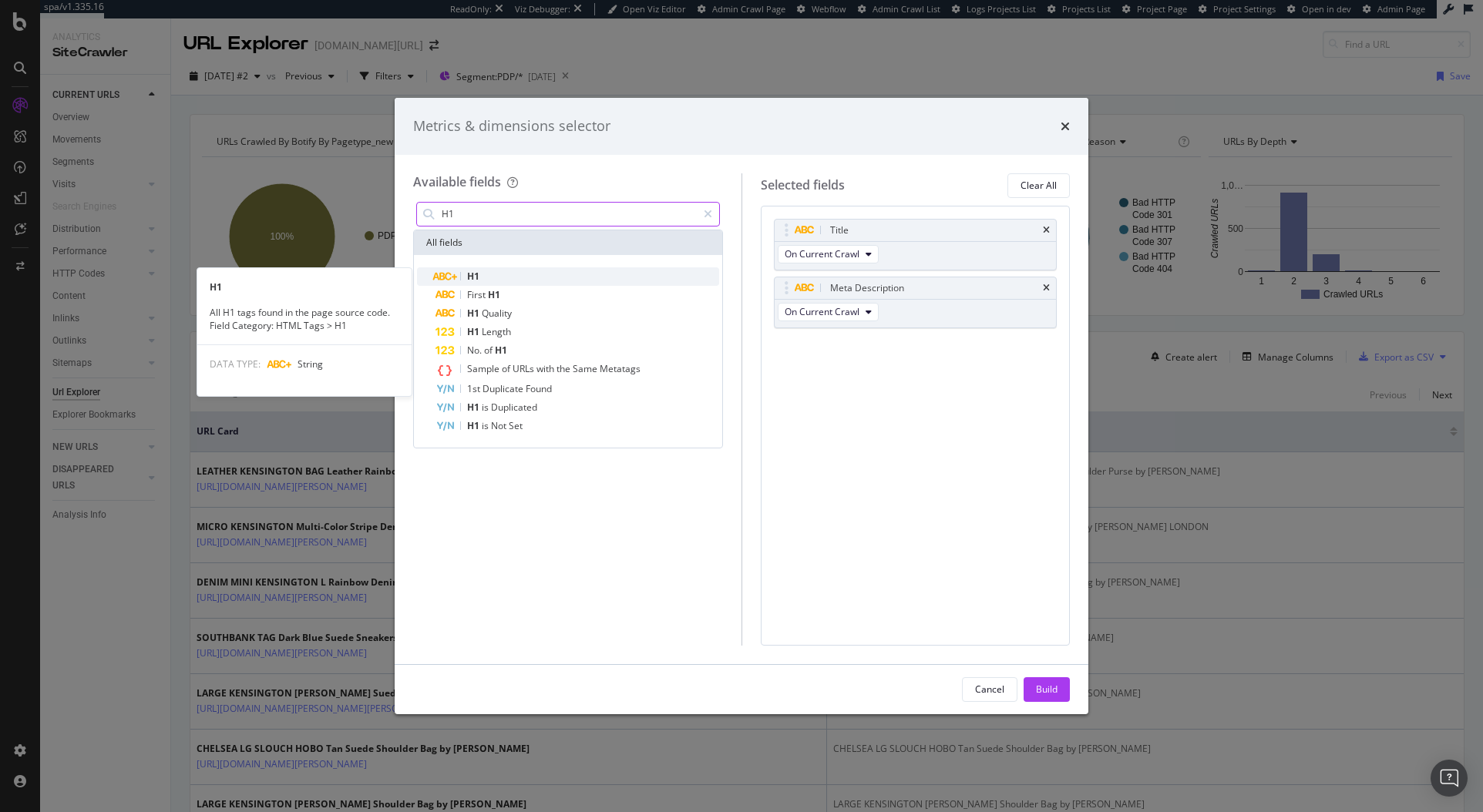
type input "H1"
click at [478, 275] on span "H1" at bounding box center [473, 276] width 12 height 13
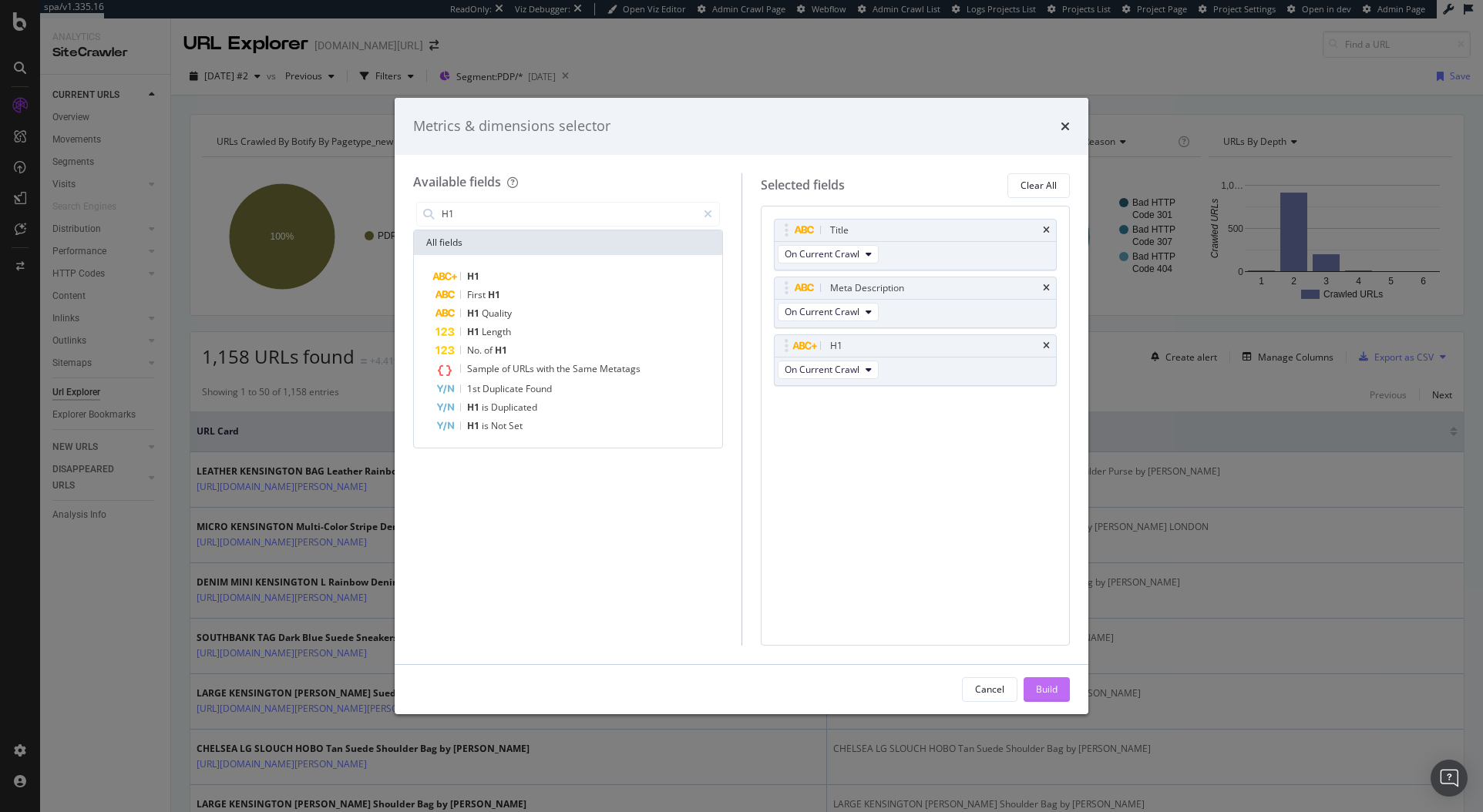
click at [1041, 685] on div "Build" at bounding box center [1046, 689] width 22 height 13
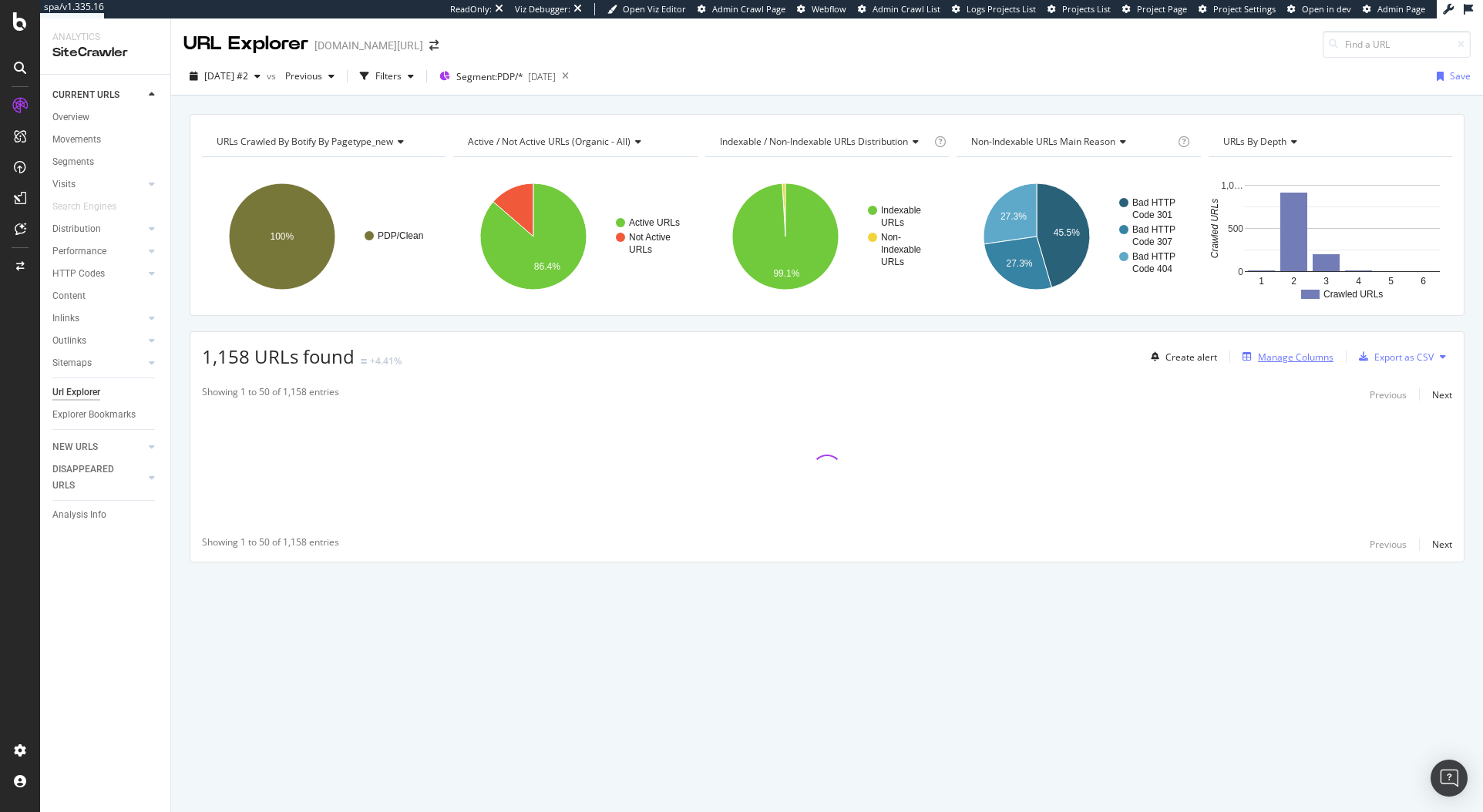
click at [1277, 364] on div "Manage Columns" at bounding box center [1285, 356] width 97 height 17
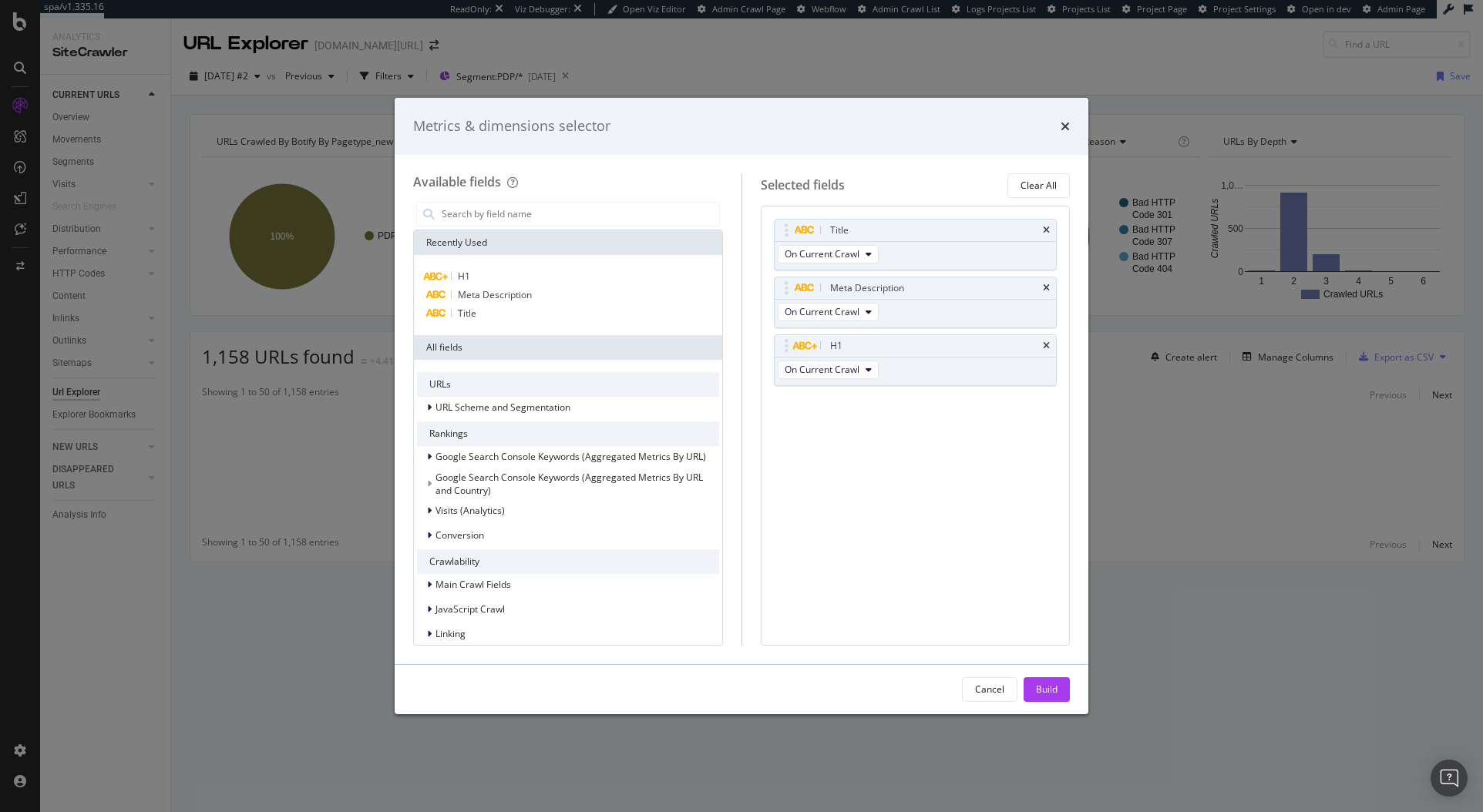
click at [1250, 647] on div "Metrics & dimensions selector Available fields Recently Used H1 Meta Descriptio…" at bounding box center [741, 406] width 1483 height 812
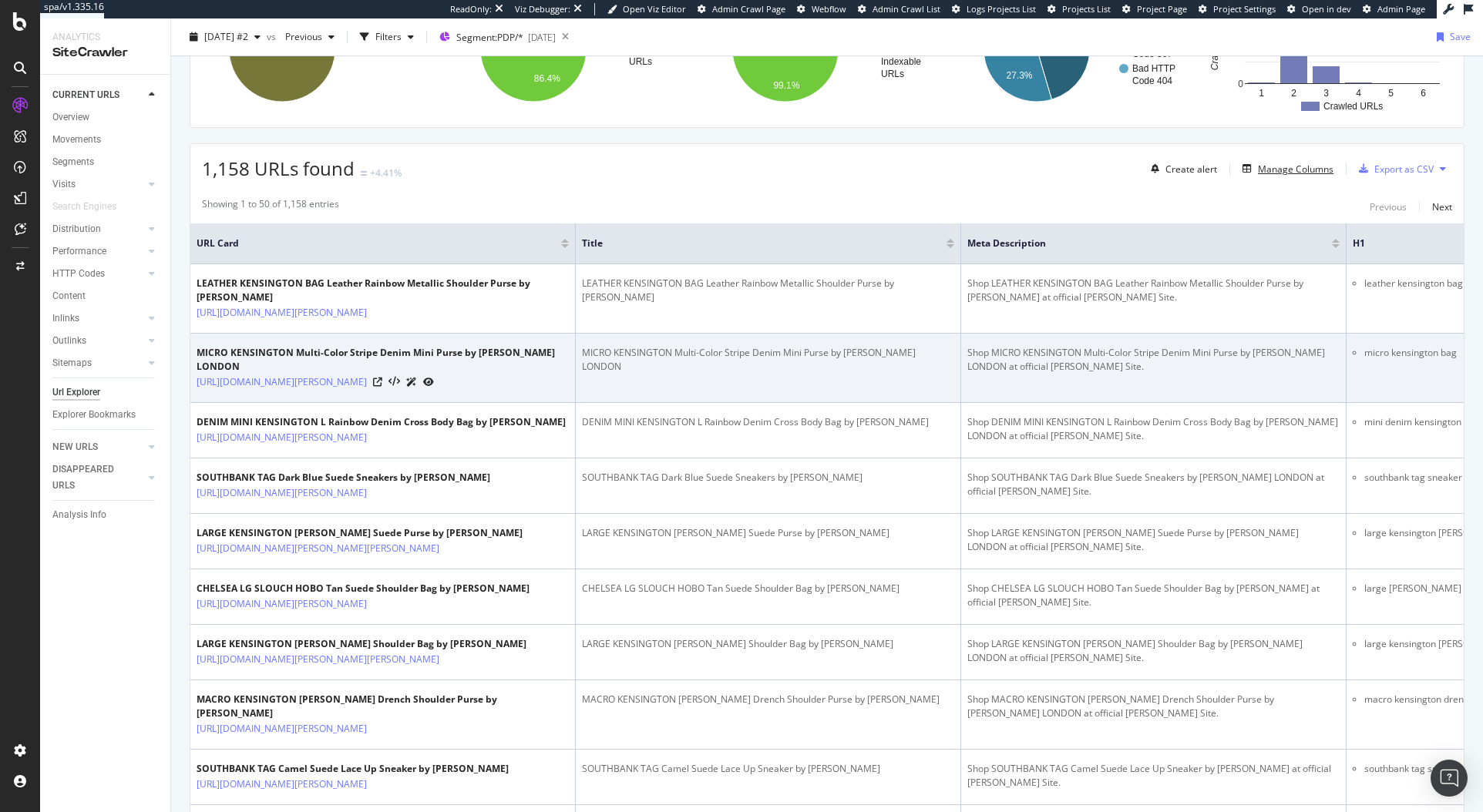
scroll to position [195, 0]
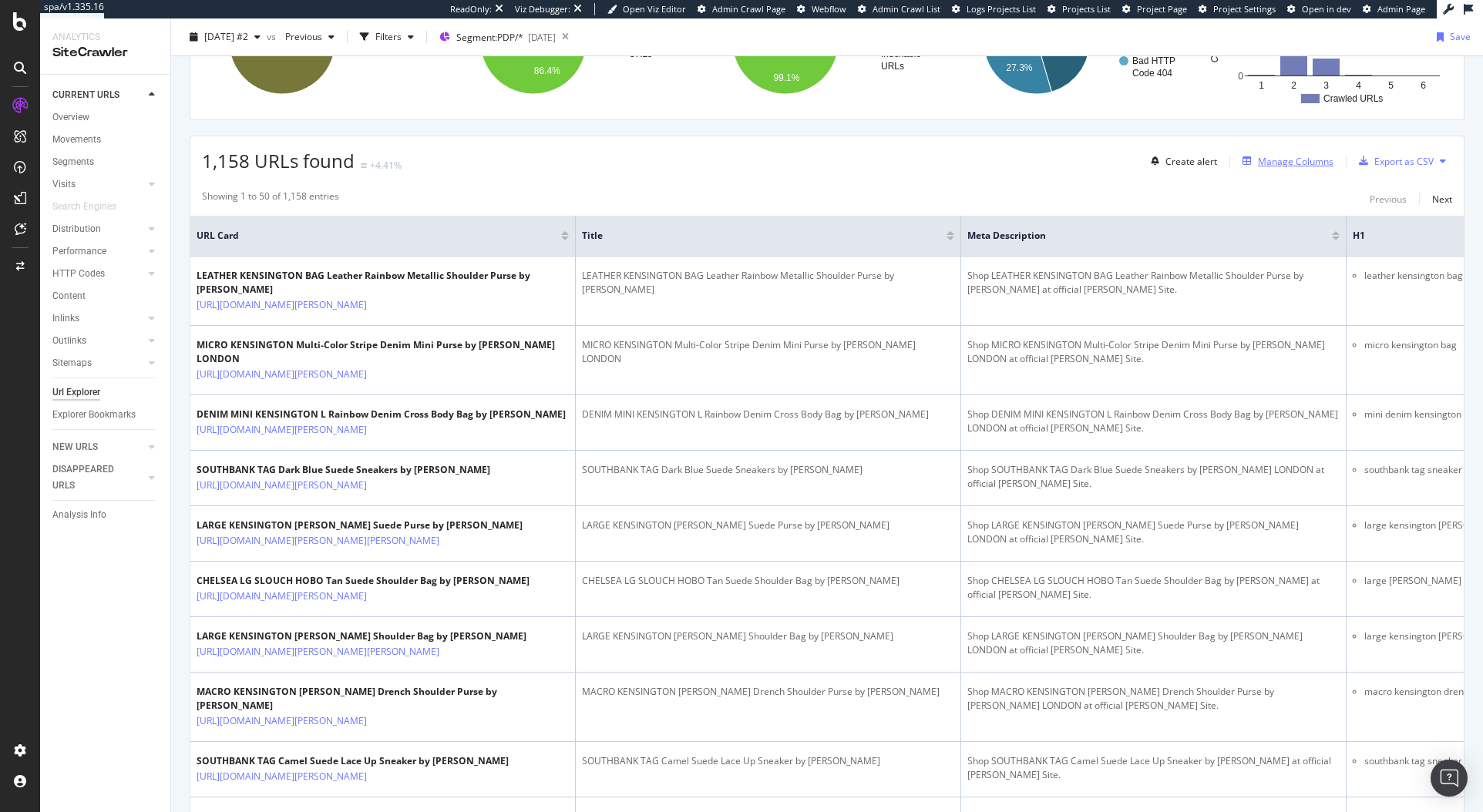
click at [1265, 160] on div "Manage Columns" at bounding box center [1296, 161] width 75 height 13
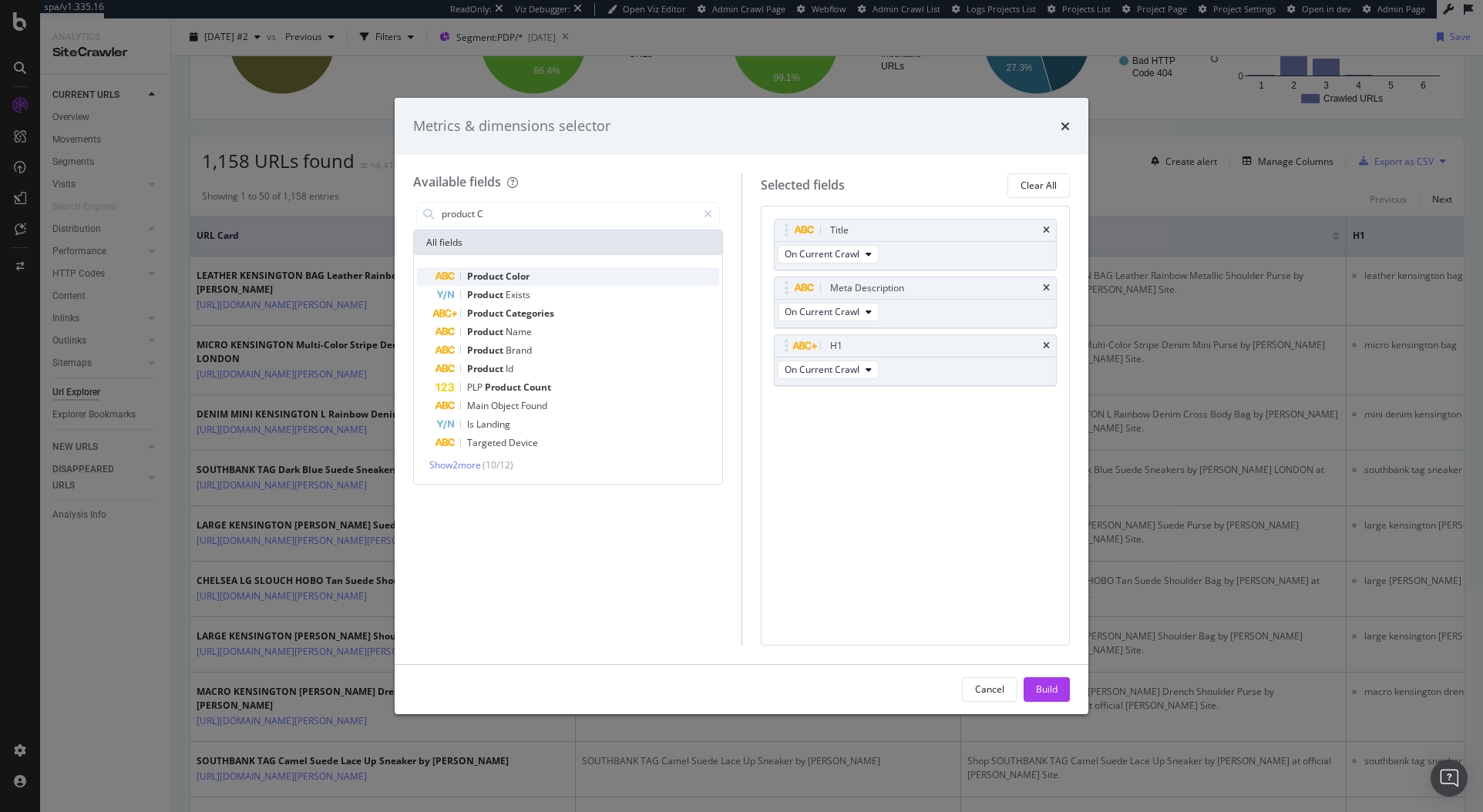
type input "product C"
click at [509, 275] on span "Color" at bounding box center [518, 276] width 24 height 13
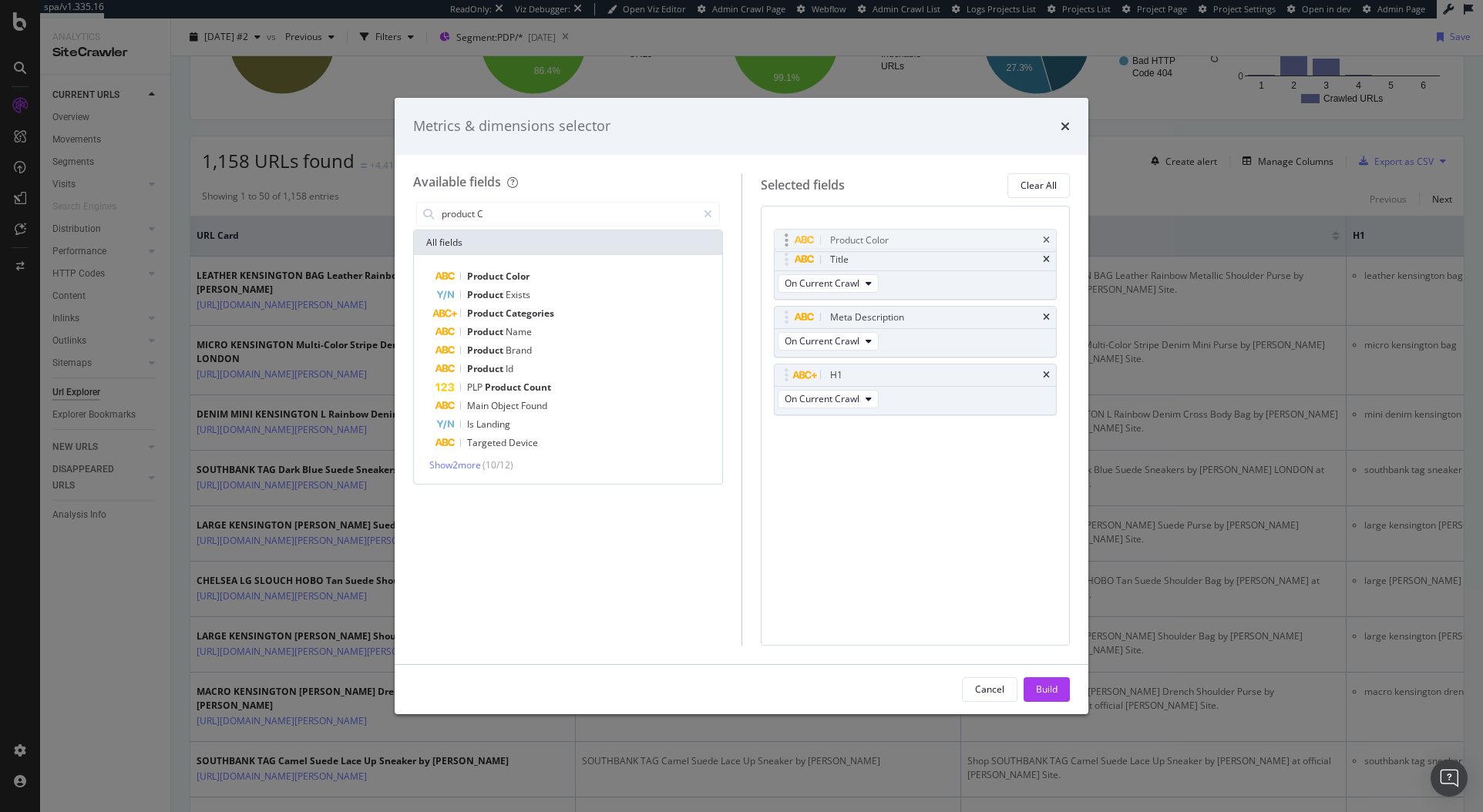
drag, startPoint x: 783, startPoint y: 404, endPoint x: 783, endPoint y: 240, distance: 164.0
click at [783, 240] on body "spa/v1.335.16 ReadOnly: Viz Debugger: Open Viz Editor Admin Crawl Page Webflow …" at bounding box center [741, 406] width 1483 height 812
click at [1048, 683] on div "Build" at bounding box center [1046, 689] width 22 height 13
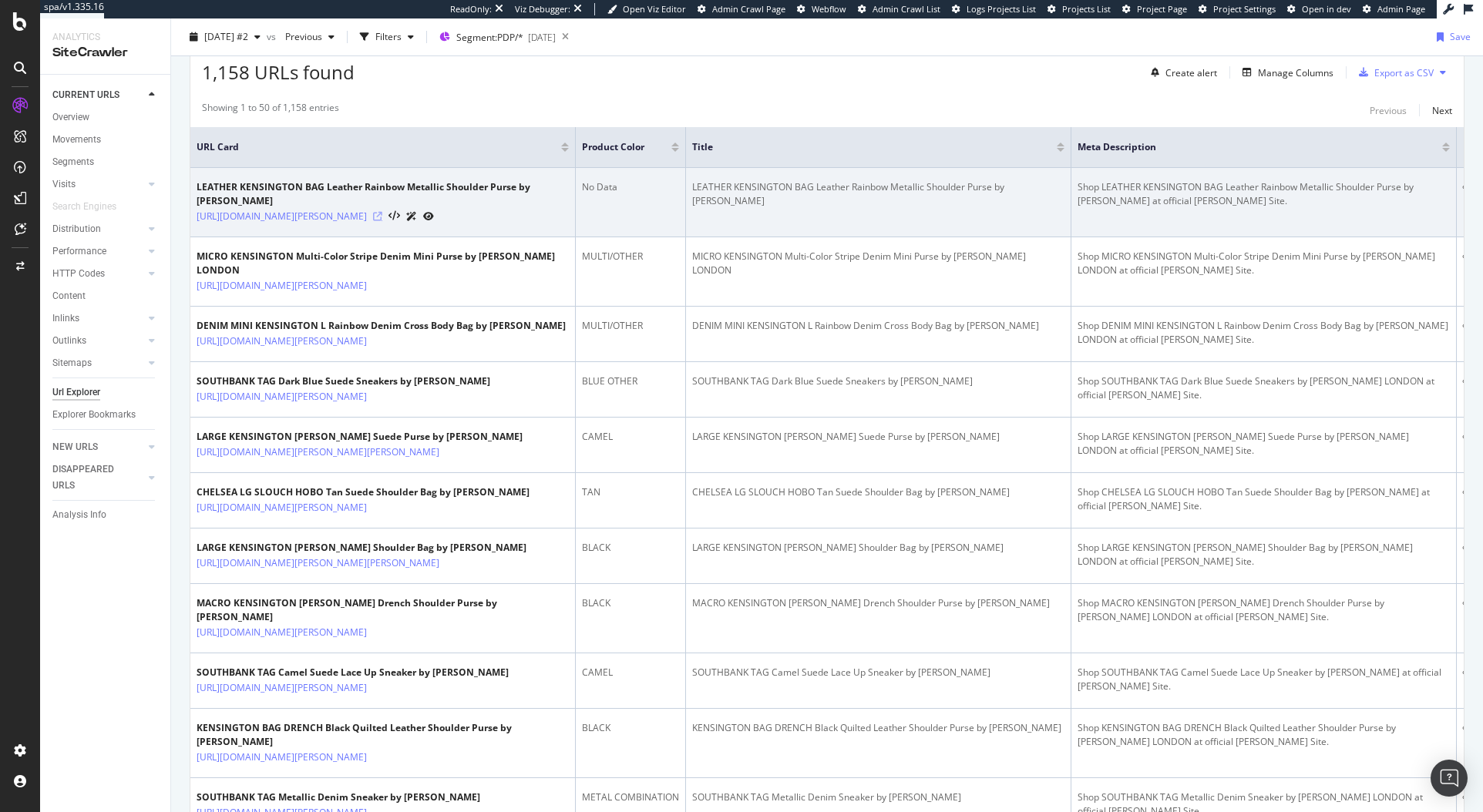
click at [382, 221] on icon at bounding box center [378, 217] width 10 height 10
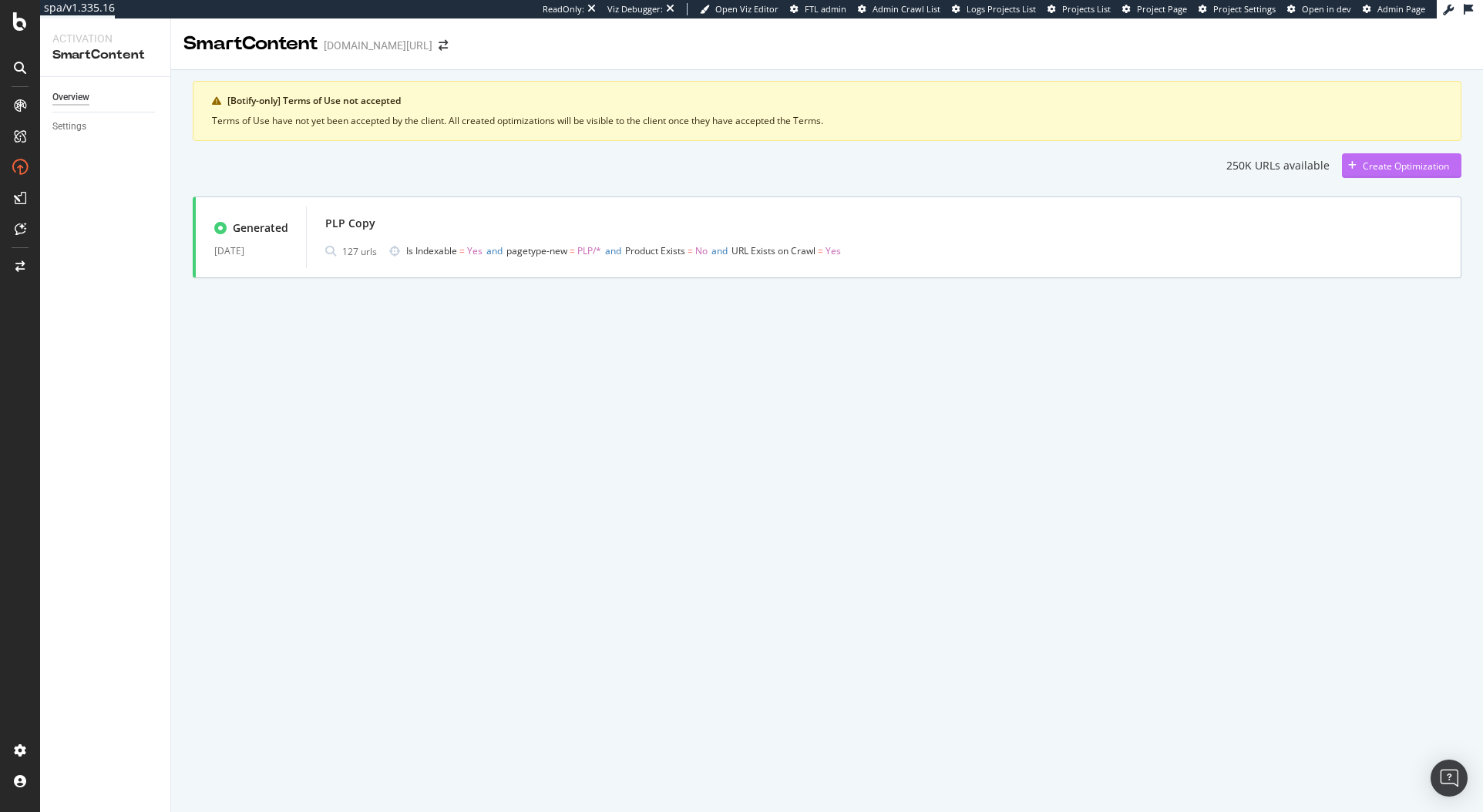
click at [1417, 167] on div "Create Optimization" at bounding box center [1406, 166] width 87 height 13
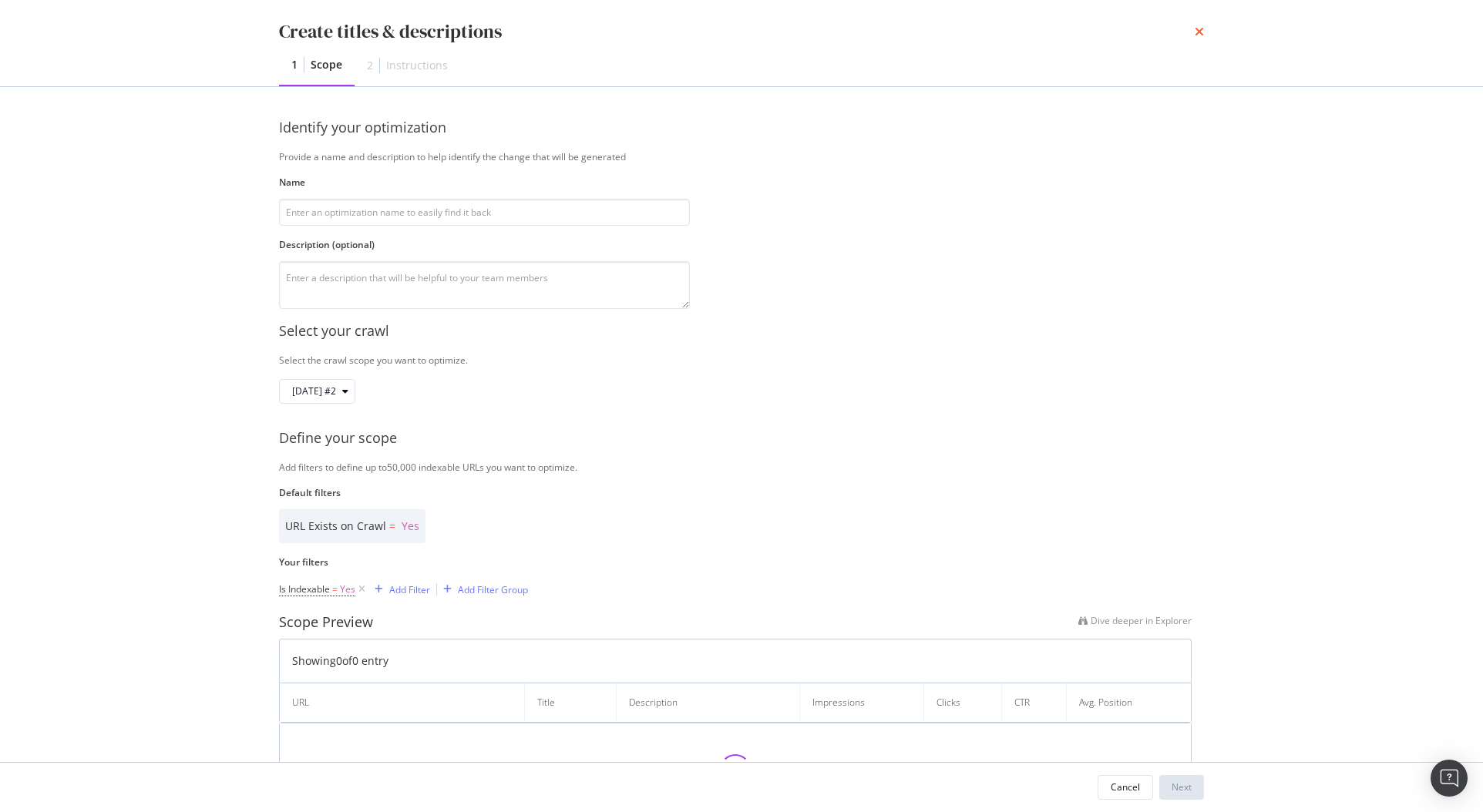
click at [1202, 34] on icon "times" at bounding box center [1200, 31] width 10 height 12
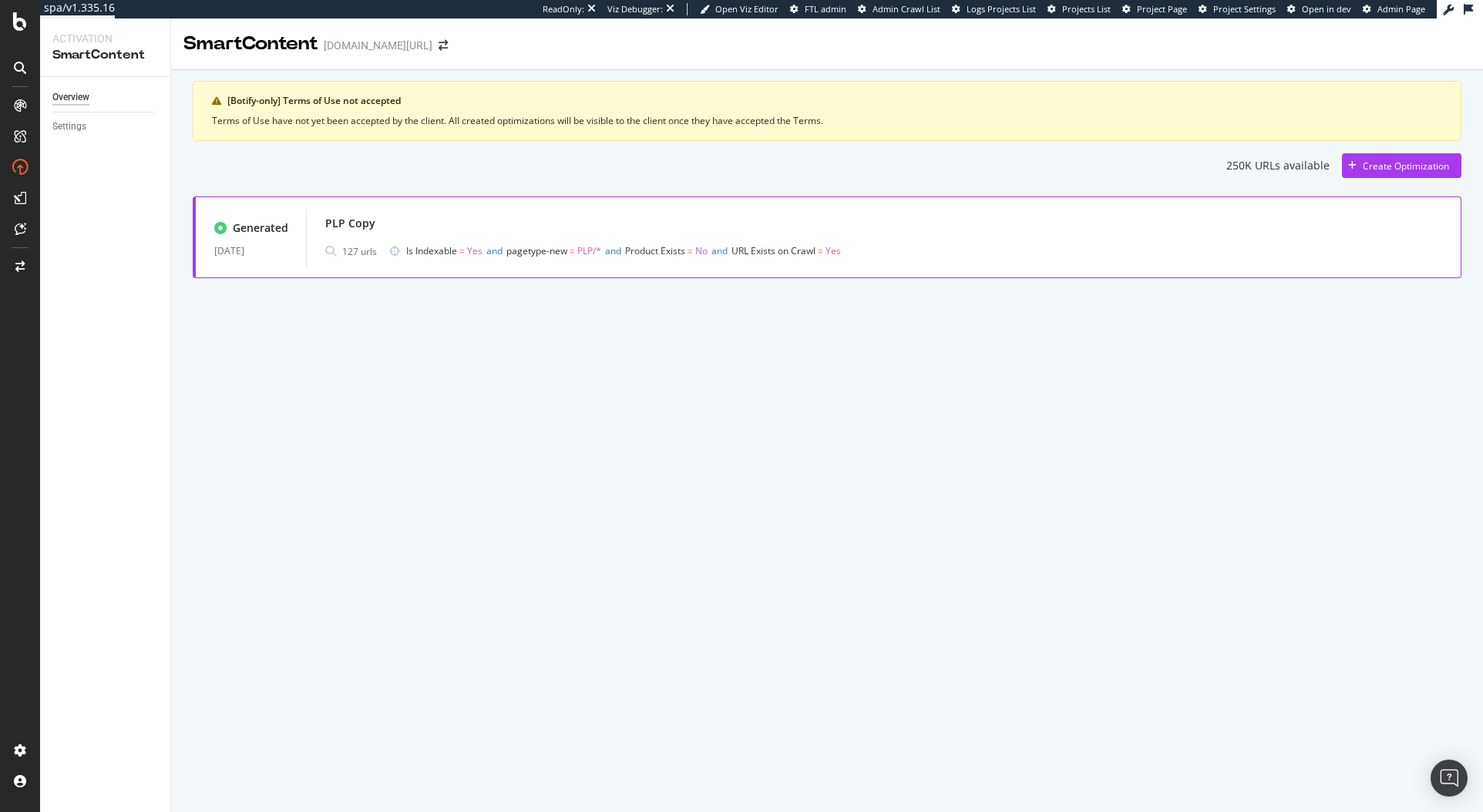
click at [583, 221] on div "PLP Copy" at bounding box center [884, 223] width 1117 height 22
click at [1387, 167] on div "Create Optimization" at bounding box center [1406, 166] width 87 height 13
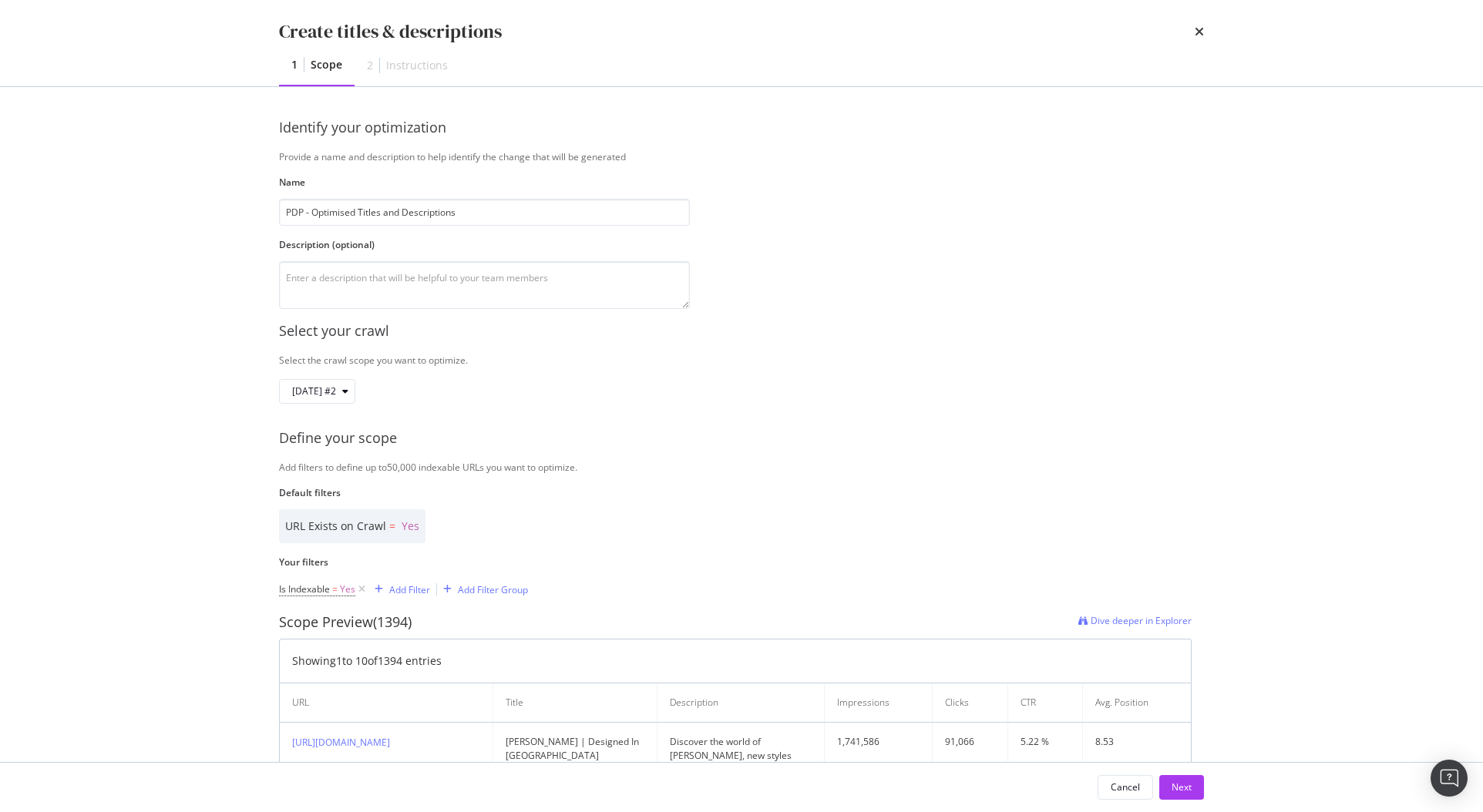
type input "PDP - Optimised Titles and Descriptions"
click at [497, 289] on textarea "modal" at bounding box center [484, 285] width 411 height 48
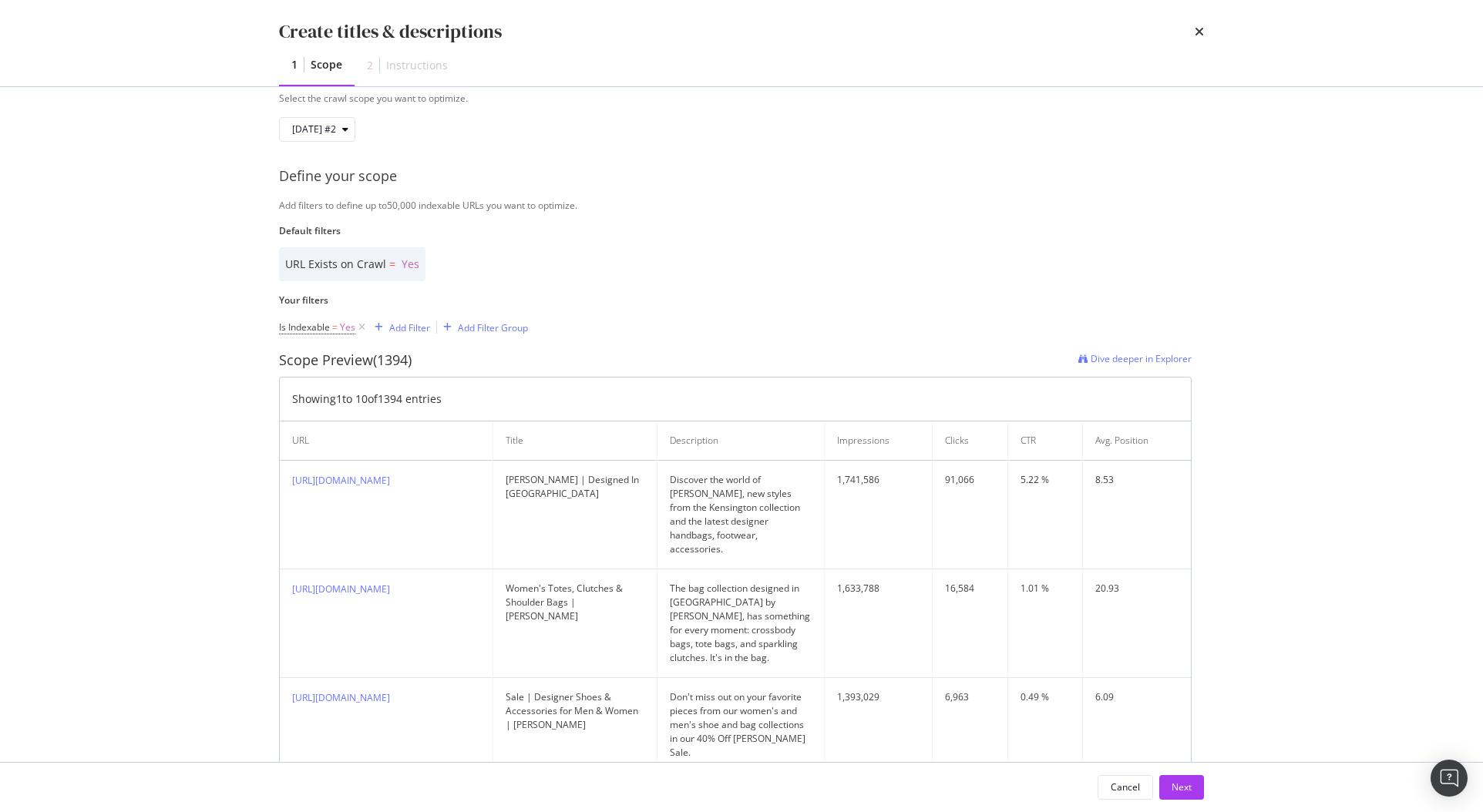
scroll to position [271, 0]
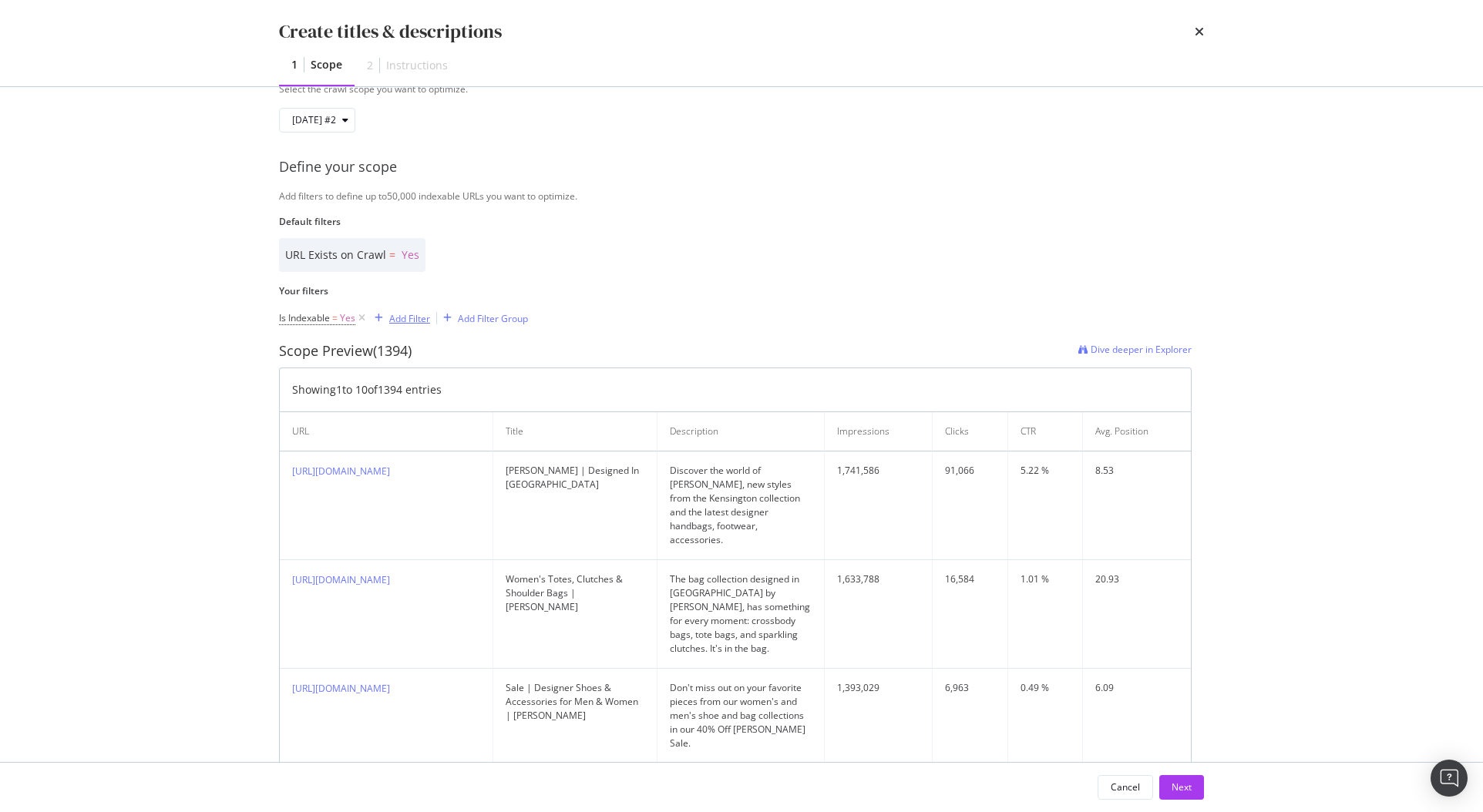
click at [409, 322] on div "Add Filter" at bounding box center [409, 319] width 41 height 13
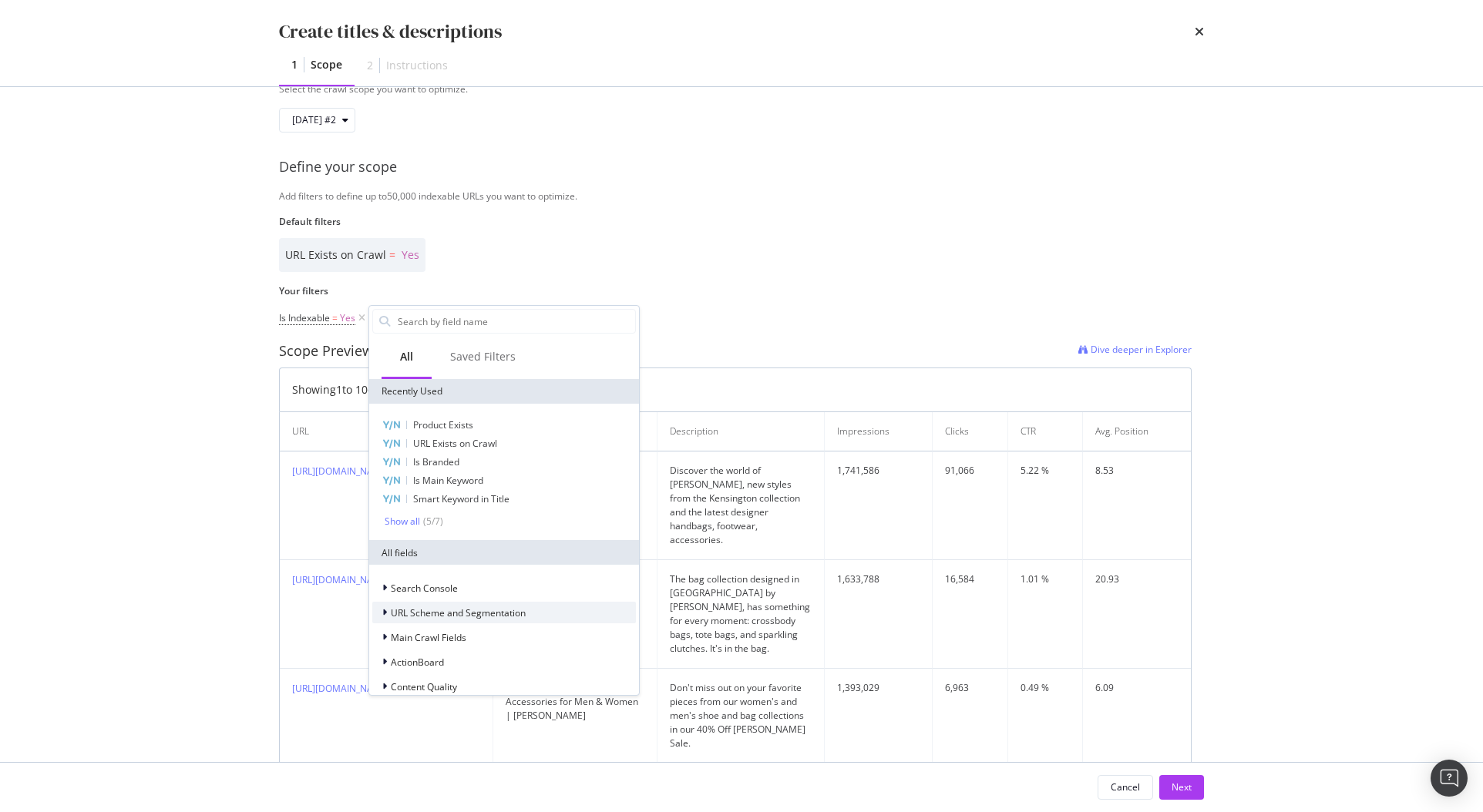
click at [498, 610] on span "URL Scheme and Segmentation" at bounding box center [458, 613] width 135 height 13
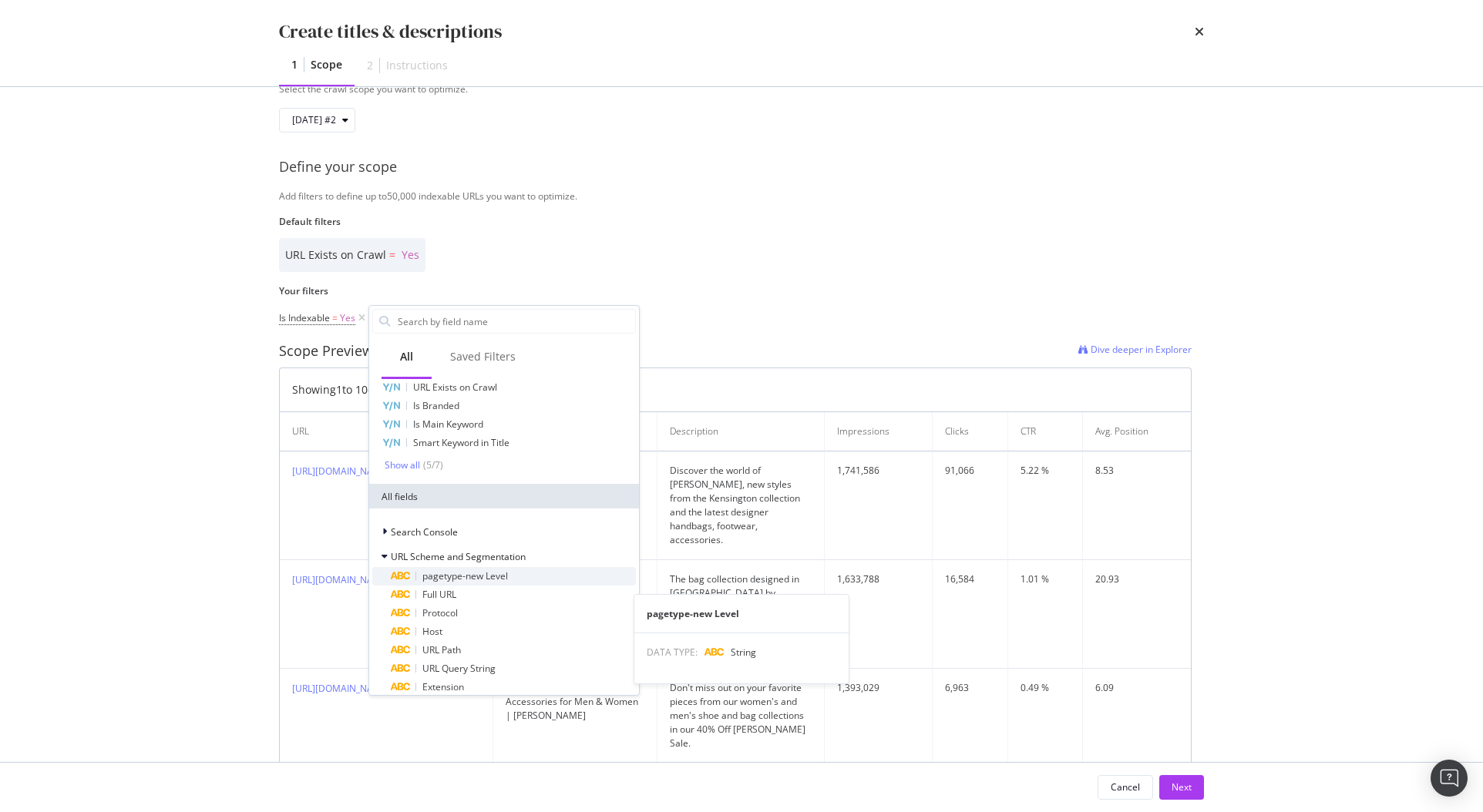
scroll to position [59, 0]
click at [486, 573] on span "pagetype-new Level" at bounding box center [465, 573] width 86 height 13
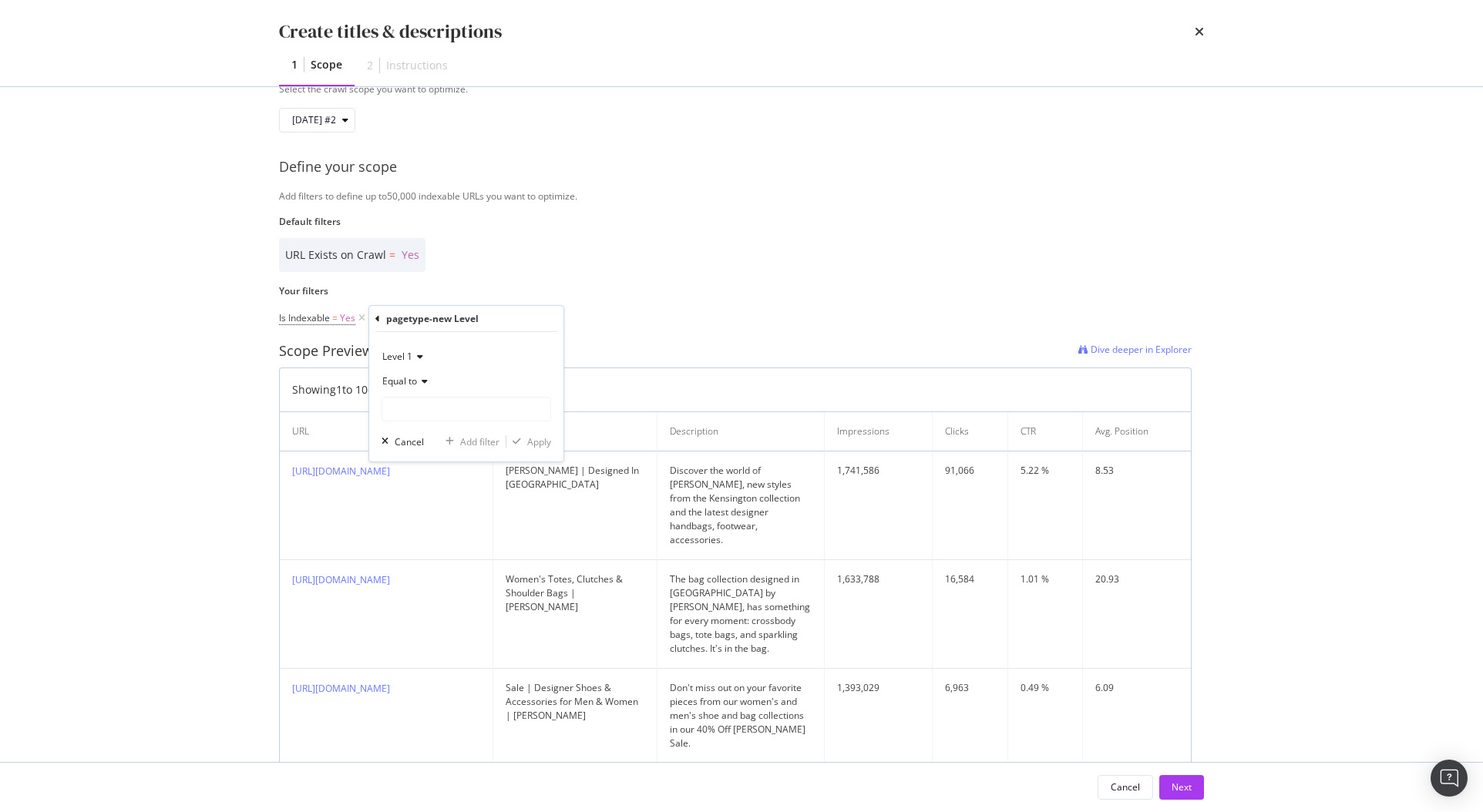
click at [446, 431] on div "Level 1 Equal to Cancel Add filter Apply" at bounding box center [466, 397] width 195 height 130
click at [433, 414] on input "Name" at bounding box center [466, 409] width 168 height 25
click at [437, 428] on span "PDP" at bounding box center [442, 429] width 113 height 13
type input "PDP"
click at [421, 411] on input "PDP" at bounding box center [455, 409] width 146 height 25
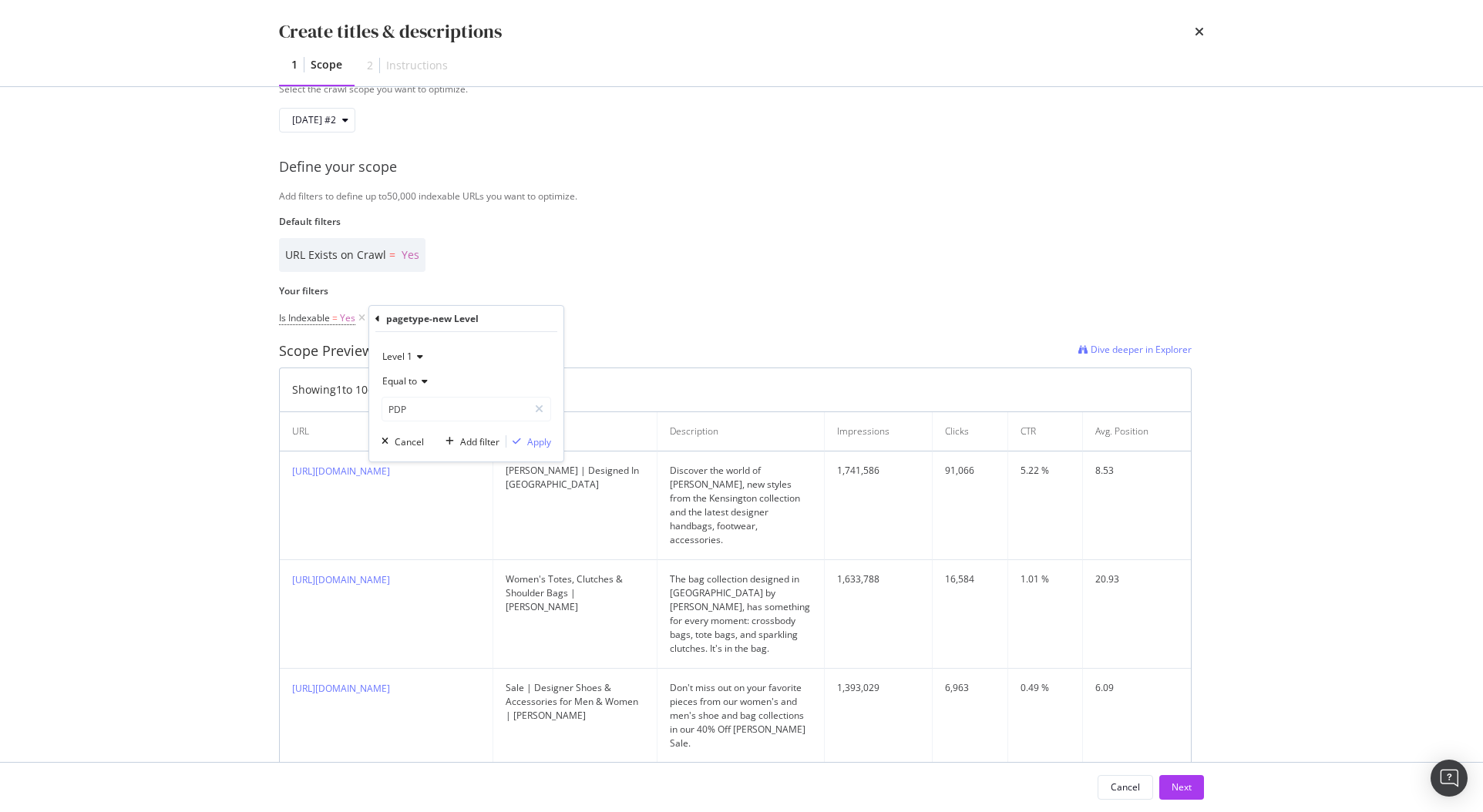
click at [408, 353] on span "Level 1" at bounding box center [397, 356] width 30 height 13
click at [408, 406] on span "Level 2" at bounding box center [405, 408] width 30 height 13
click at [417, 412] on input "PDP" at bounding box center [455, 409] width 146 height 25
click at [450, 434] on span "Clean" at bounding box center [442, 429] width 113 height 13
type input "Clean"
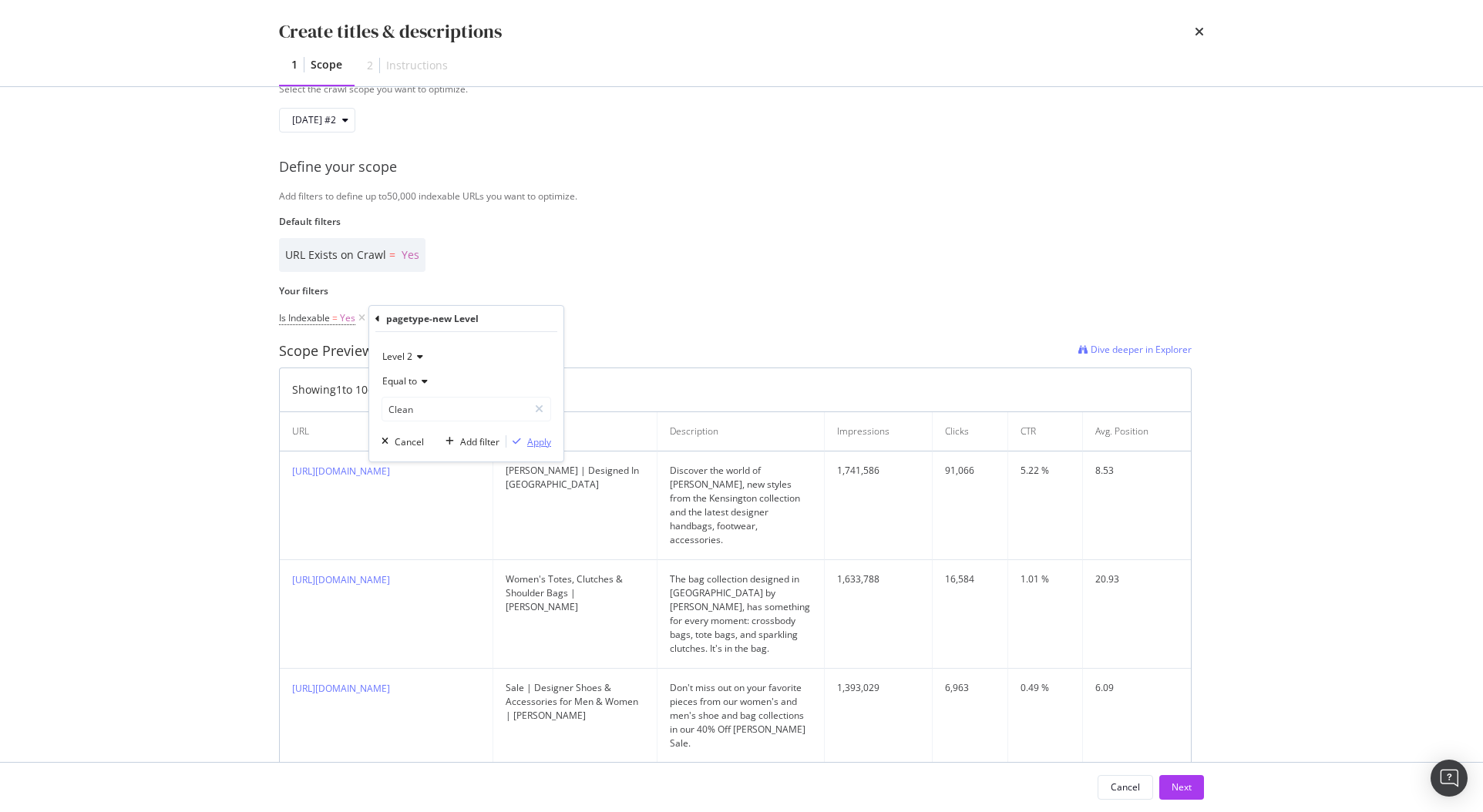
click at [539, 442] on div "Apply" at bounding box center [539, 442] width 24 height 13
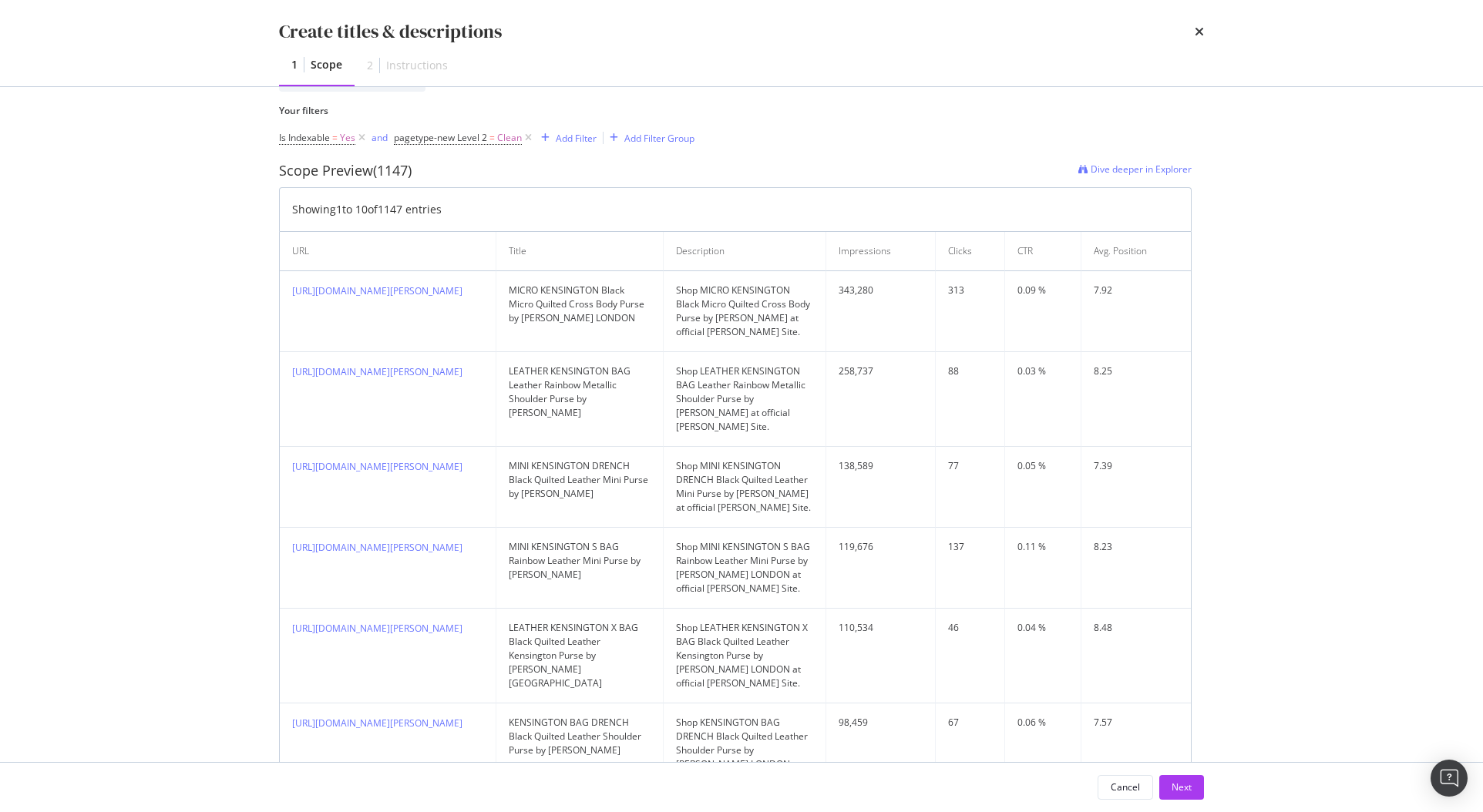
scroll to position [455, 0]
click at [1177, 789] on div "Next" at bounding box center [1182, 787] width 20 height 13
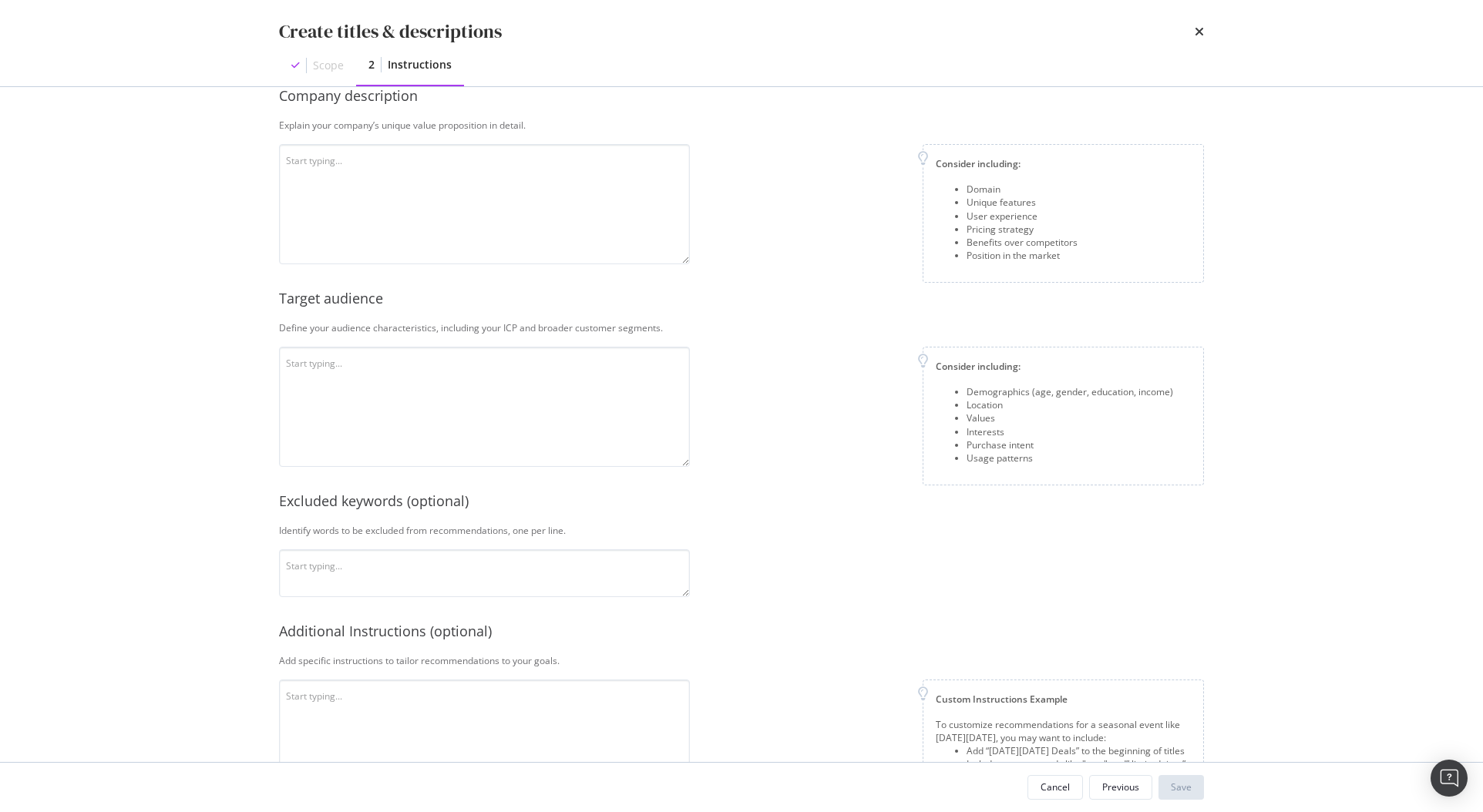
scroll to position [139, 0]
click at [474, 179] on textarea "modal" at bounding box center [484, 210] width 411 height 120
paste textarea "l Ipsumdo si 3508 am Consecte-adip Elit Seddoe te Incidi’u Labo Etdolo, Magn Al…"
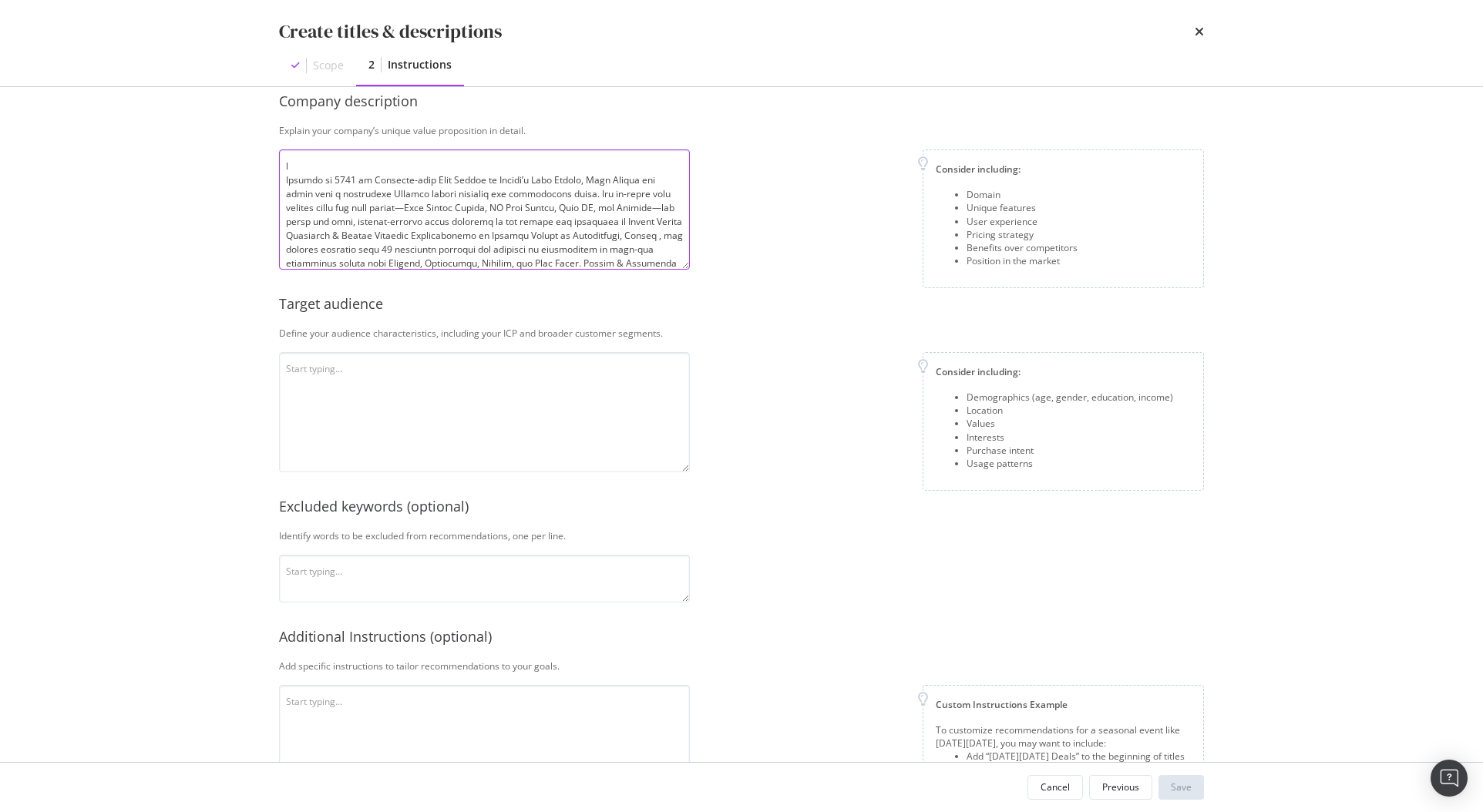
scroll to position [112, 0]
type textarea "l Ipsumdo si 3508 am Consecte-adip Elit Seddoe te Incidi’u Labo Etdolo, Magn Al…"
click at [478, 371] on textarea "modal" at bounding box center [484, 412] width 411 height 120
paste textarea "l Ipsumdo si 3508 am Consecte-adip Elit Seddoe te Incidi’u Labo Etdolo, Magn Al…"
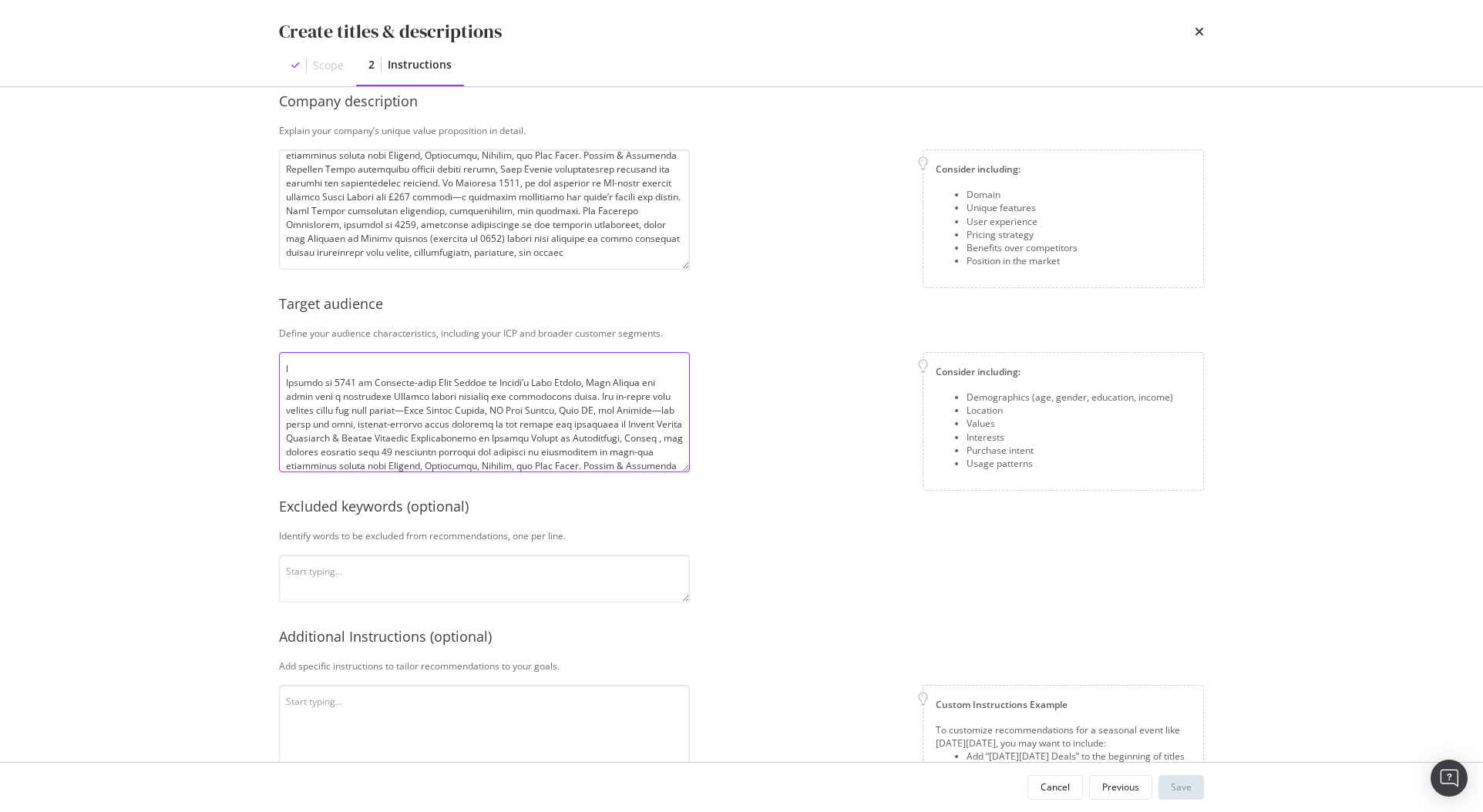
scroll to position [112, 0]
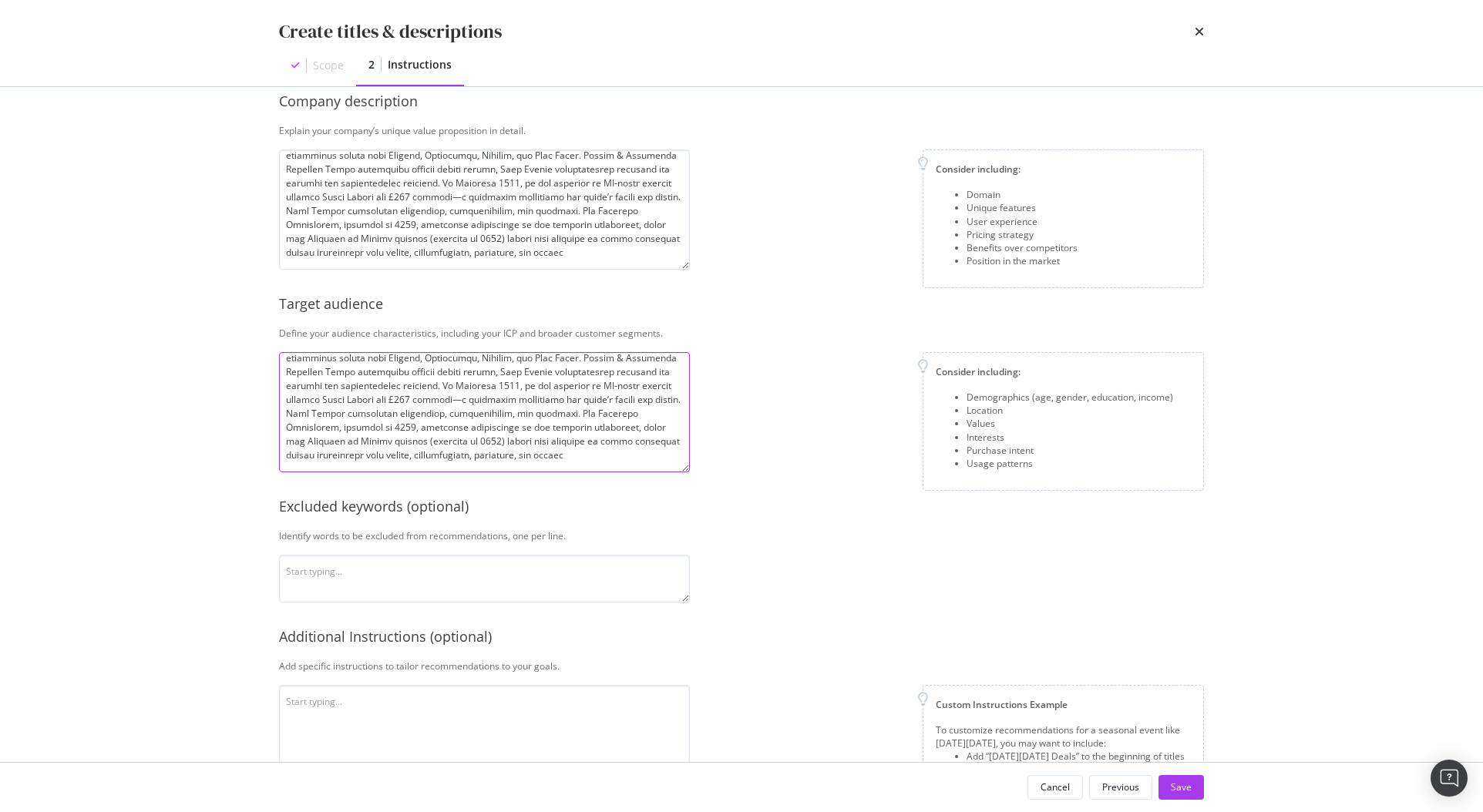
type textarea "l Ipsumdo si 3508 am Consecte-adip Elit Seddoe te Incidi’u Labo Etdolo, Magn Al…"
click at [512, 597] on textarea "modal" at bounding box center [484, 579] width 411 height 48
paste textarea "Plain, Basic, Cheap, Subtle, Understated, Discount, Mass-produced, Edgy, Punk, …"
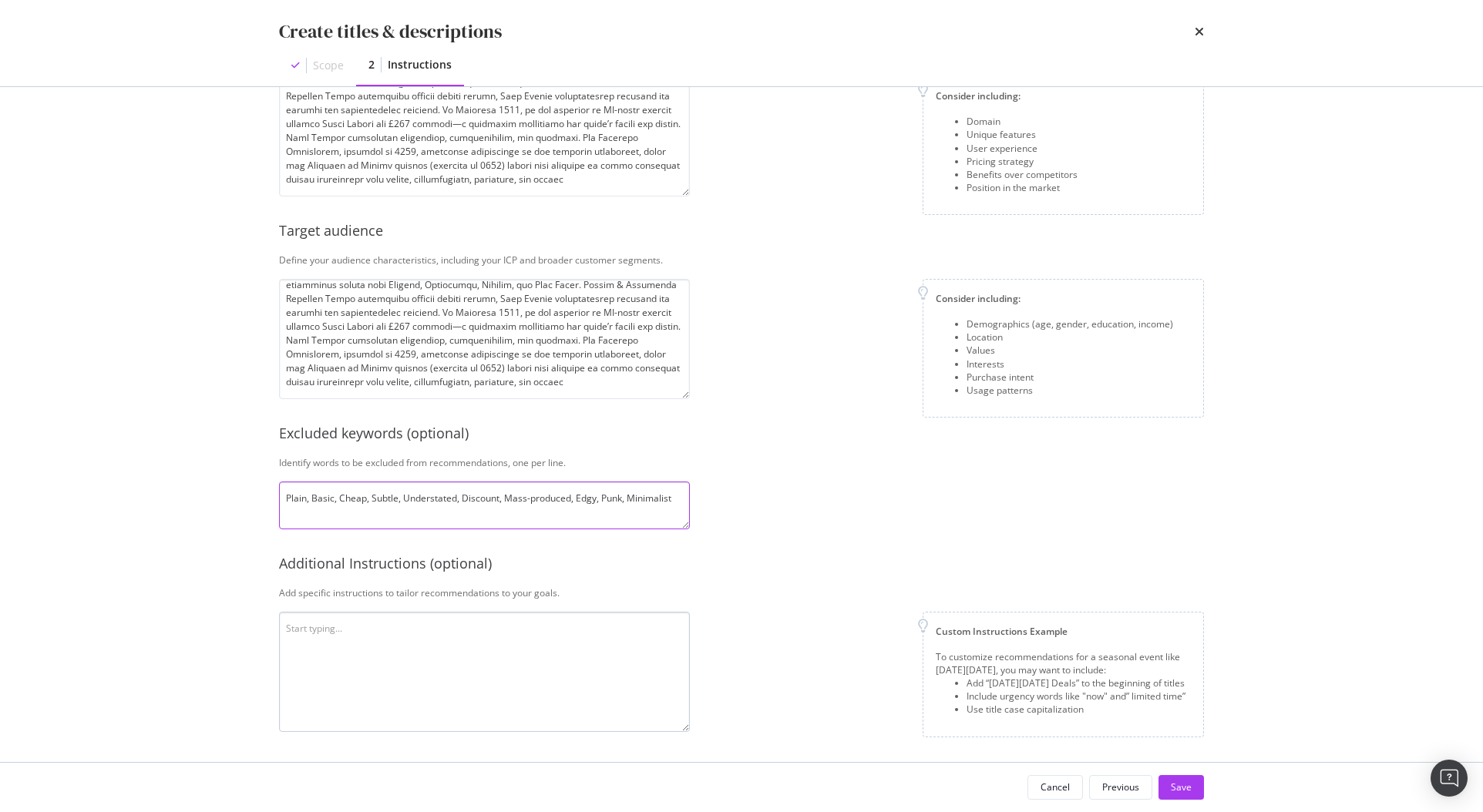
type textarea "Plain, Basic, Cheap, Subtle, Understated, Discount, Mass-produced, Edgy, Punk, …"
click at [471, 637] on textarea "modal" at bounding box center [484, 672] width 411 height 120
paste textarea "DO NOT START ANY TITLE WITH “[PERSON_NAME]”. This is NON-NEGOTIABLE. For exampl…"
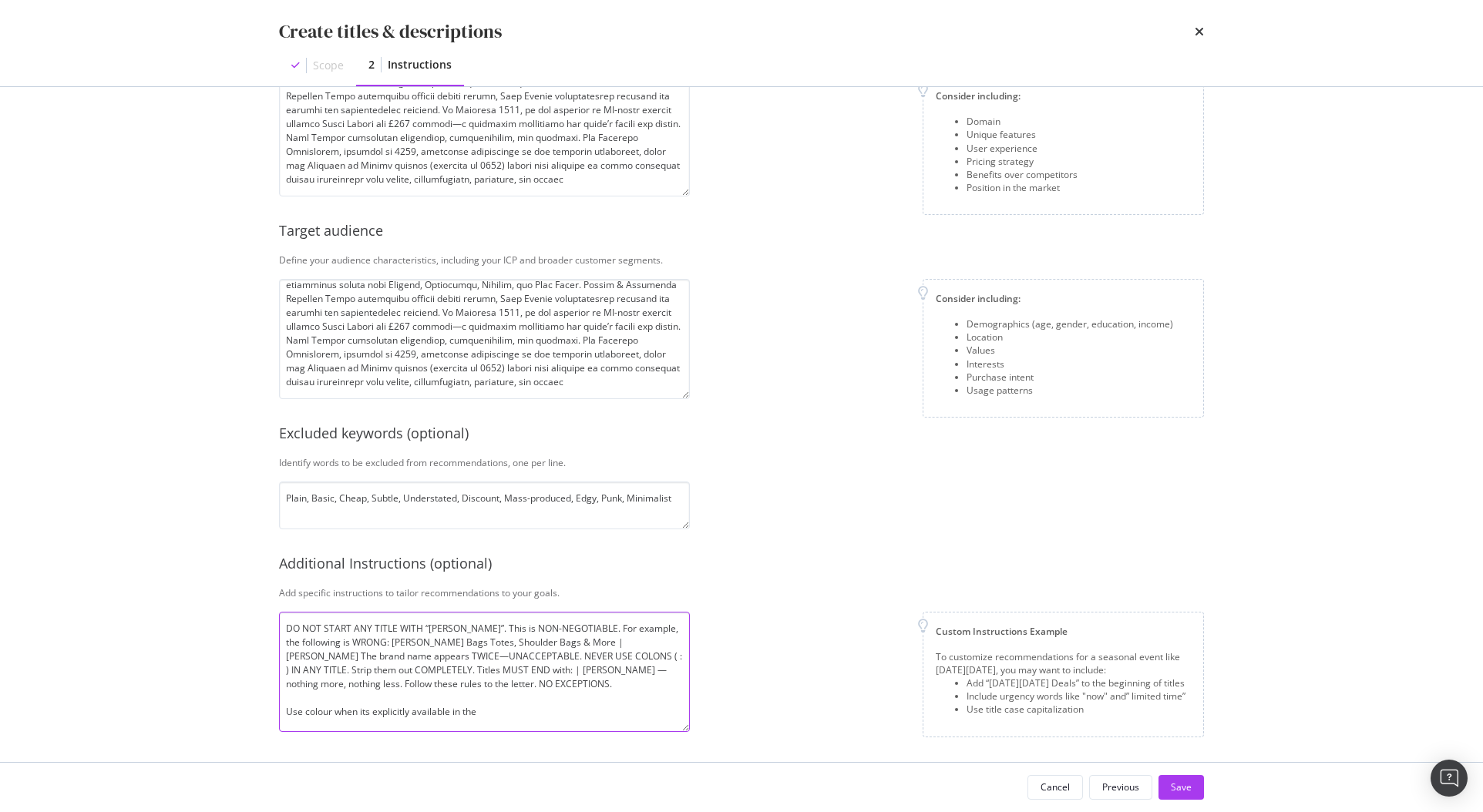
drag, startPoint x: 491, startPoint y: 714, endPoint x: 276, endPoint y: 716, distance: 215.0
click at [276, 716] on div "This information refines our AI instructions for your business SmartContent add…" at bounding box center [742, 424] width 987 height 675
type textarea "DO NOT START ANY TITLE WITH “[PERSON_NAME]”. This is NON-NEGOTIABLE. For exampl…"
click at [1189, 787] on div "Save" at bounding box center [1182, 787] width 21 height 13
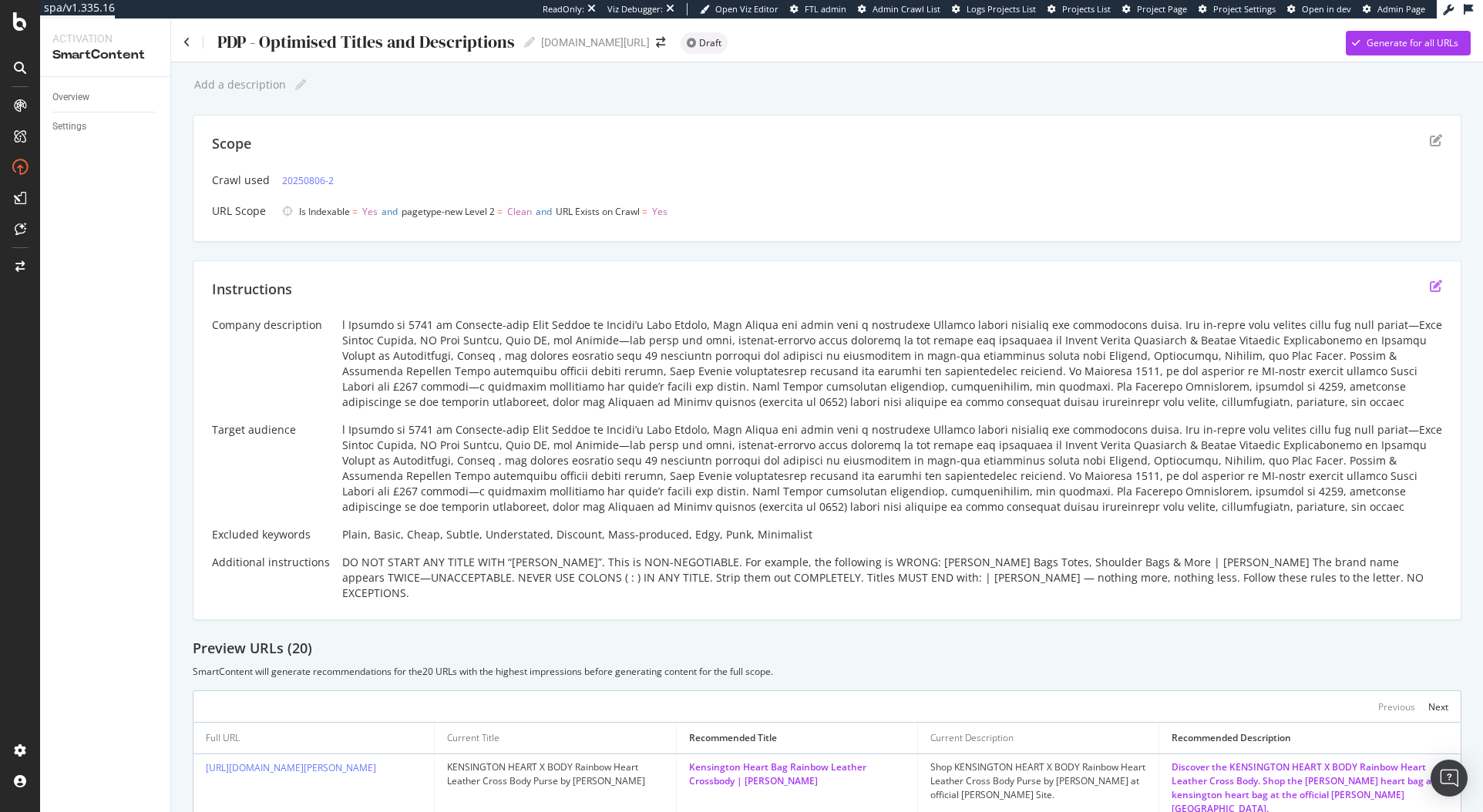
click at [1430, 282] on icon "edit" at bounding box center [1436, 285] width 12 height 12
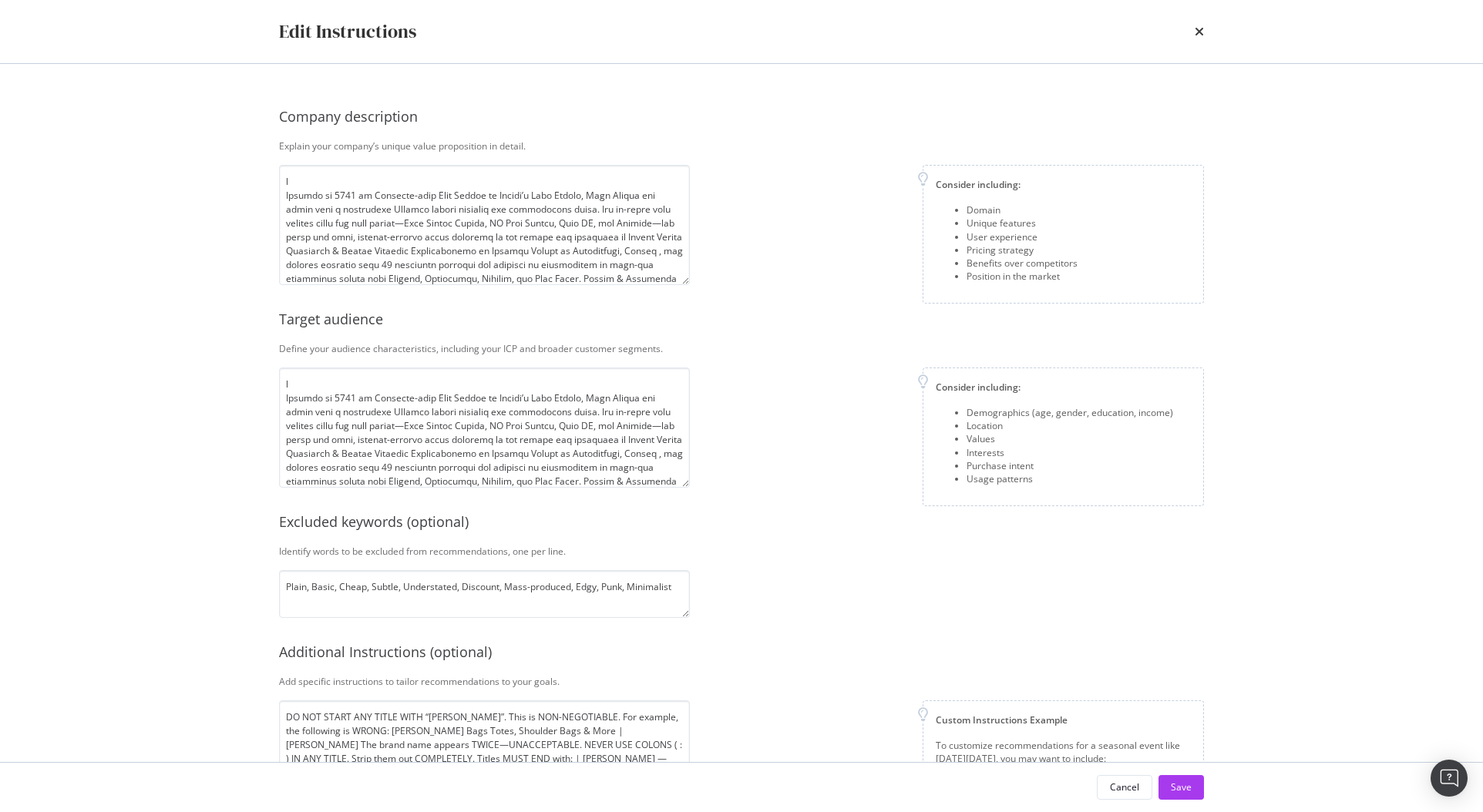
scroll to position [89, 0]
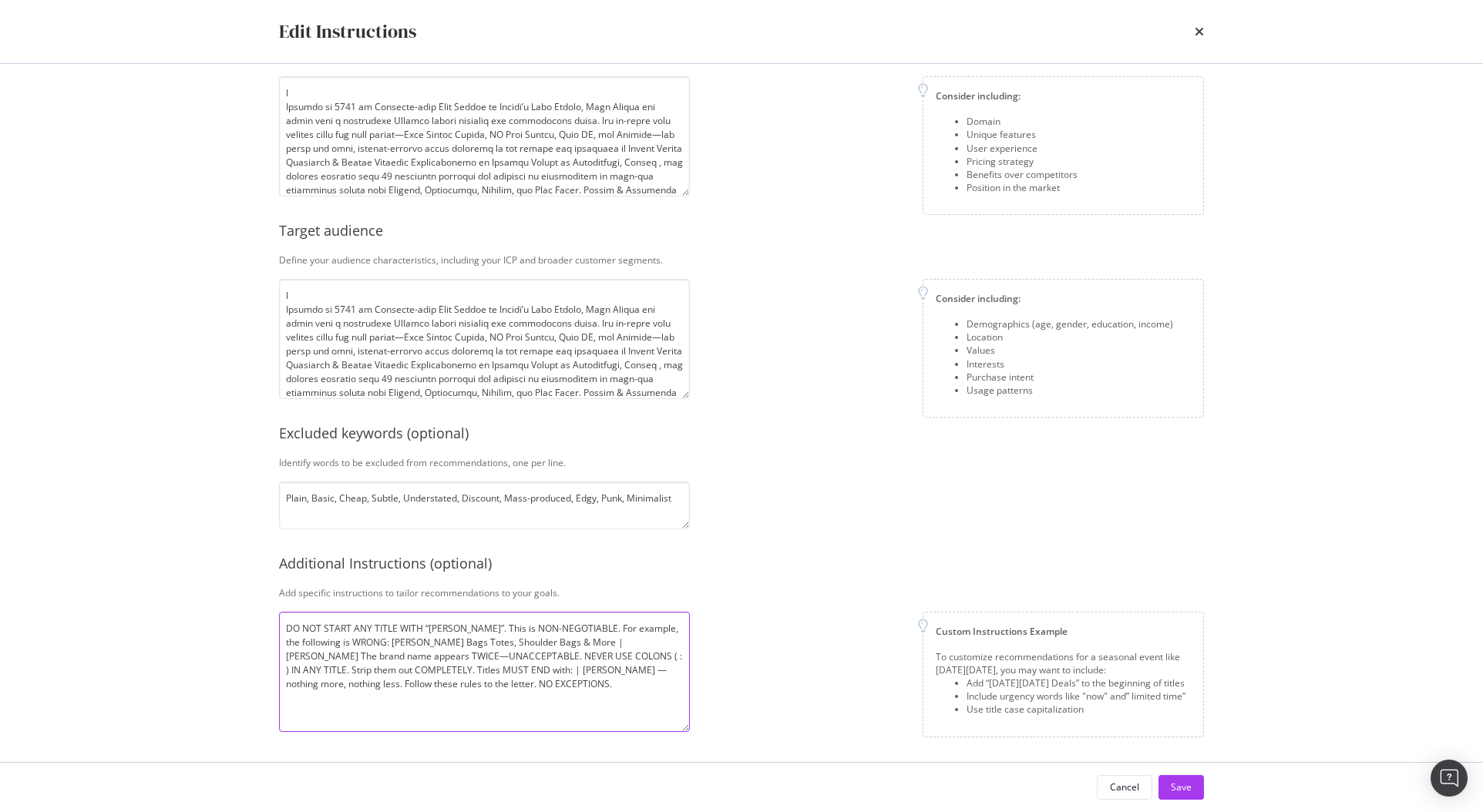
click at [556, 701] on textarea "DO NOT START ANY TITLE WITH “[PERSON_NAME]”. This is NON-NEGOTIABLE. For exampl…" at bounding box center [484, 672] width 411 height 120
click at [358, 706] on textarea "DO NOT START ANY TITLE WITH “[PERSON_NAME]”. This is NON-NEGOTIABLE. For exampl…" at bounding box center [484, 672] width 411 height 120
click at [320, 713] on textarea "DO NOT START ANY TITLE WITH “[PERSON_NAME]”. This is NON-NEGOTIABLE. For exampl…" at bounding box center [484, 672] width 411 height 120
click at [457, 723] on textarea "DO NOT START ANY TITLE WITH “[PERSON_NAME]”. This is NON-NEGOTIABLE. For exampl…" at bounding box center [484, 672] width 411 height 120
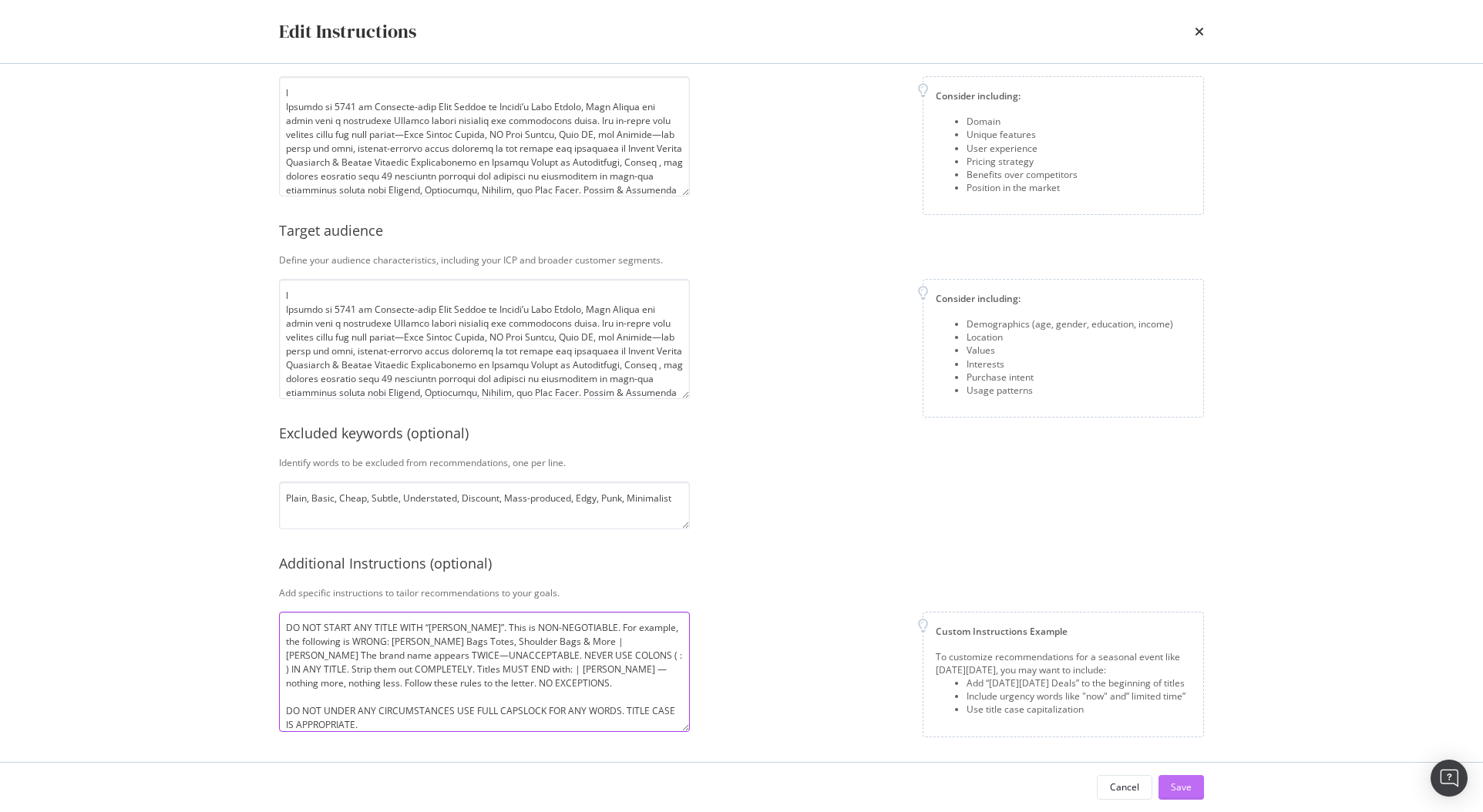
type textarea "DO NOT START ANY TITLE WITH “[PERSON_NAME]”. This is NON-NEGOTIABLE. For exampl…"
click at [1175, 788] on div "Save" at bounding box center [1182, 787] width 21 height 13
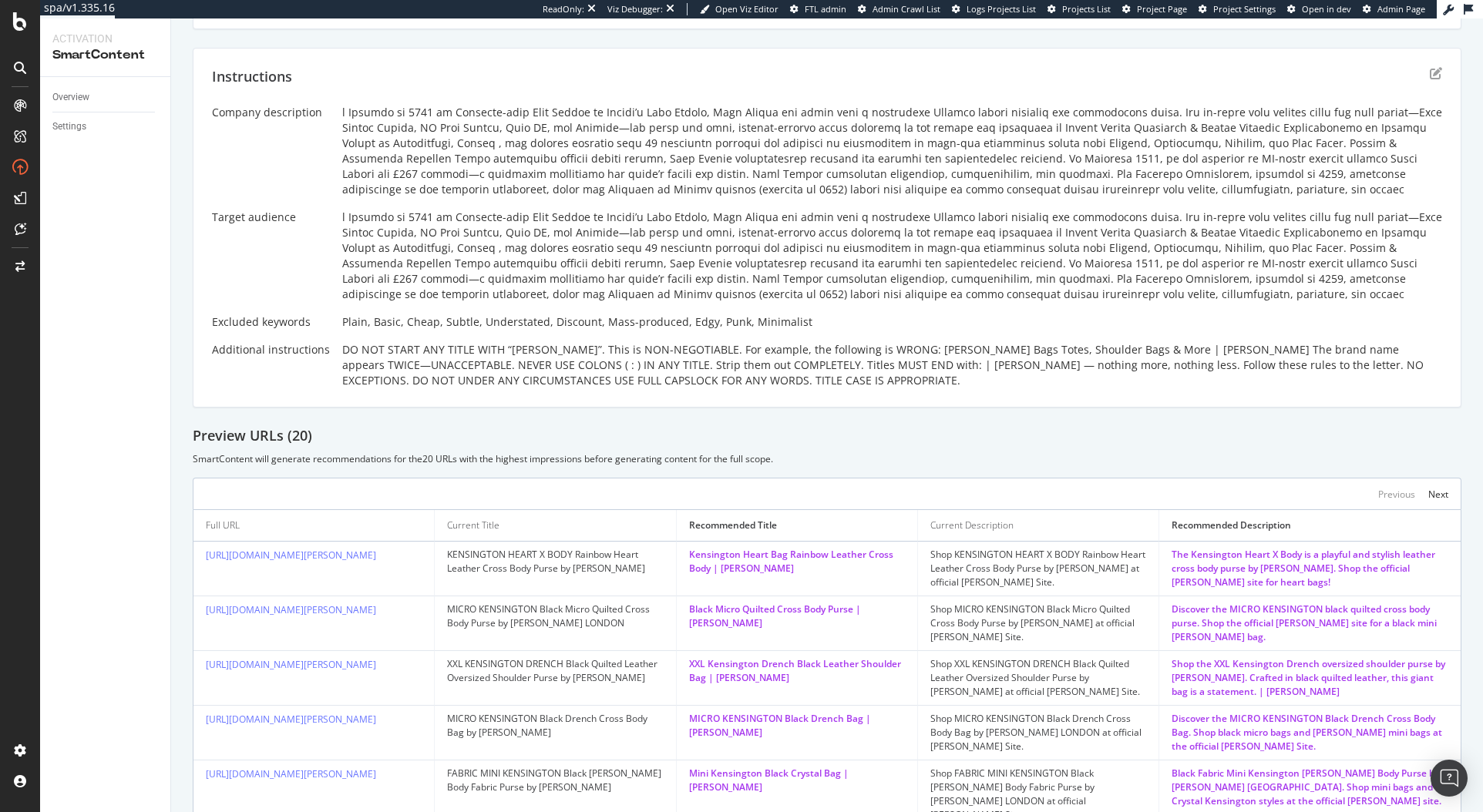
scroll to position [426, 0]
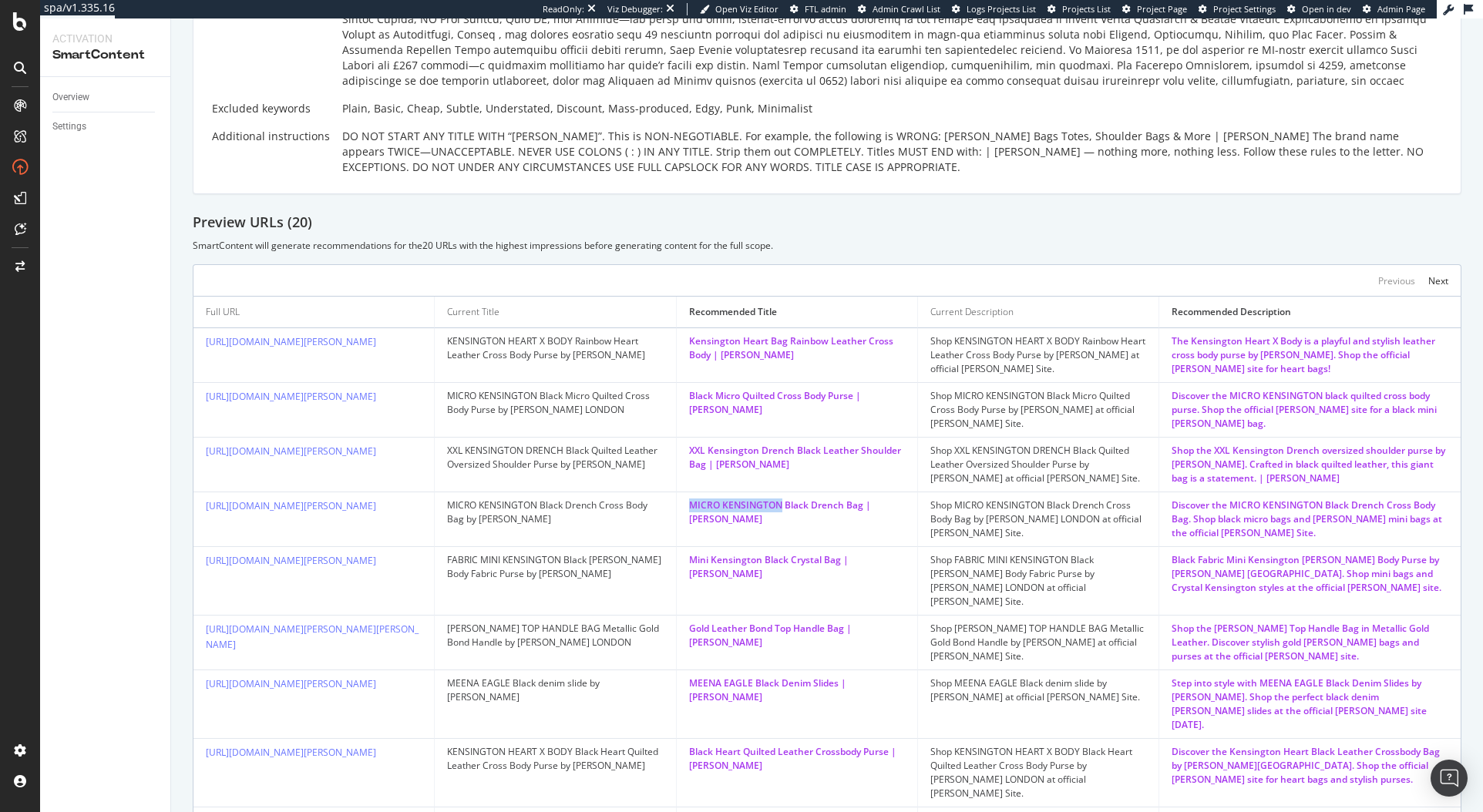
drag, startPoint x: 774, startPoint y: 521, endPoint x: 682, endPoint y: 521, distance: 92.0
click at [682, 521] on td "MICRO KENSINGTON Black Drench Bag | [PERSON_NAME]" at bounding box center [797, 520] width 241 height 54
copy div "MICRO [GEOGRAPHIC_DATA]"
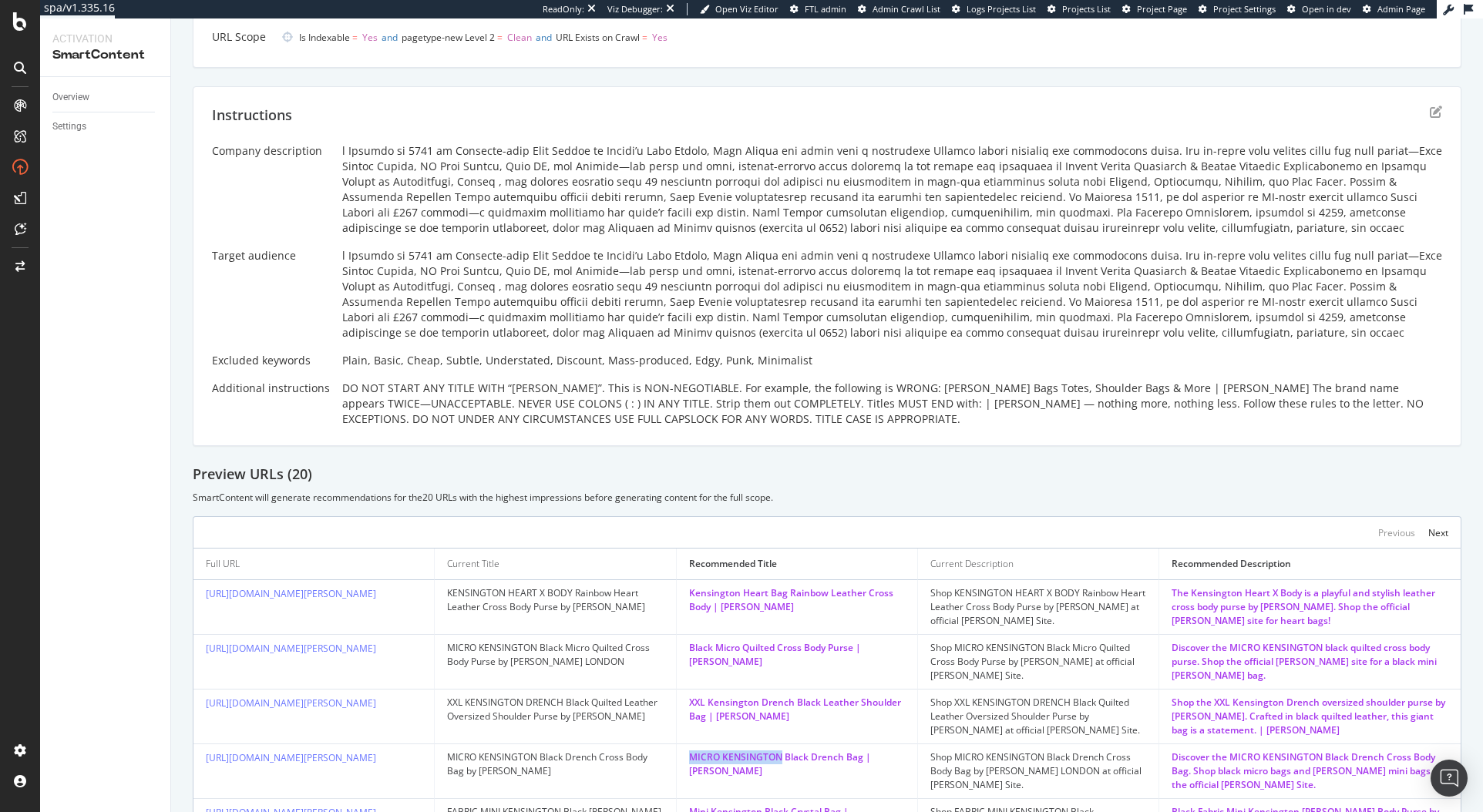
scroll to position [68, 0]
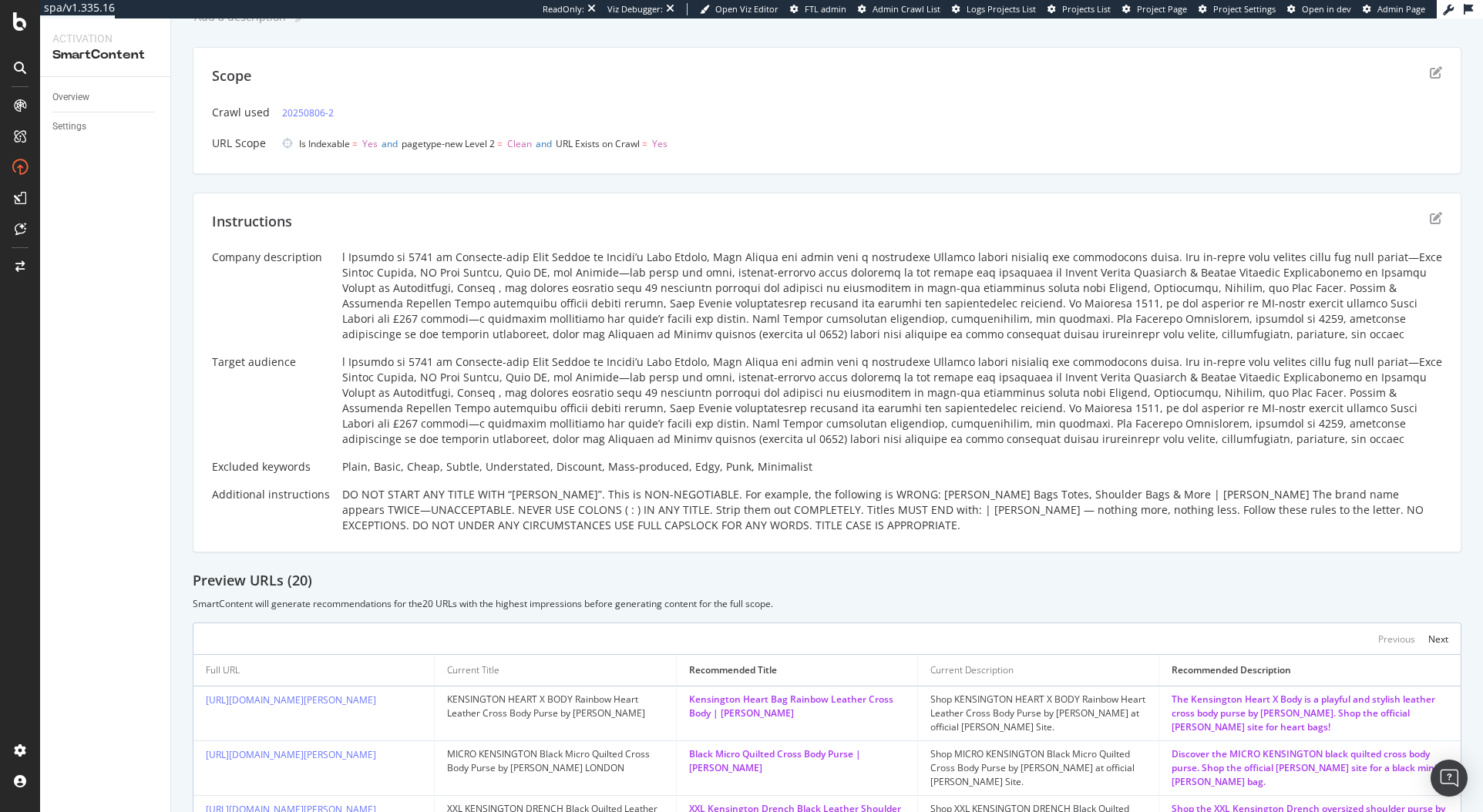
click at [1417, 223] on div "Instructions" at bounding box center [828, 231] width 1231 height 38
click at [1430, 223] on icon "edit" at bounding box center [1436, 218] width 12 height 12
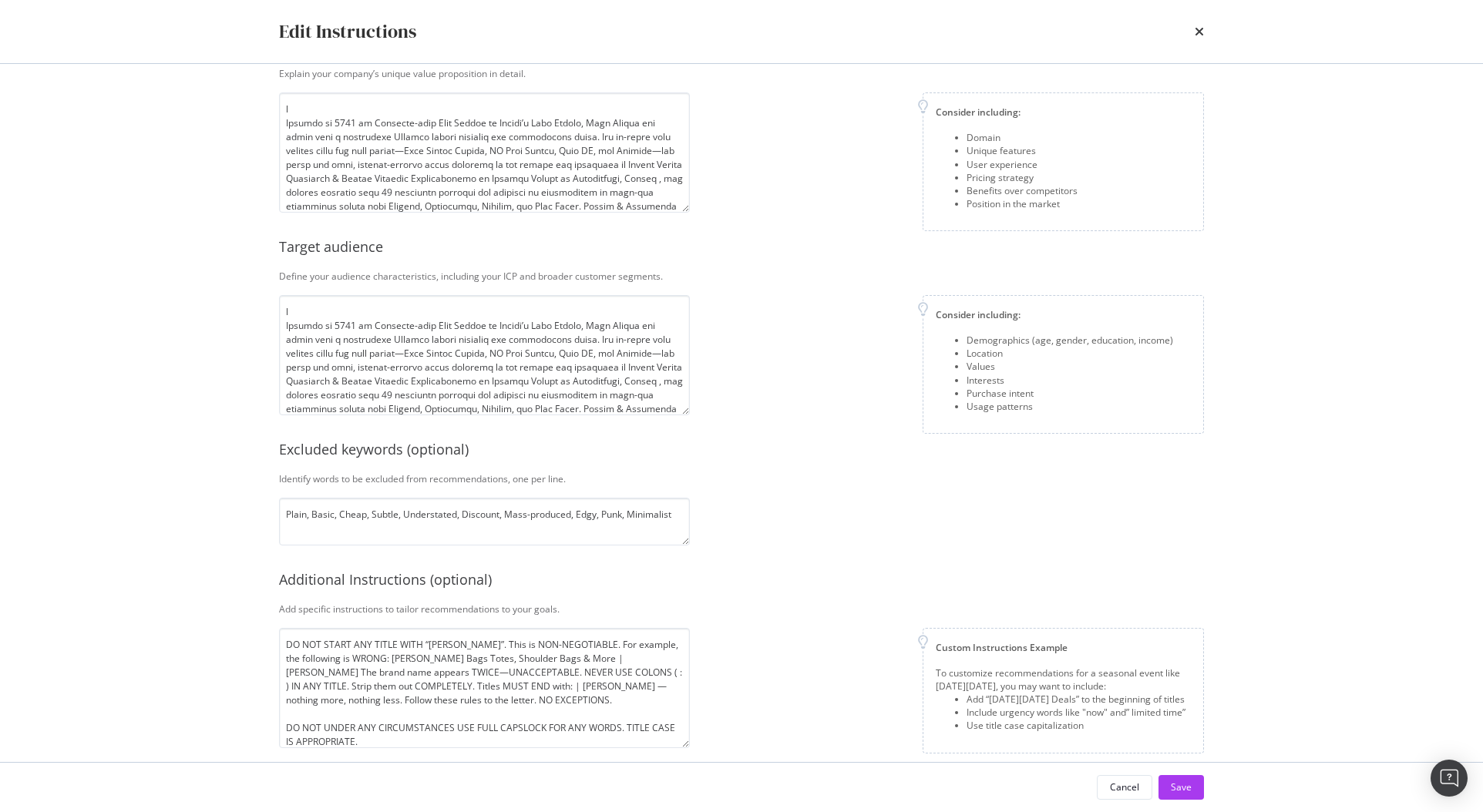
scroll to position [89, 0]
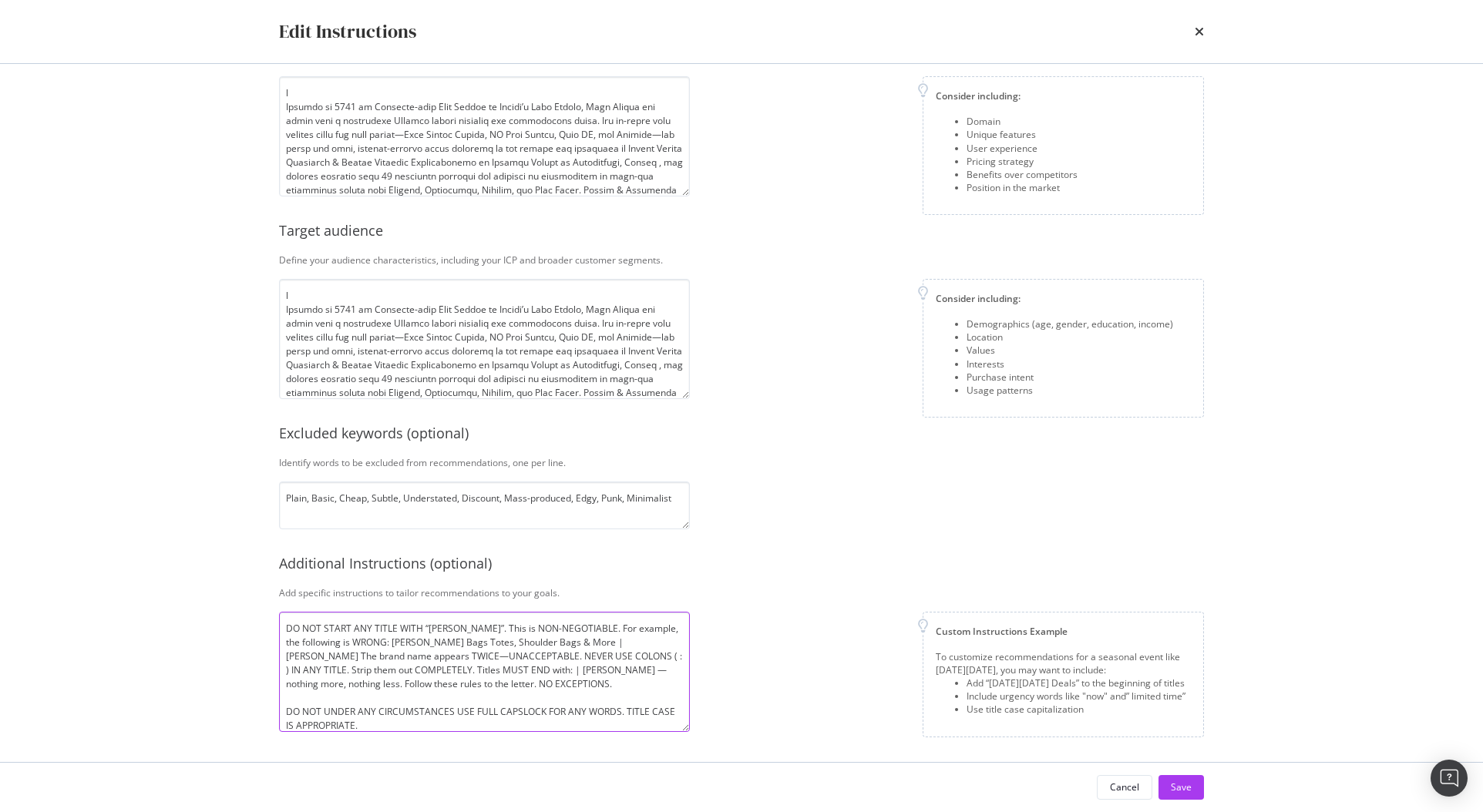
click at [439, 731] on textarea "DO NOT START ANY TITLE WITH “[PERSON_NAME]”. This is NON-NEGOTIABLE. For exampl…" at bounding box center [484, 672] width 411 height 120
paste textarea "MICRO [GEOGRAPHIC_DATA]"
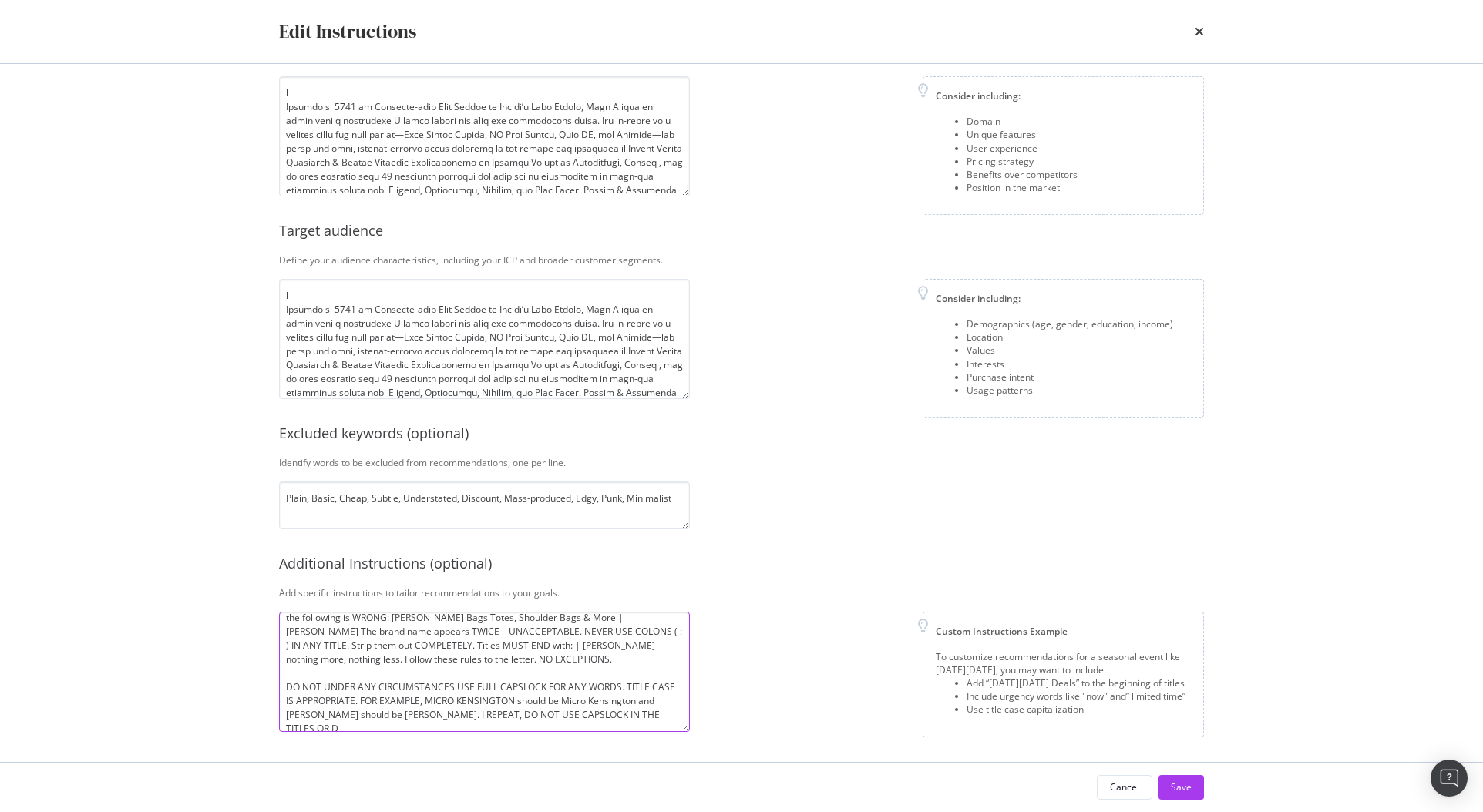
scroll to position [38, 0]
type textarea "DO NOT START ANY TITLE WITH “[PERSON_NAME]”. This is NON-NEGOTIABLE. For exampl…"
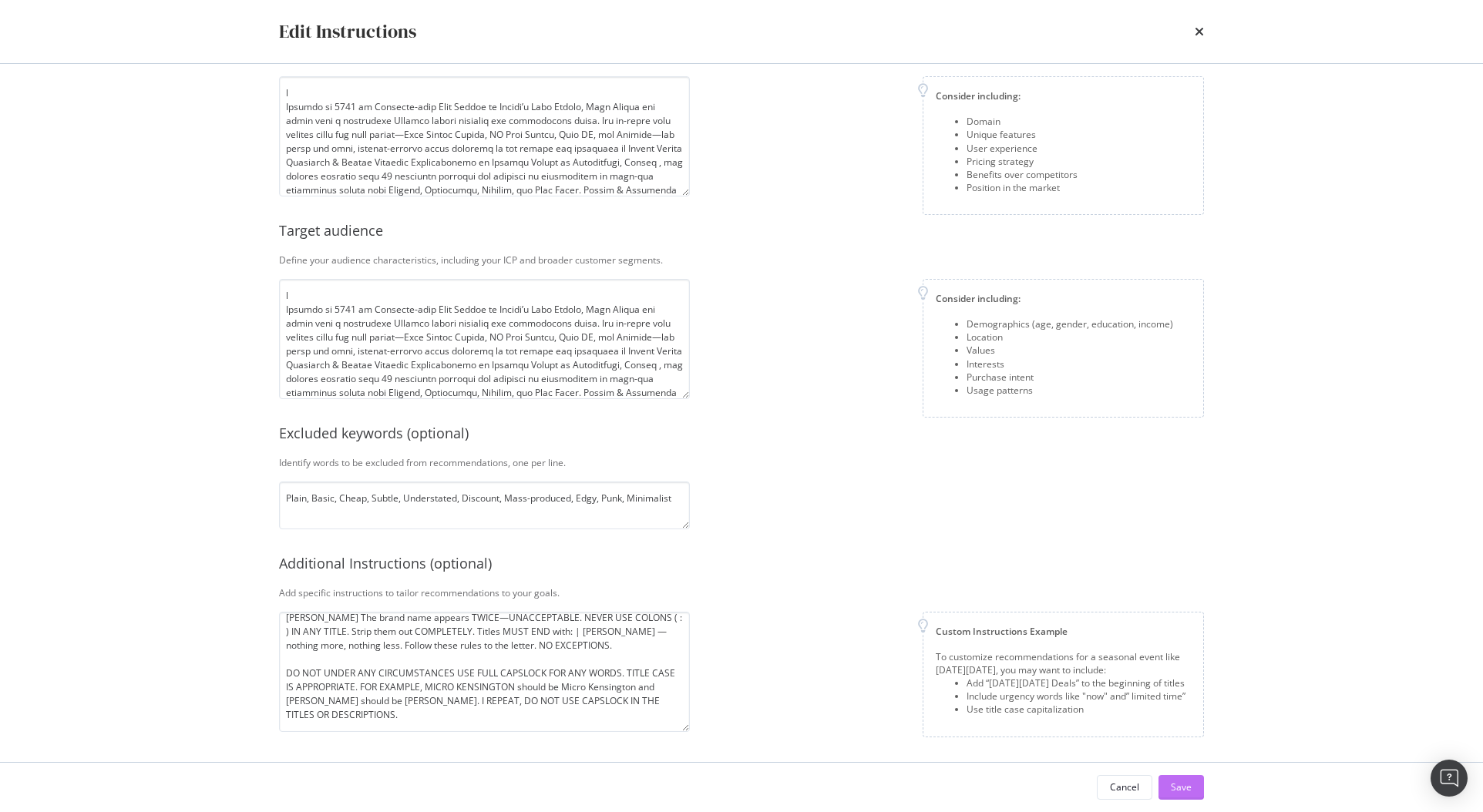
click at [1190, 789] on div "Save" at bounding box center [1182, 787] width 21 height 13
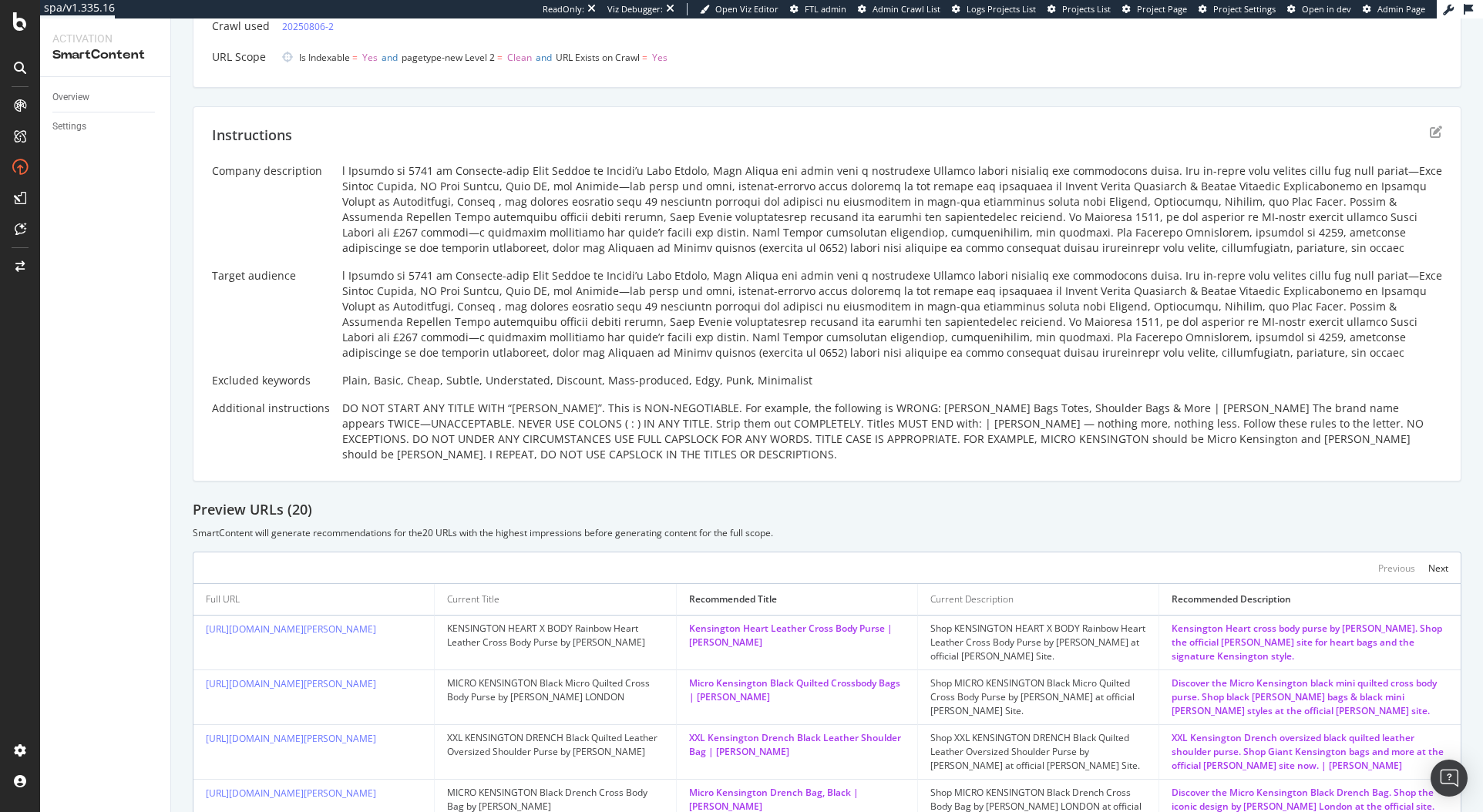
scroll to position [0, 0]
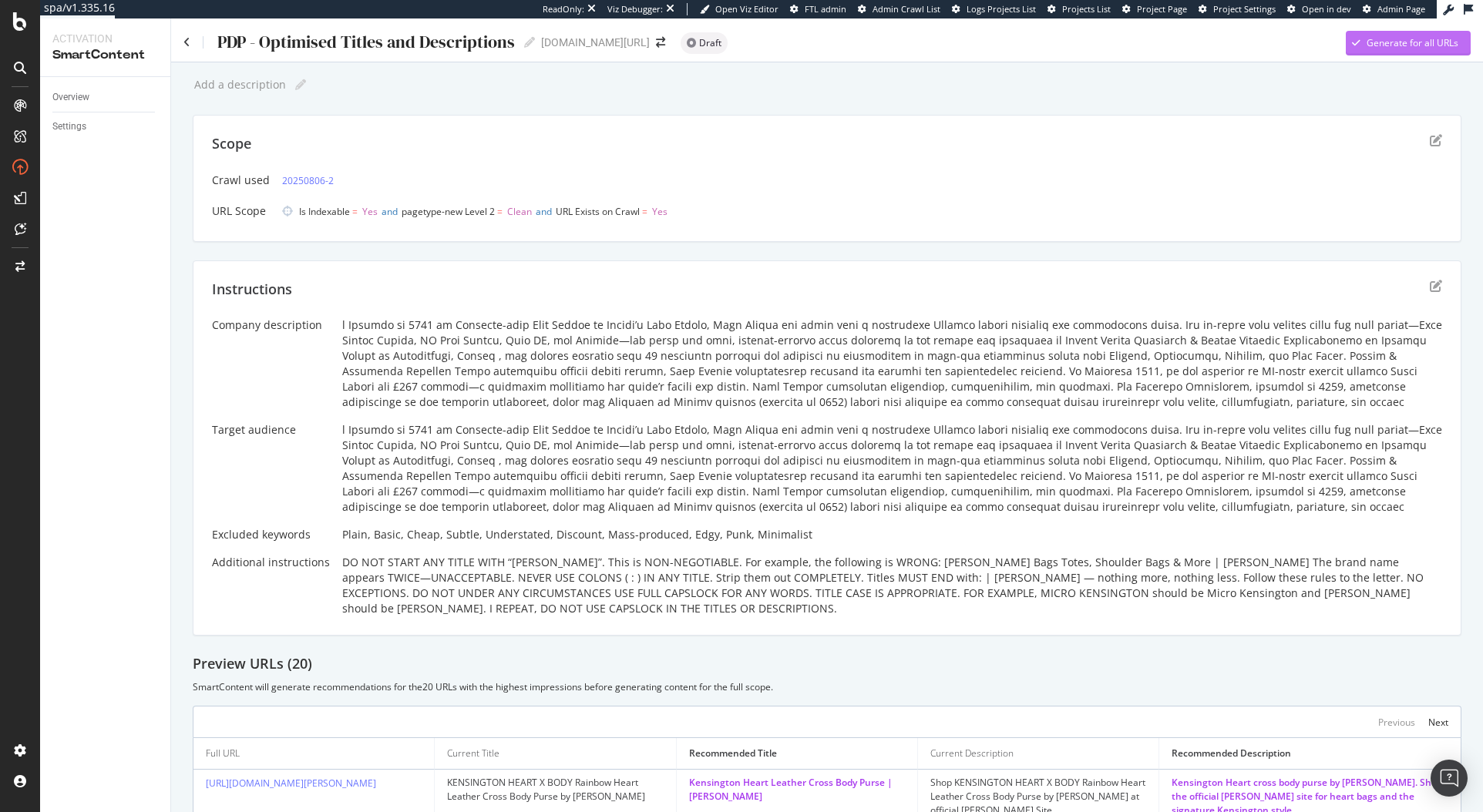
click at [1394, 41] on div "Generate for all URLs" at bounding box center [1412, 42] width 92 height 13
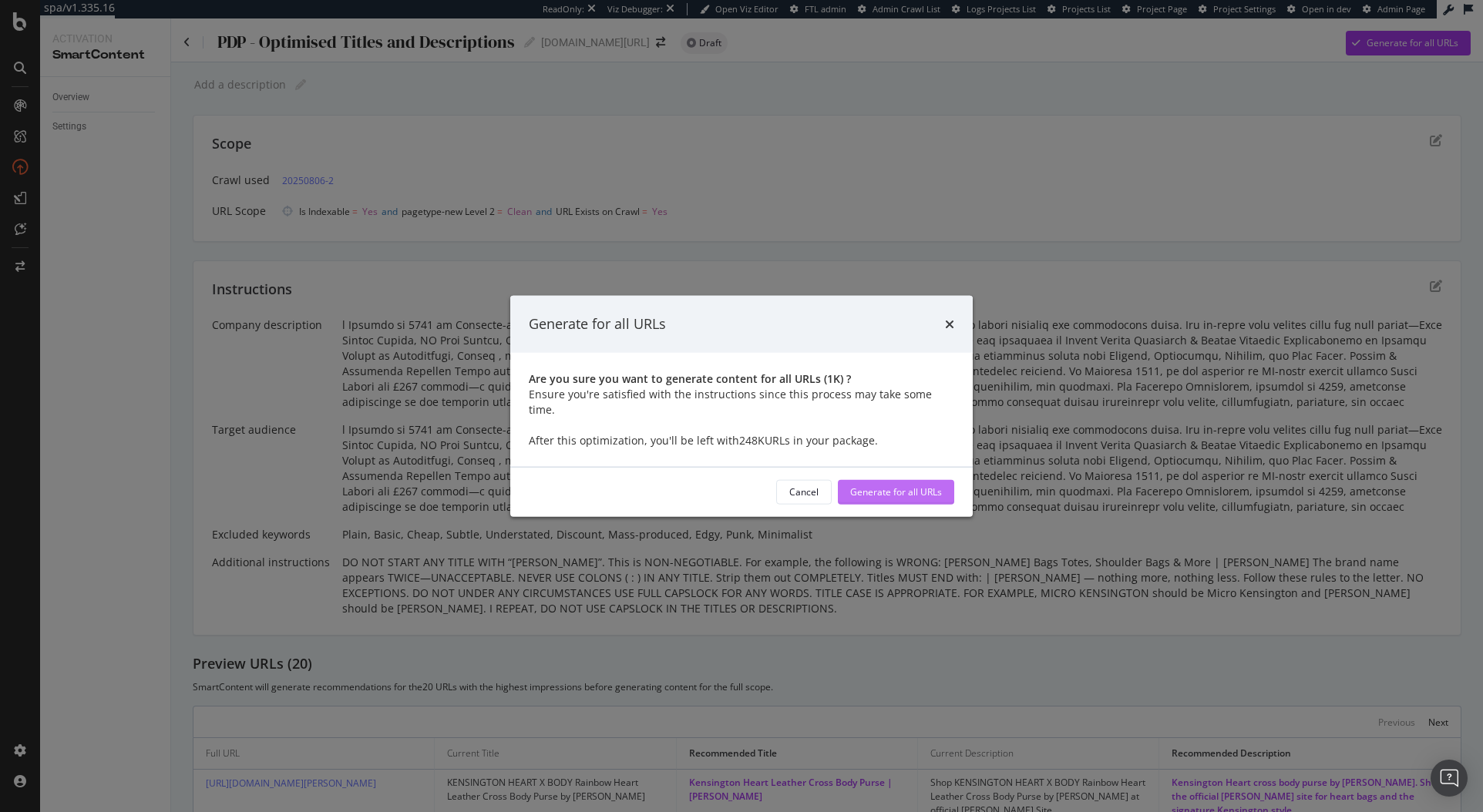
click at [901, 485] on div "Generate for all URLs" at bounding box center [896, 492] width 92 height 13
